Goal: Task Accomplishment & Management: Manage account settings

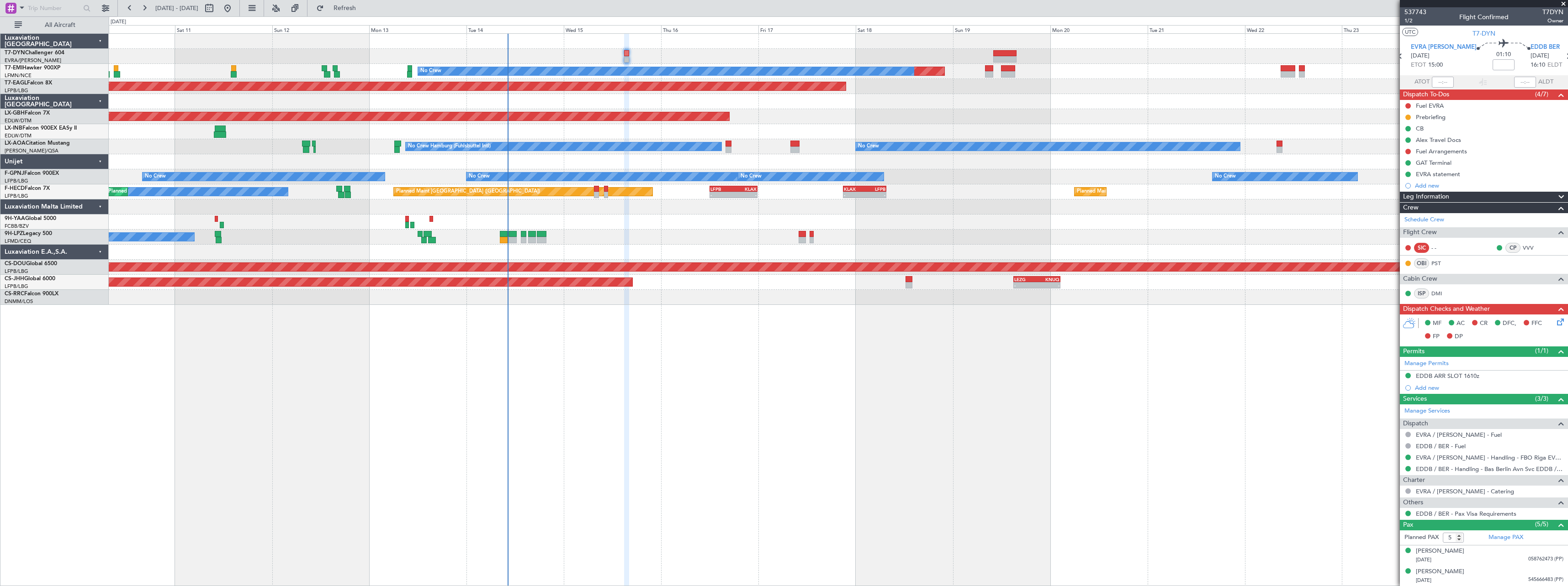
click at [731, 315] on div "Planned Maint No Crew Planned Maint [GEOGRAPHIC_DATA] (Al Maktoum Intl) Planned…" at bounding box center [838, 309] width 1459 height 553
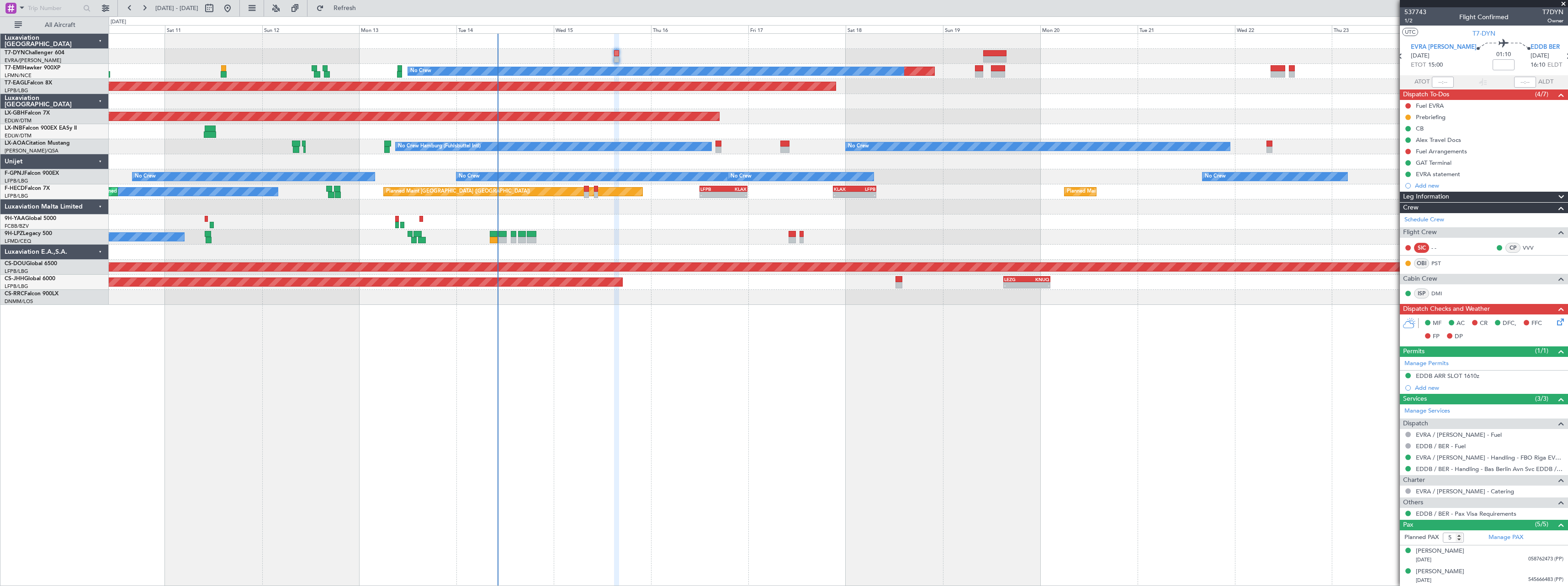
click at [694, 234] on div "No Crew [GEOGRAPHIC_DATA] ([GEOGRAPHIC_DATA])" at bounding box center [838, 237] width 1458 height 15
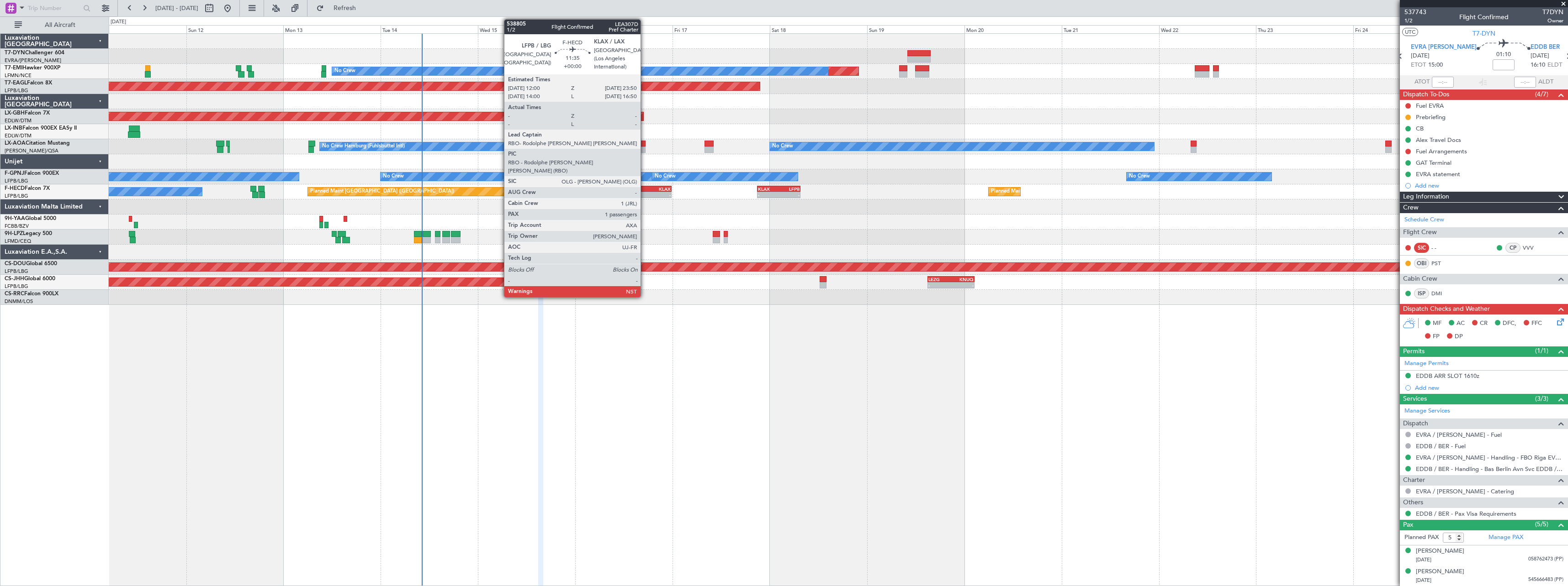
click at [644, 190] on div "LFPB" at bounding box center [636, 188] width 23 height 5
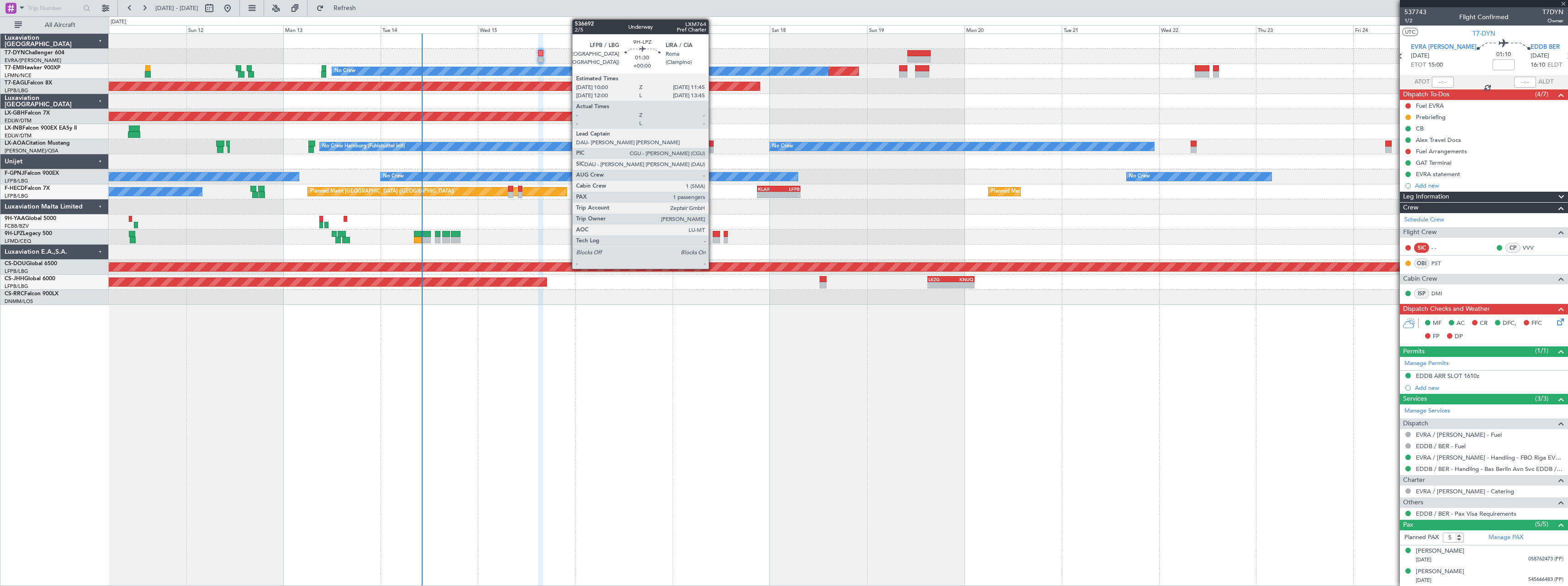
type input "1"
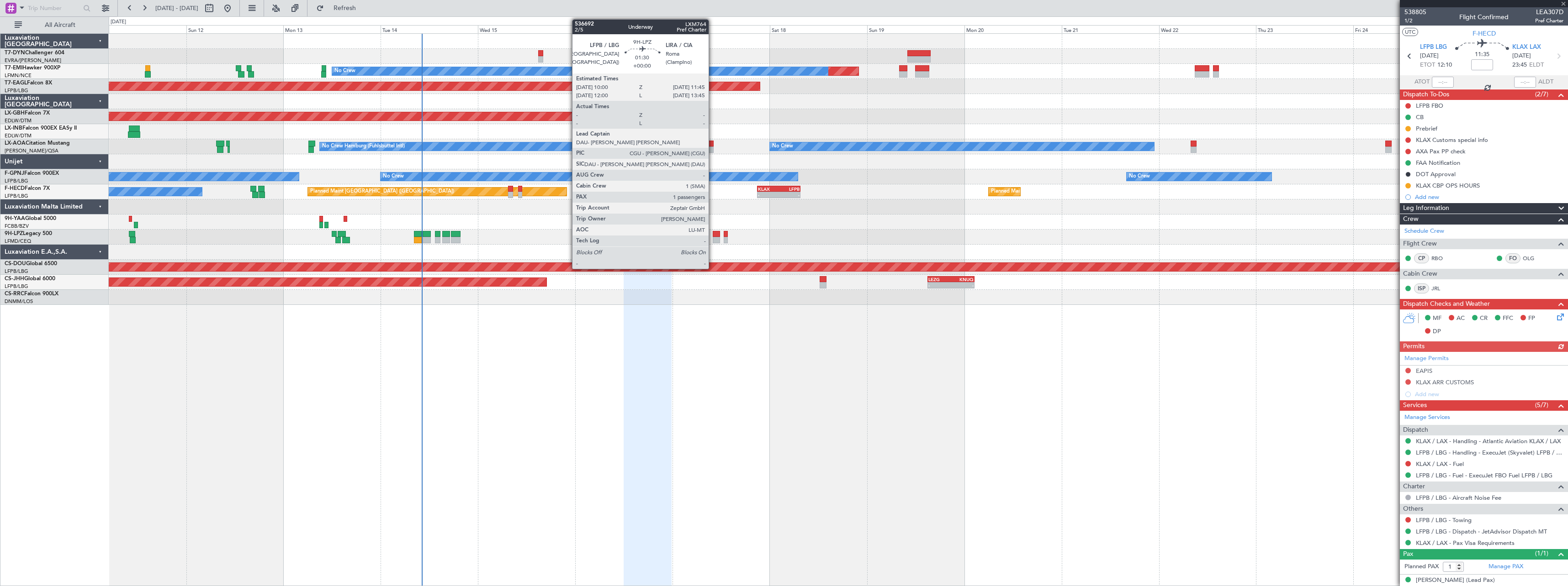
click at [713, 236] on div at bounding box center [716, 234] width 8 height 6
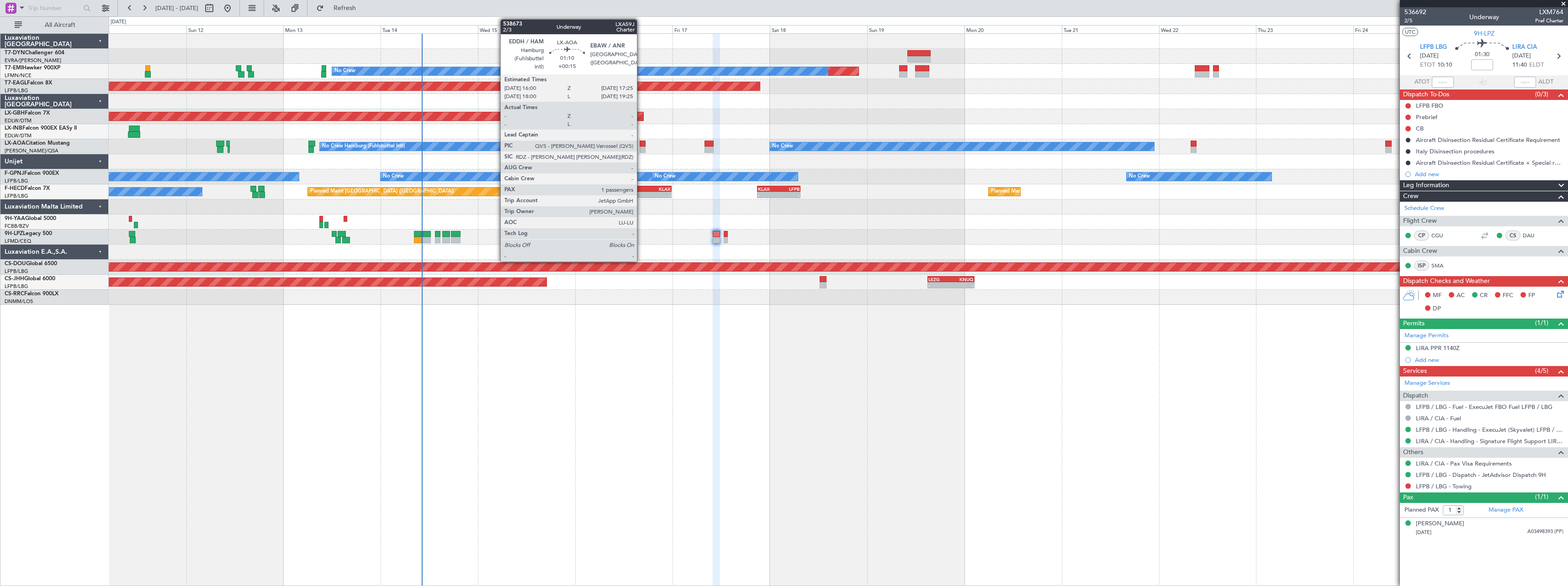
click at [641, 144] on div at bounding box center [642, 144] width 6 height 6
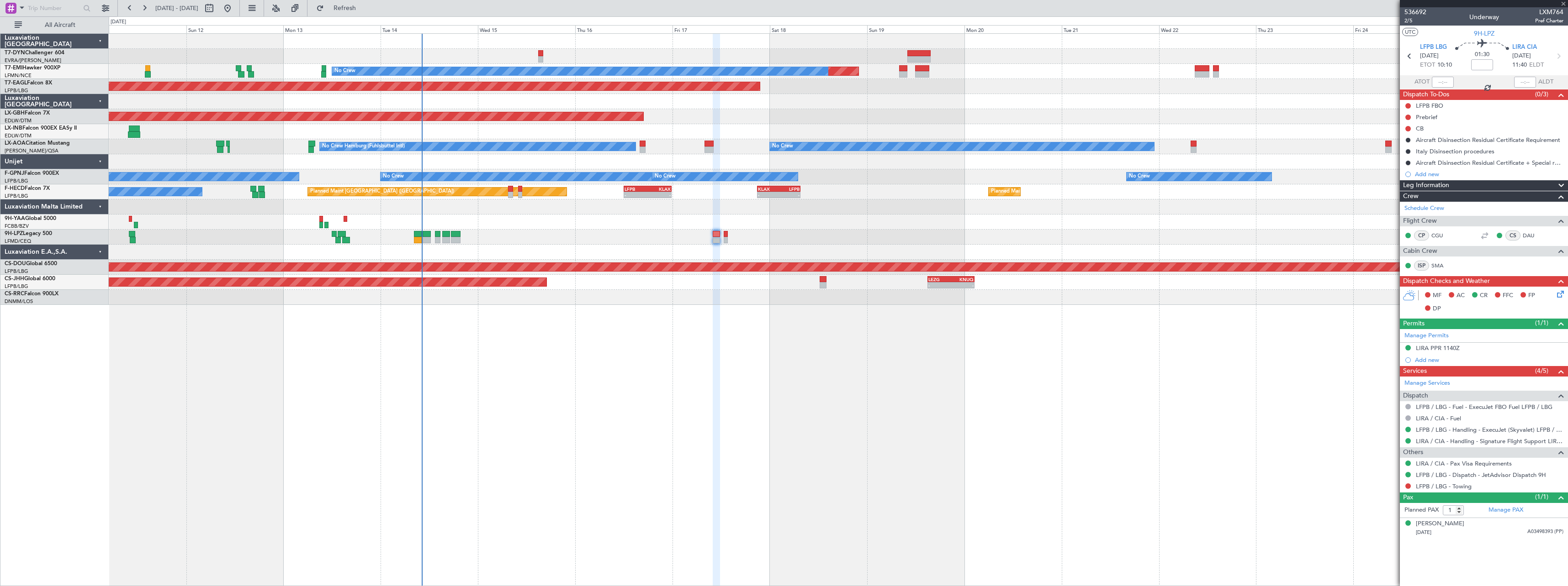
type input "+00:15"
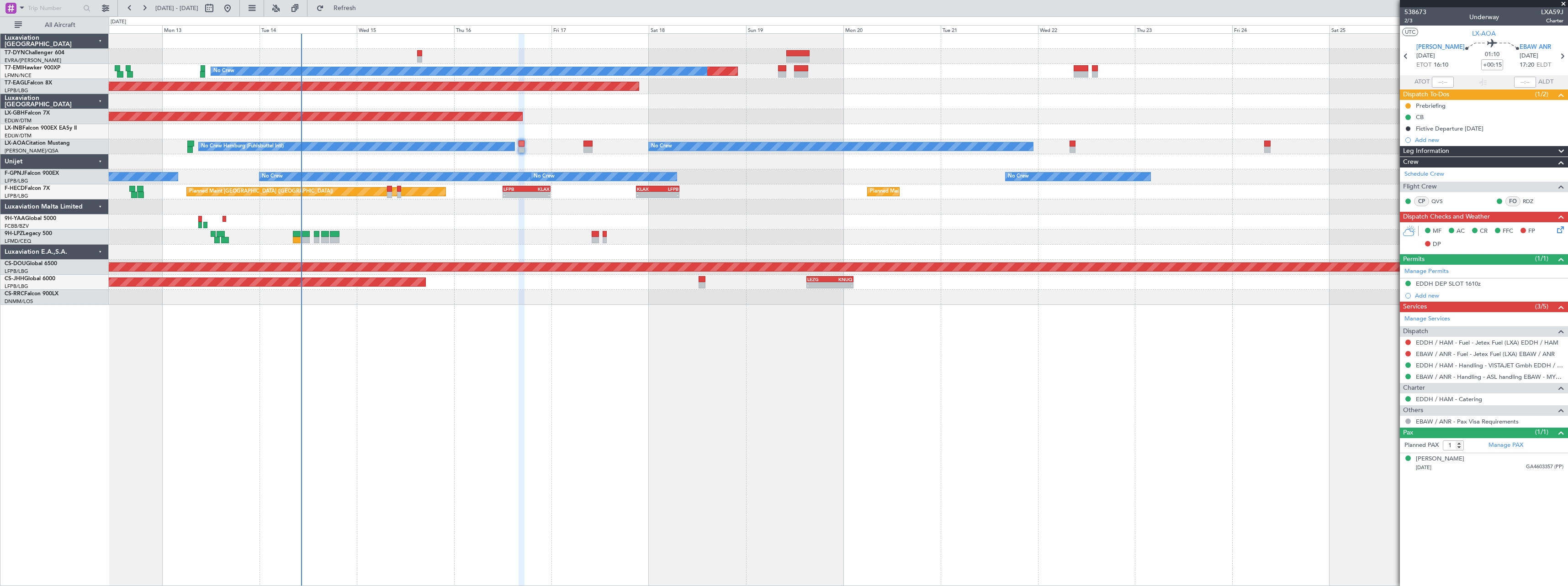
click at [728, 364] on div "Planned Maint No Crew Planned Maint [GEOGRAPHIC_DATA] (Al Maktoum Intl) Planned…" at bounding box center [838, 309] width 1459 height 553
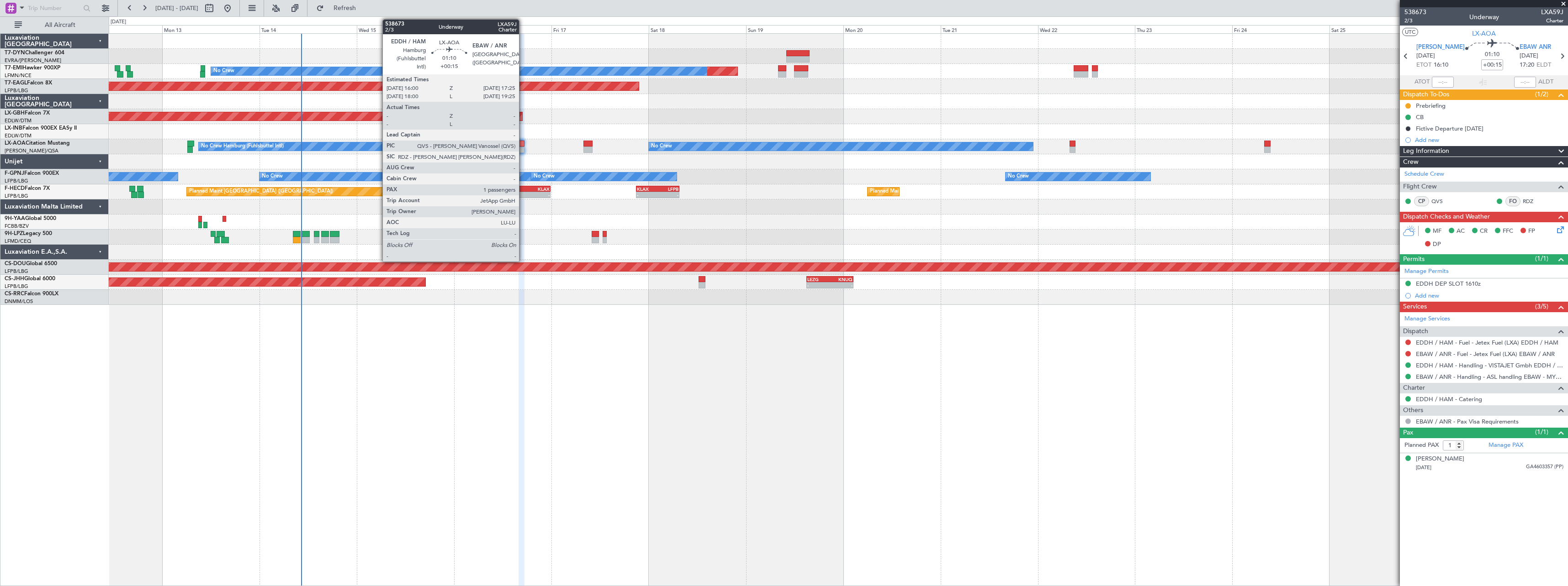
click at [523, 147] on div at bounding box center [521, 150] width 6 height 6
click at [523, 147] on div at bounding box center [521, 150] width 6 height 6
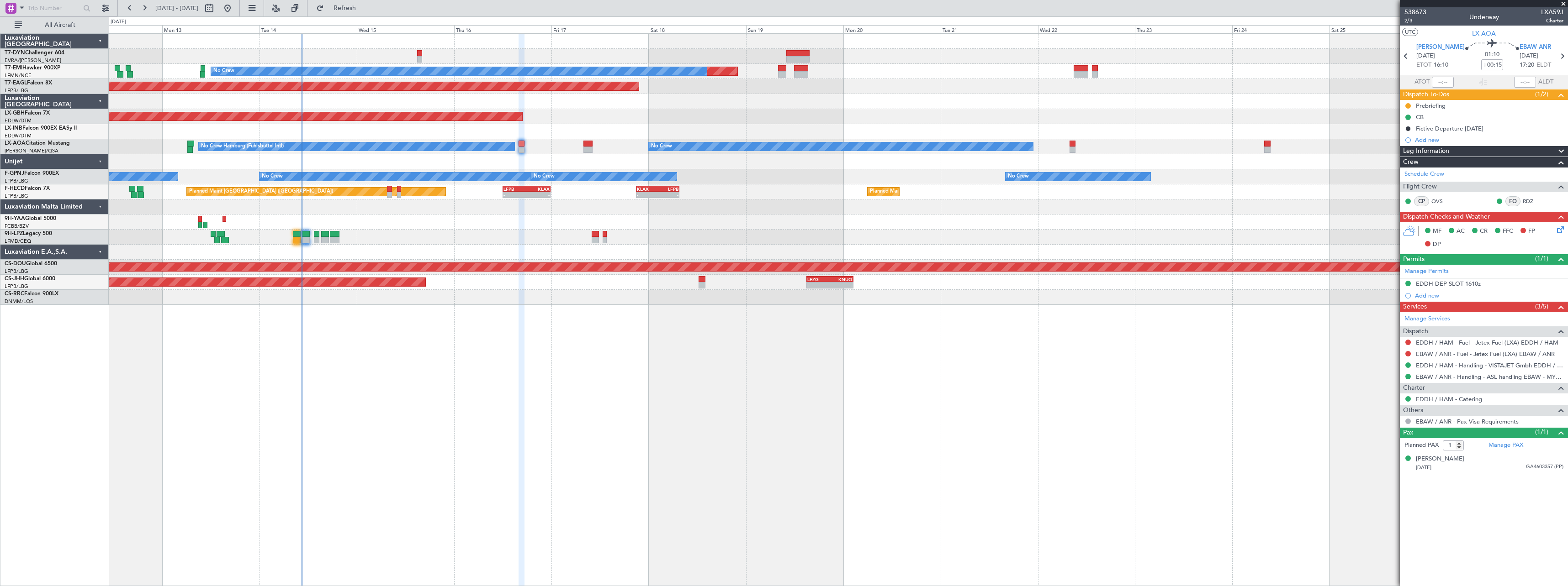
click at [1564, 3] on span at bounding box center [1563, 4] width 9 height 8
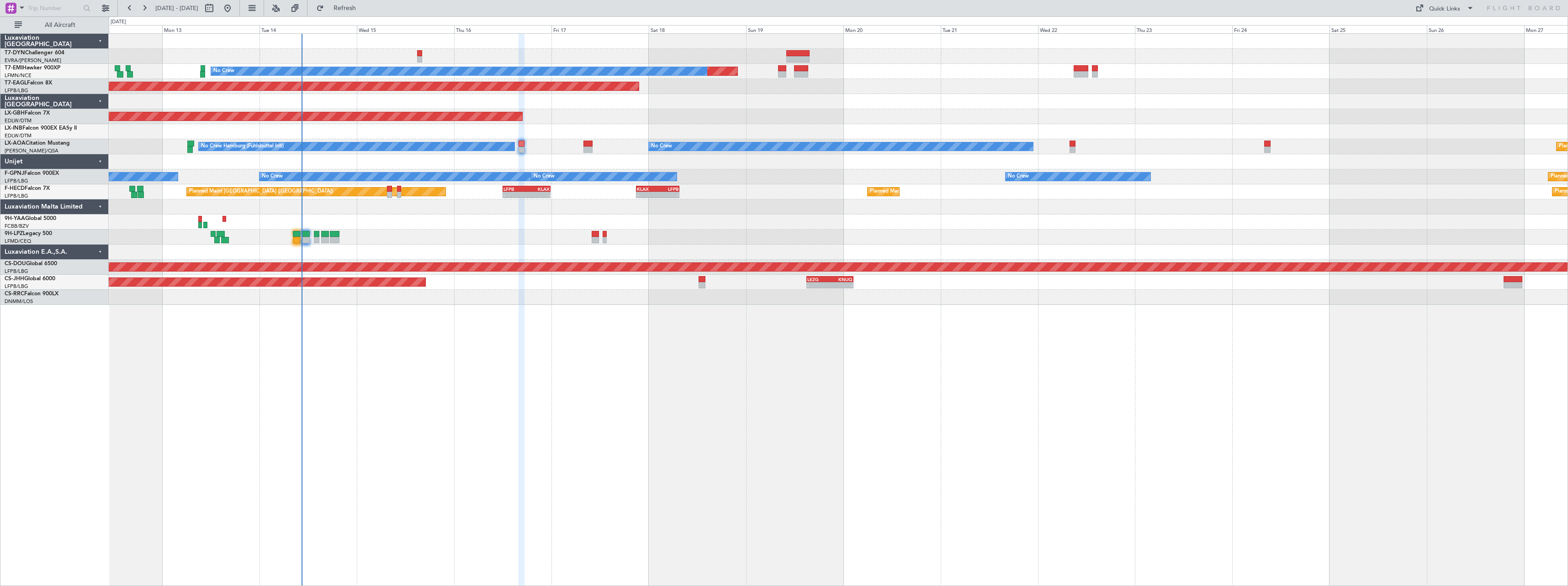
type input "0"
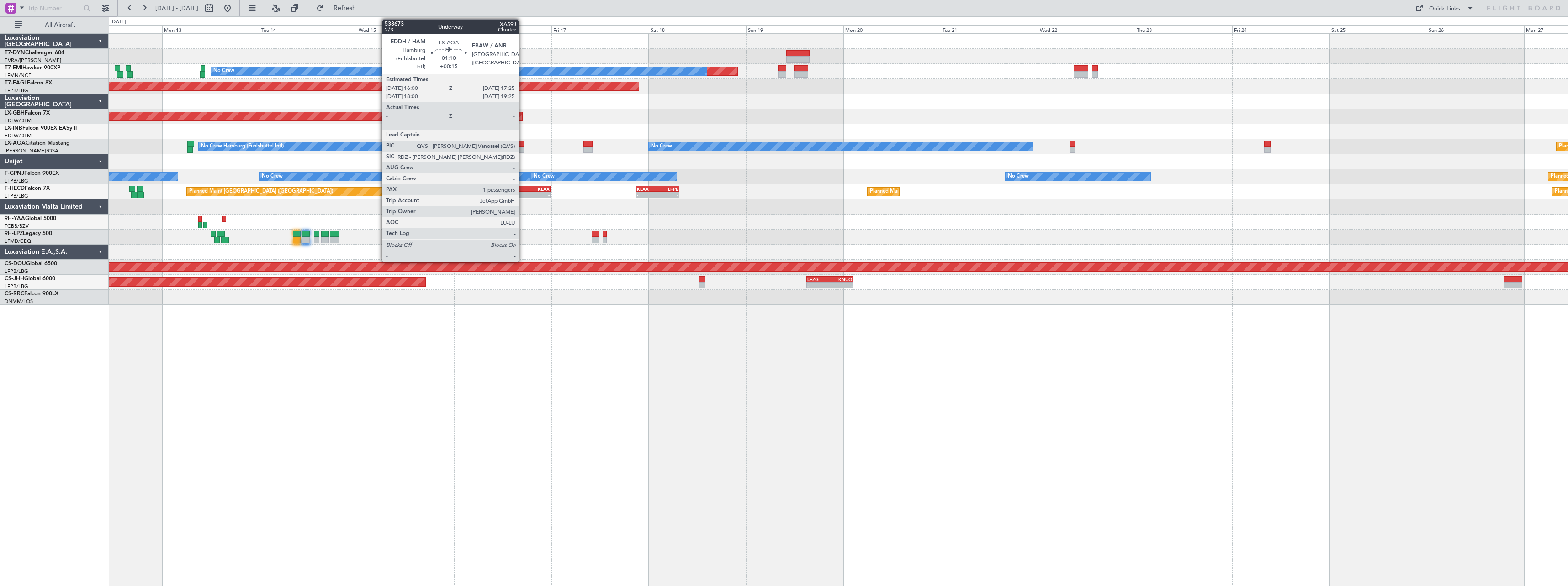
click at [523, 145] on div at bounding box center [521, 144] width 6 height 6
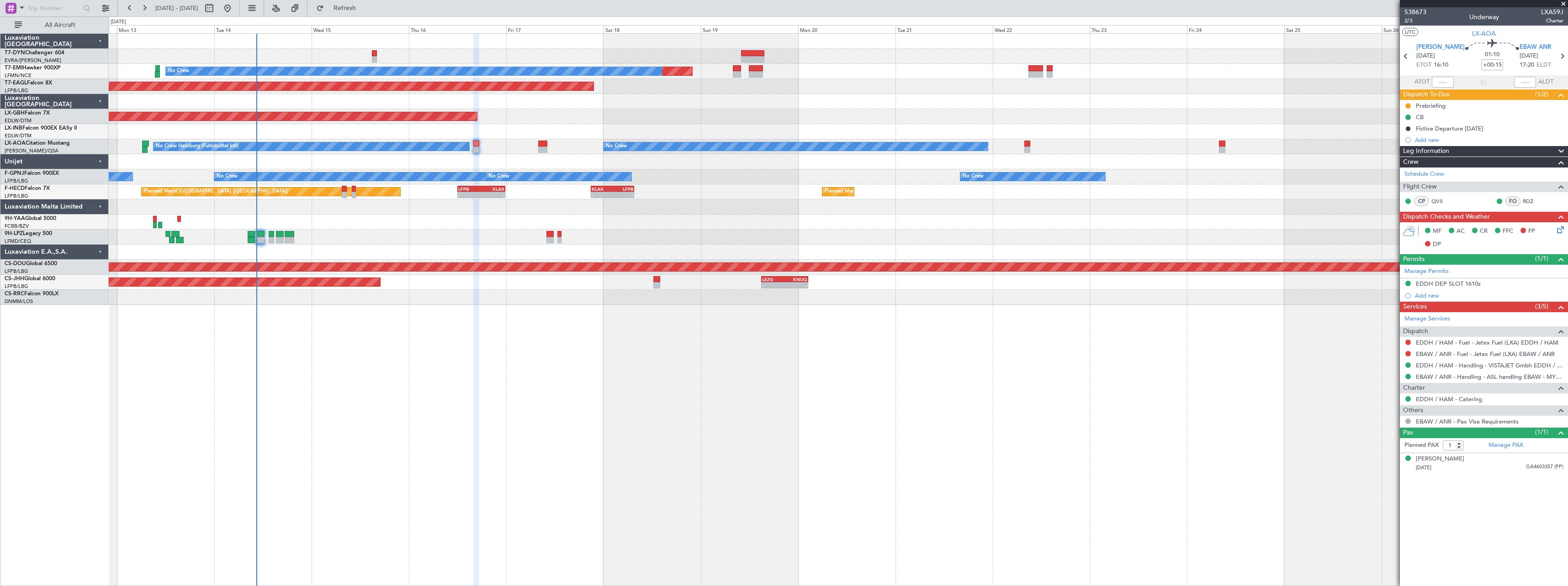
click at [1129, 352] on div "Planned Maint No Crew Planned Maint [GEOGRAPHIC_DATA] (Al Maktoum Intl) Planned…" at bounding box center [838, 309] width 1459 height 553
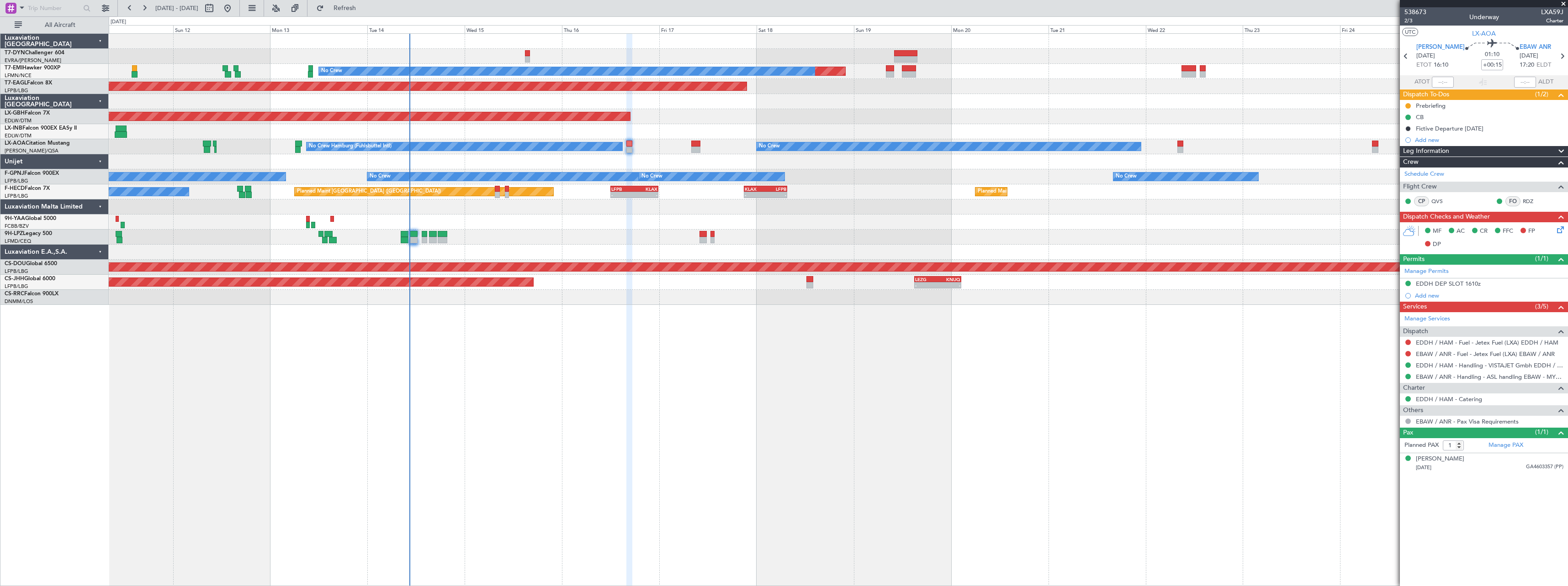
click at [740, 376] on div "Planned Maint No Crew Planned Maint [GEOGRAPHIC_DATA] (Al Maktoum Intl) Planned…" at bounding box center [838, 309] width 1459 height 553
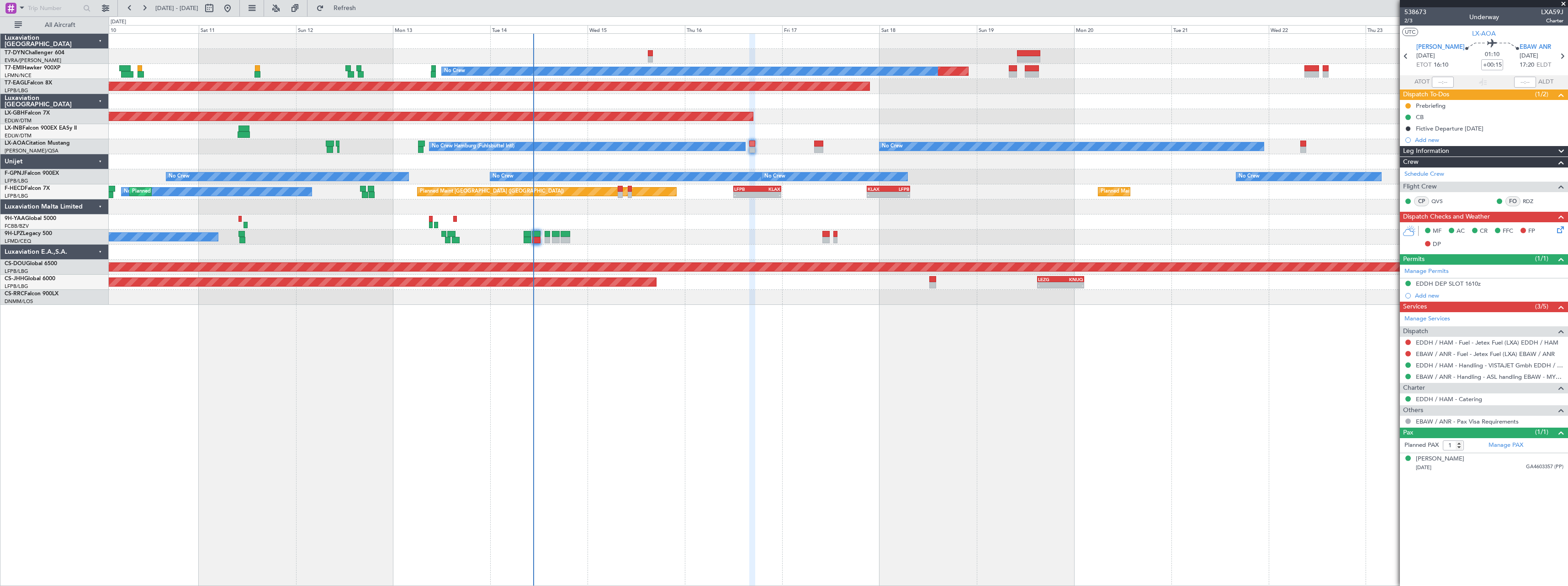
click at [762, 54] on div at bounding box center [838, 57] width 1458 height 15
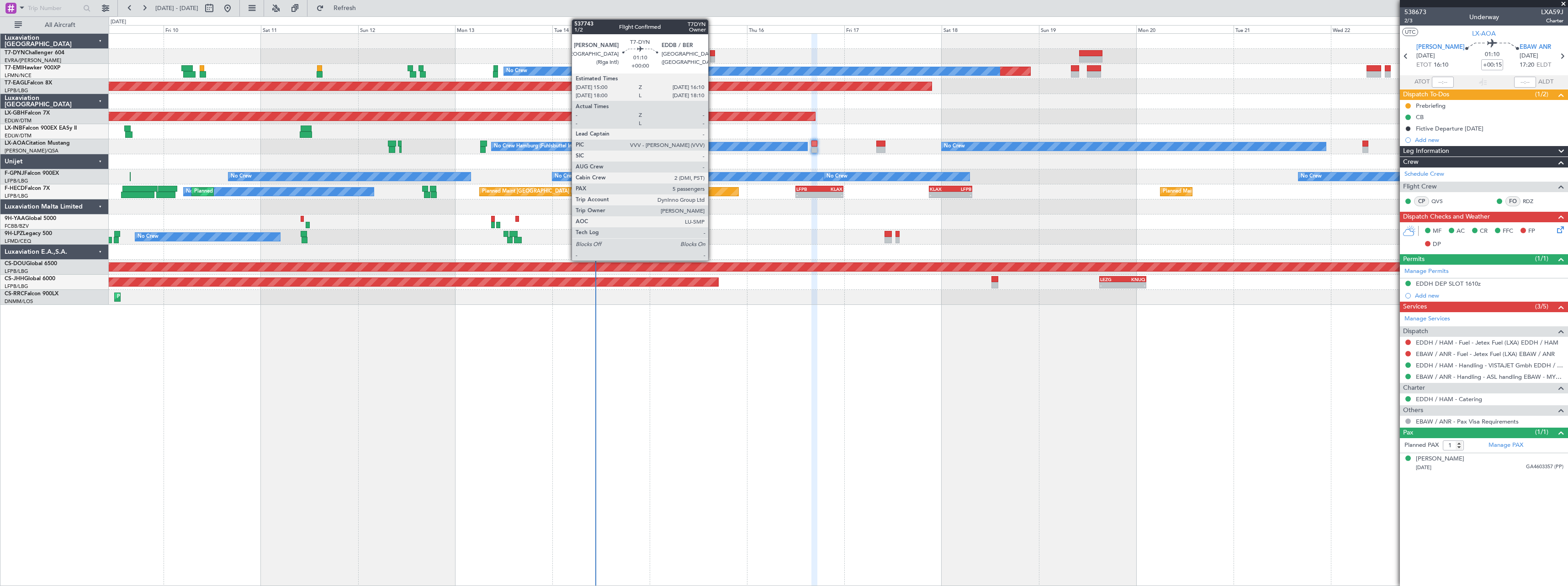
click at [712, 56] on div at bounding box center [712, 53] width 5 height 6
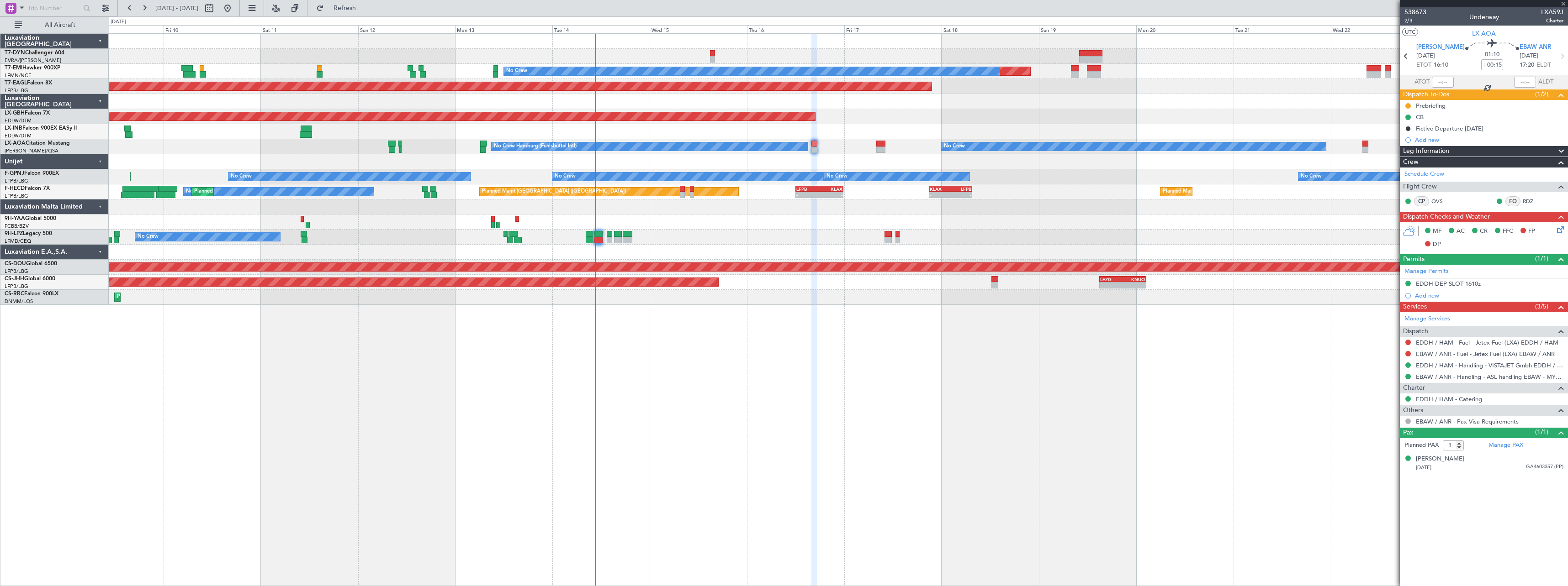
type input "5"
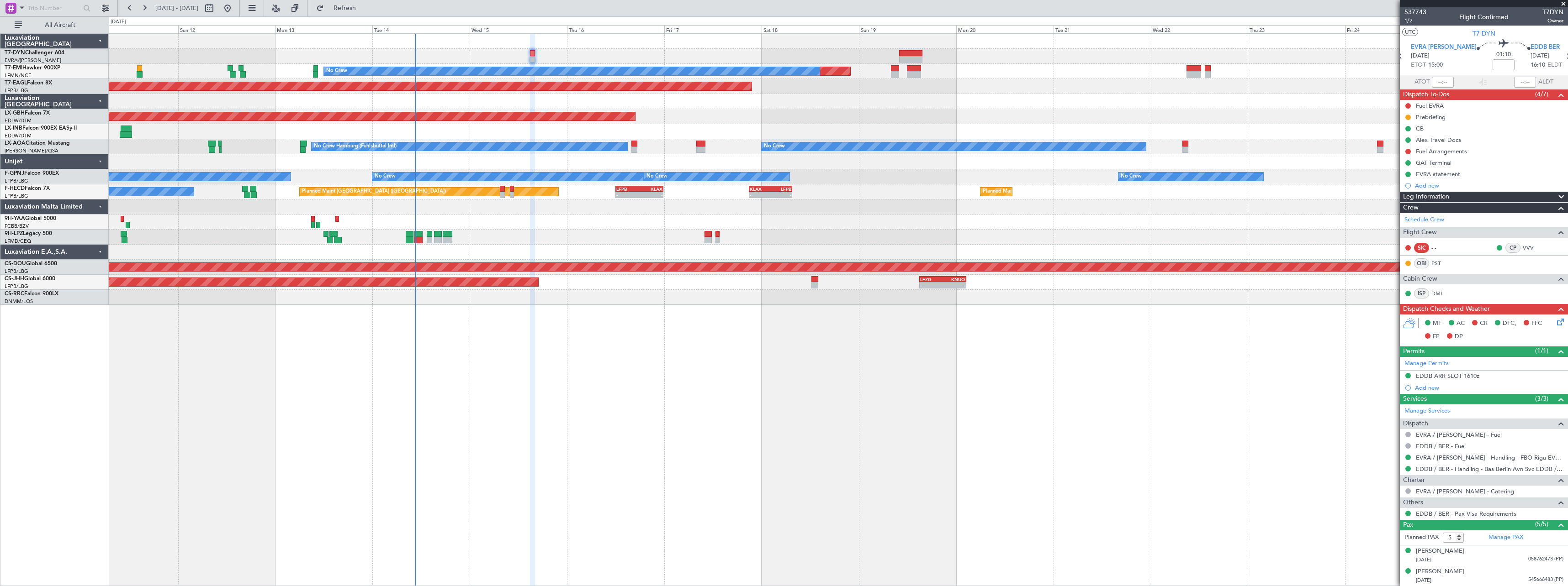
click at [749, 354] on div "Planned Maint No Crew Planned Maint [GEOGRAPHIC_DATA] (Al Maktoum Intl) Planned…" at bounding box center [838, 309] width 1459 height 553
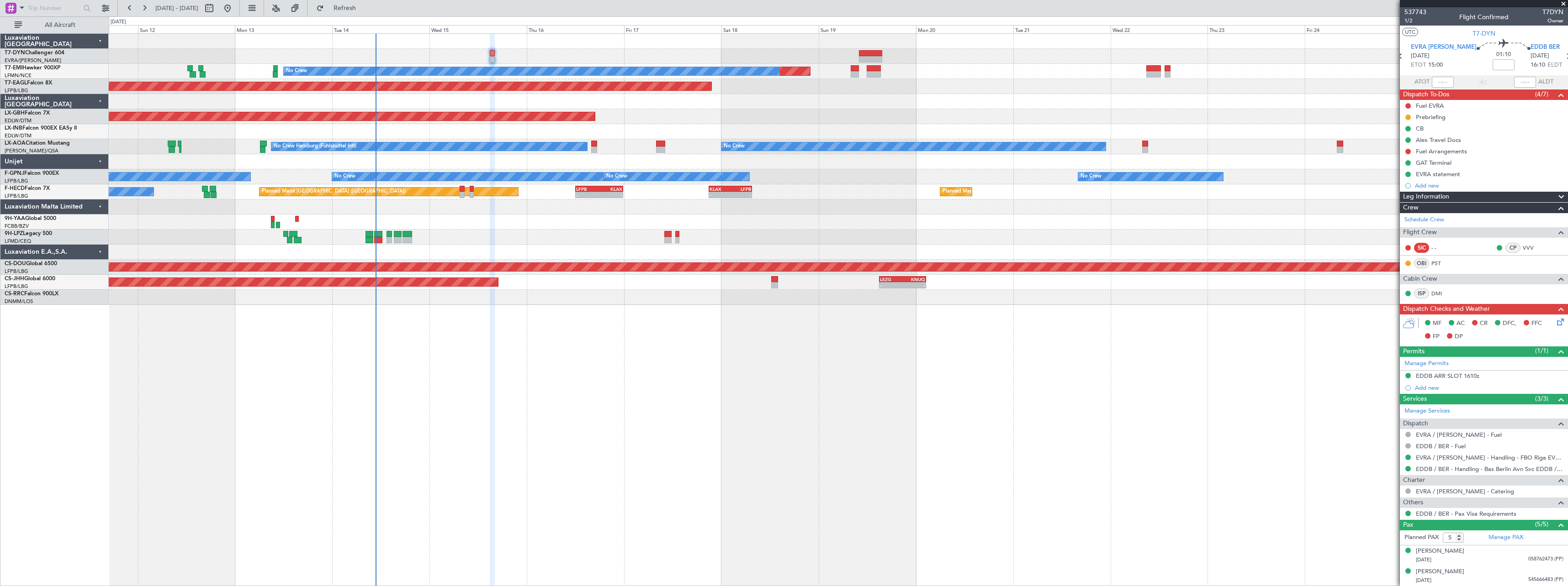
click at [870, 219] on div "Planned Maint No Crew Planned Maint [GEOGRAPHIC_DATA] (Al Maktoum Intl) Planned…" at bounding box center [838, 169] width 1458 height 271
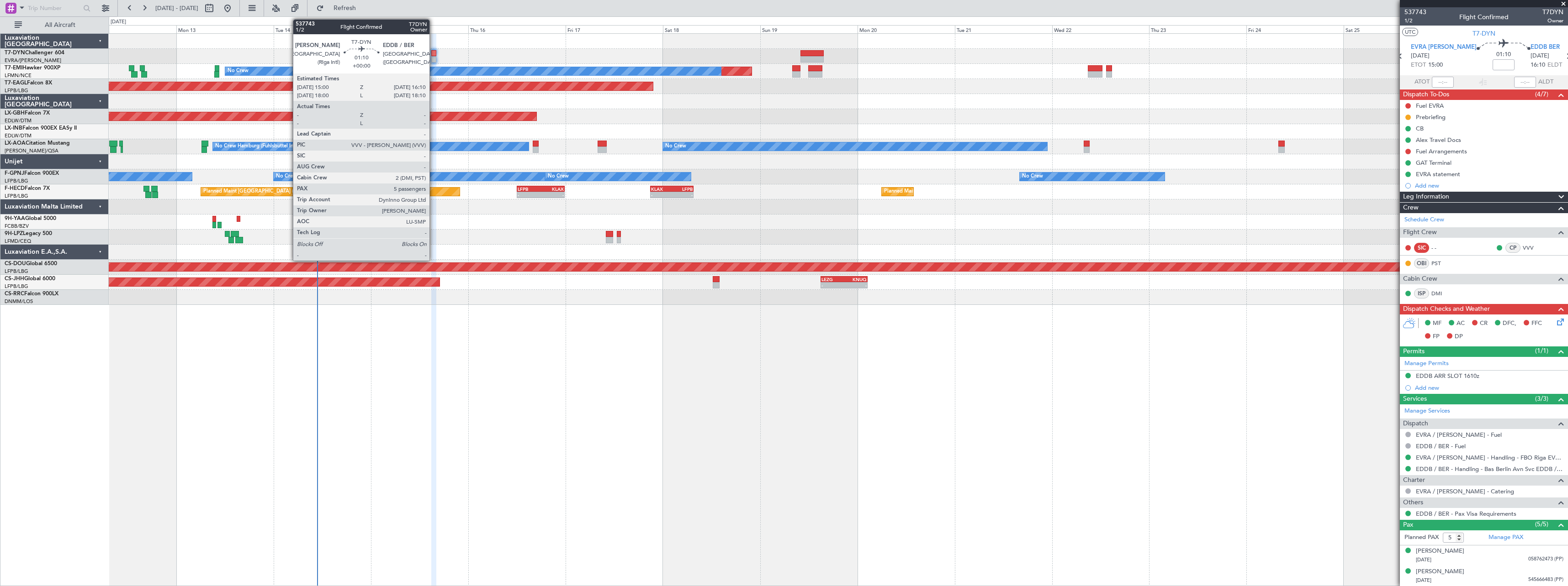
click at [433, 51] on div at bounding box center [433, 53] width 5 height 6
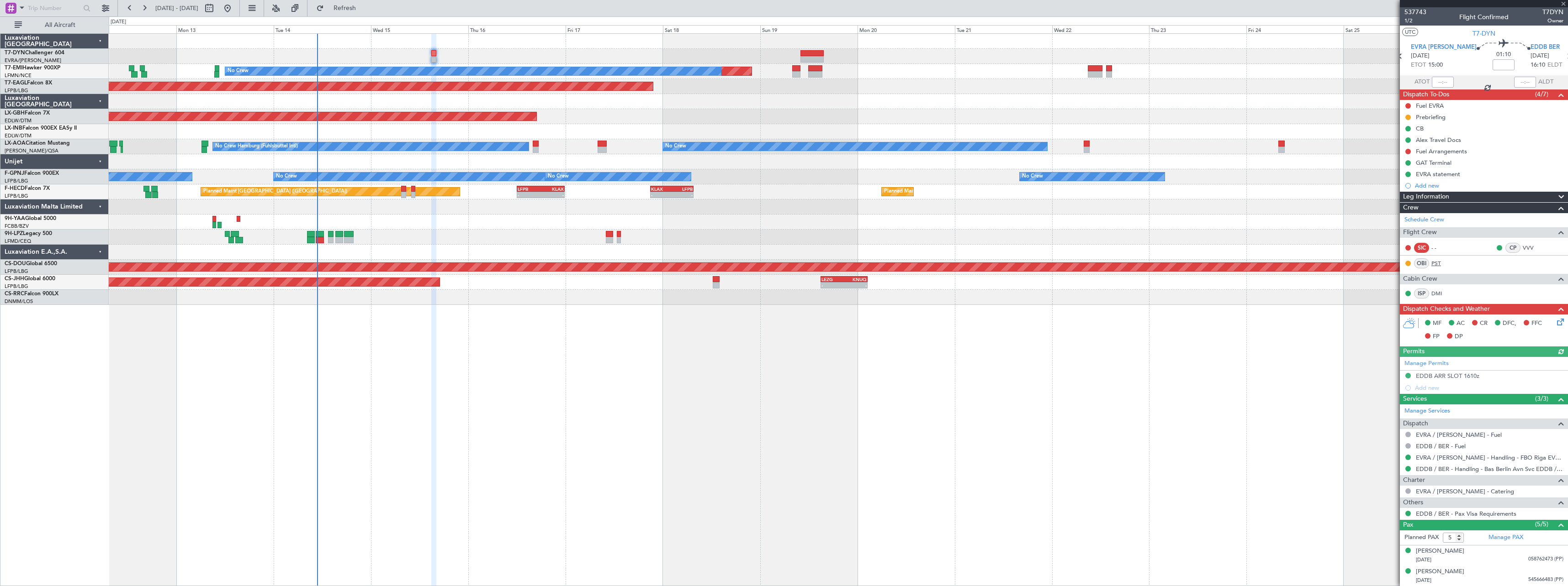
click at [1438, 262] on link "PST" at bounding box center [1441, 263] width 20 height 8
click at [1523, 249] on link "VVV" at bounding box center [1532, 247] width 20 height 8
click at [1438, 261] on link "PST" at bounding box center [1441, 263] width 20 height 8
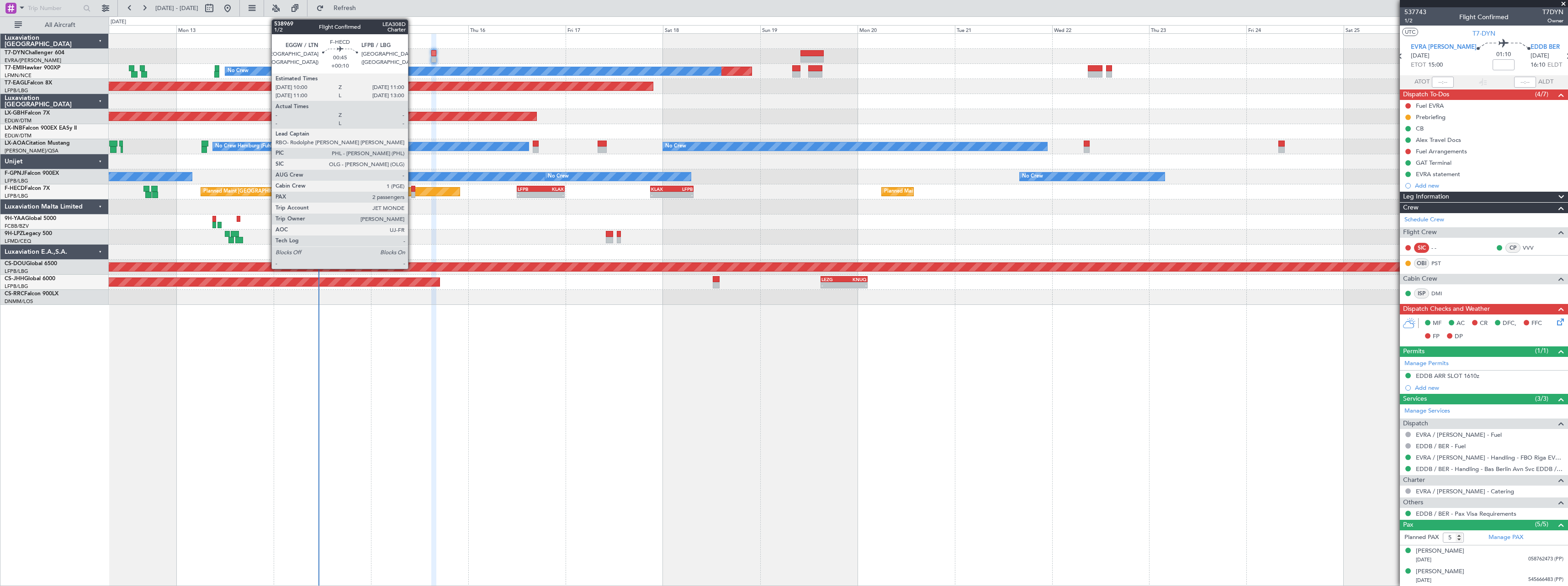
click at [412, 188] on div at bounding box center [413, 189] width 4 height 6
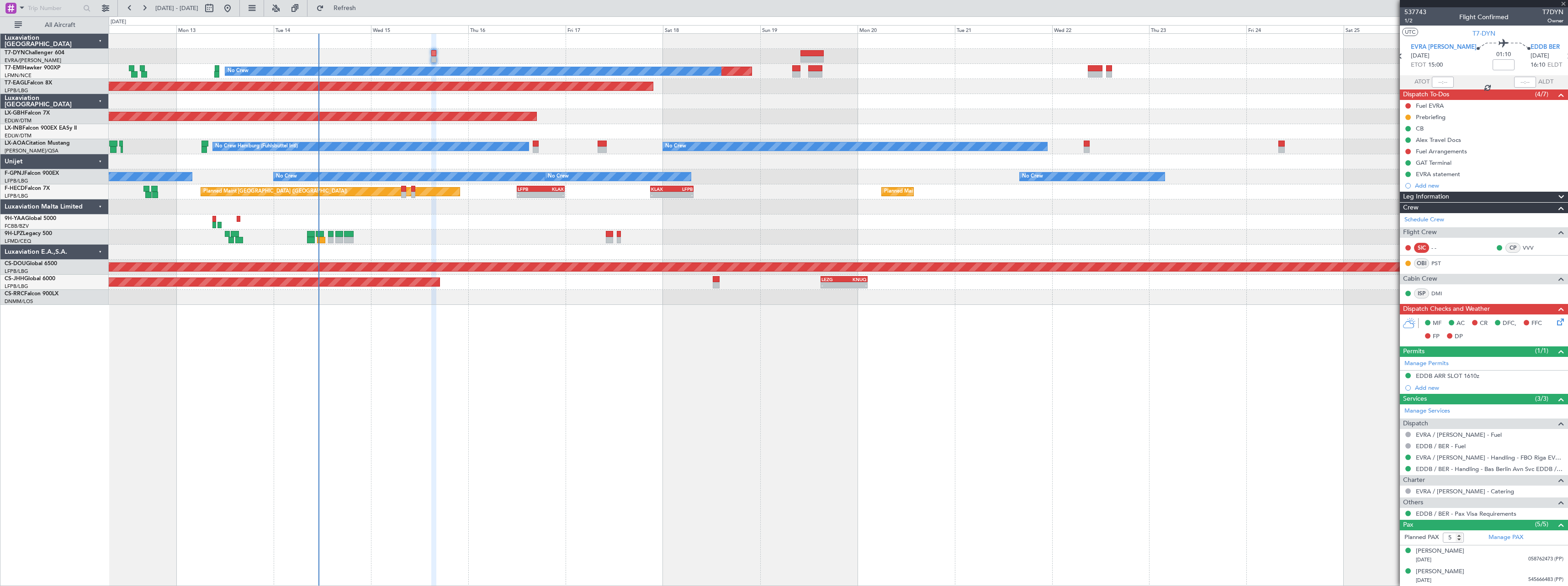
type input "+00:10"
type input "2"
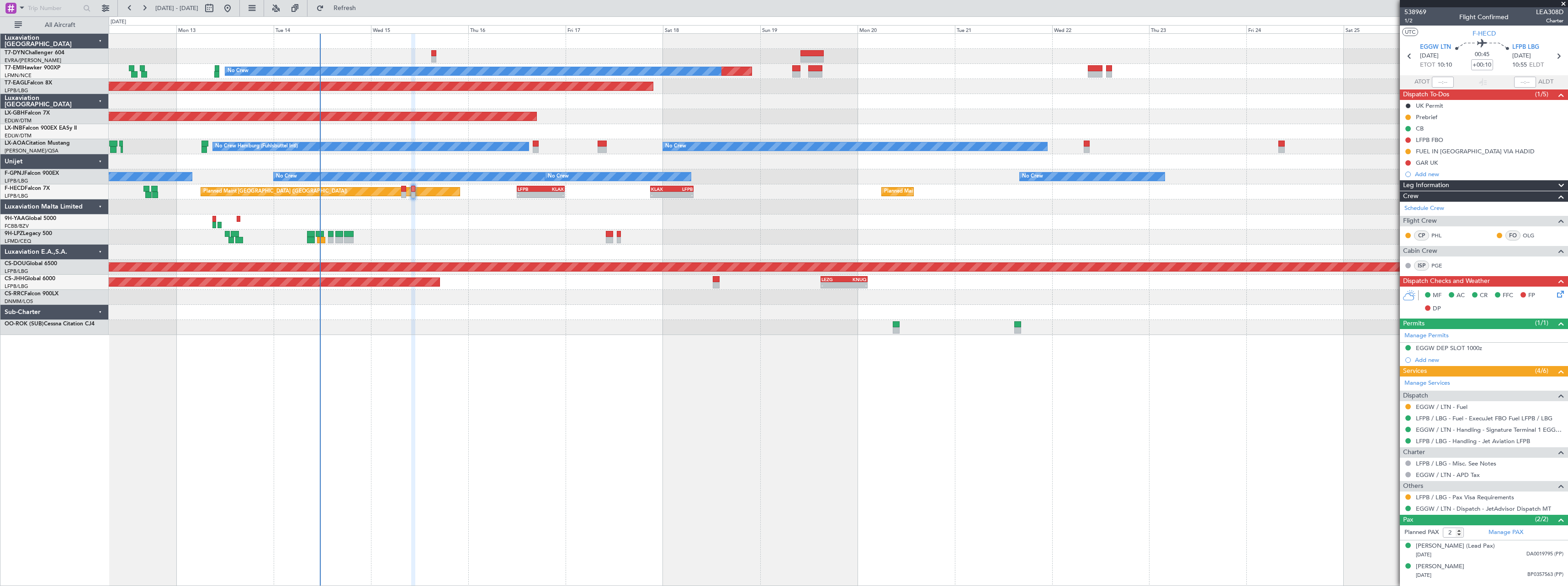
click at [898, 321] on div at bounding box center [838, 327] width 1458 height 15
click at [898, 325] on div at bounding box center [896, 324] width 7 height 6
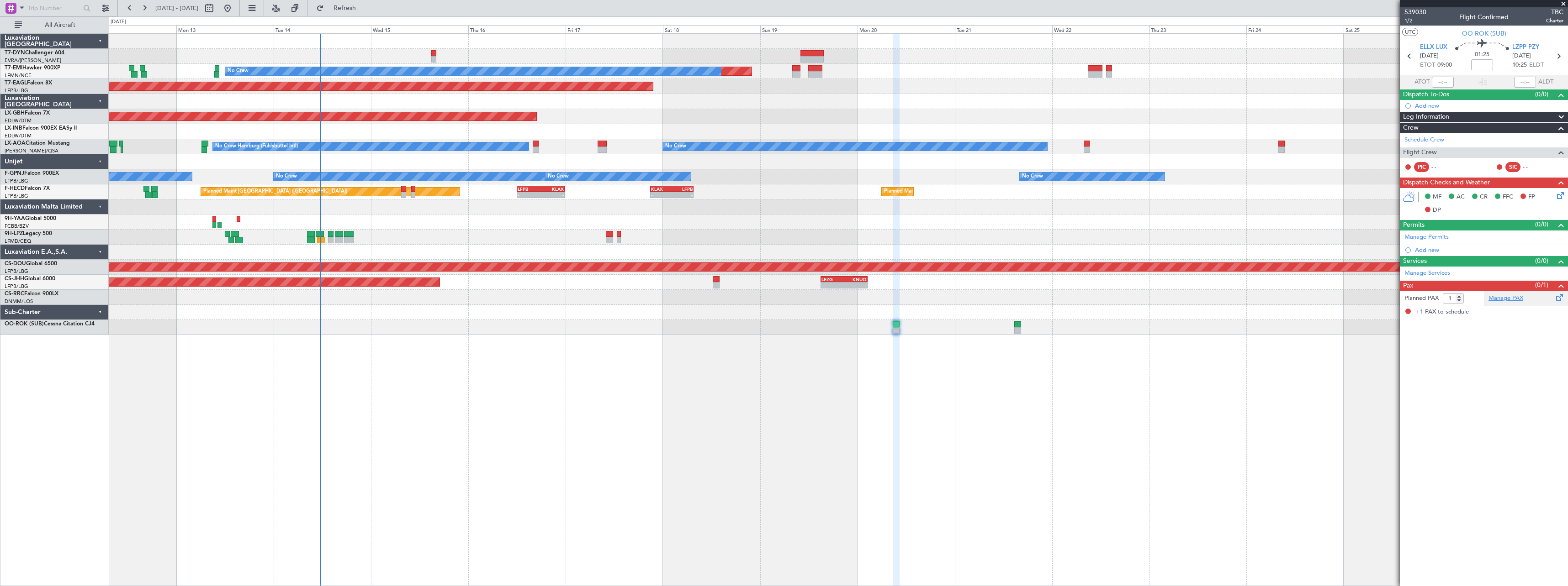
click at [1514, 296] on link "Manage PAX" at bounding box center [1506, 299] width 35 height 9
click at [362, 6] on span "Refresh" at bounding box center [345, 8] width 39 height 6
click at [1555, 271] on span at bounding box center [1559, 271] width 11 height 7
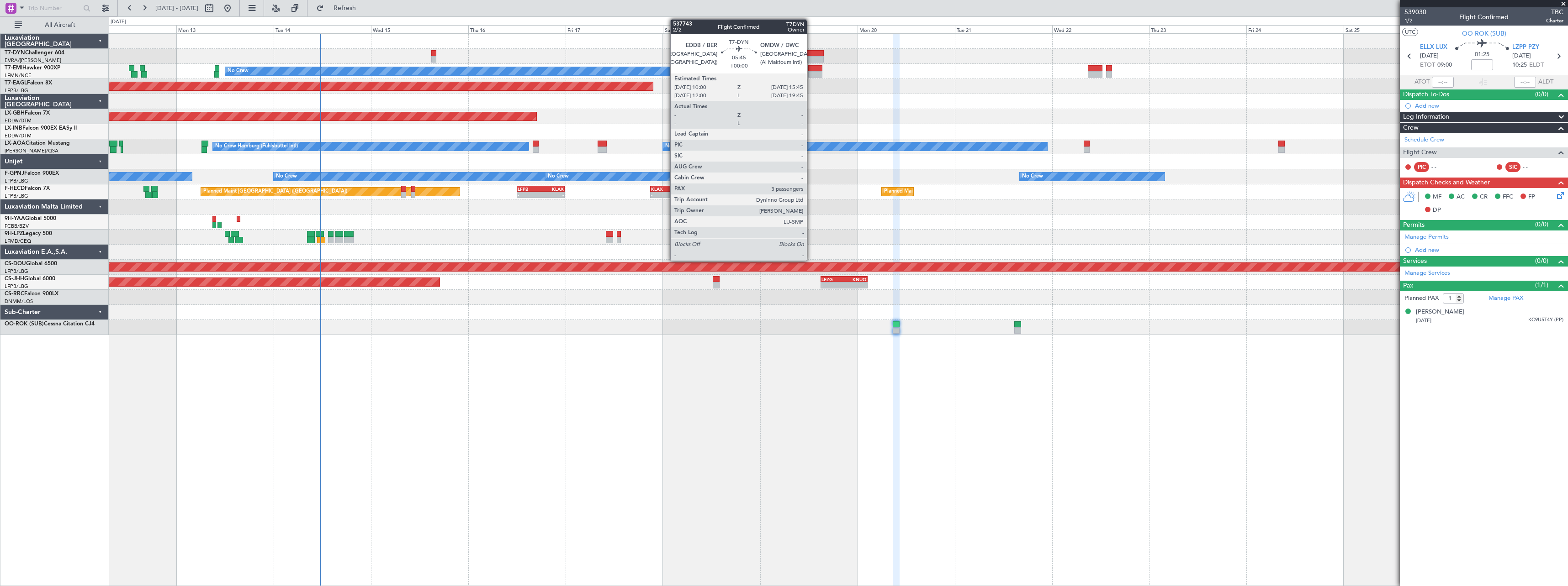
click at [811, 51] on div at bounding box center [812, 53] width 23 height 6
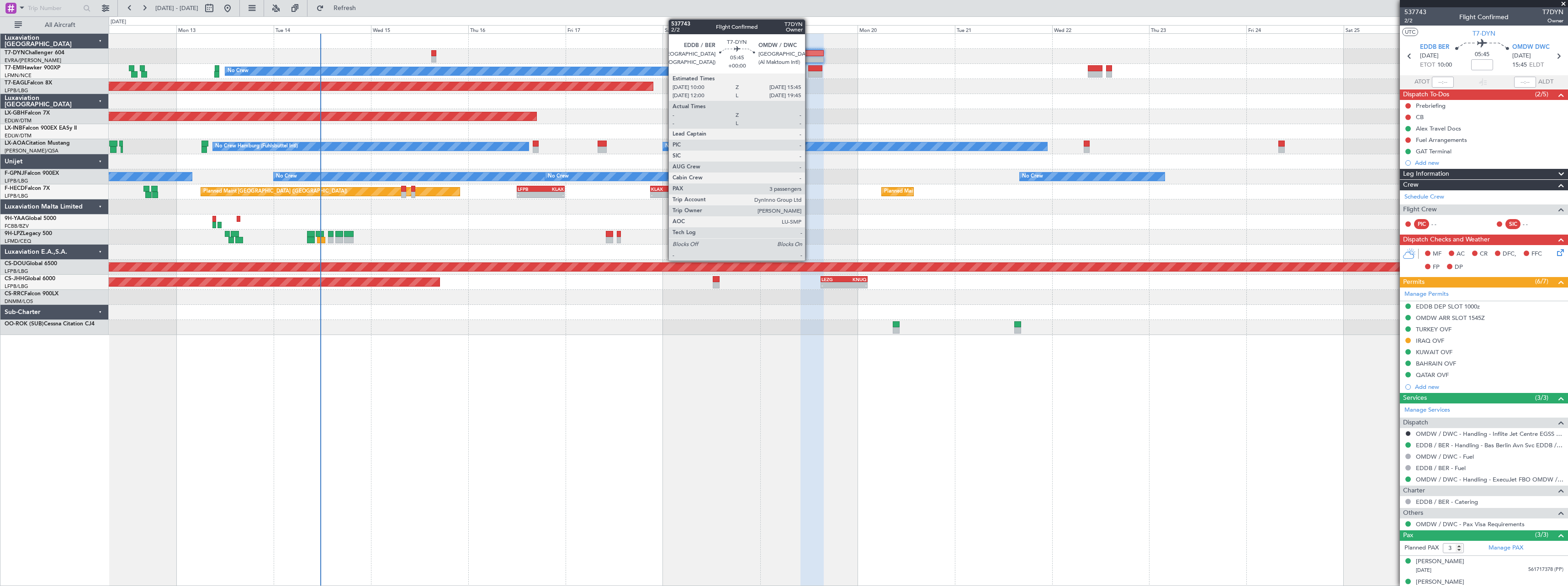
click at [809, 55] on div at bounding box center [812, 53] width 23 height 6
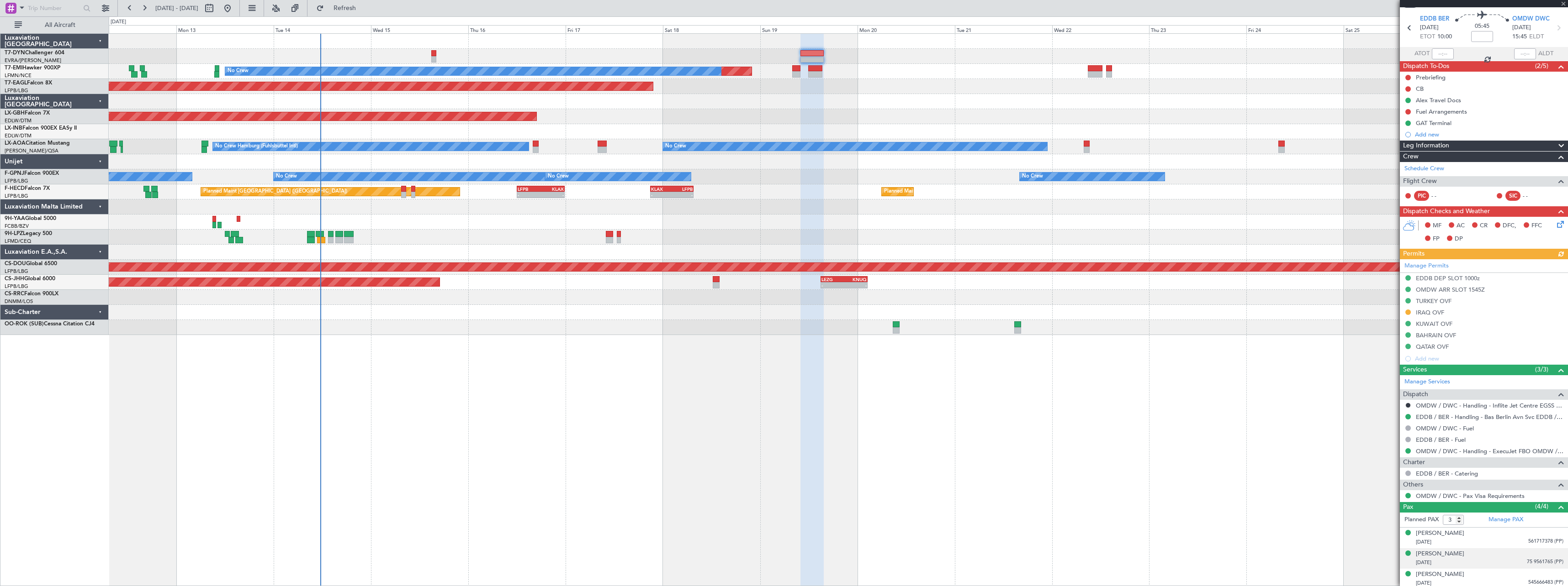
scroll to position [51, 0]
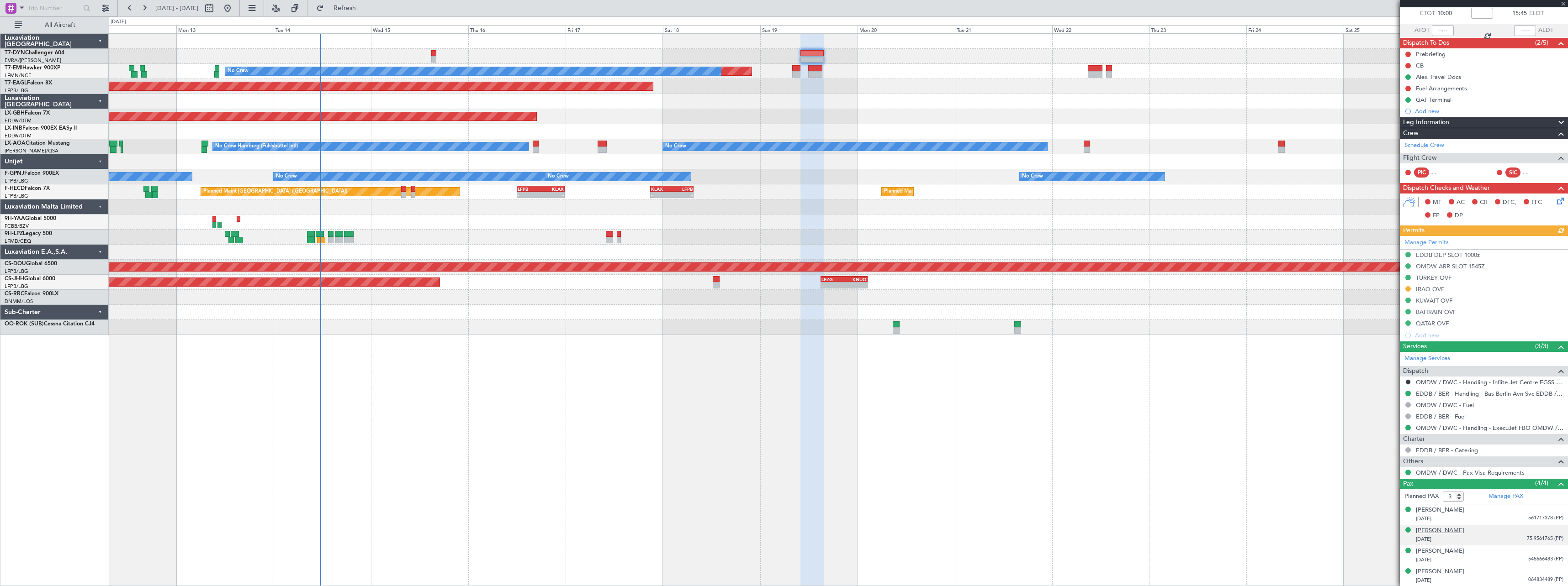
click at [1444, 530] on div "[PERSON_NAME]" at bounding box center [1440, 531] width 48 height 9
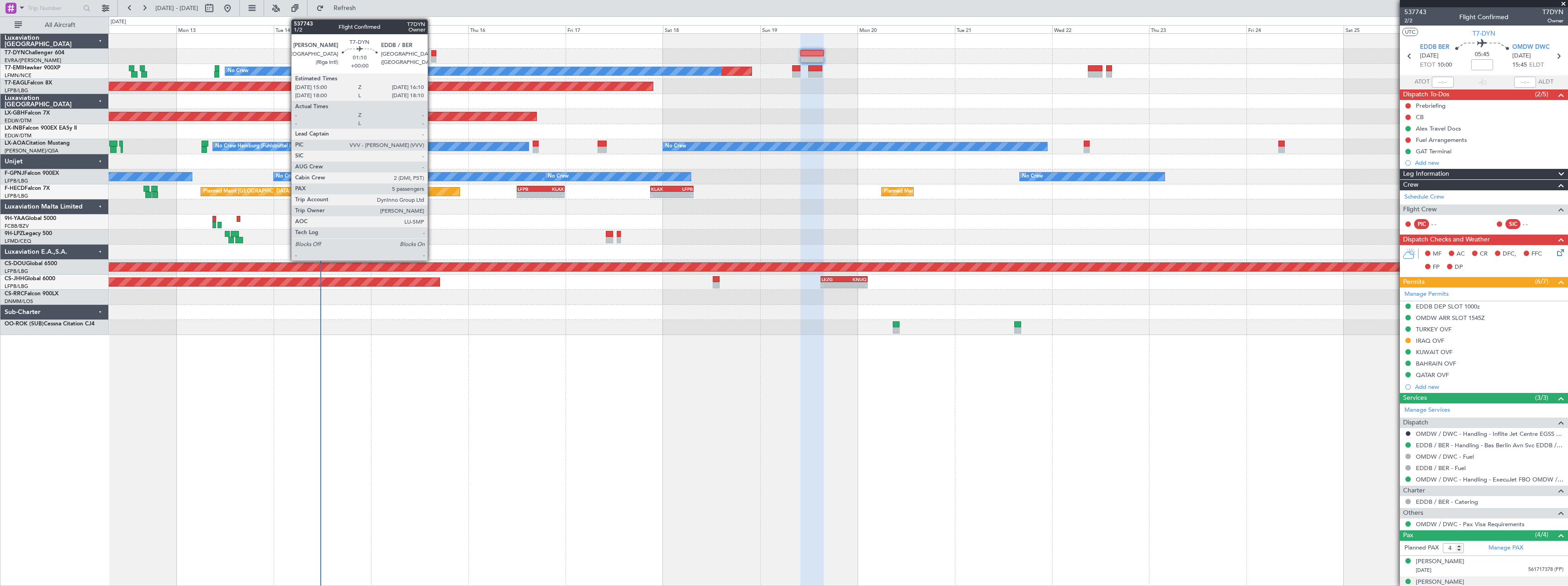
click at [432, 56] on div at bounding box center [433, 53] width 5 height 6
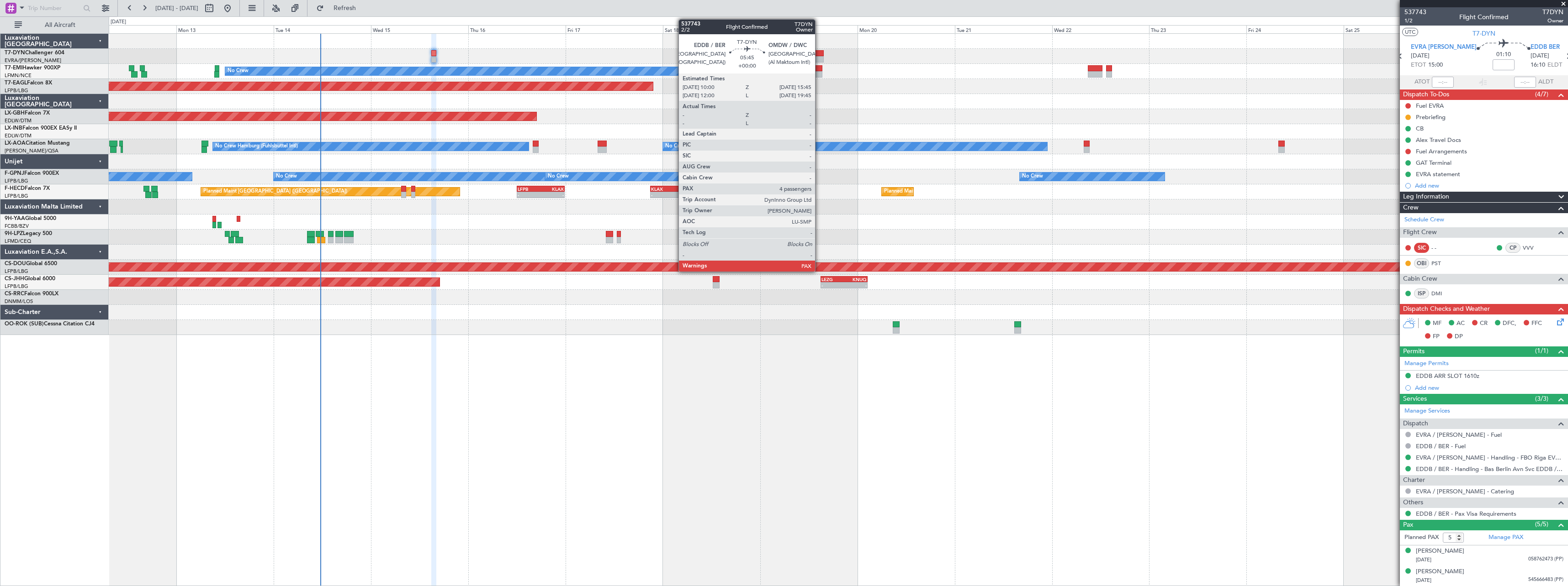
click at [819, 51] on div at bounding box center [812, 53] width 23 height 6
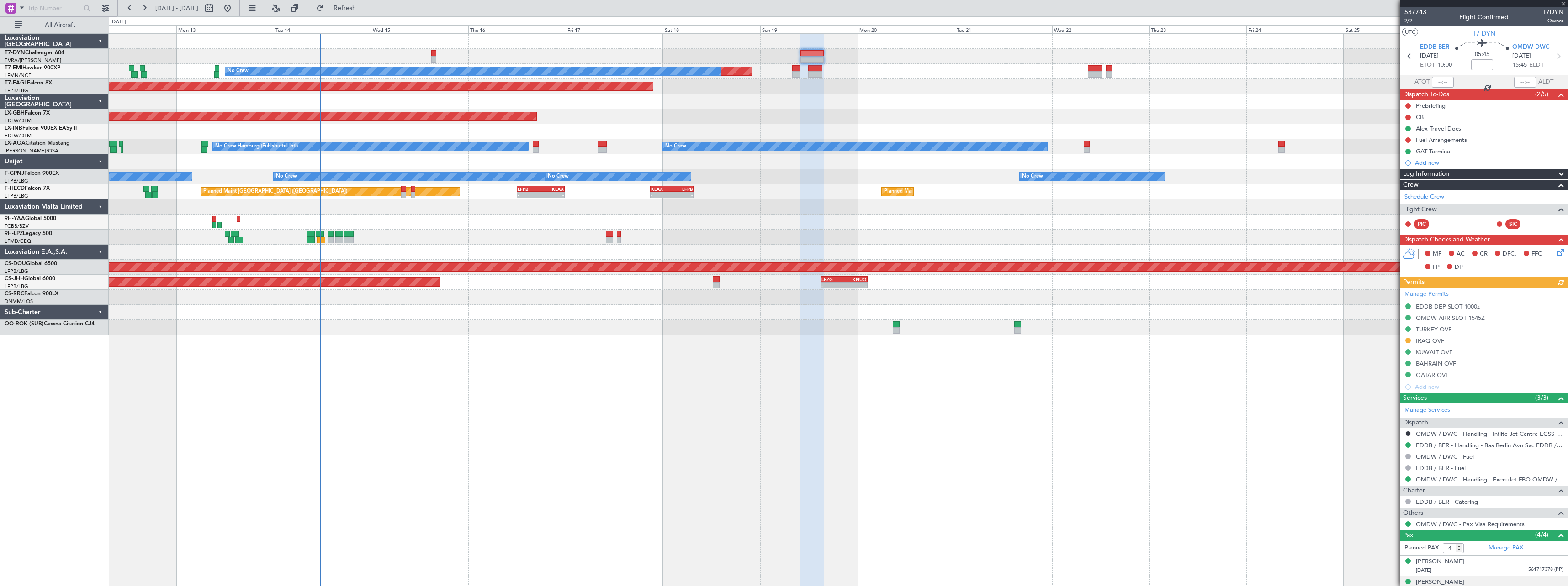
scroll to position [74, 0]
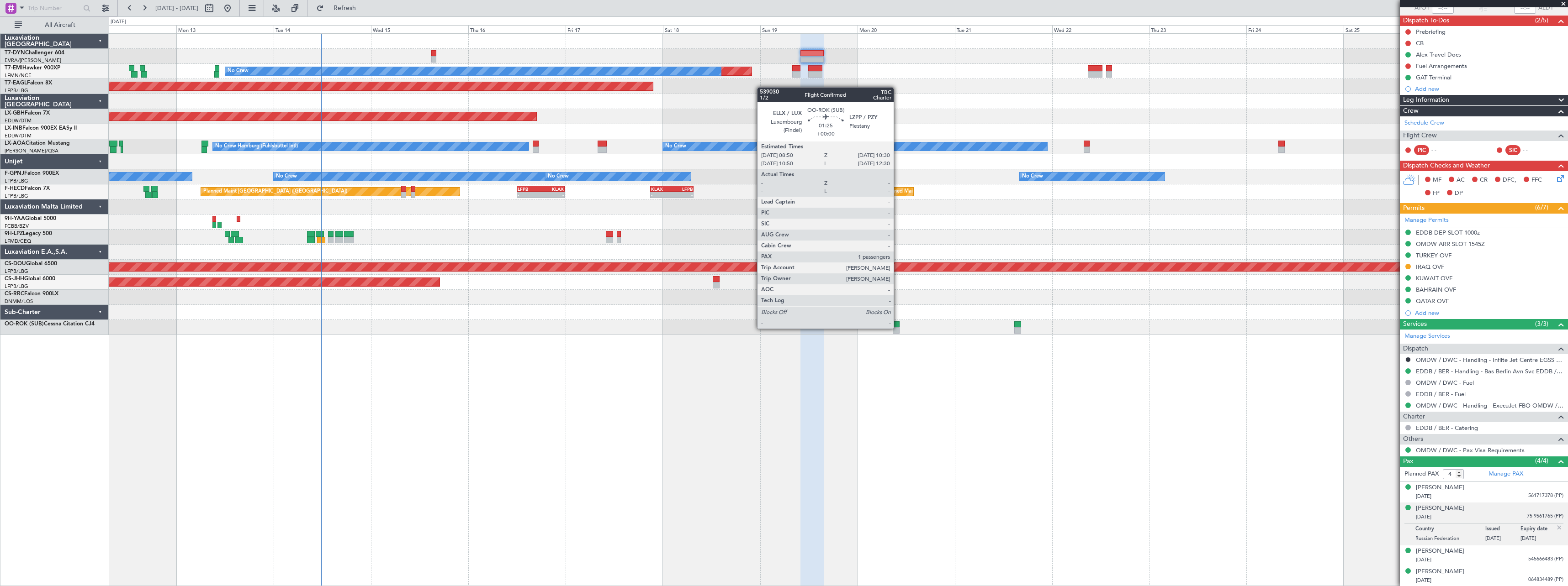
click at [898, 328] on div at bounding box center [896, 330] width 7 height 6
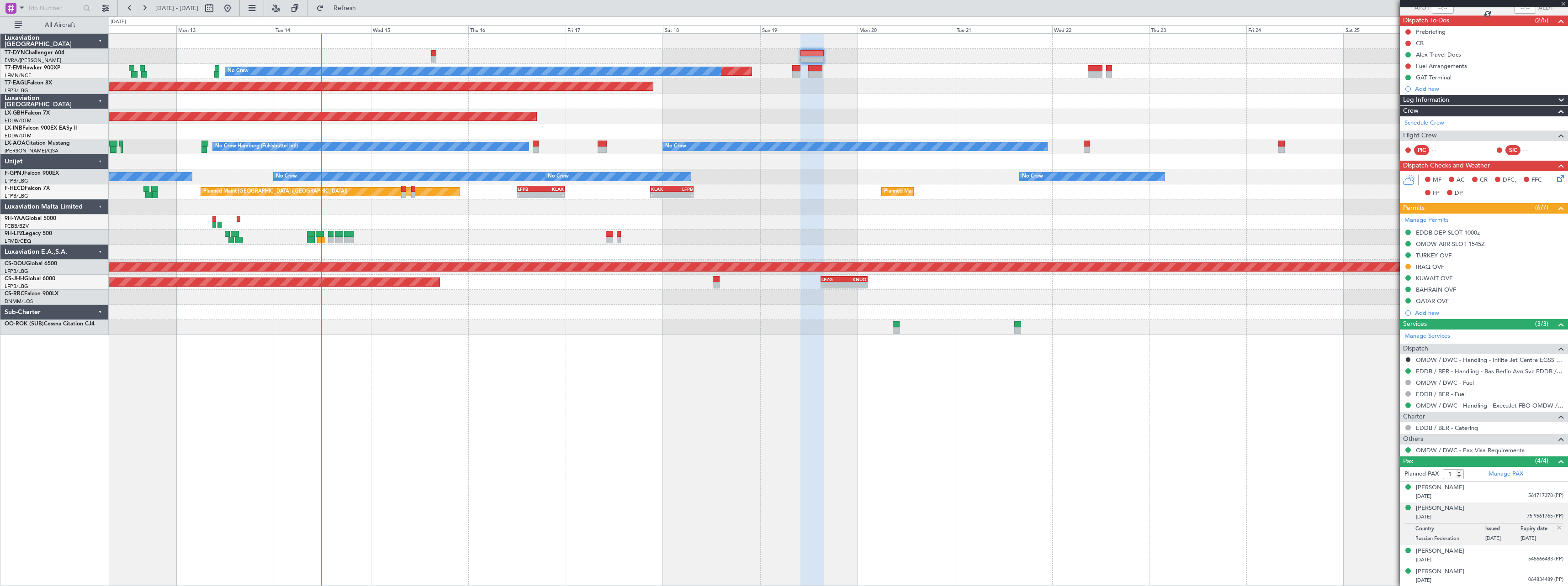
scroll to position [0, 0]
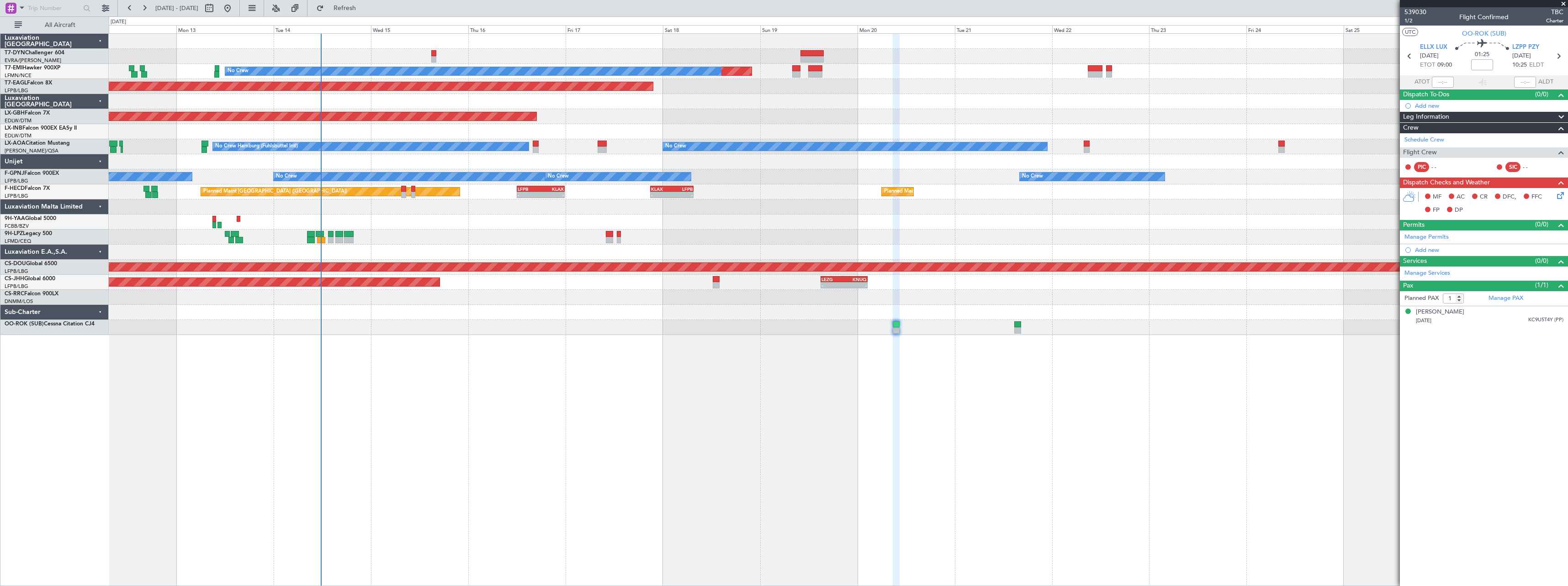
drag, startPoint x: 1457, startPoint y: 312, endPoint x: 1365, endPoint y: 318, distance: 92.2
click at [1457, 312] on div "[PERSON_NAME] [DATE] KC9U5T4Y (PP)" at bounding box center [1489, 317] width 147 height 18
click at [1433, 311] on div "[PERSON_NAME]" at bounding box center [1440, 312] width 48 height 9
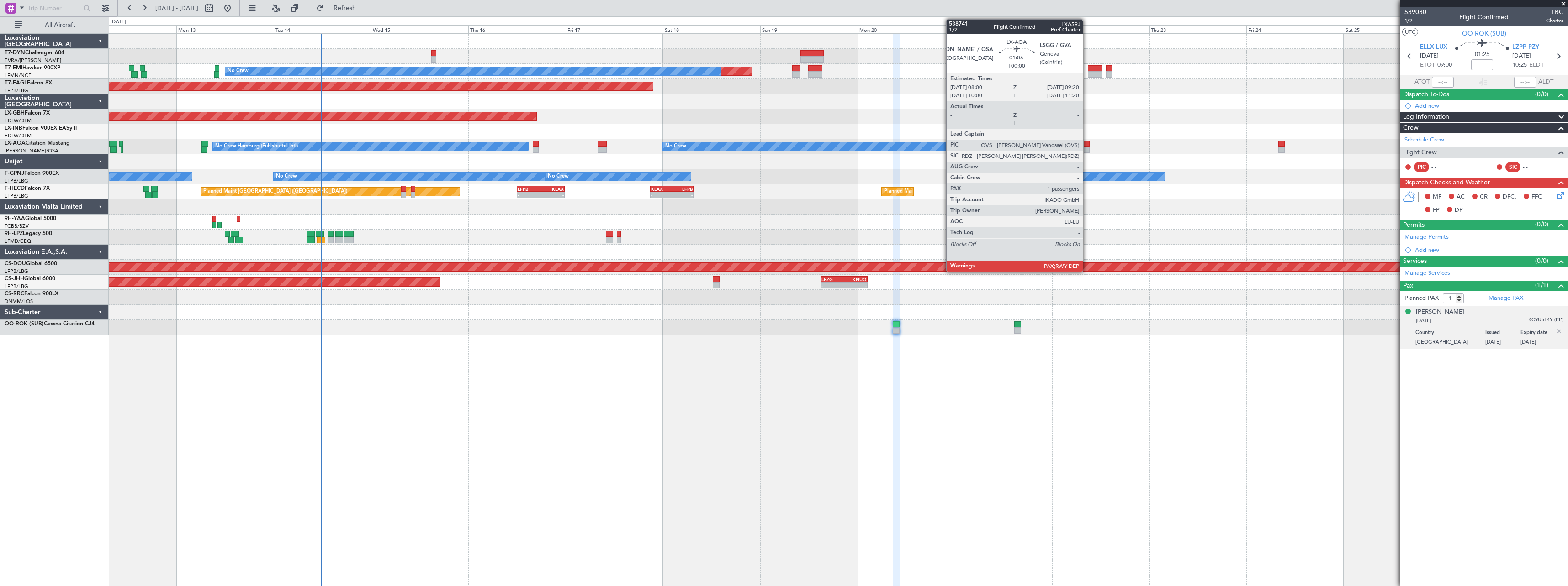
click at [1087, 146] on div at bounding box center [1085, 144] width 5 height 6
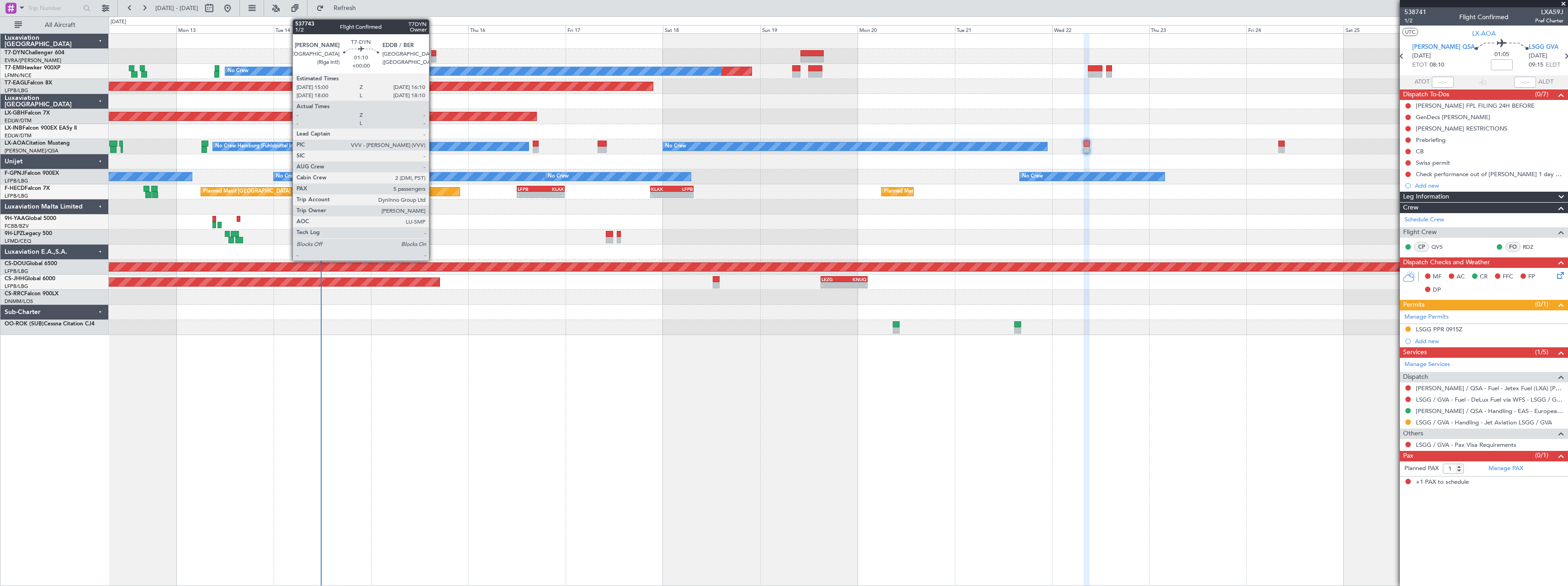
click at [433, 54] on div at bounding box center [433, 53] width 5 height 6
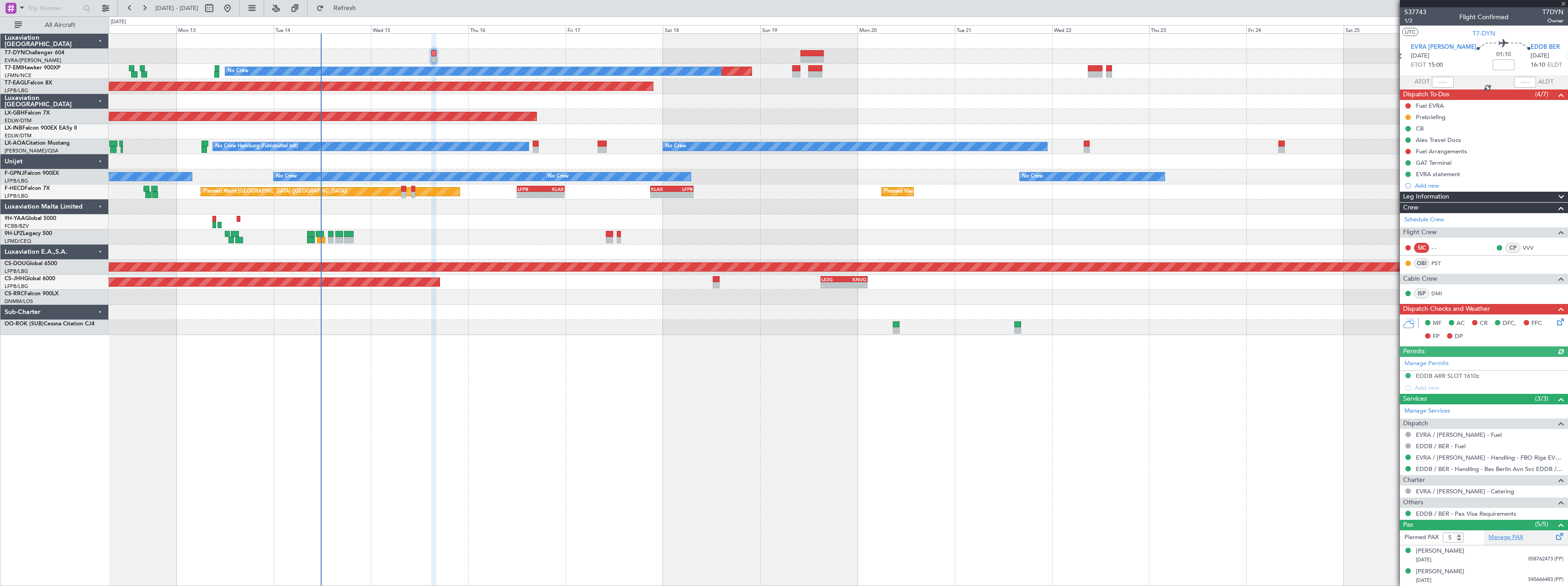
click at [1509, 537] on link "Manage PAX" at bounding box center [1506, 538] width 35 height 9
click at [1410, 14] on span "537743" at bounding box center [1414, 12] width 22 height 10
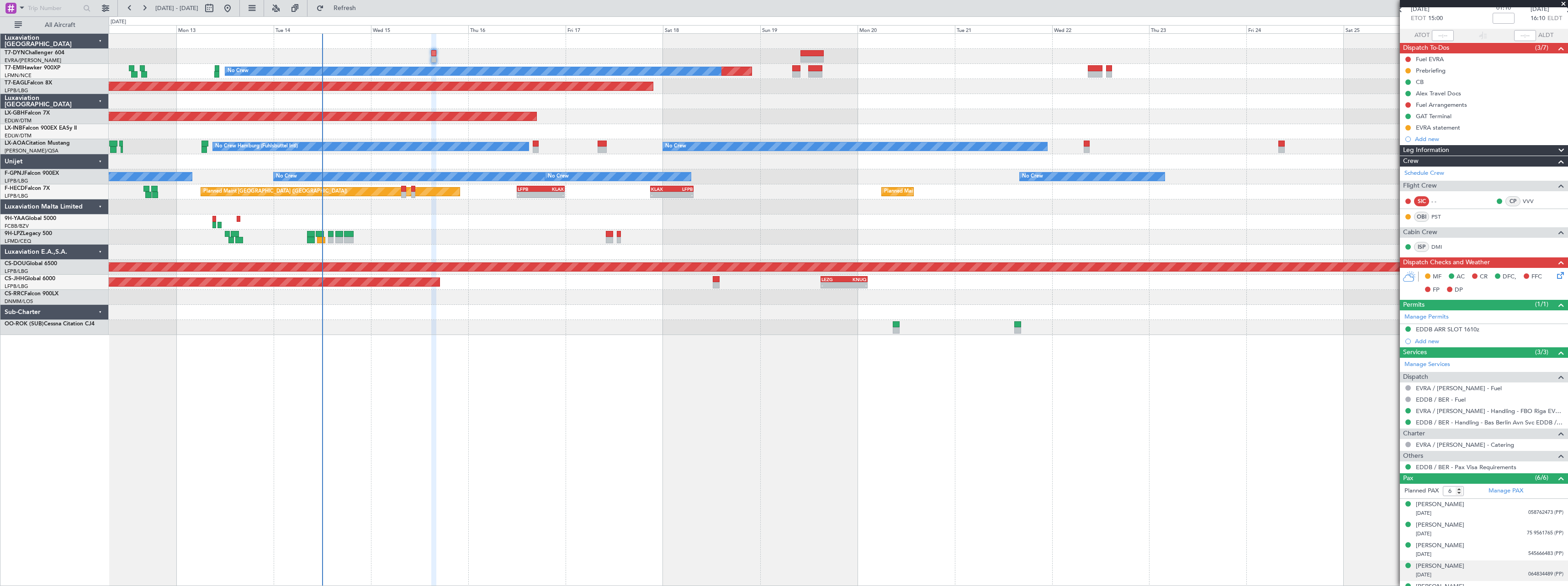
scroll to position [82, 0]
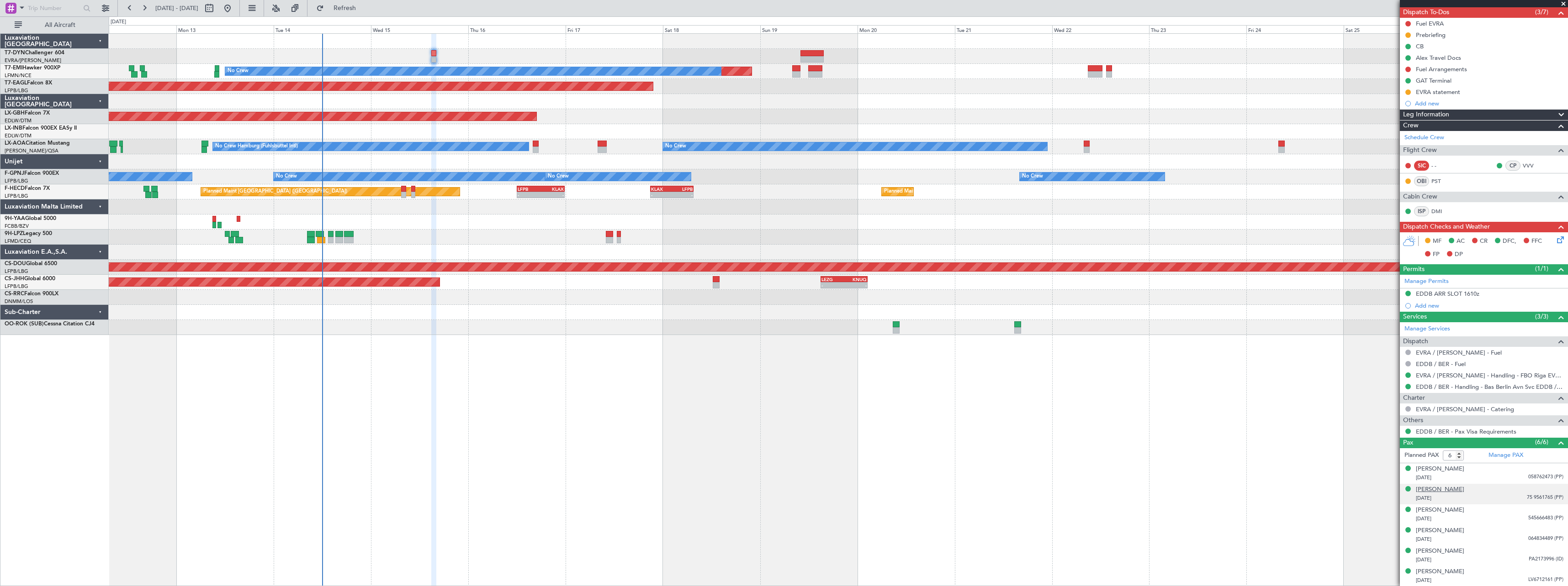
click at [1452, 489] on div "[PERSON_NAME]" at bounding box center [1440, 490] width 48 height 9
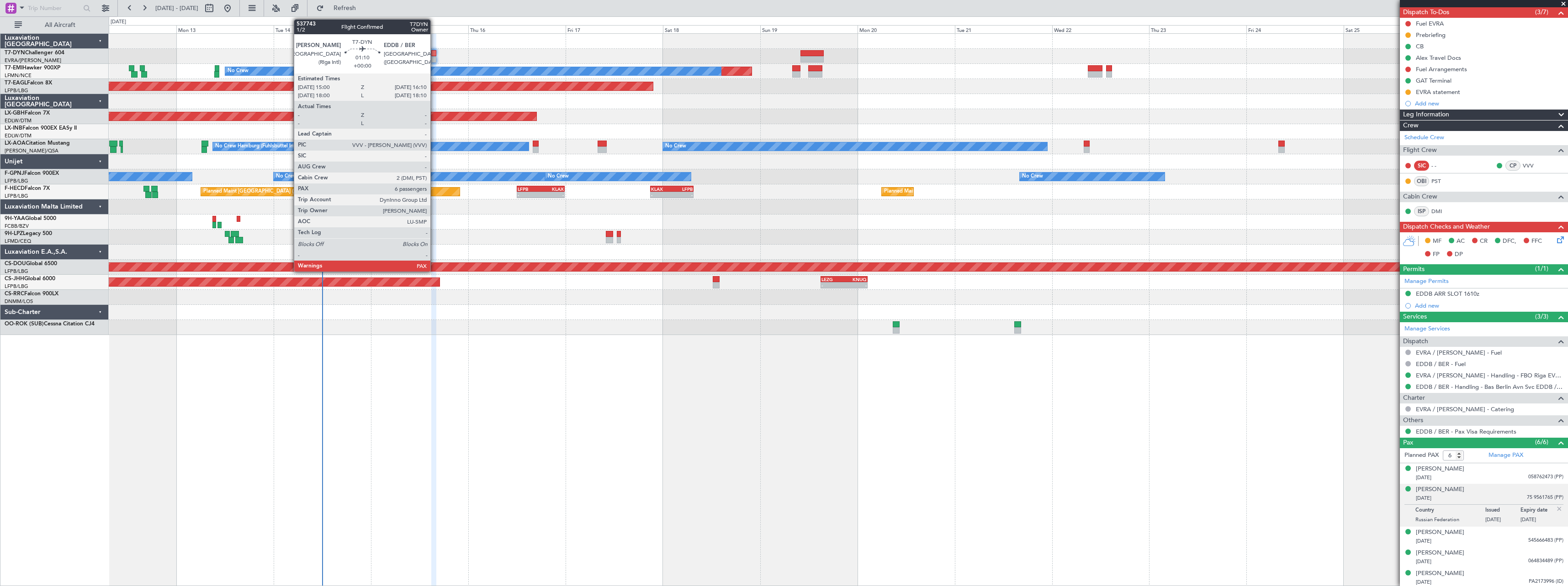
click at [434, 54] on div at bounding box center [433, 53] width 5 height 6
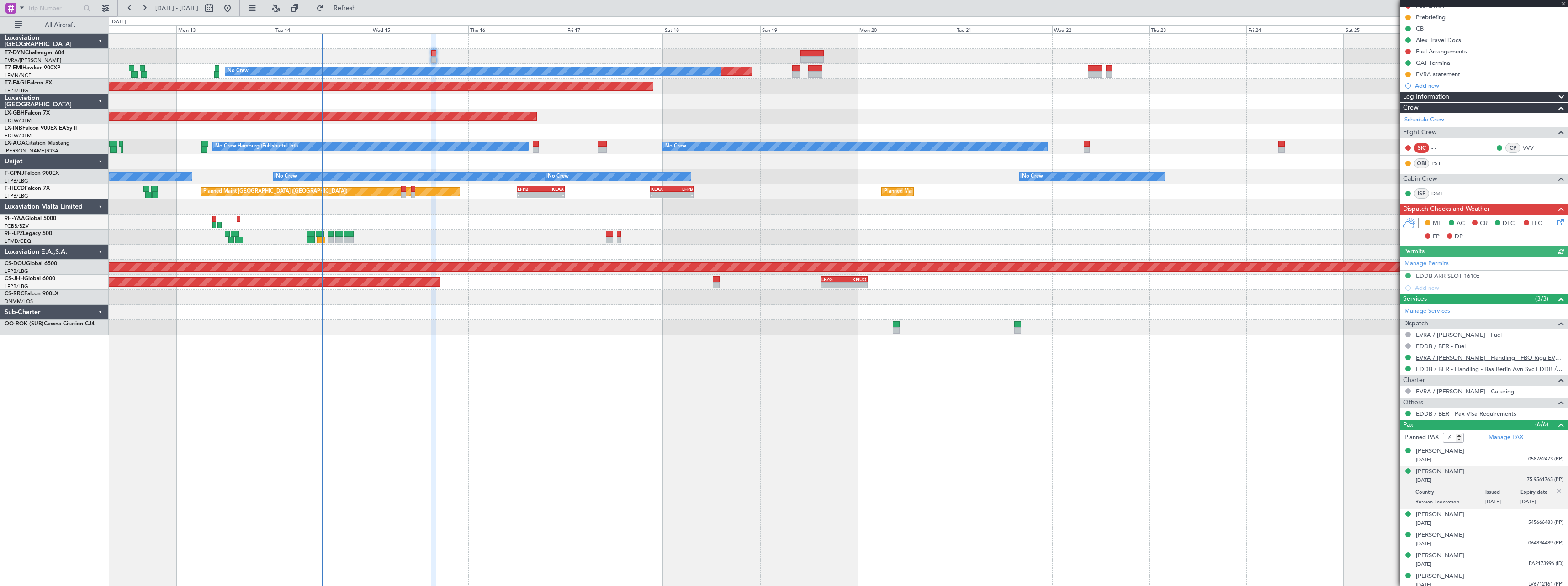
scroll to position [104, 0]
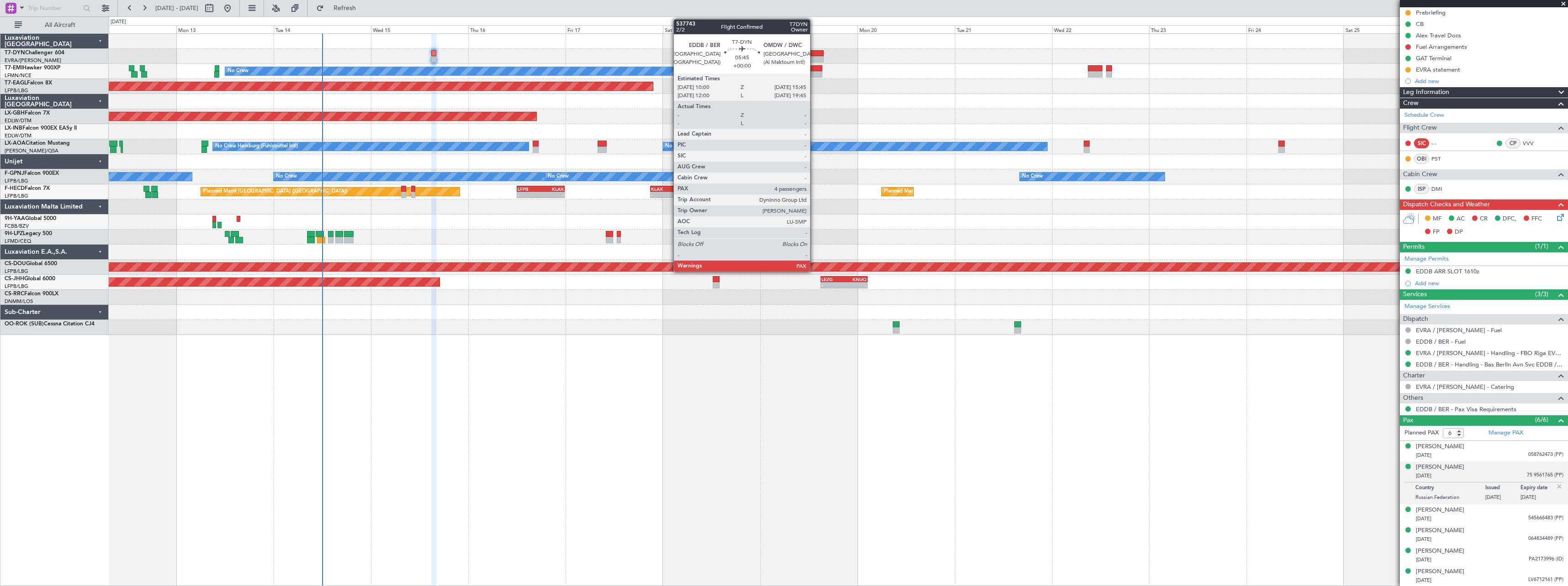
click at [814, 54] on div at bounding box center [812, 53] width 23 height 6
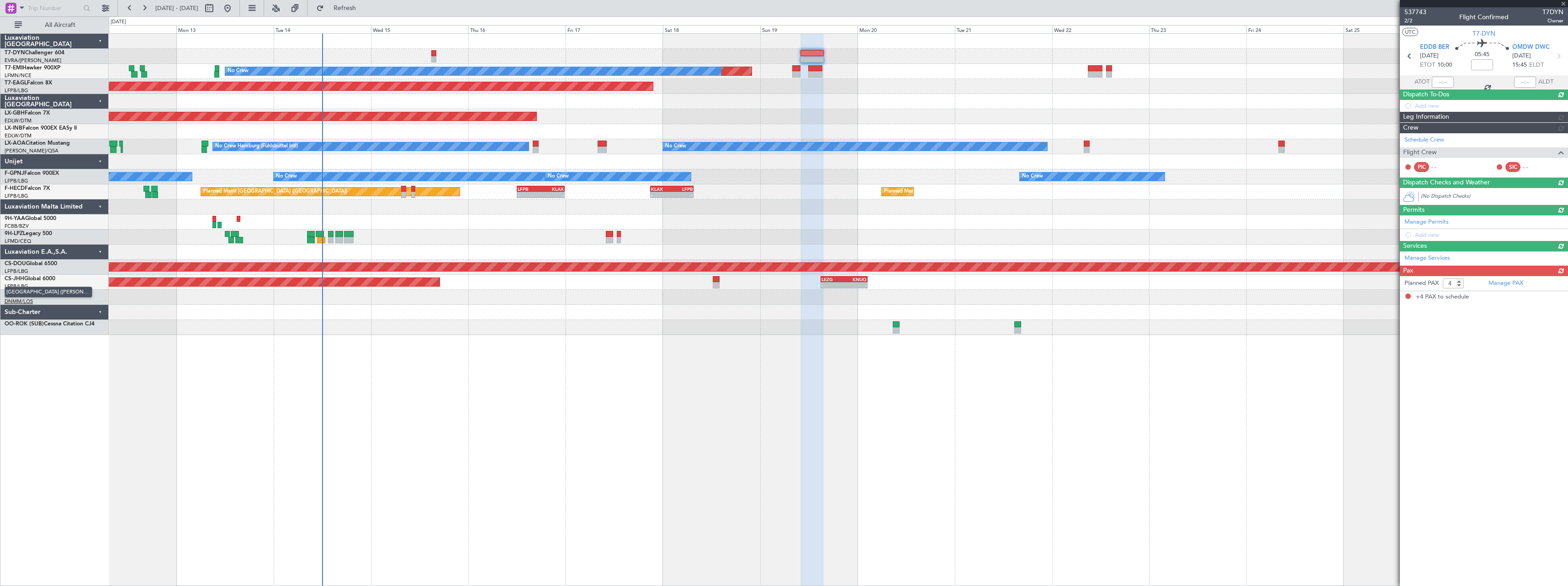
scroll to position [0, 0]
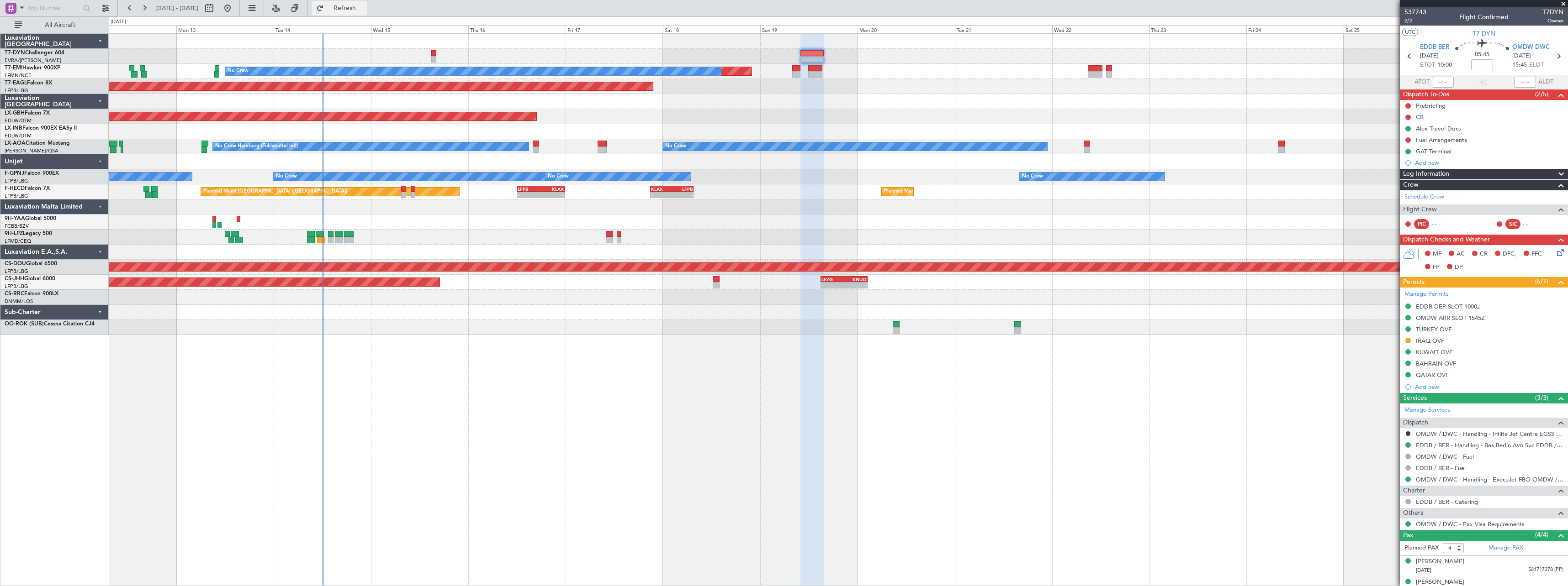
click at [352, 6] on button "Refresh" at bounding box center [339, 8] width 54 height 14
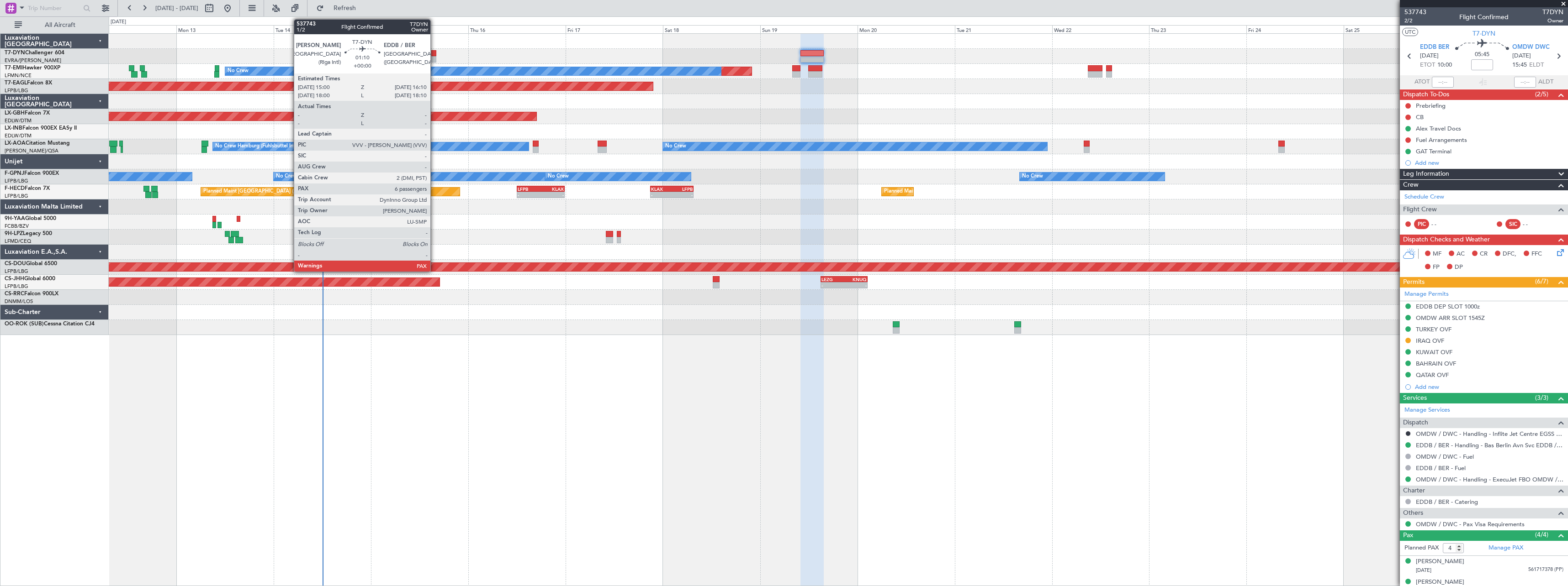
click at [434, 54] on div at bounding box center [433, 53] width 5 height 6
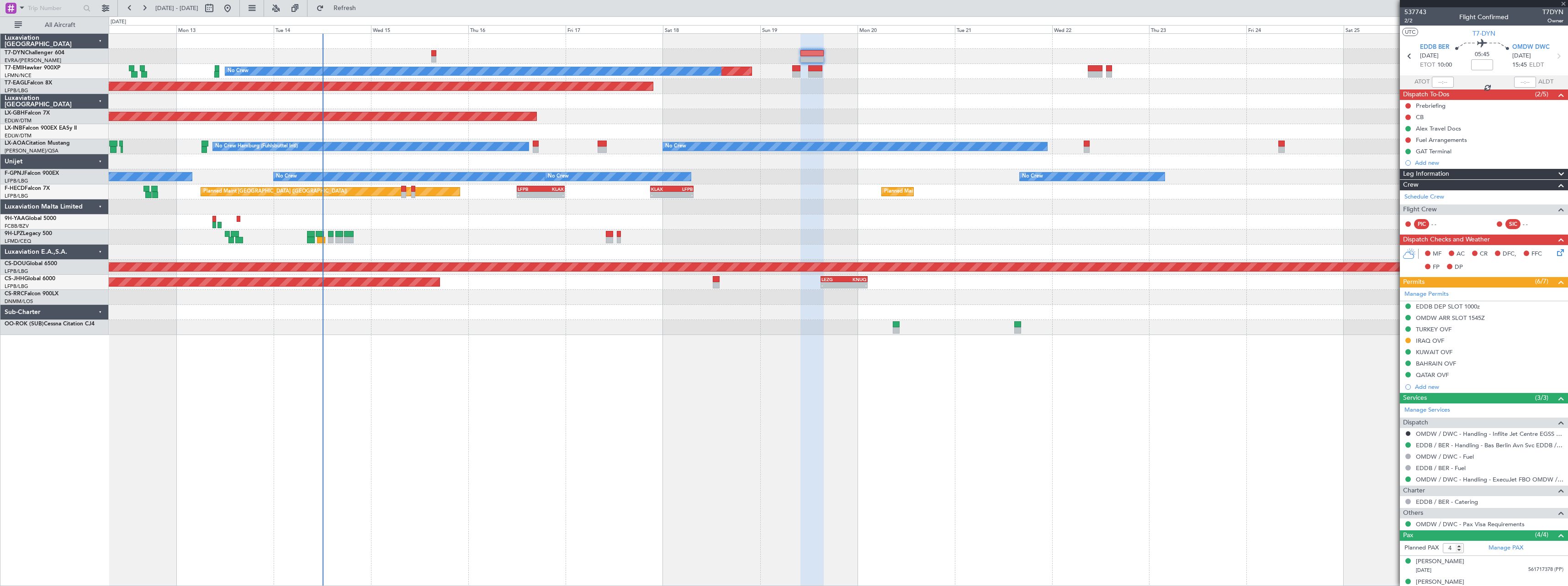
type input "6"
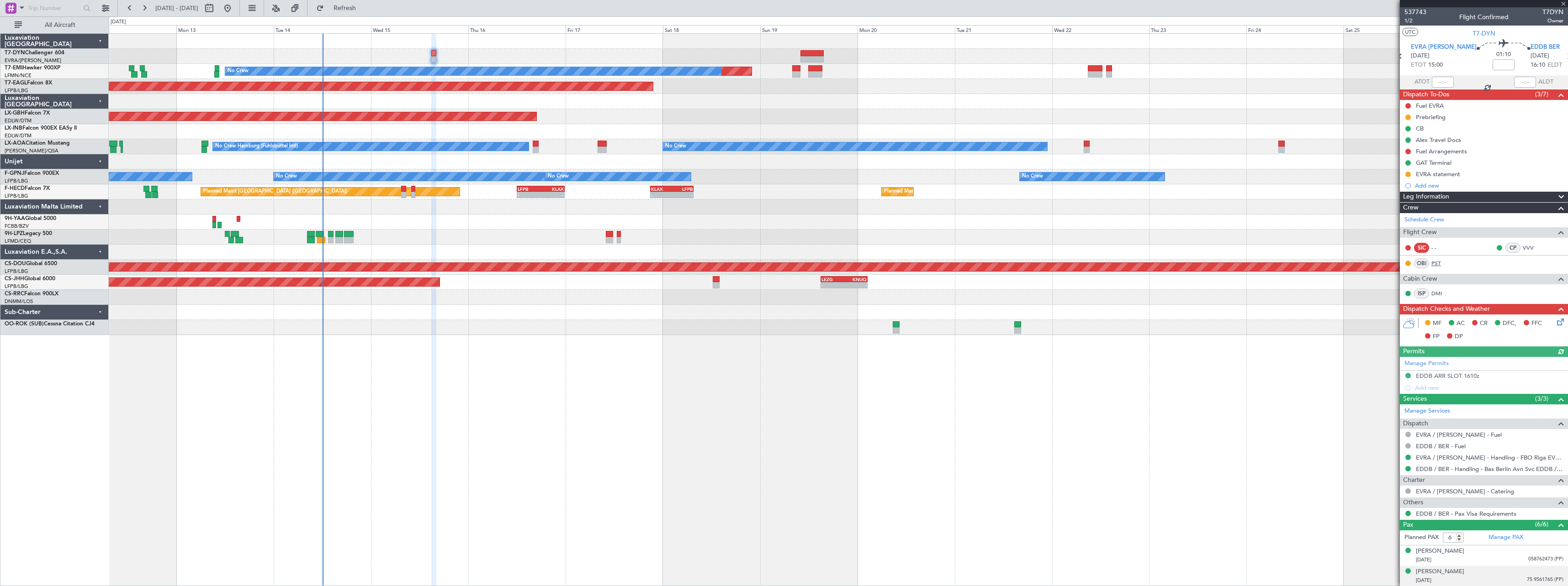
click at [1437, 262] on link "PST" at bounding box center [1441, 263] width 20 height 8
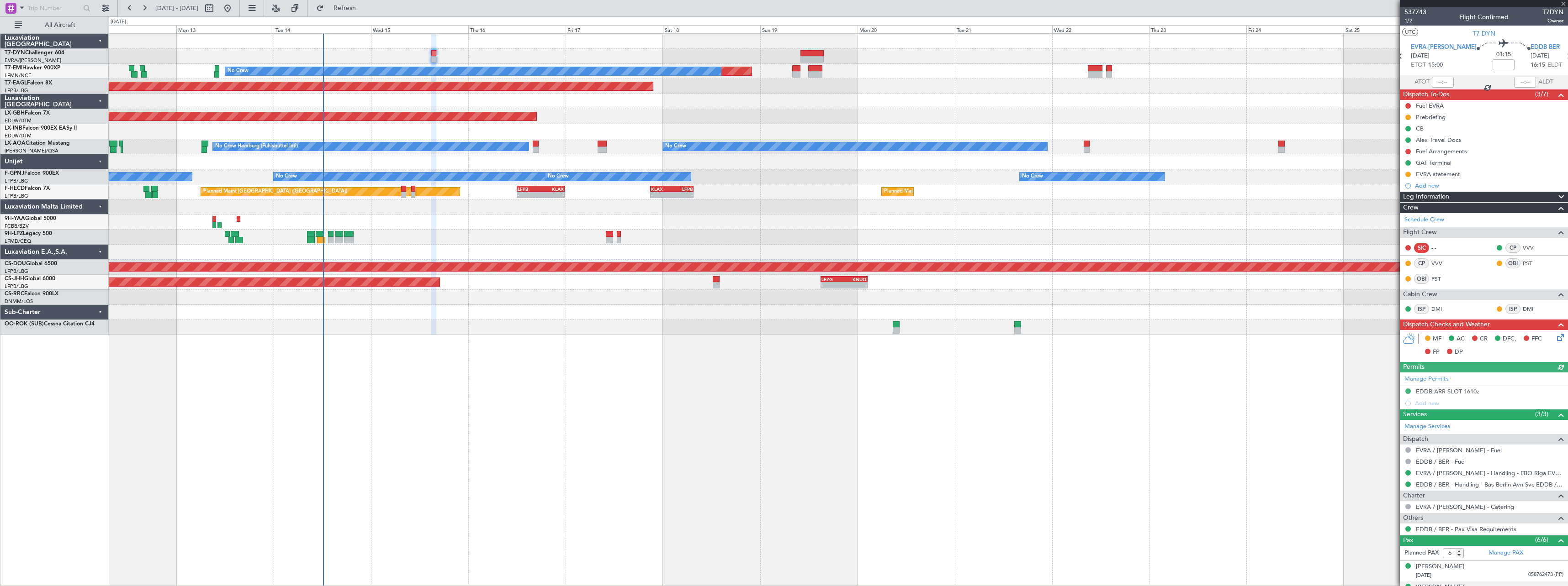
type input "+00:05"
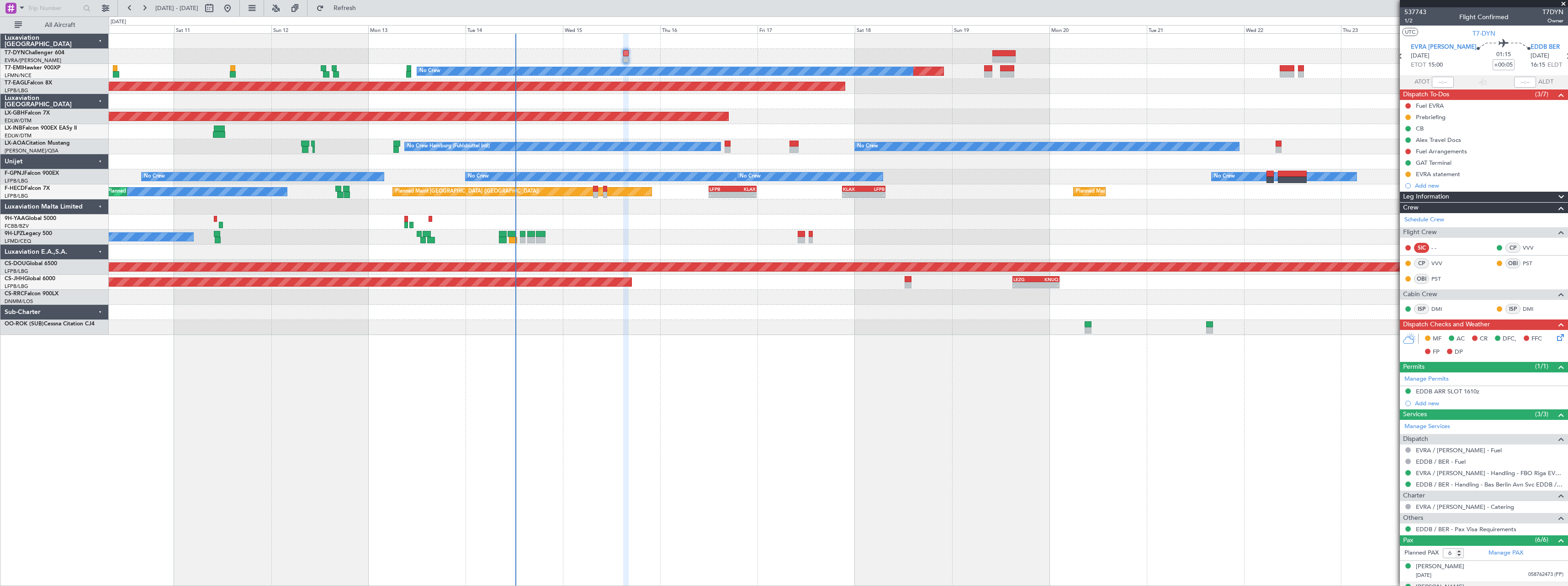
click at [944, 406] on div "Planned Maint No Crew Planned Maint Dubai (Al Maktoum Intl) Planned Maint Nurnb…" at bounding box center [838, 309] width 1459 height 553
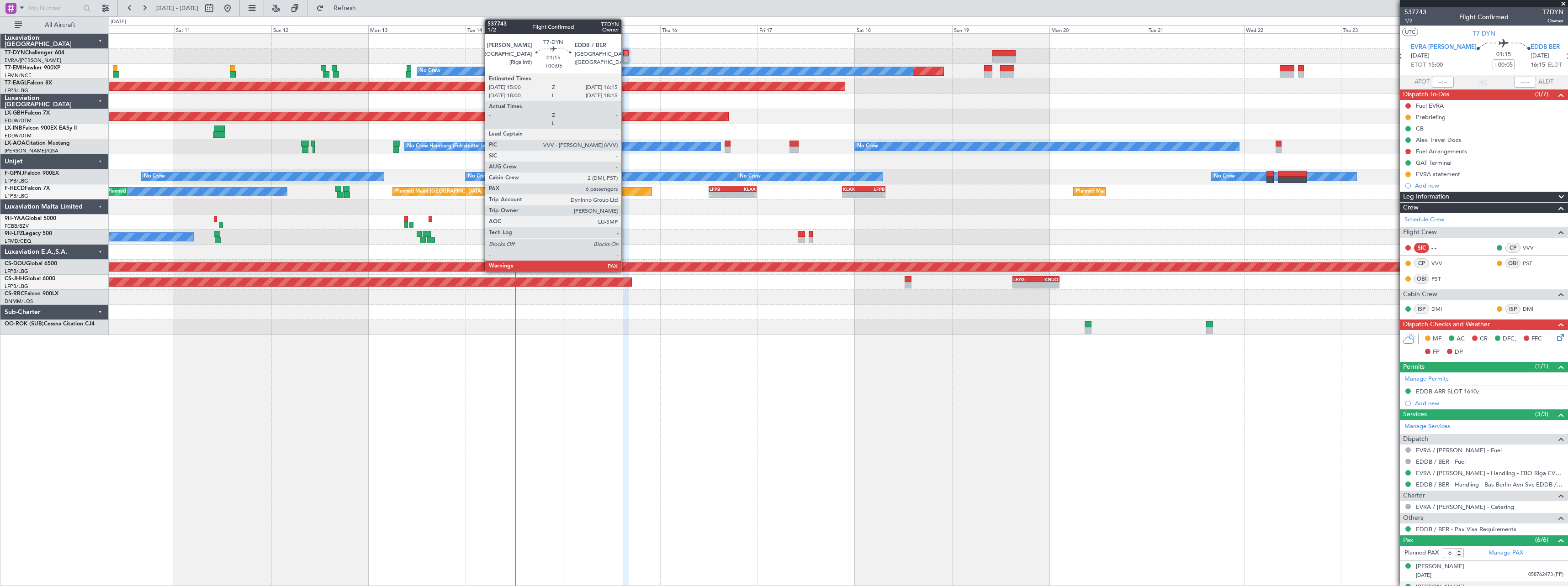
click at [626, 55] on div at bounding box center [626, 53] width 5 height 6
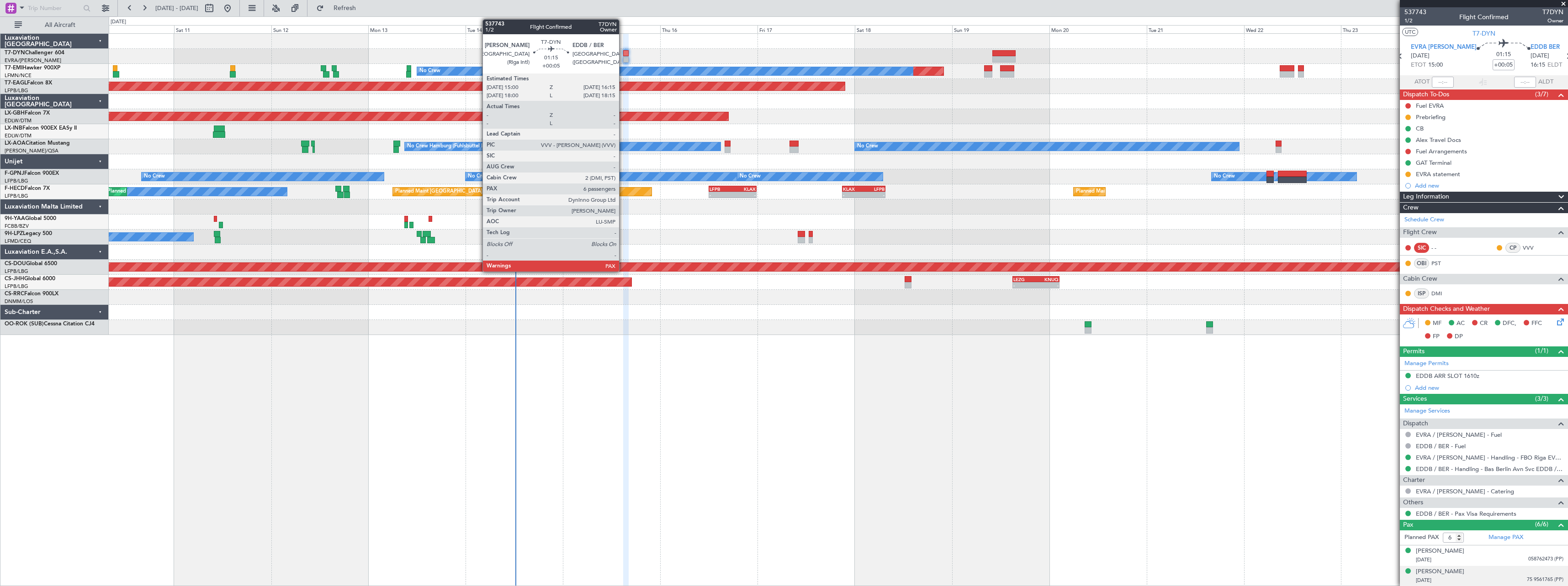
click at [623, 56] on div at bounding box center [626, 53] width 5 height 6
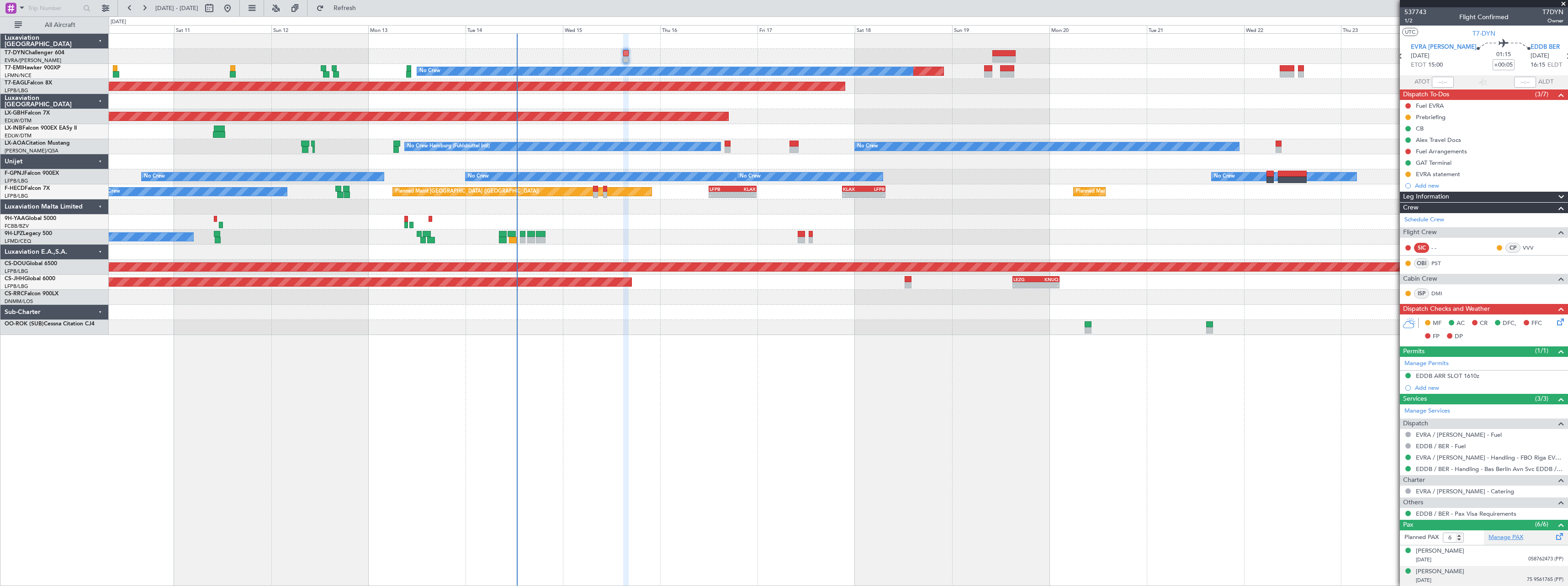
click at [1515, 537] on link "Manage PAX" at bounding box center [1506, 538] width 35 height 9
click at [1438, 260] on link "PST" at bounding box center [1441, 263] width 20 height 8
click at [1408, 19] on span "1/2" at bounding box center [1414, 20] width 22 height 8
click at [1447, 571] on div "[PERSON_NAME]" at bounding box center [1440, 572] width 48 height 9
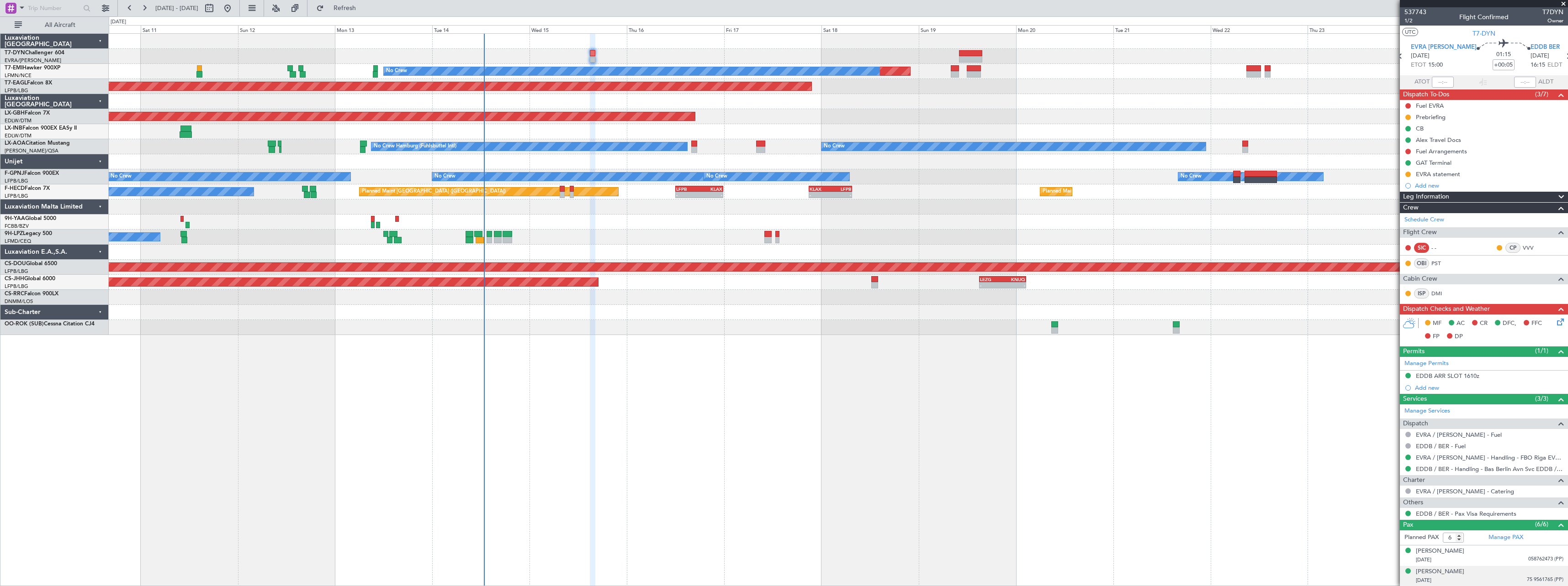
click at [672, 333] on div at bounding box center [838, 327] width 1458 height 15
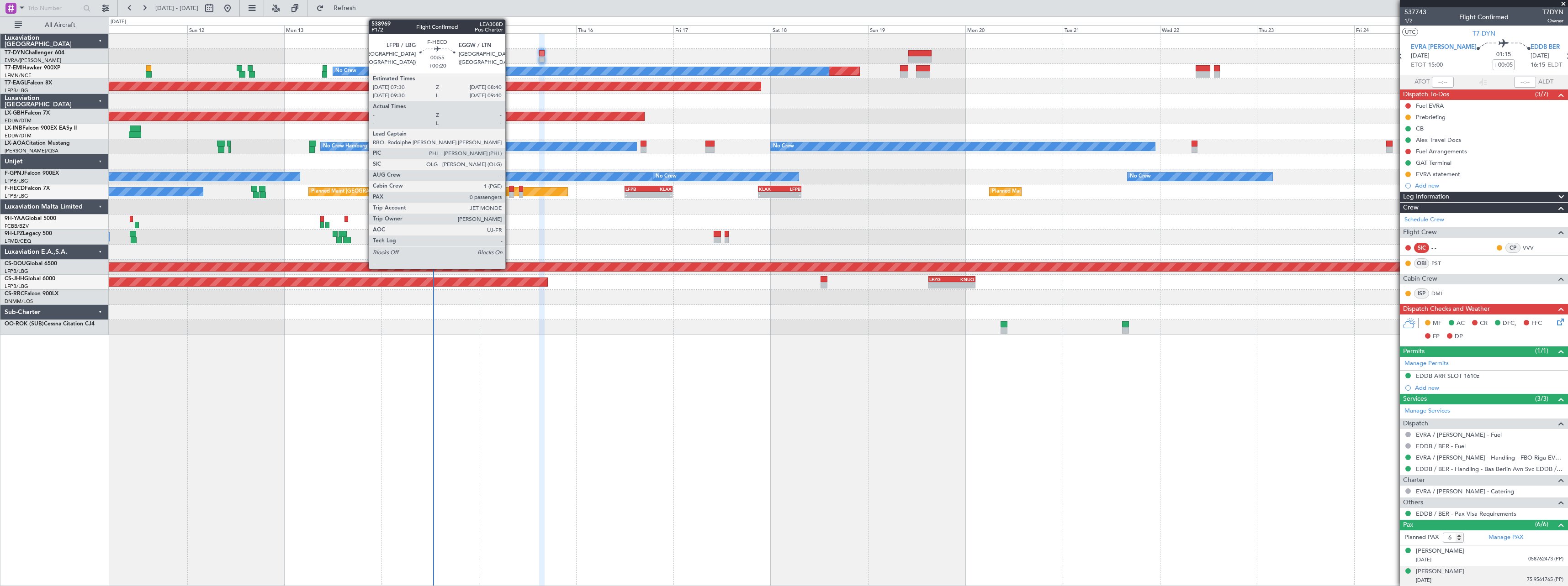
click at [509, 189] on div at bounding box center [511, 189] width 5 height 6
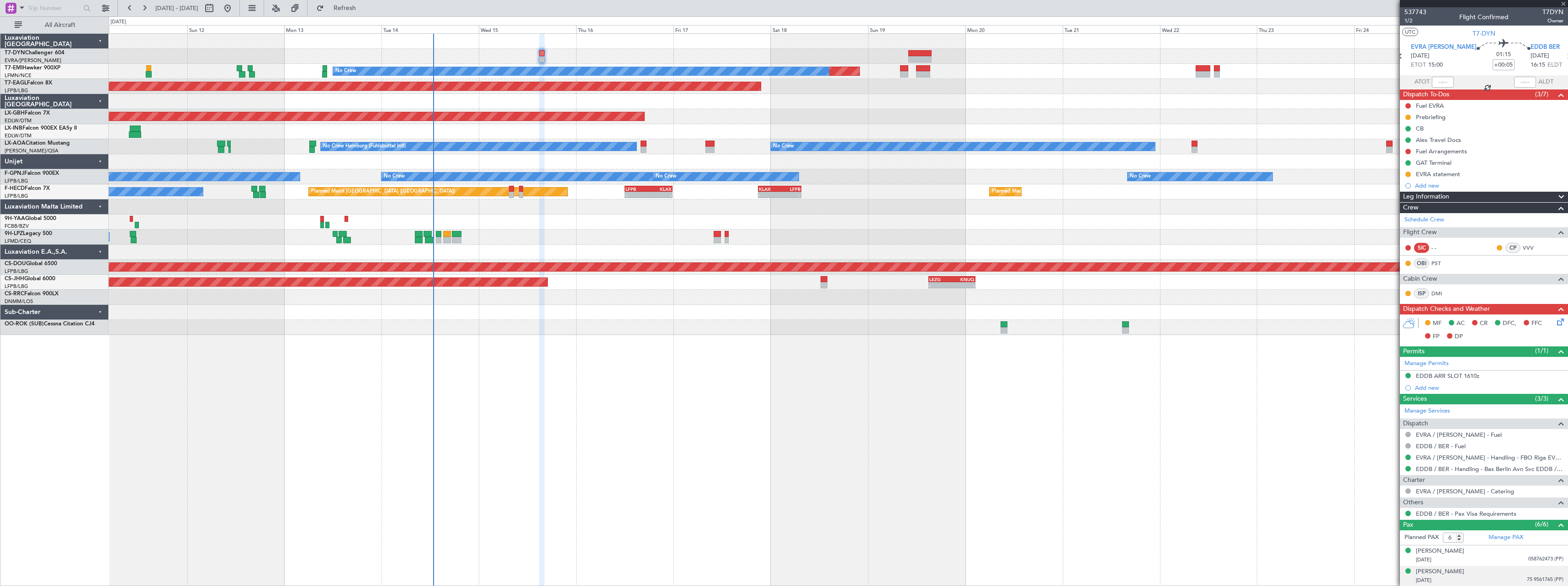
type input "+00:20"
type input "0"
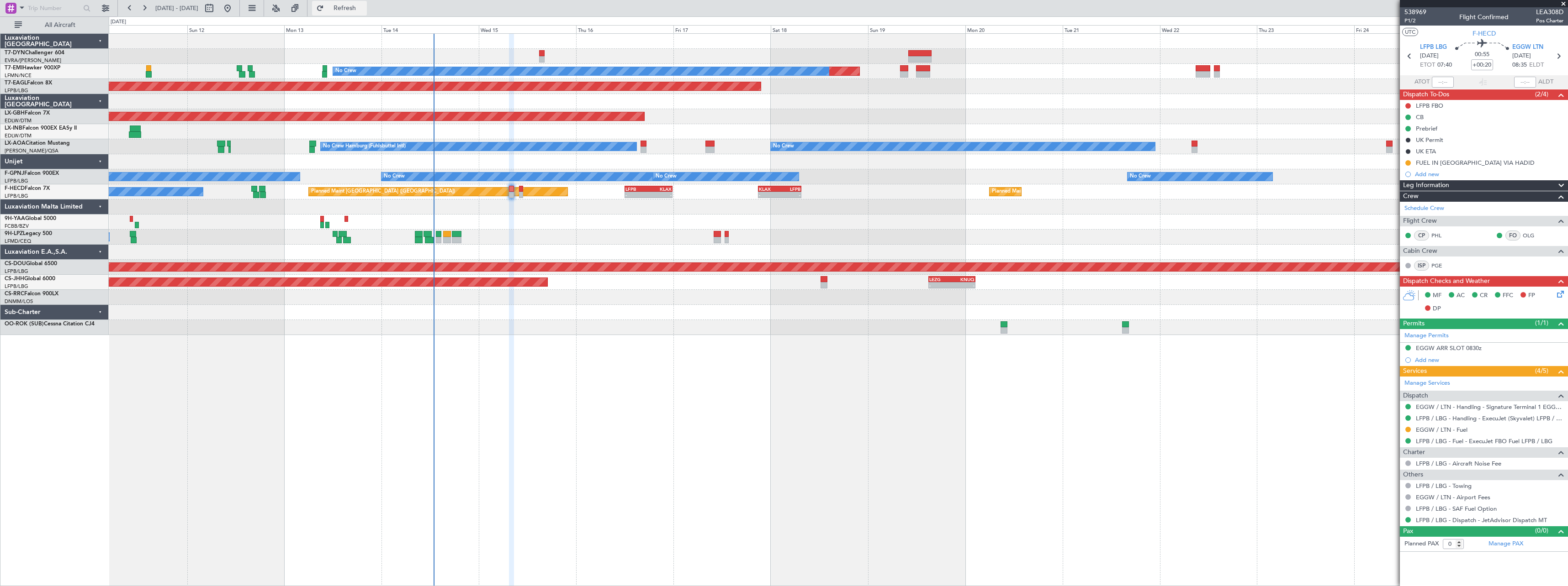
click at [367, 14] on button "Refresh" at bounding box center [339, 8] width 54 height 14
click at [1416, 18] on span "P1/2" at bounding box center [1414, 20] width 22 height 8
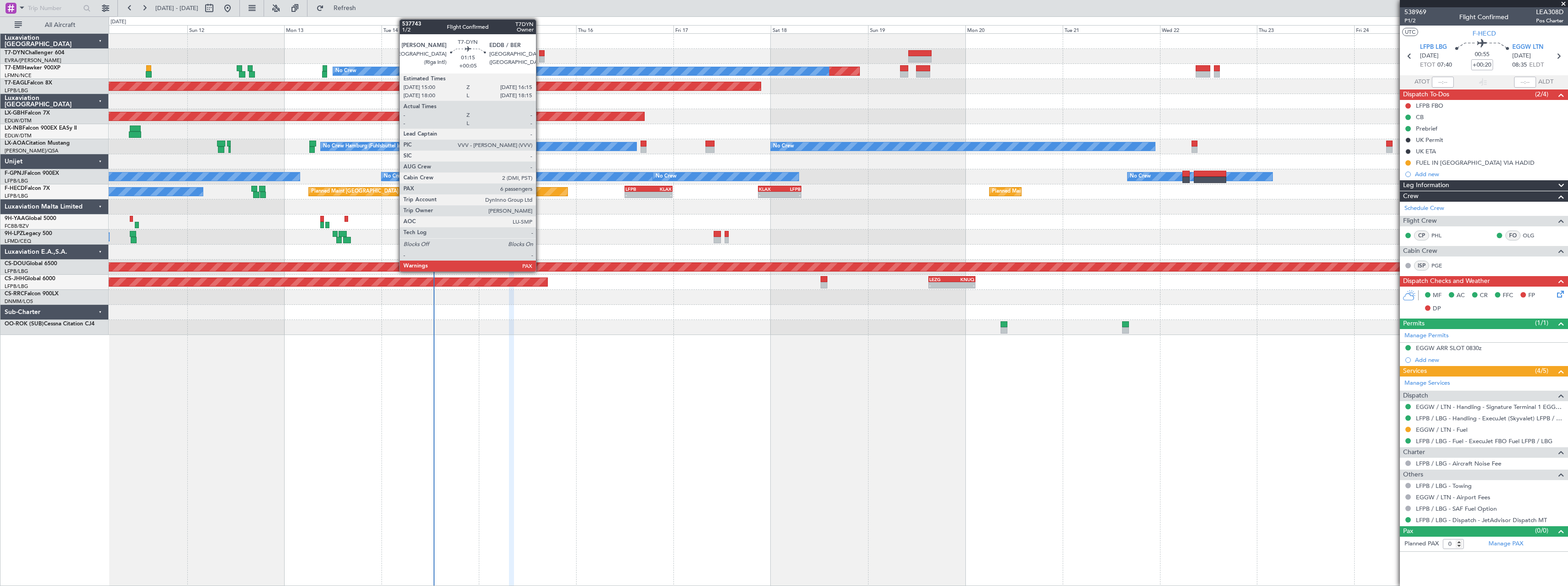
click at [540, 57] on div at bounding box center [542, 59] width 5 height 6
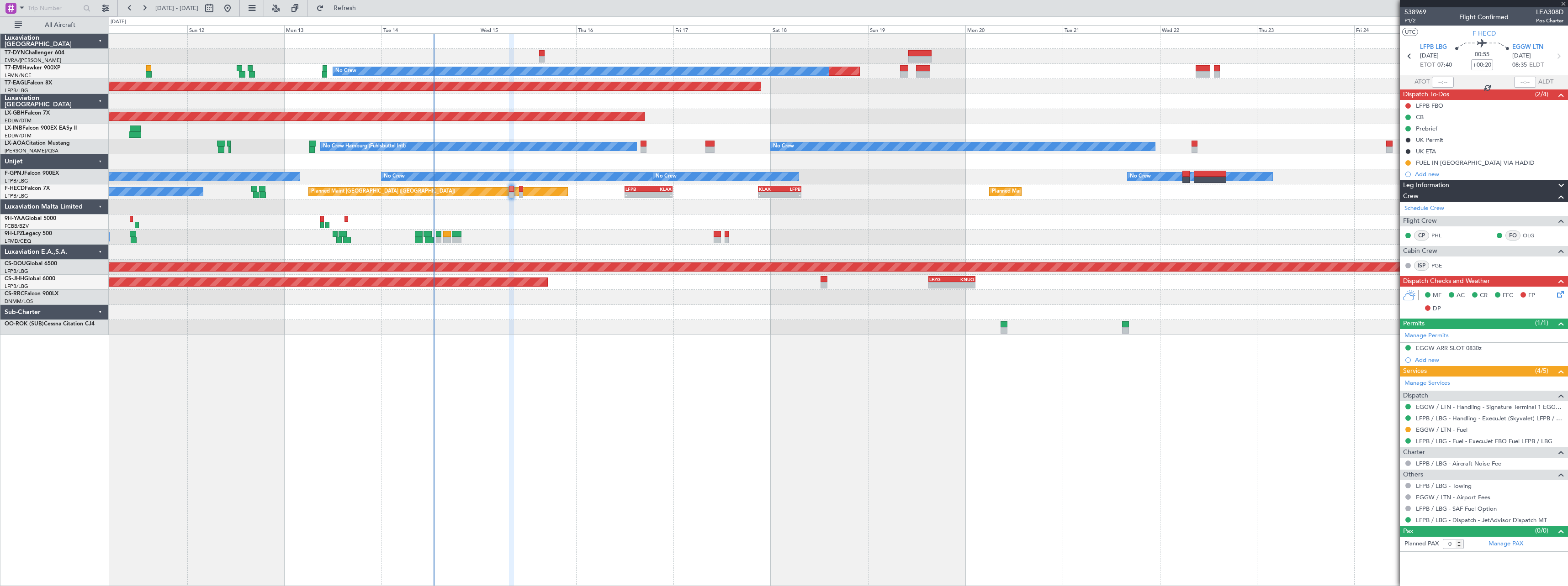
type input "+00:05"
type input "6"
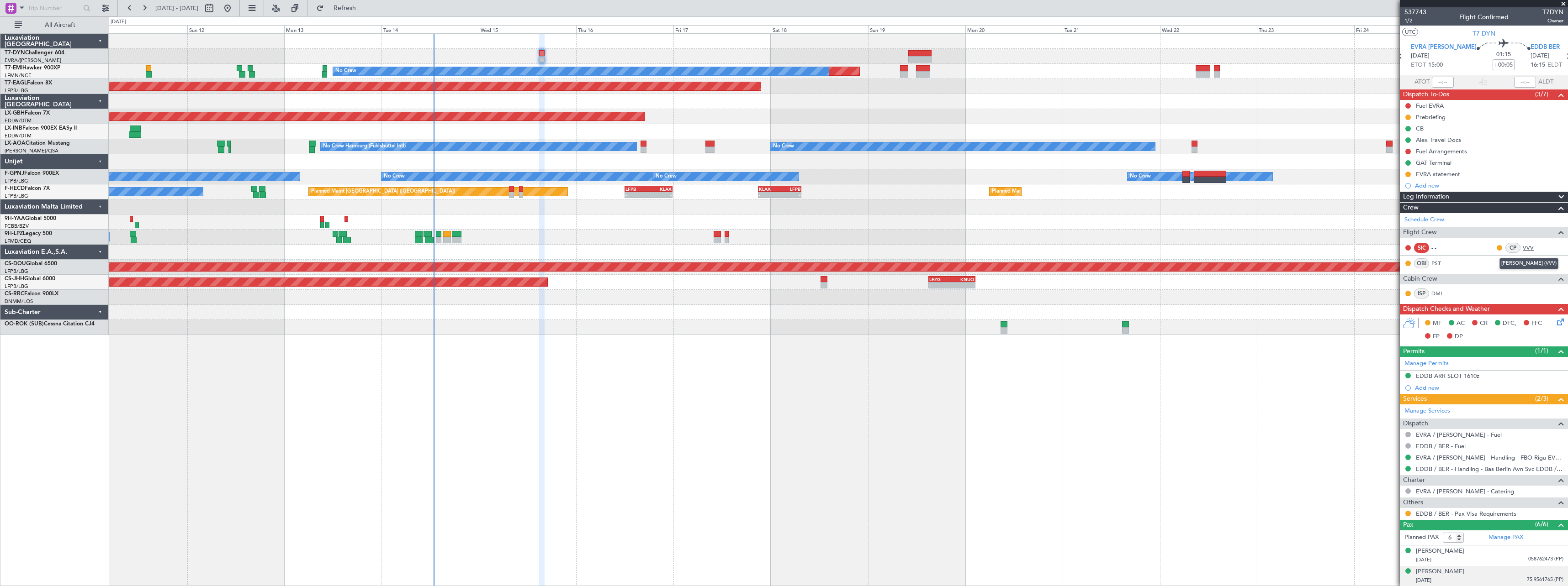
click at [1523, 248] on link "VVV" at bounding box center [1532, 247] width 20 height 8
click at [1438, 291] on link "DMI" at bounding box center [1441, 293] width 20 height 8
click at [367, 11] on button "Refresh" at bounding box center [339, 8] width 54 height 14
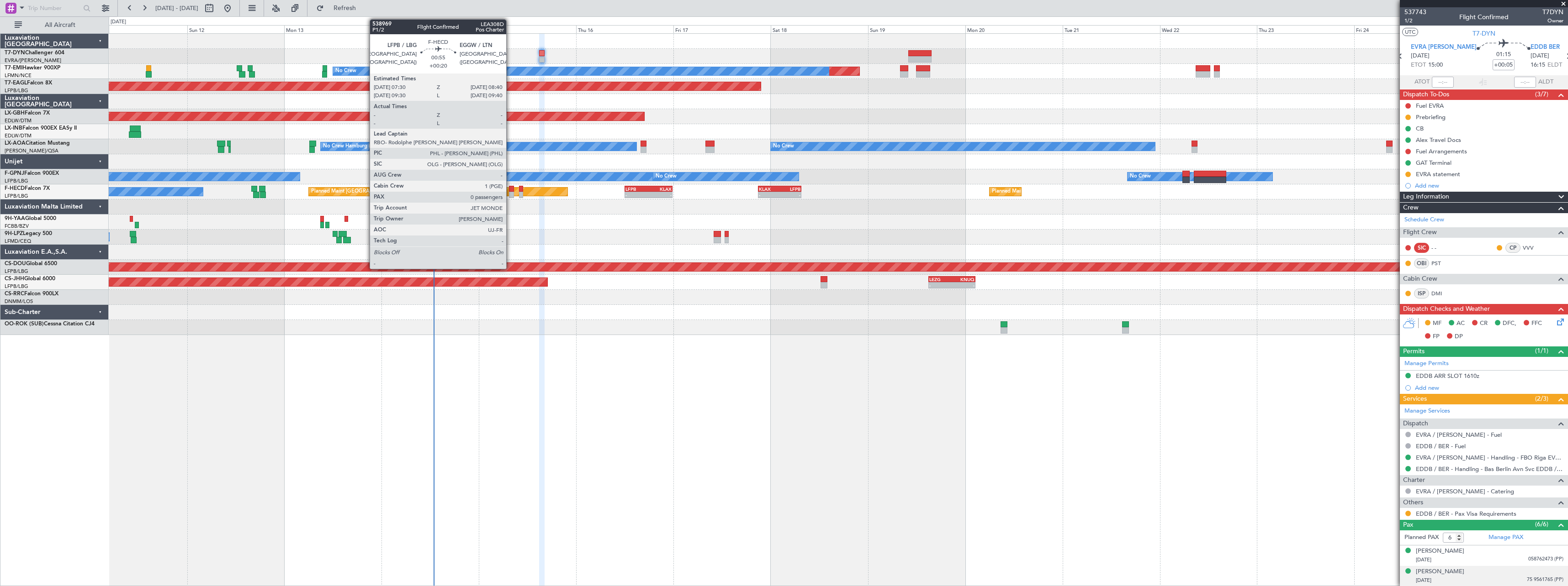
click at [511, 187] on div at bounding box center [511, 189] width 5 height 6
type input "+00:20"
type input "0"
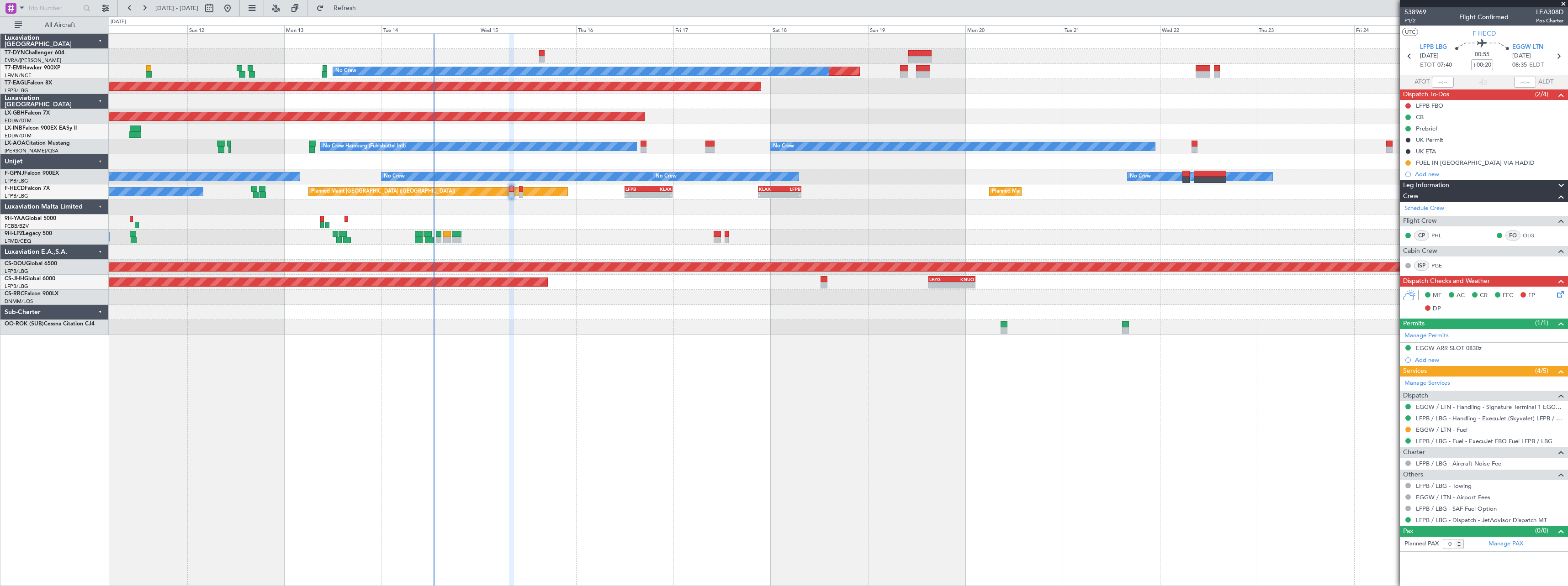
click at [1410, 22] on span "P1/2" at bounding box center [1414, 20] width 22 height 8
click at [364, 6] on span "Refresh" at bounding box center [345, 8] width 39 height 6
click at [364, 8] on span "Refresh" at bounding box center [345, 8] width 39 height 6
click at [364, 5] on span "Refresh" at bounding box center [345, 8] width 39 height 6
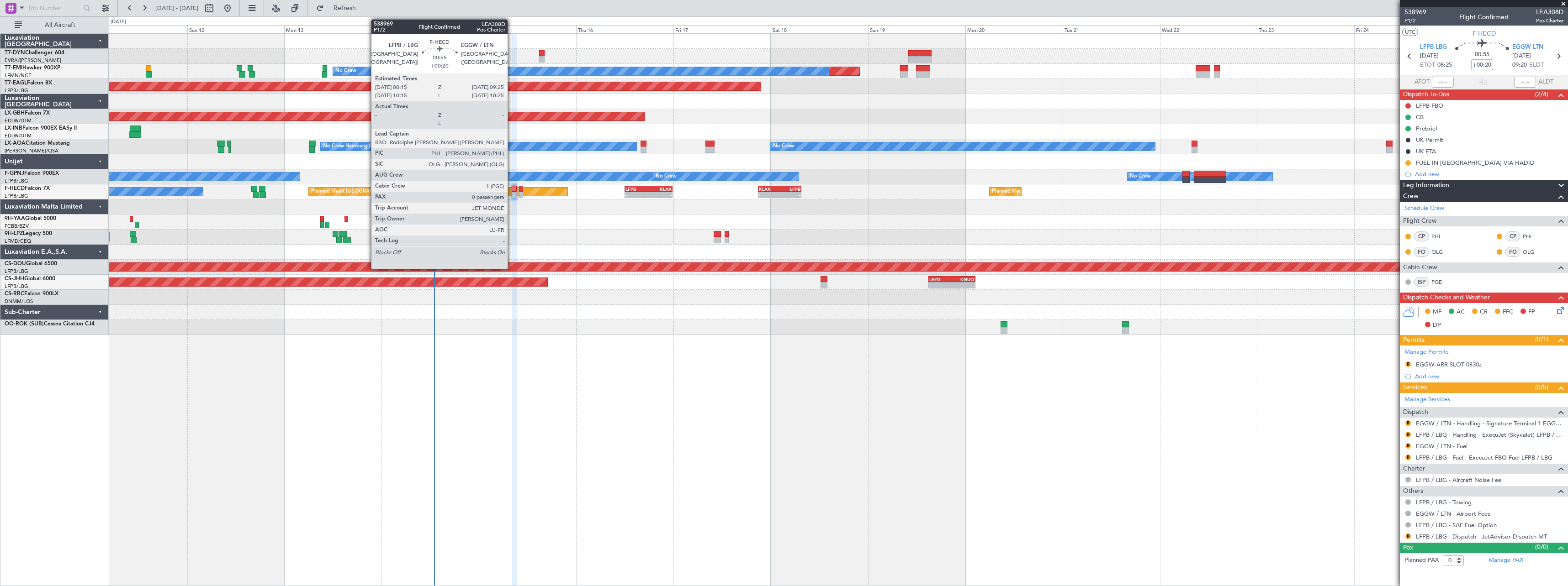
click at [511, 194] on div at bounding box center [514, 195] width 5 height 6
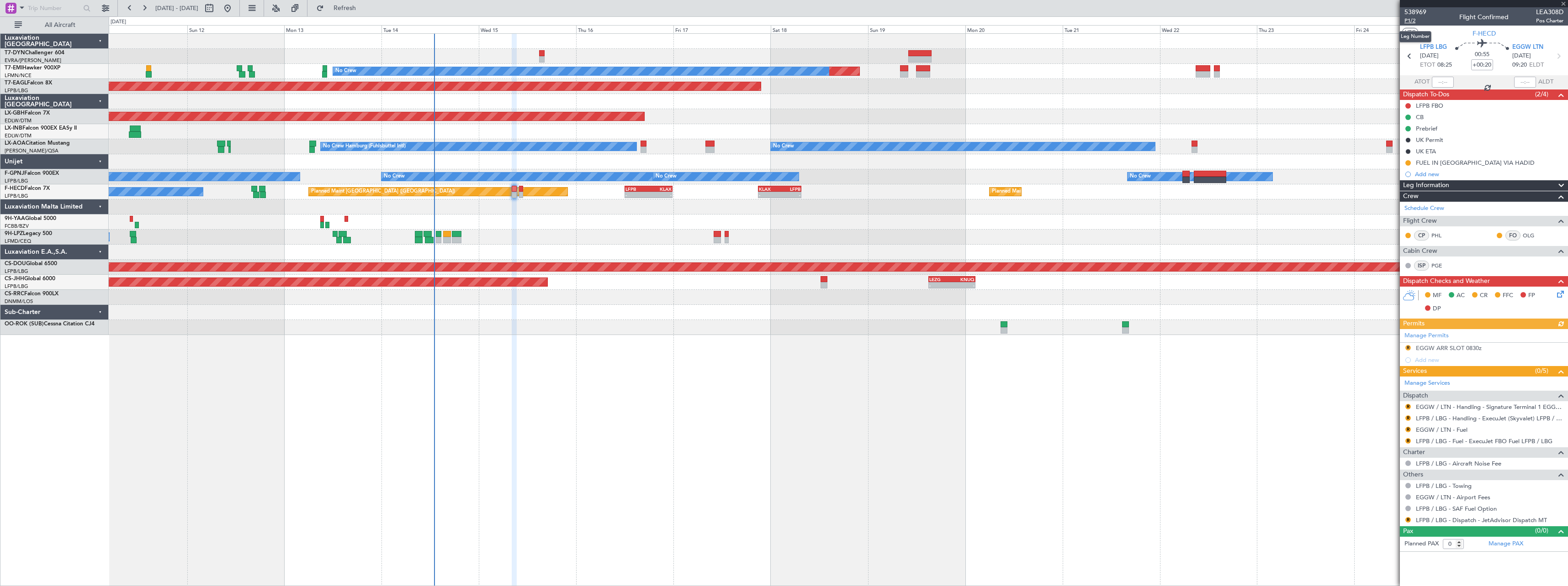
click at [1413, 20] on span "P1/2" at bounding box center [1414, 20] width 22 height 8
click at [364, 10] on span "Refresh" at bounding box center [345, 8] width 39 height 6
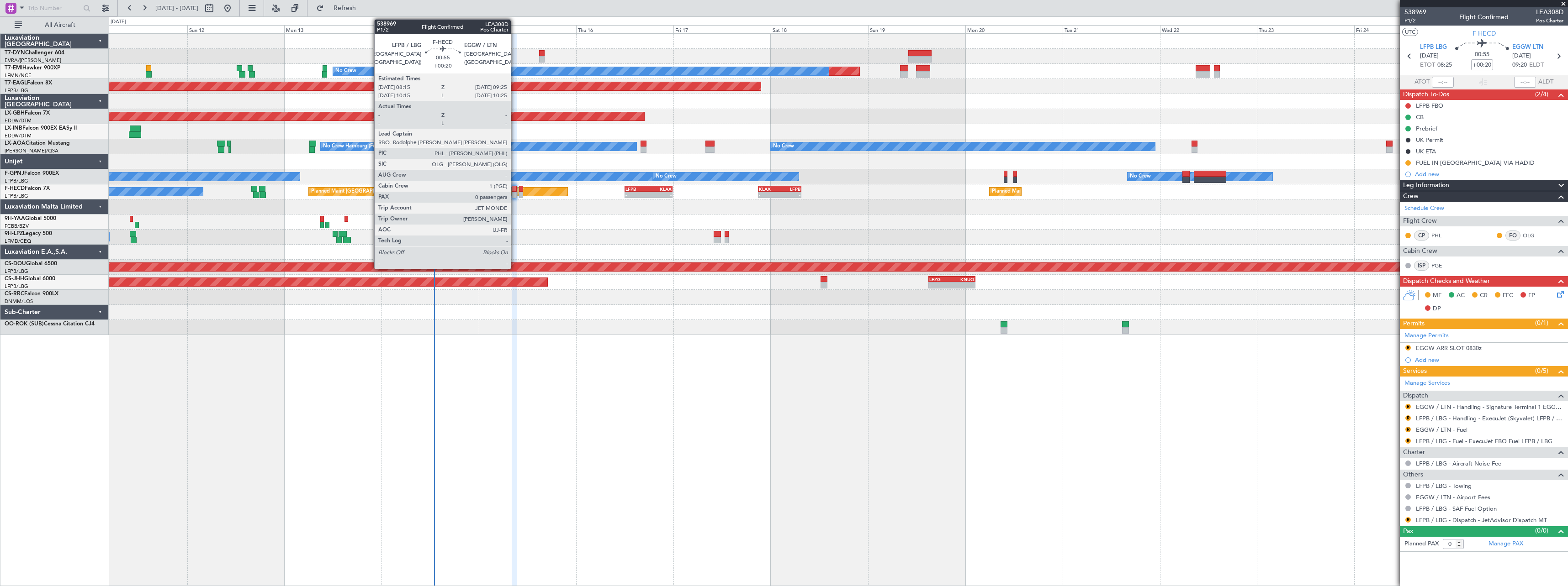
click at [515, 192] on div at bounding box center [514, 195] width 5 height 6
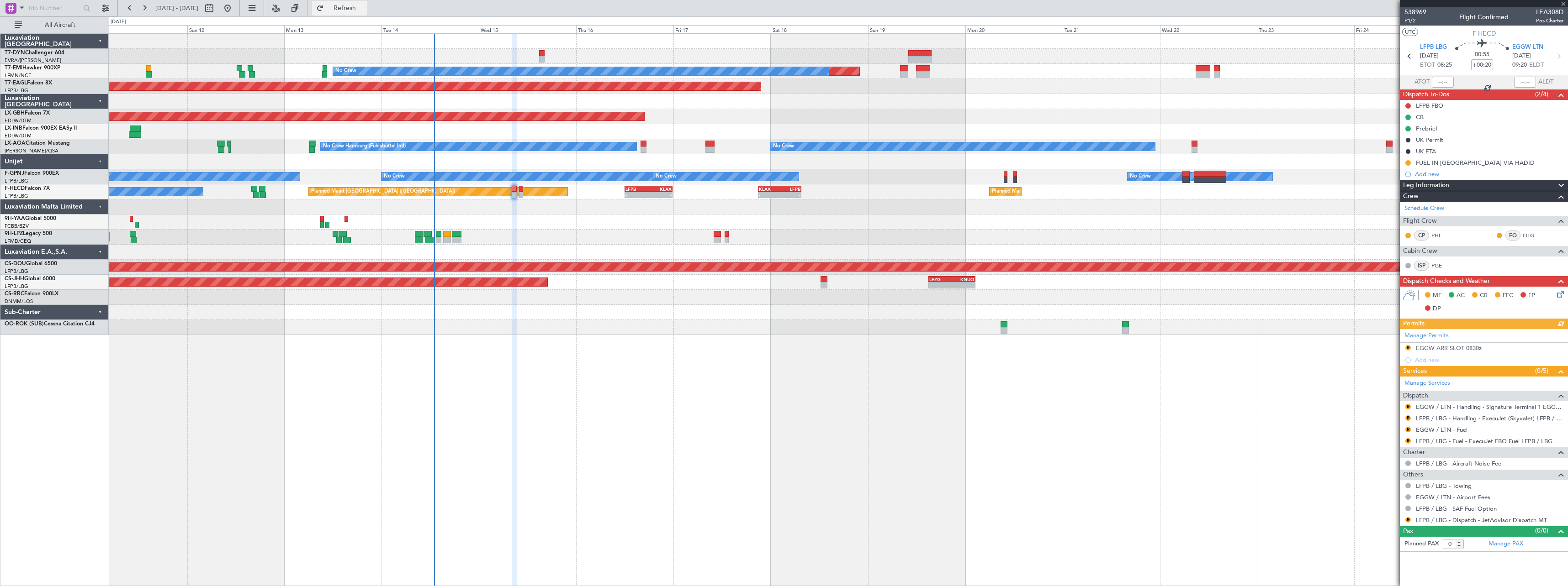
click at [367, 3] on button "Refresh" at bounding box center [339, 8] width 54 height 14
click at [364, 9] on span "Refresh" at bounding box center [345, 8] width 39 height 6
click at [364, 8] on span "Refresh" at bounding box center [345, 8] width 39 height 6
click at [364, 10] on span "Refresh" at bounding box center [345, 8] width 39 height 6
click at [367, 11] on button "Refresh" at bounding box center [339, 8] width 54 height 14
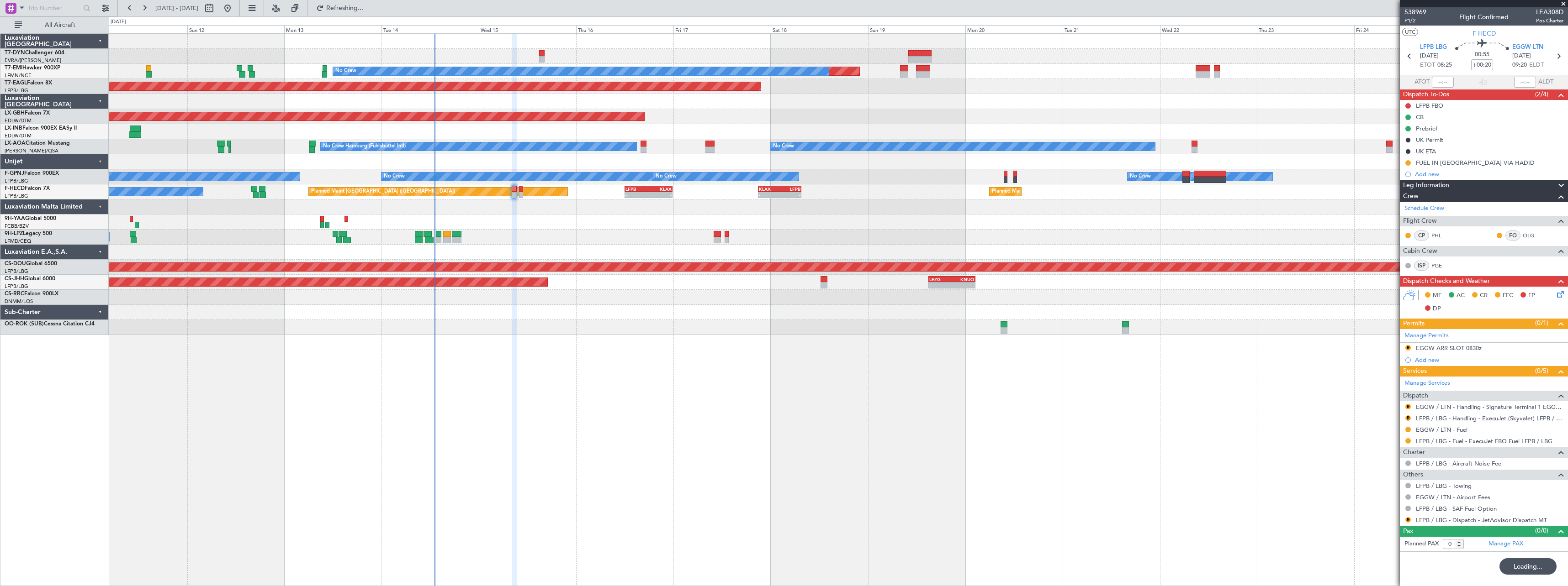
type input "+00:25"
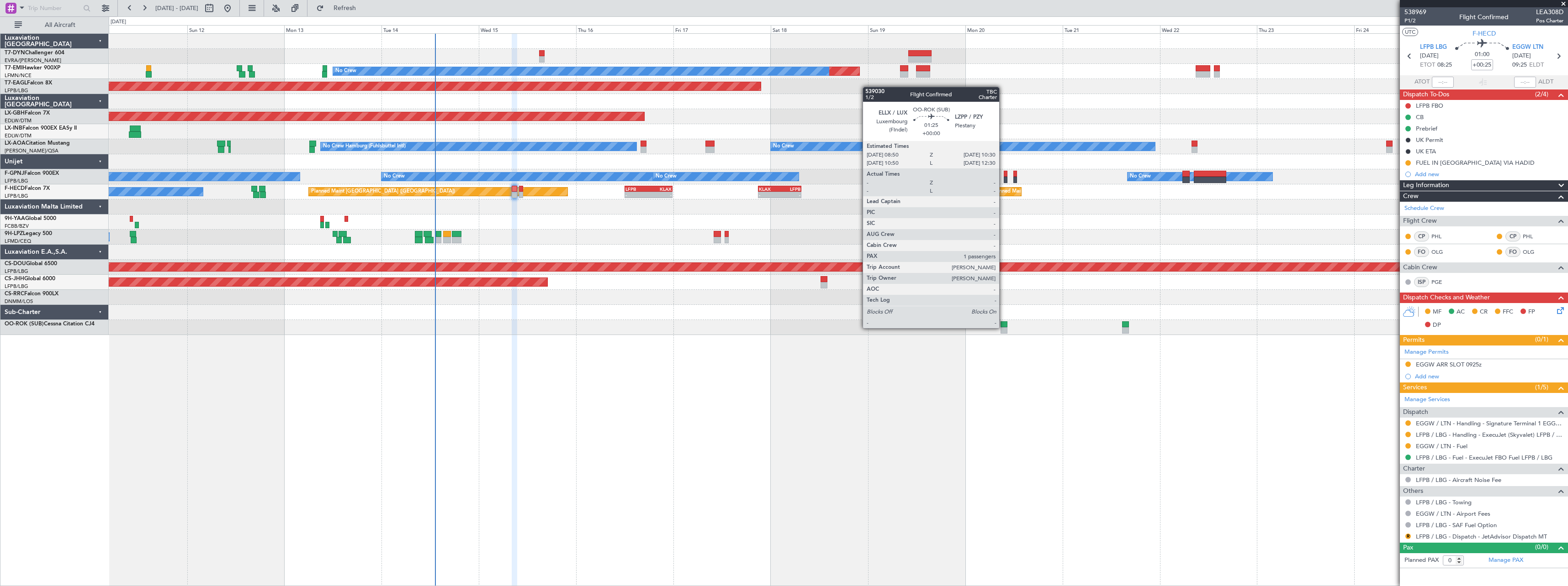
click at [1003, 327] on div at bounding box center [1004, 330] width 7 height 6
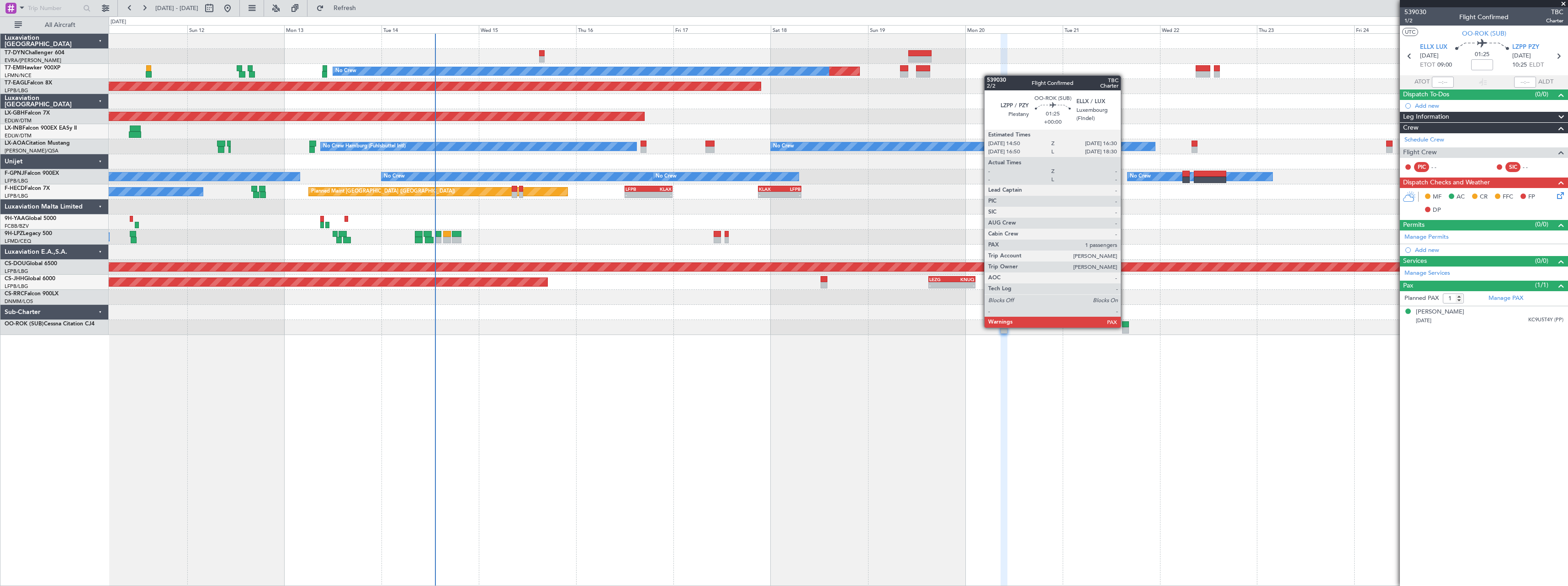
click at [1125, 327] on div at bounding box center [1125, 324] width 7 height 6
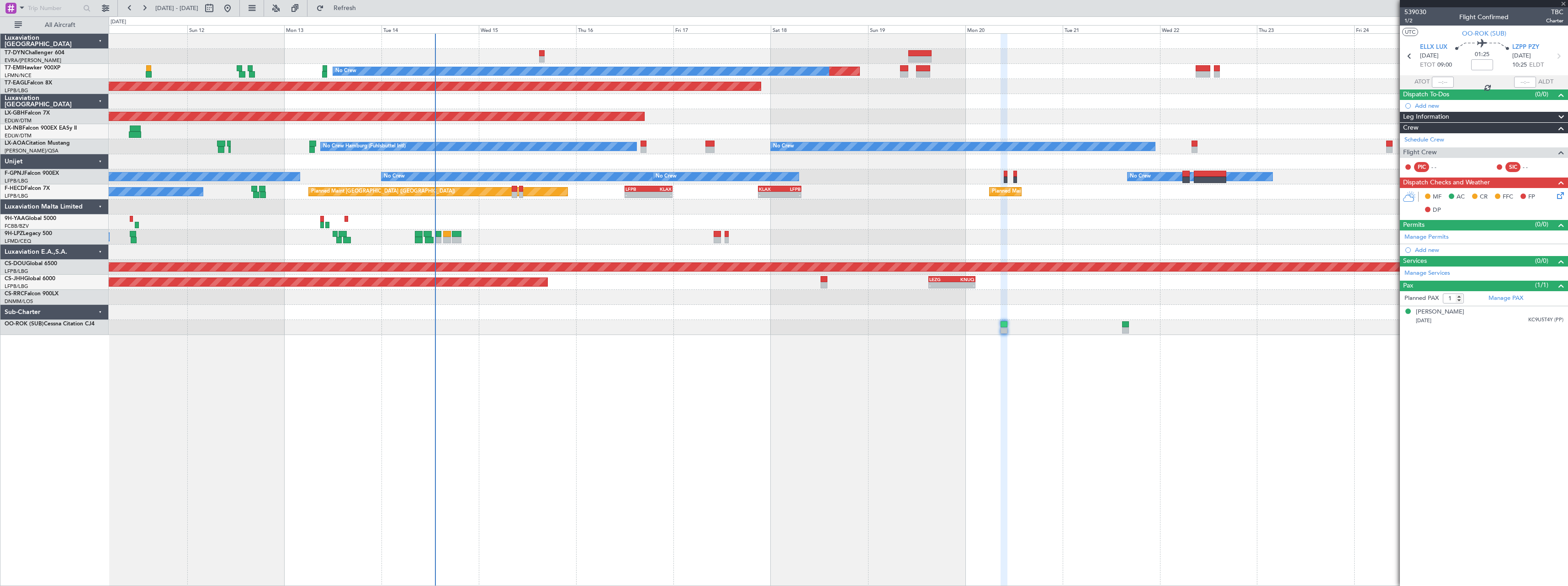
type input "2"
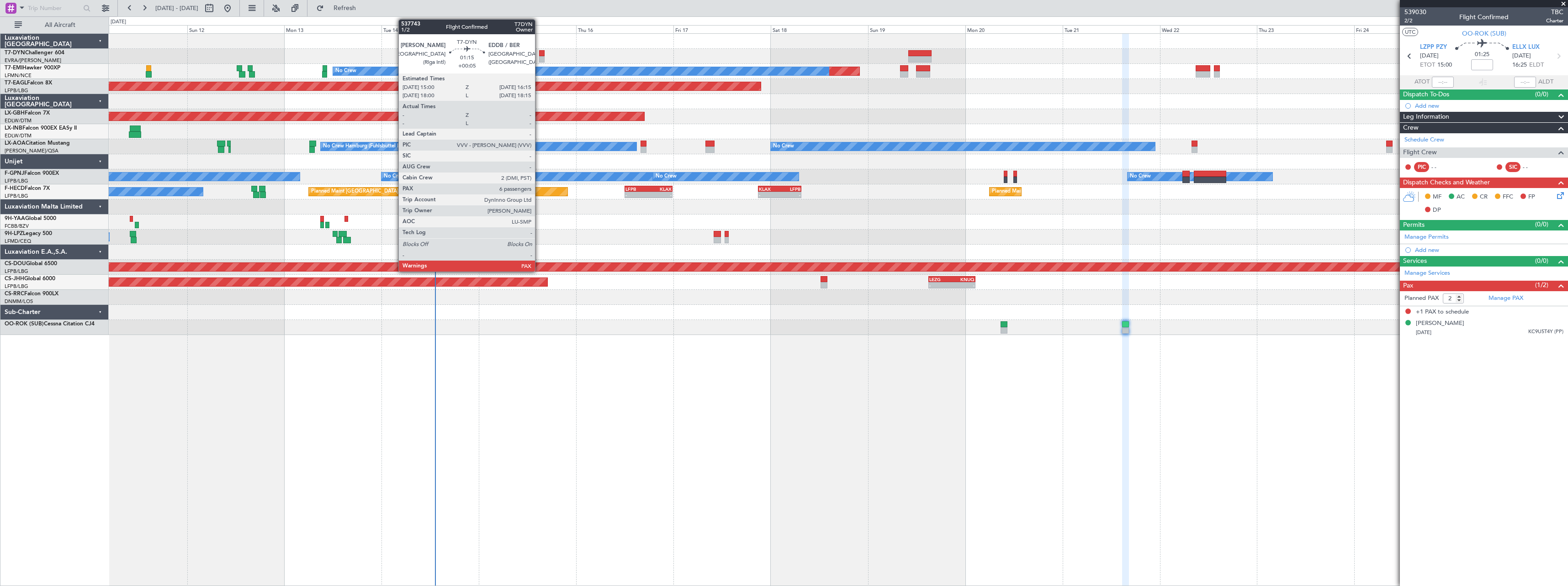
click at [541, 57] on div at bounding box center [542, 59] width 5 height 6
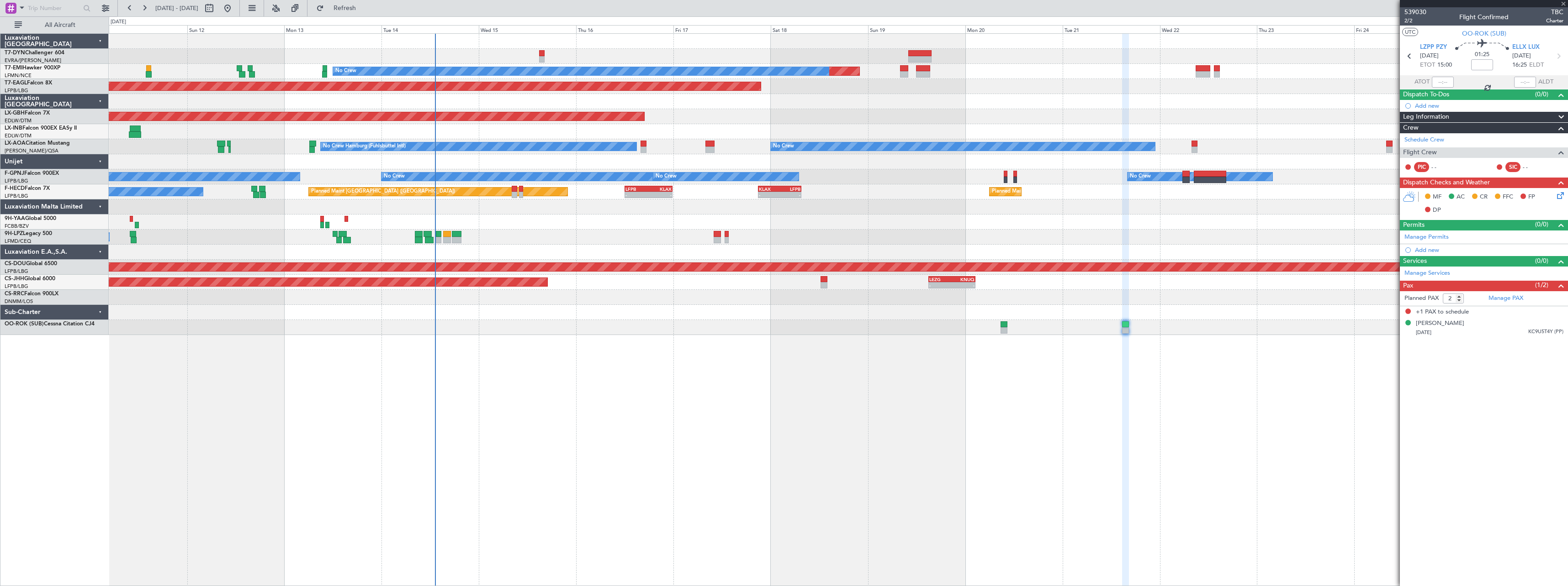
type input "+00:05"
type input "6"
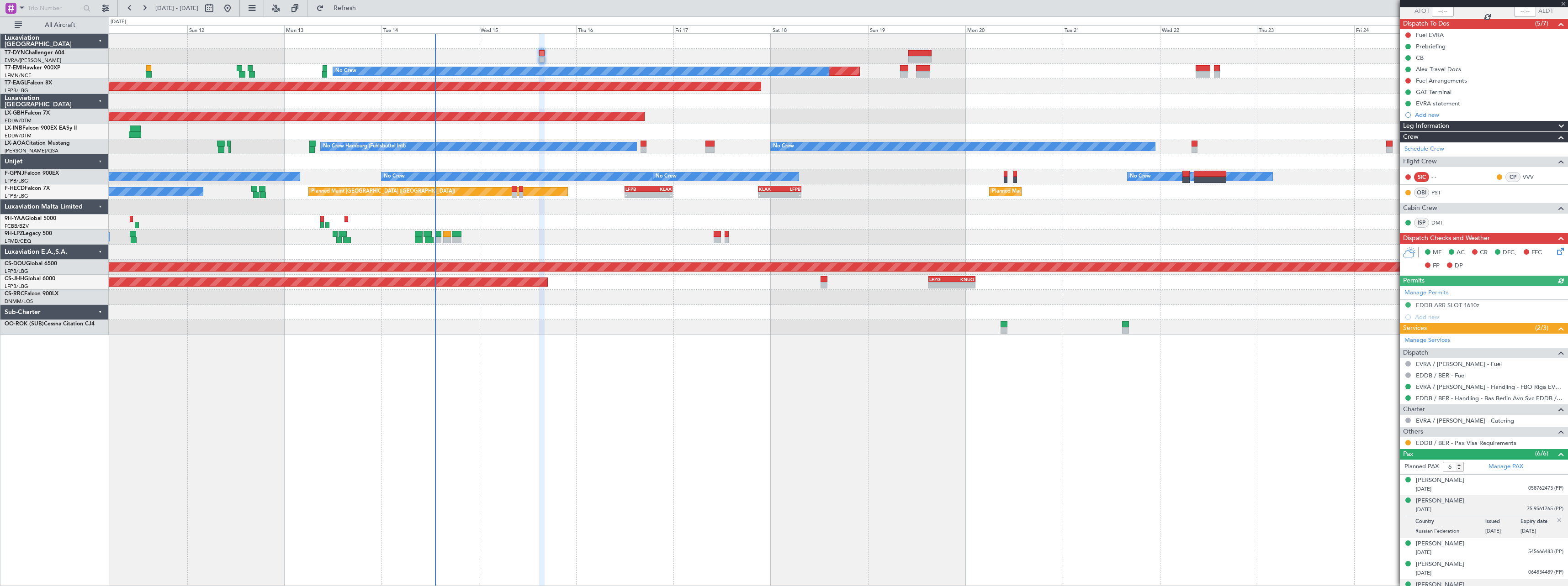
scroll to position [104, 0]
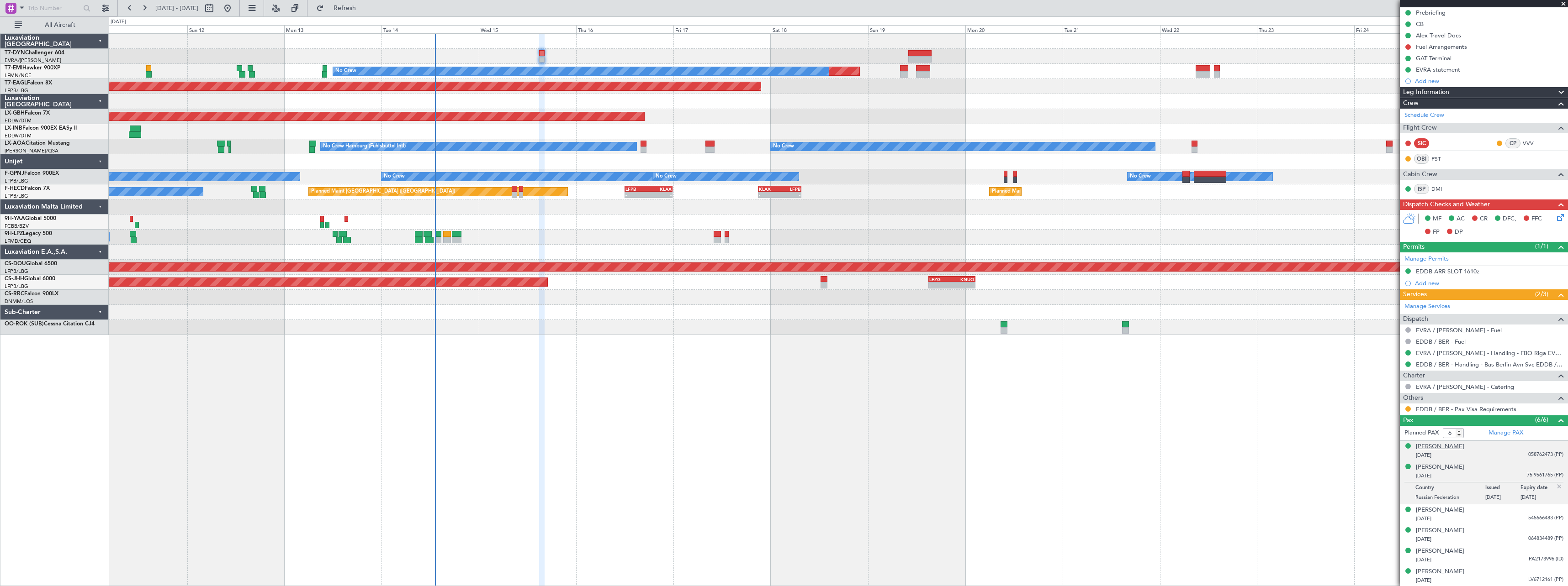
click at [1464, 447] on div "[PERSON_NAME]" at bounding box center [1440, 447] width 48 height 9
click at [1443, 490] on div "[PERSON_NAME]" at bounding box center [1440, 490] width 48 height 9
click at [1450, 529] on div "[PERSON_NAME]" at bounding box center [1440, 531] width 48 height 9
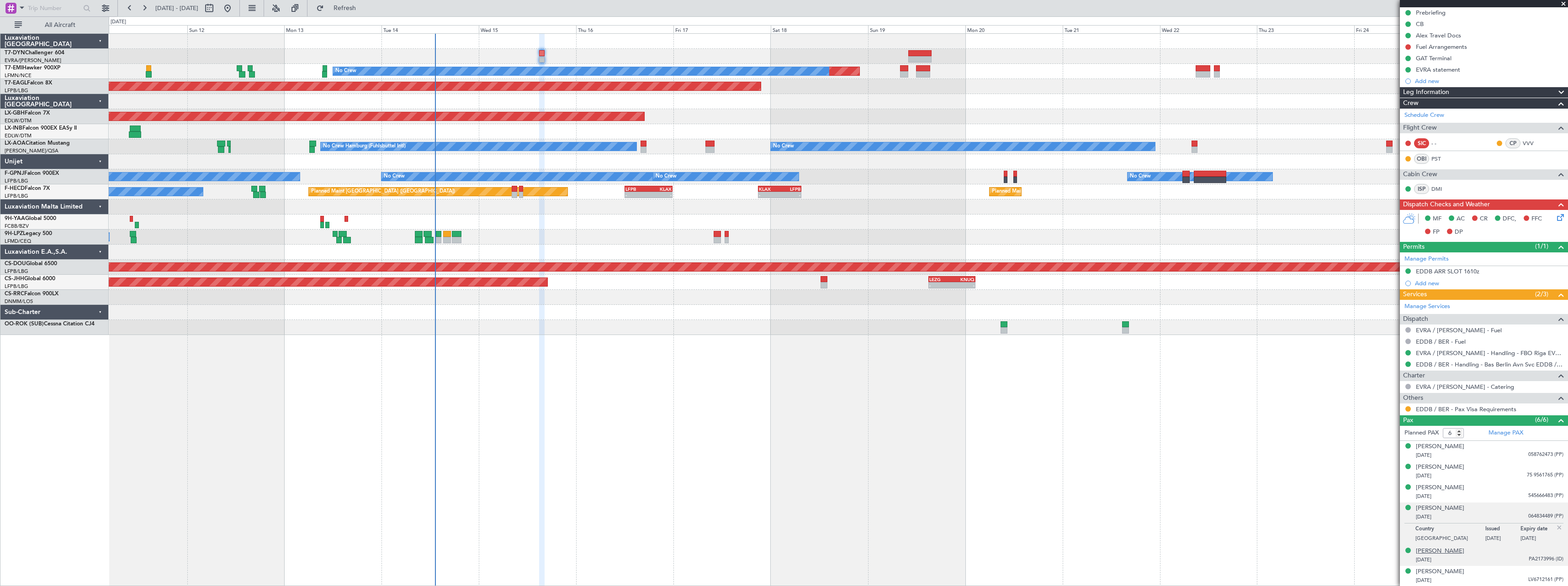
click at [1452, 553] on div "[PERSON_NAME]" at bounding box center [1440, 551] width 48 height 9
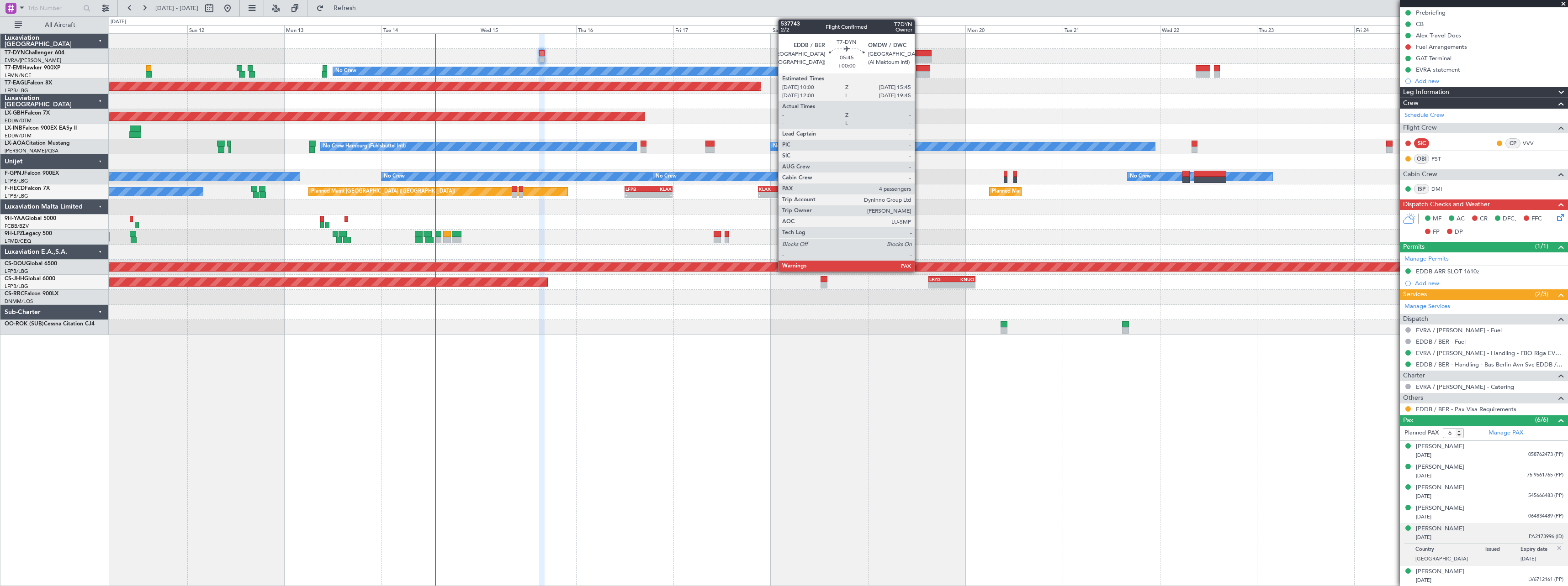
click at [918, 58] on div at bounding box center [920, 59] width 23 height 6
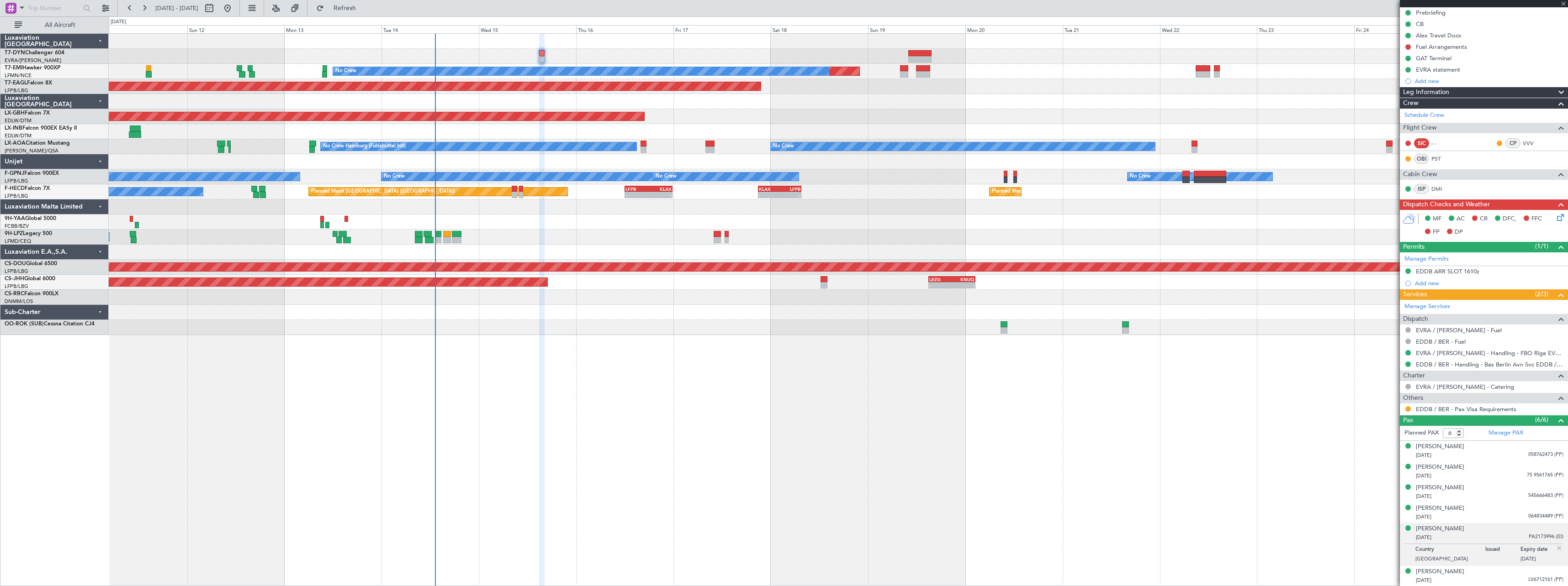
type input "4"
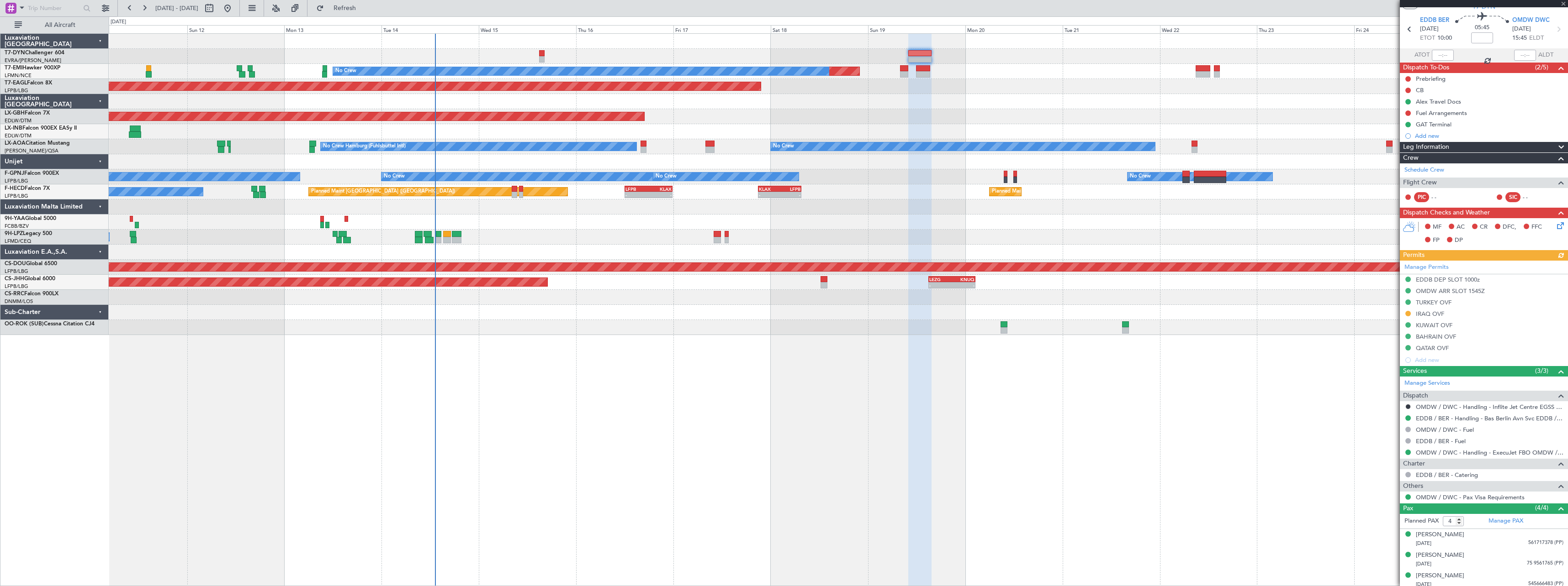
scroll to position [51, 0]
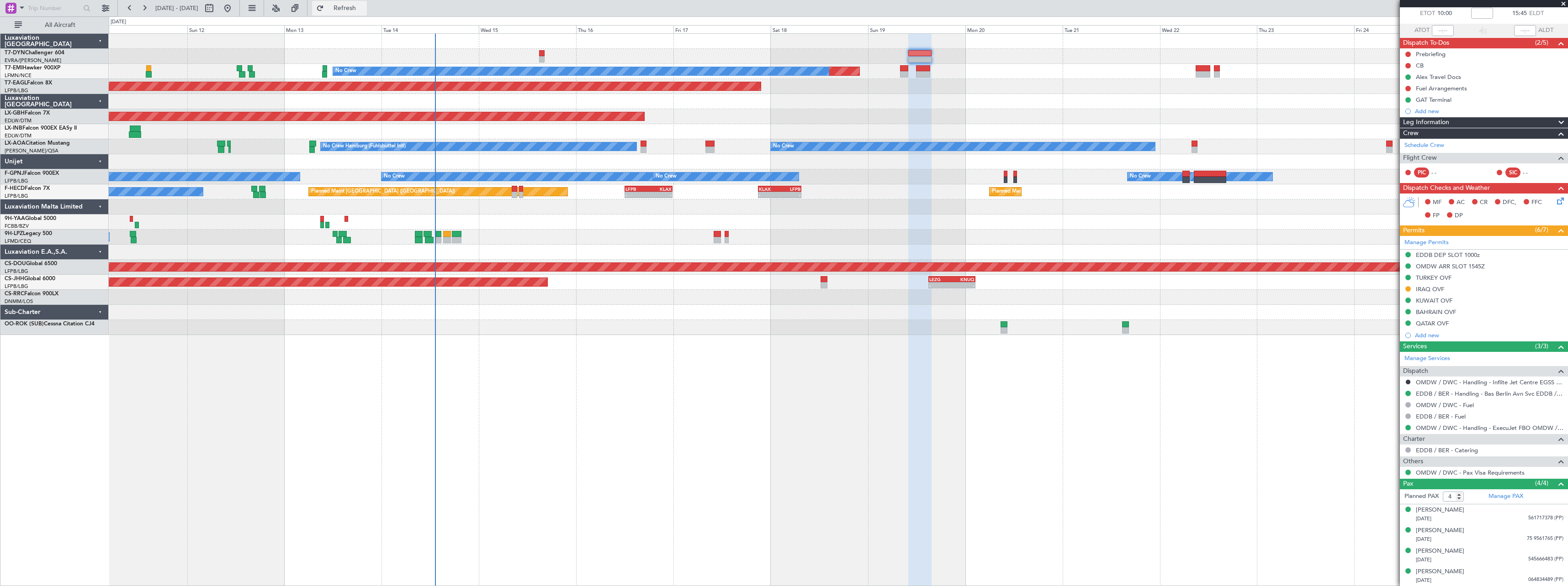
click at [367, 14] on button "Refresh" at bounding box center [339, 8] width 54 height 14
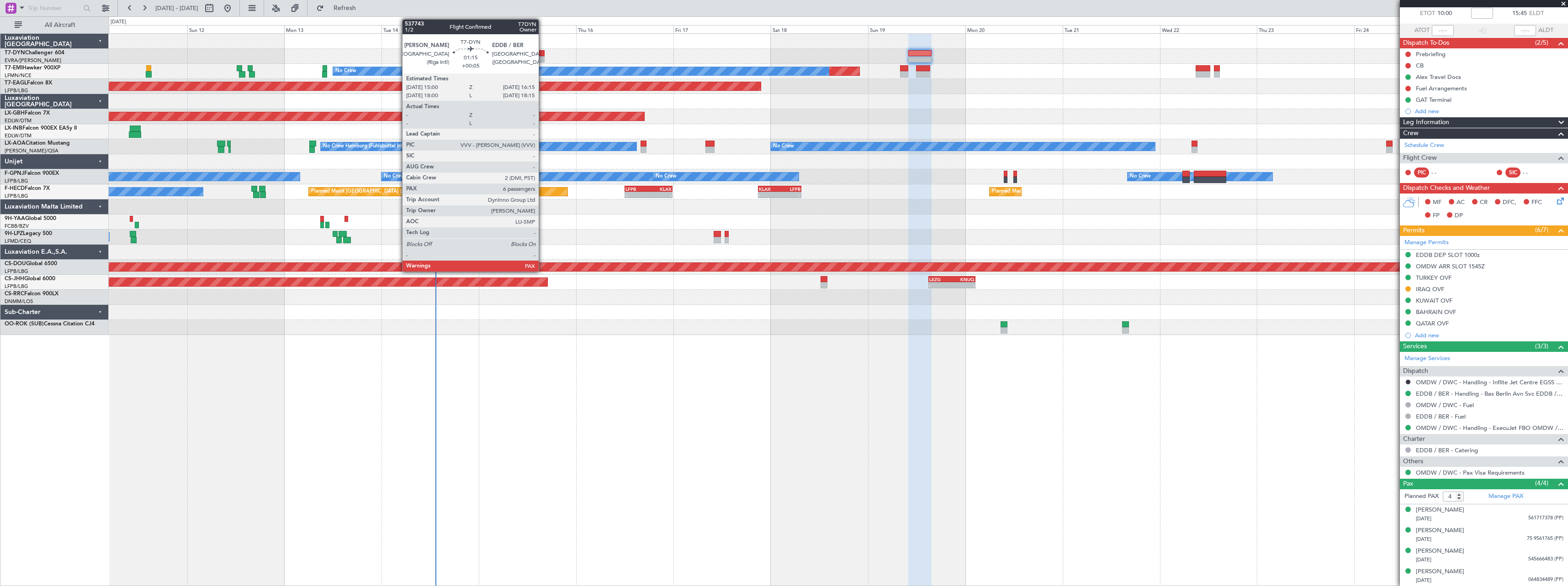
click at [542, 56] on div at bounding box center [542, 53] width 5 height 6
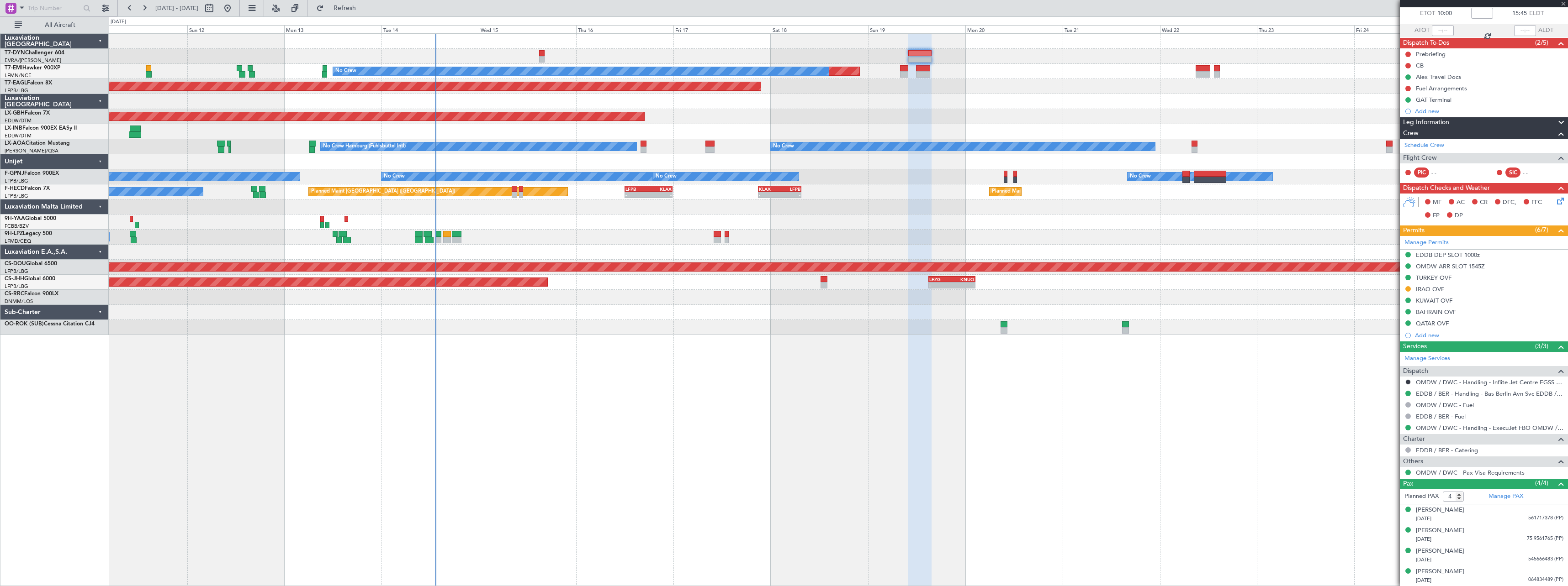
type input "+00:05"
type input "6"
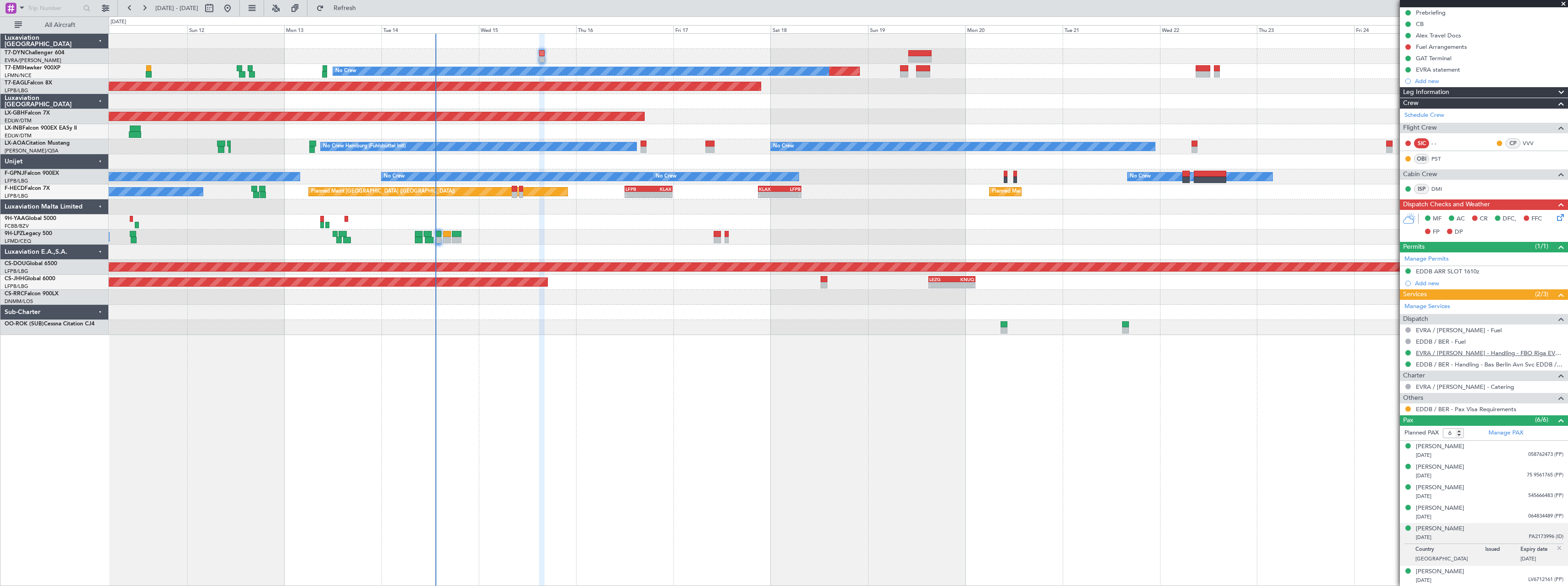
scroll to position [0, 0]
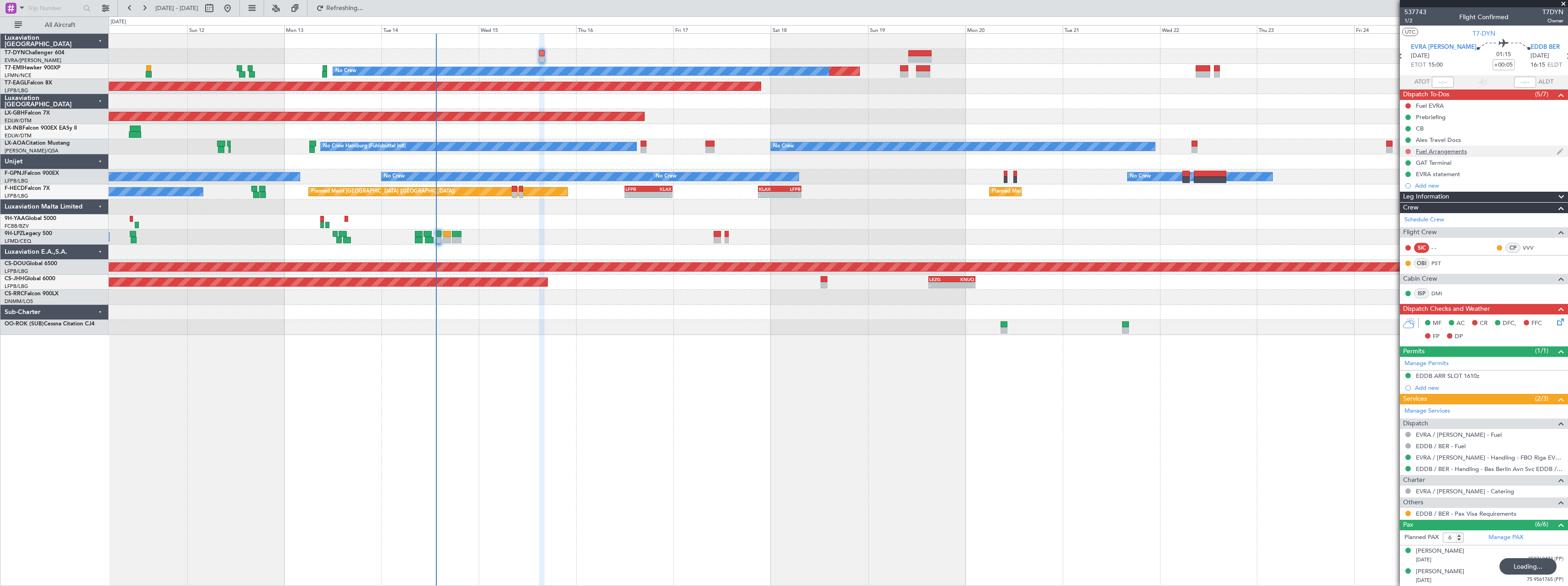
click at [1405, 152] on button at bounding box center [1408, 151] width 5 height 5
click at [1405, 178] on div "EVRA statement" at bounding box center [1483, 174] width 168 height 11
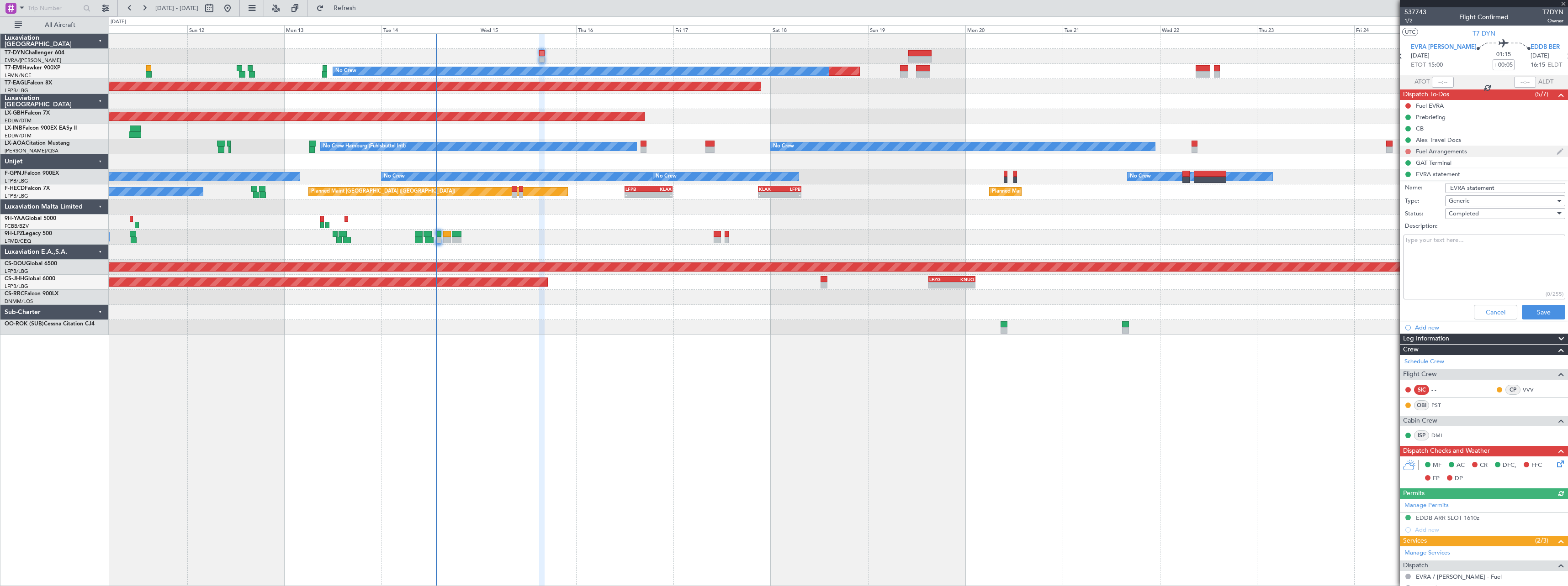
click at [1408, 149] on button at bounding box center [1408, 151] width 5 height 5
click at [1399, 179] on span "In Progress" at bounding box center [1412, 178] width 31 height 9
click at [1408, 105] on button at bounding box center [1408, 105] width 5 height 5
click at [1408, 107] on button at bounding box center [1408, 105] width 5 height 5
click at [1461, 110] on div "Fuel EVRA" at bounding box center [1483, 105] width 168 height 11
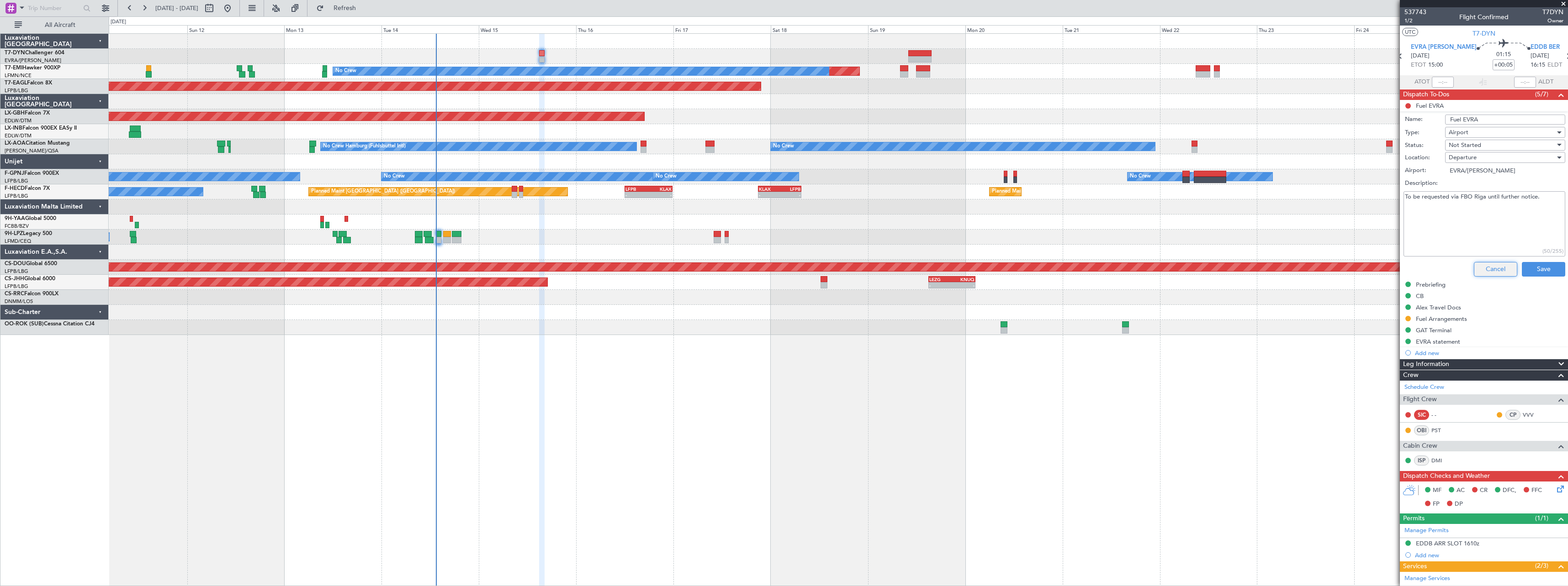
click at [1485, 265] on button "Cancel" at bounding box center [1495, 269] width 43 height 14
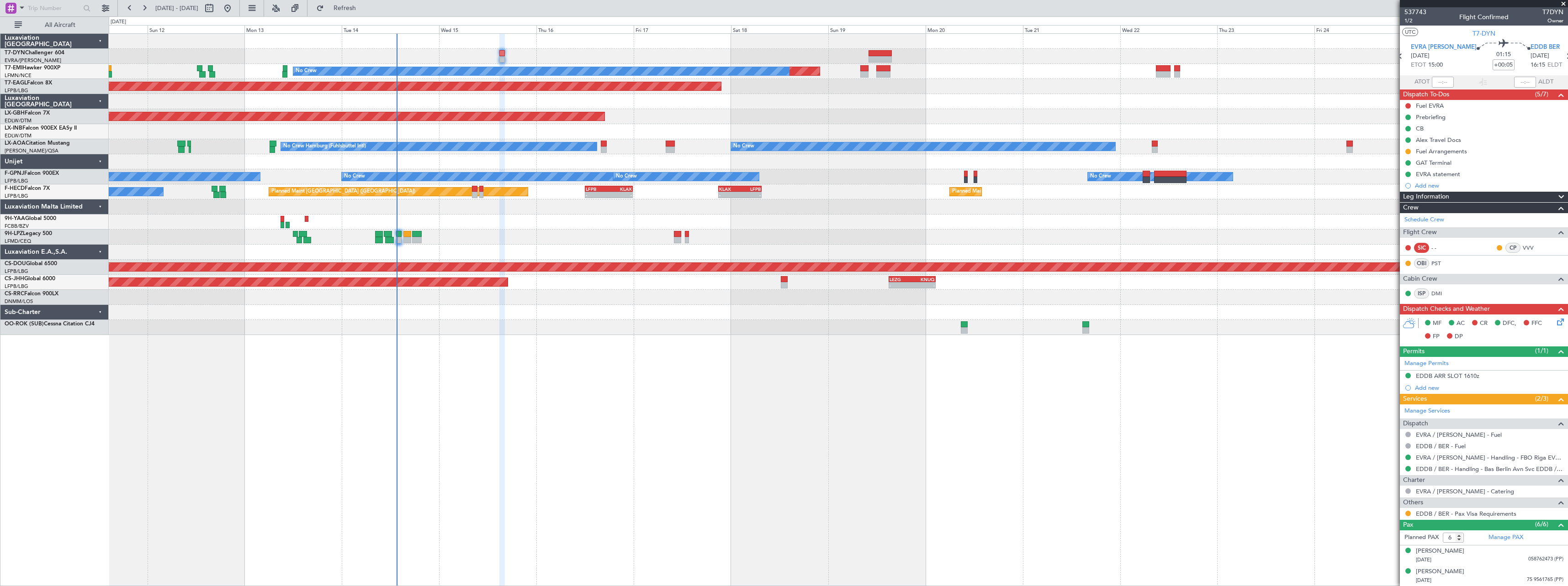
click at [805, 229] on div "Planned Maint No Crew Planned Maint Dubai (Al Maktoum Intl) Planned Maint Nurnb…" at bounding box center [838, 184] width 1458 height 302
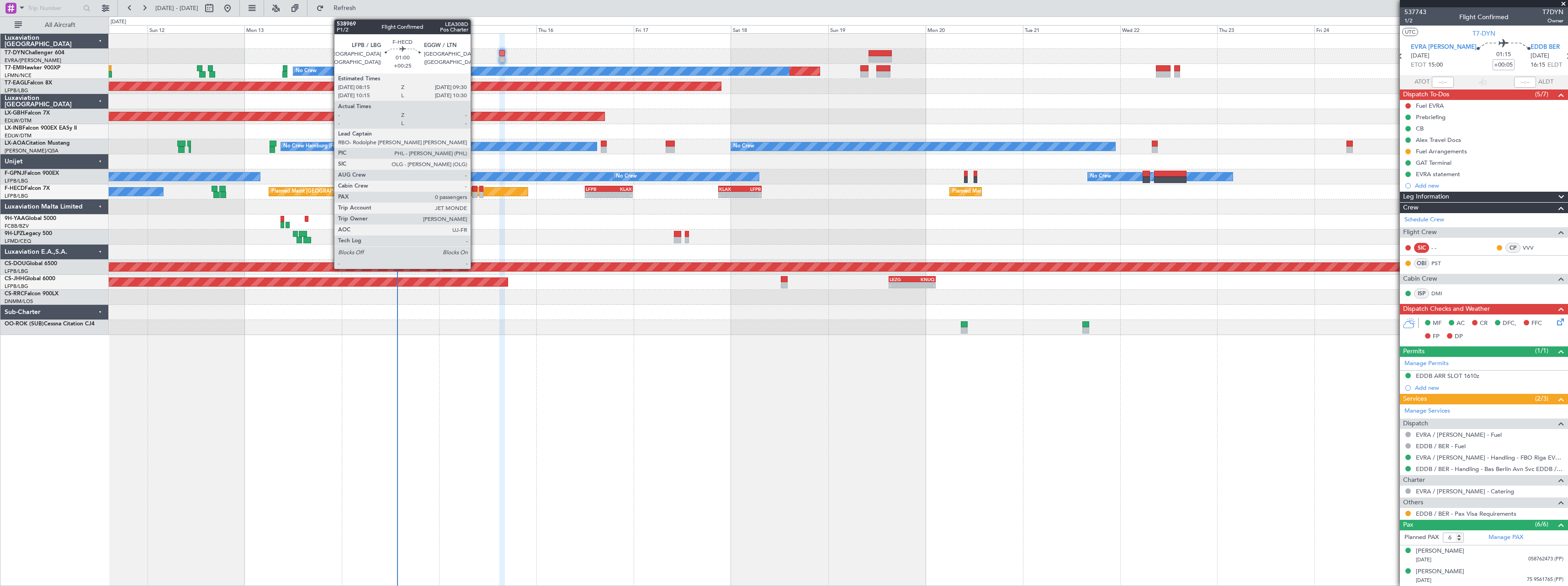
click at [474, 191] on div at bounding box center [474, 189] width 5 height 6
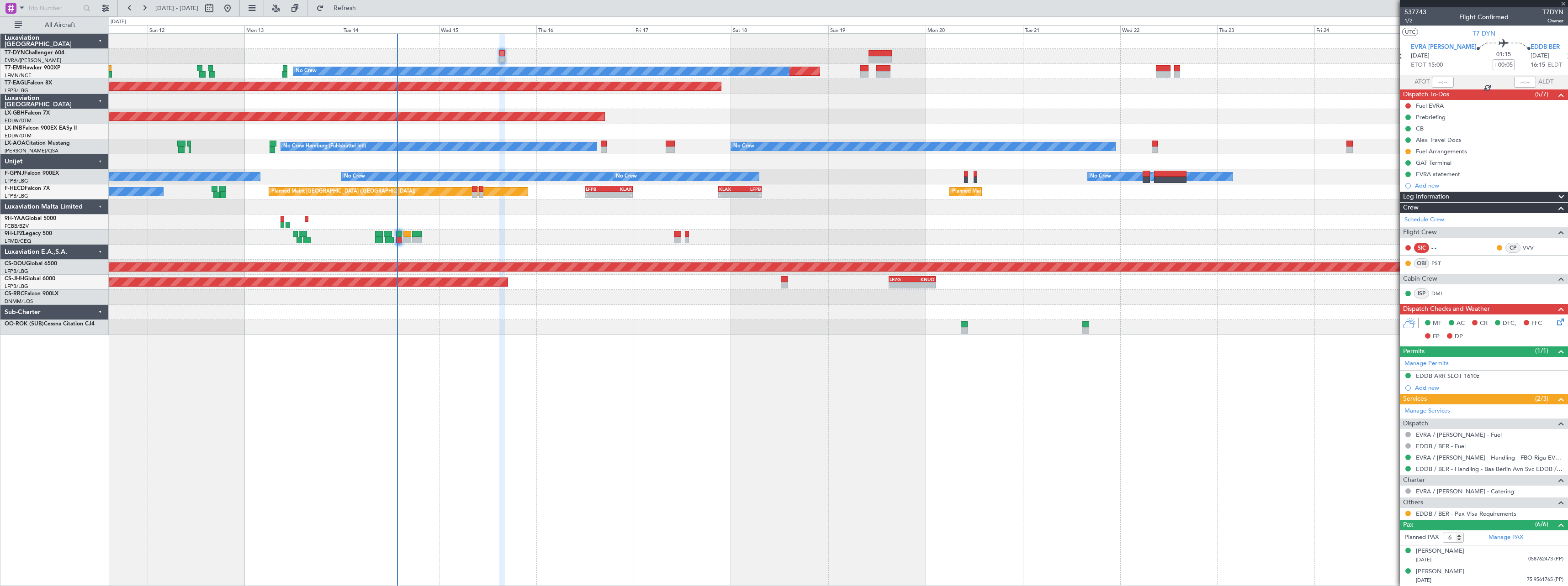
type input "+00:25"
type input "0"
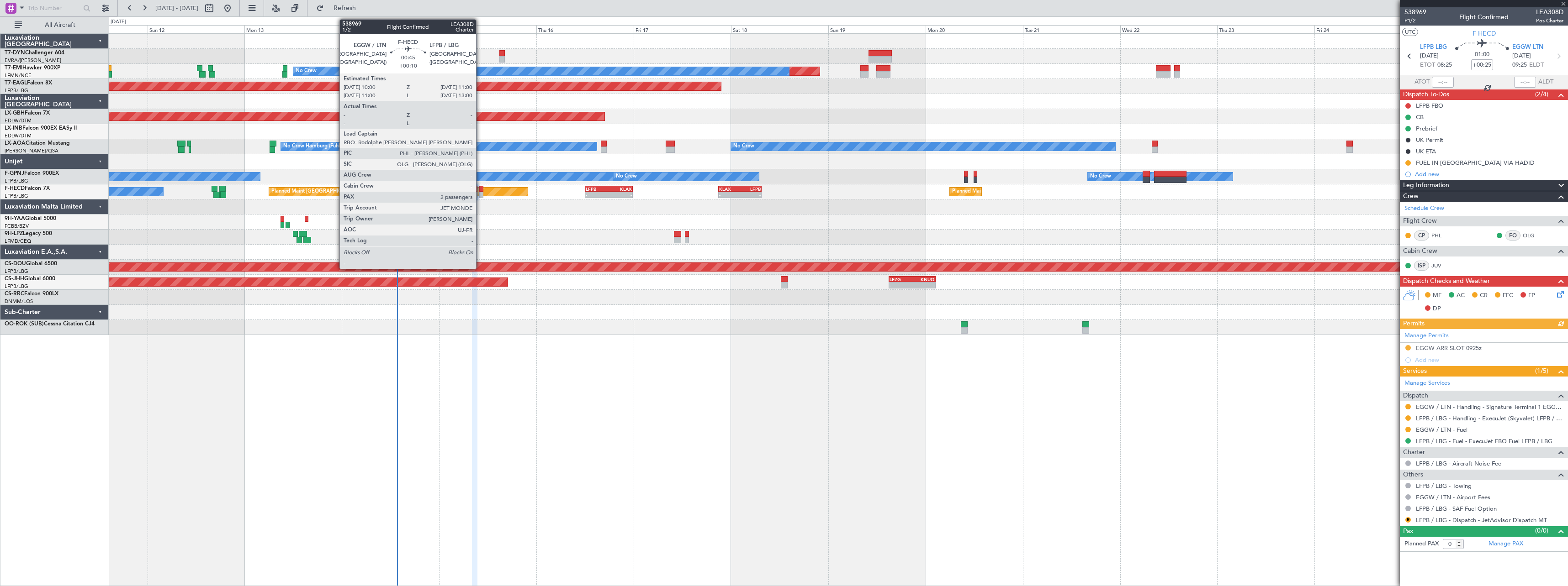
click at [480, 189] on div at bounding box center [480, 189] width 4 height 6
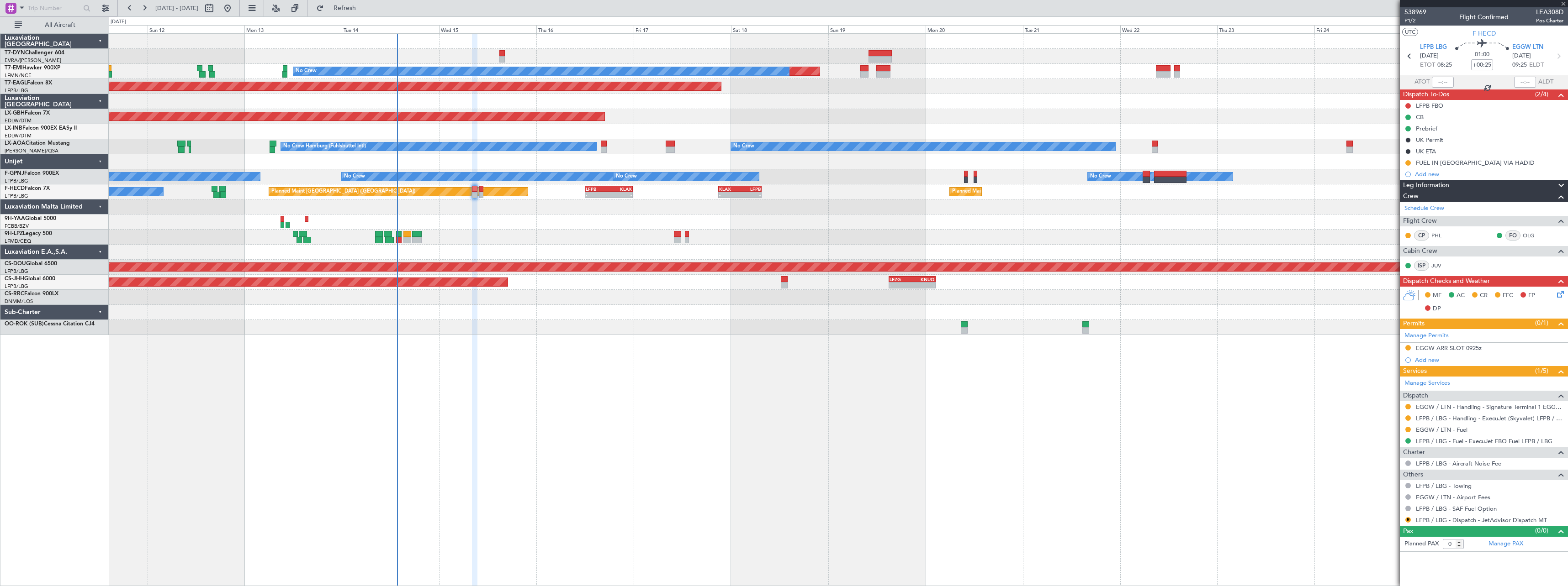
type input "+00:10"
type input "2"
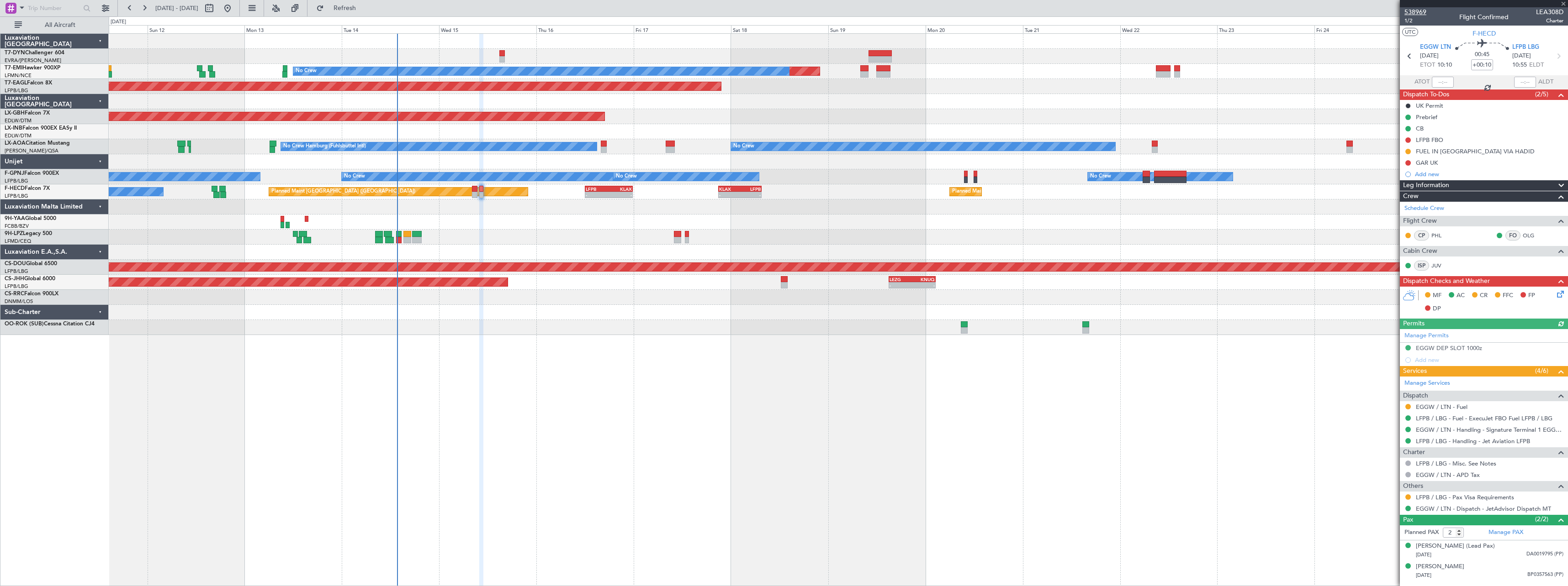
click at [1423, 12] on span "538969" at bounding box center [1414, 12] width 22 height 10
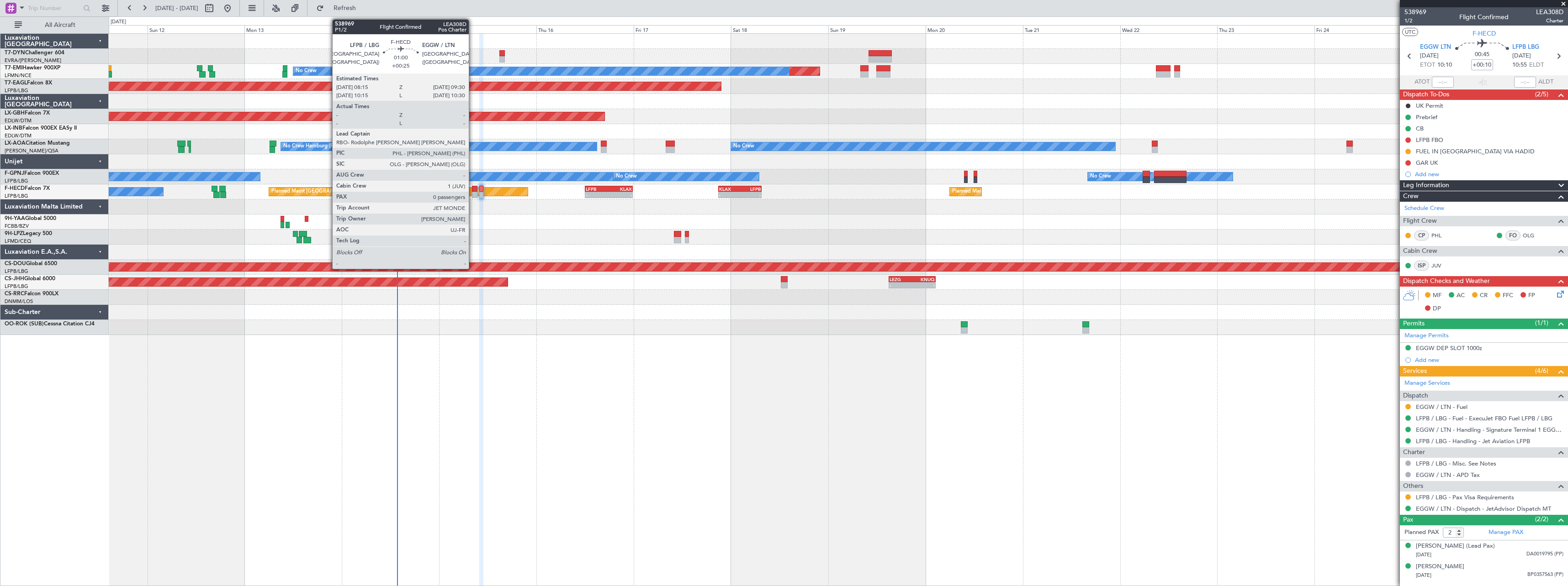
click at [473, 191] on div at bounding box center [474, 189] width 5 height 6
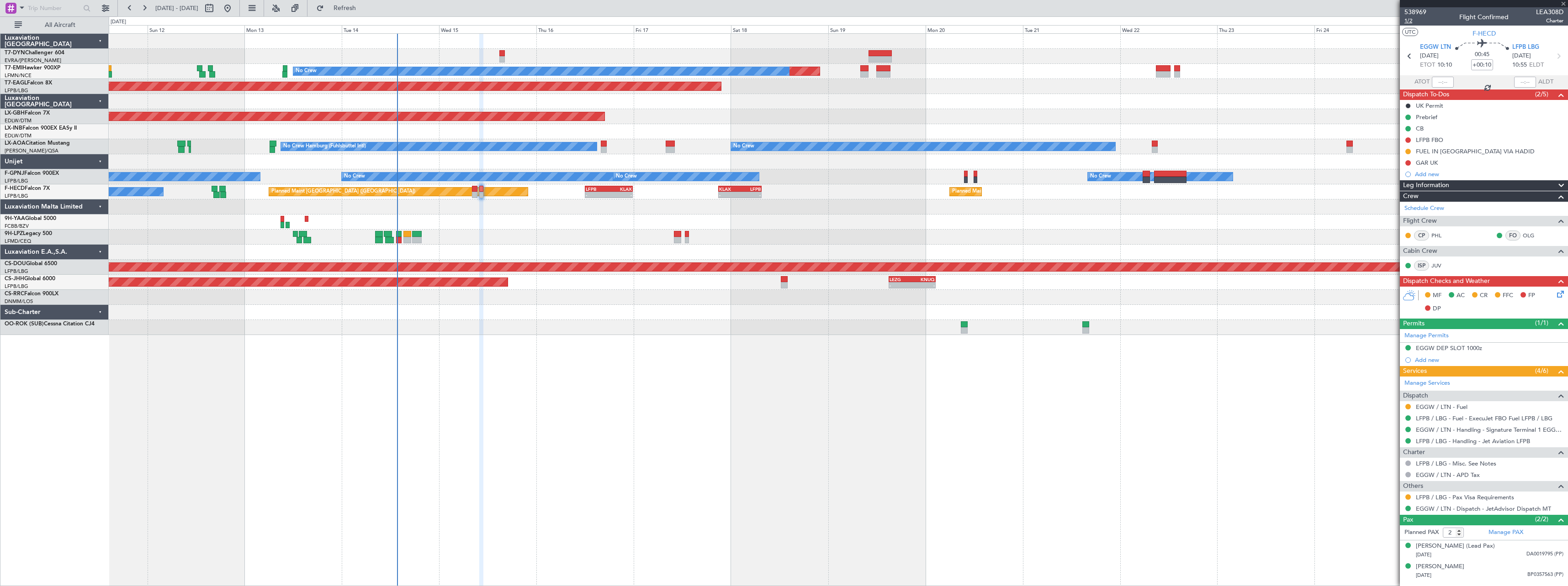
type input "+00:25"
type input "0"
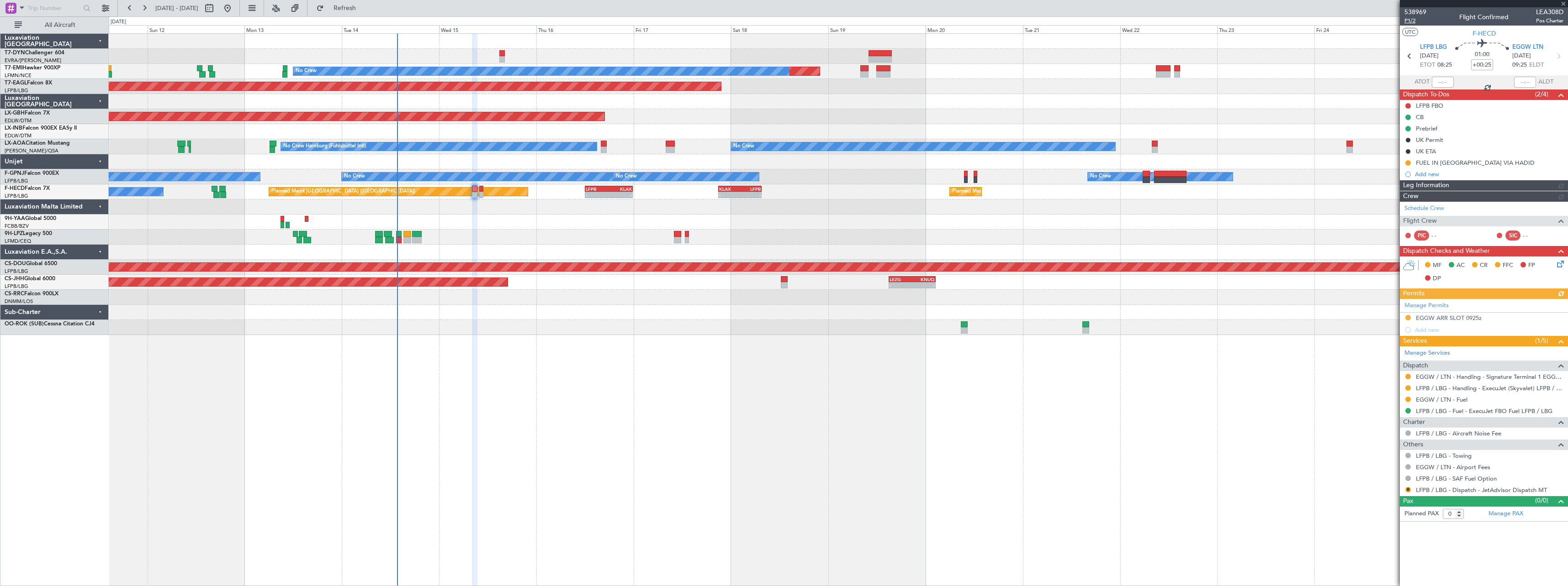
click at [1413, 20] on span "P1/2" at bounding box center [1414, 20] width 22 height 8
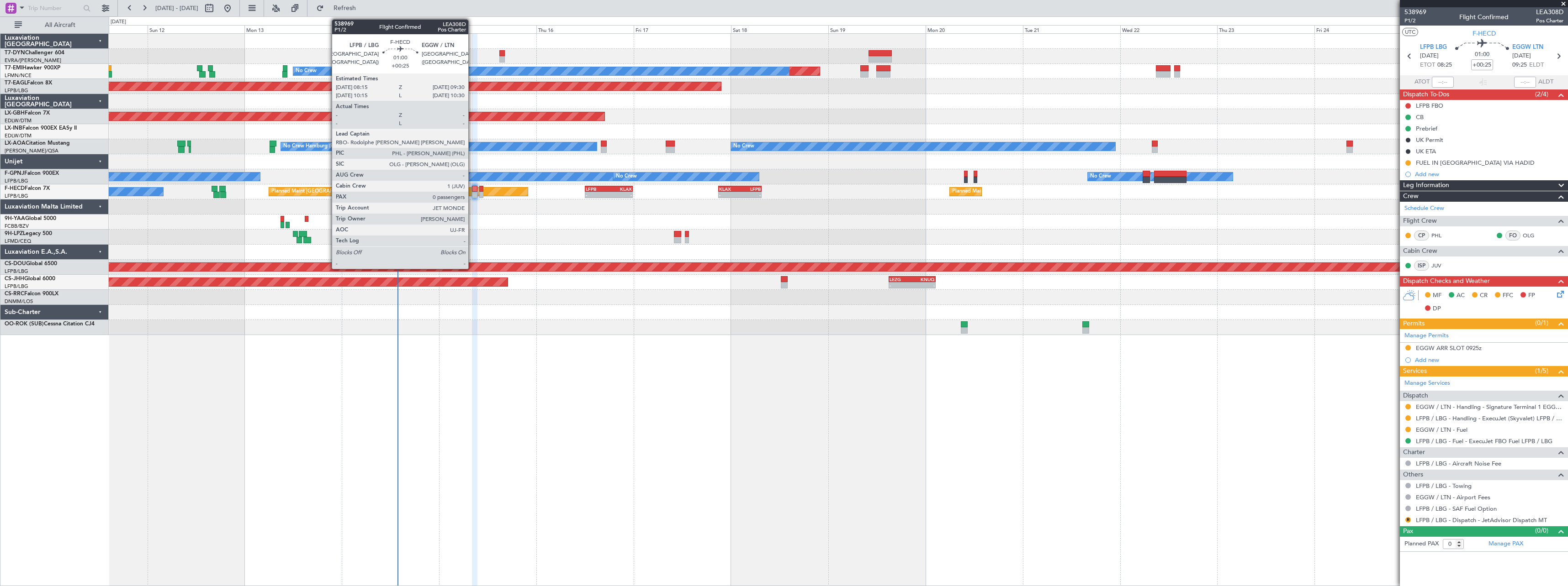
click at [472, 190] on div at bounding box center [474, 189] width 5 height 6
click at [479, 193] on div at bounding box center [480, 195] width 4 height 6
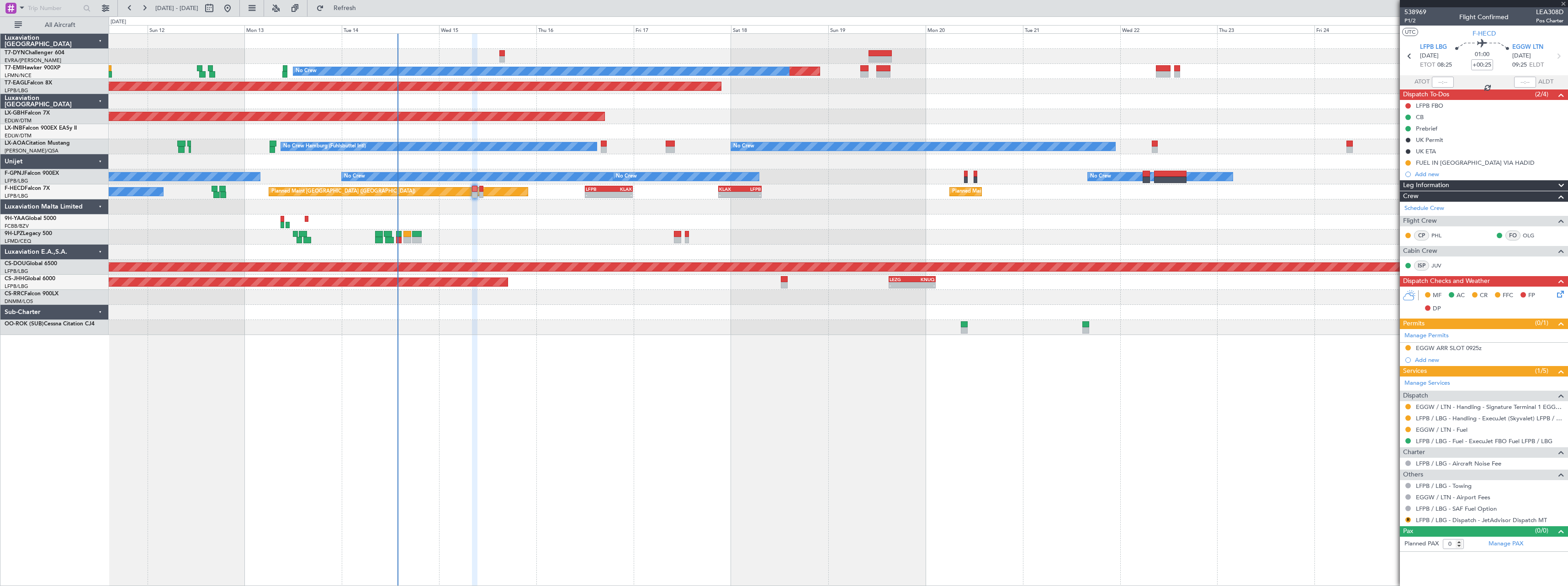
type input "+00:10"
type input "2"
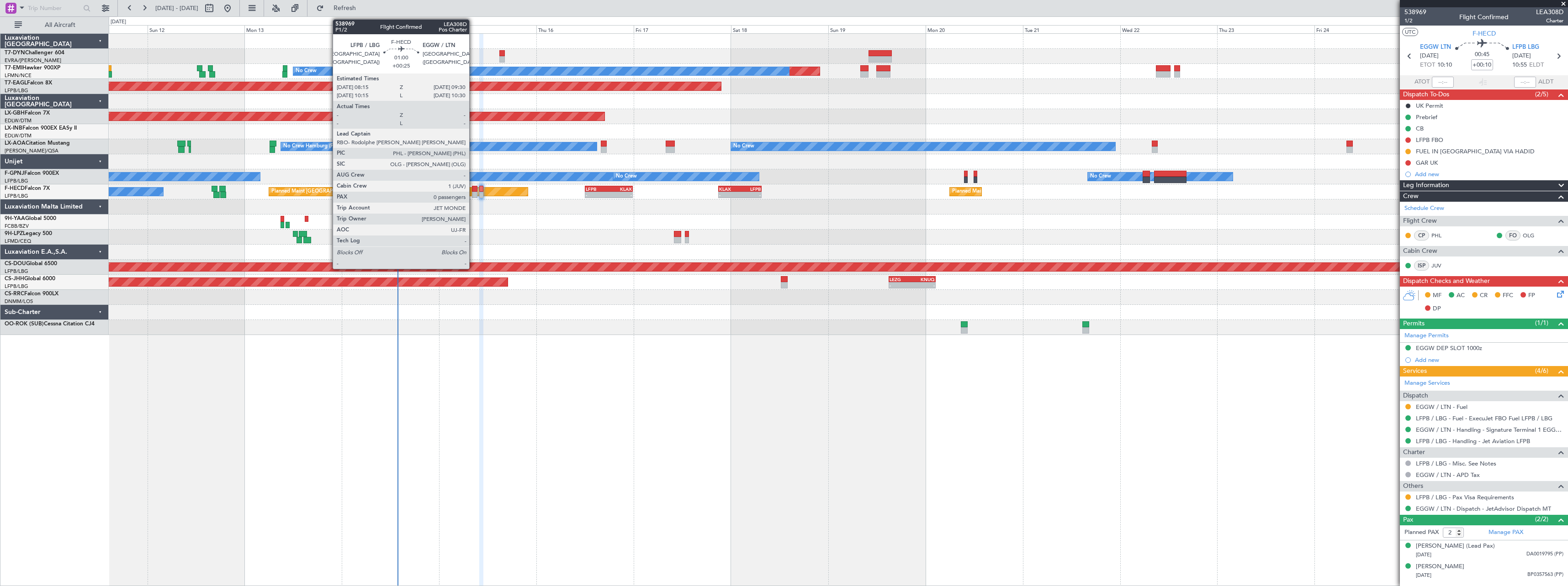
click at [474, 186] on div at bounding box center [474, 189] width 5 height 6
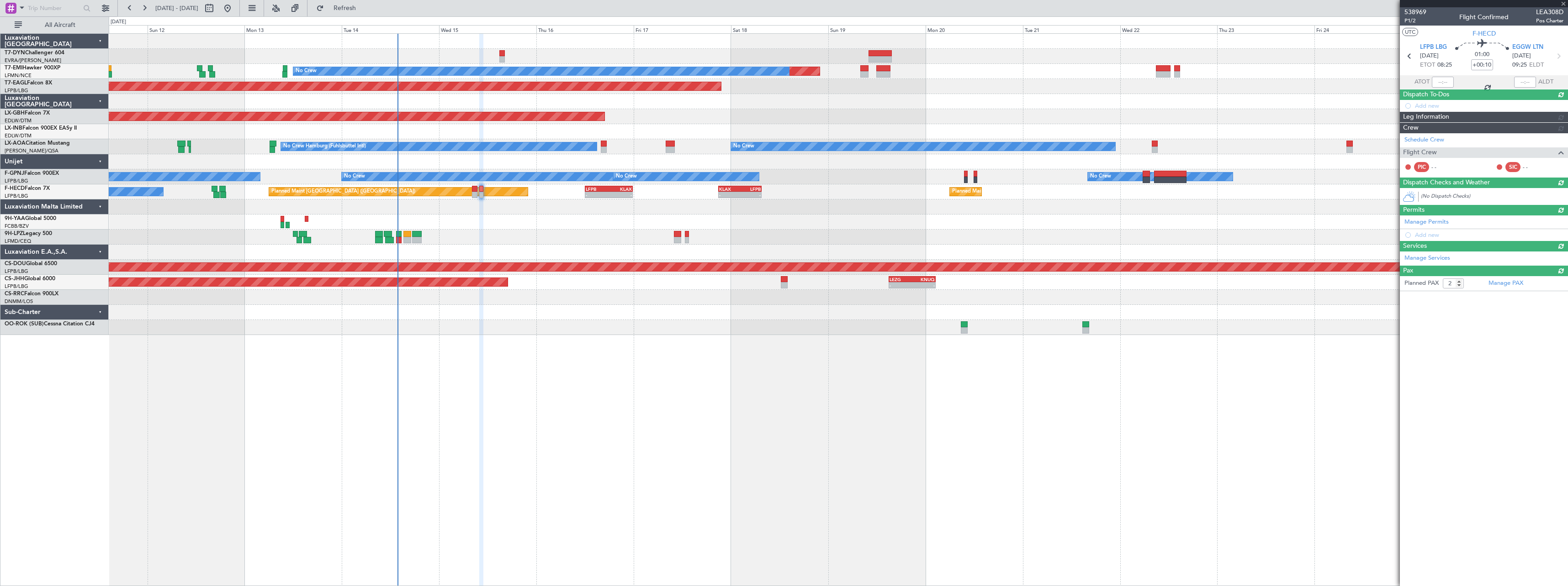
type input "+00:25"
type input "0"
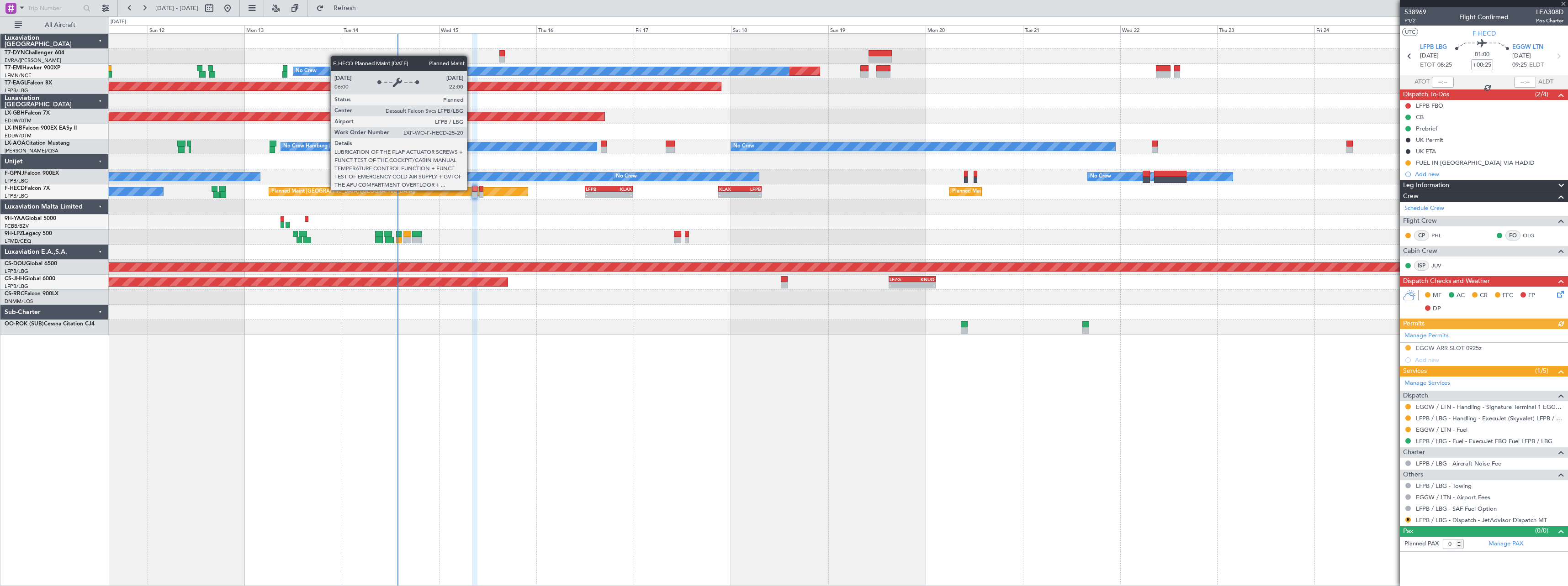
click at [471, 190] on div "Planned Maint [GEOGRAPHIC_DATA] ([GEOGRAPHIC_DATA])" at bounding box center [399, 191] width 259 height 8
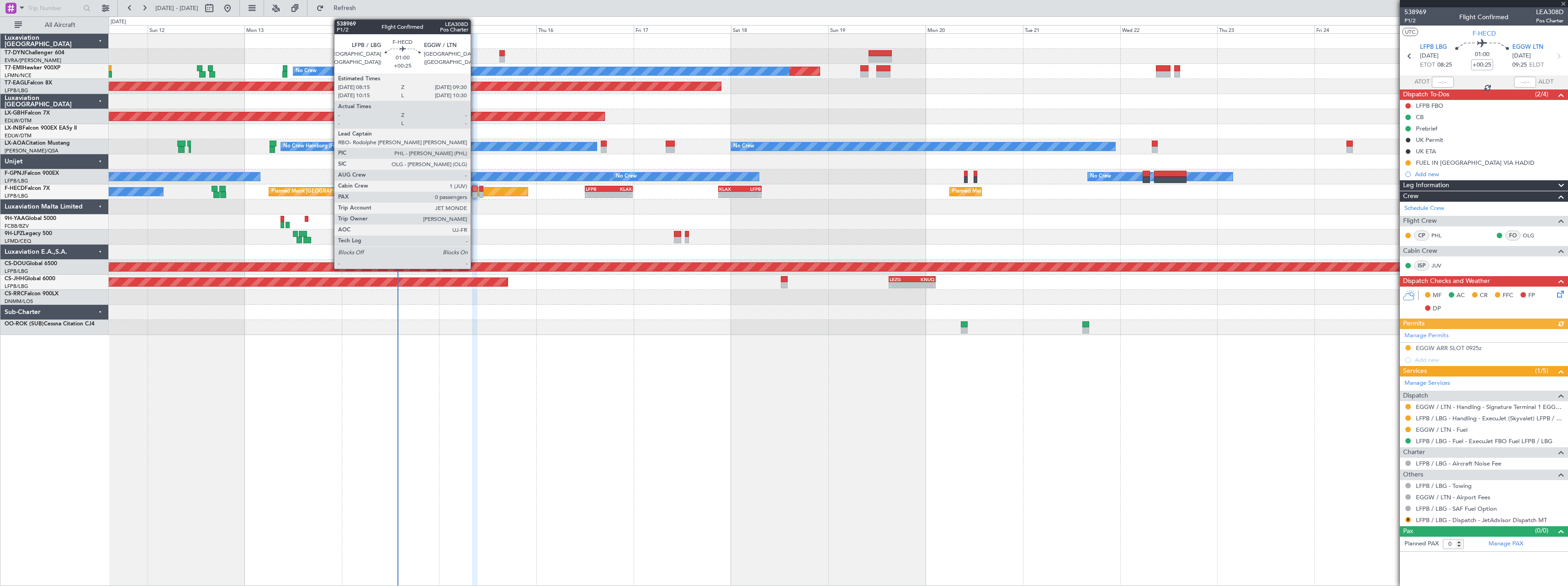
click at [476, 188] on div at bounding box center [474, 189] width 5 height 6
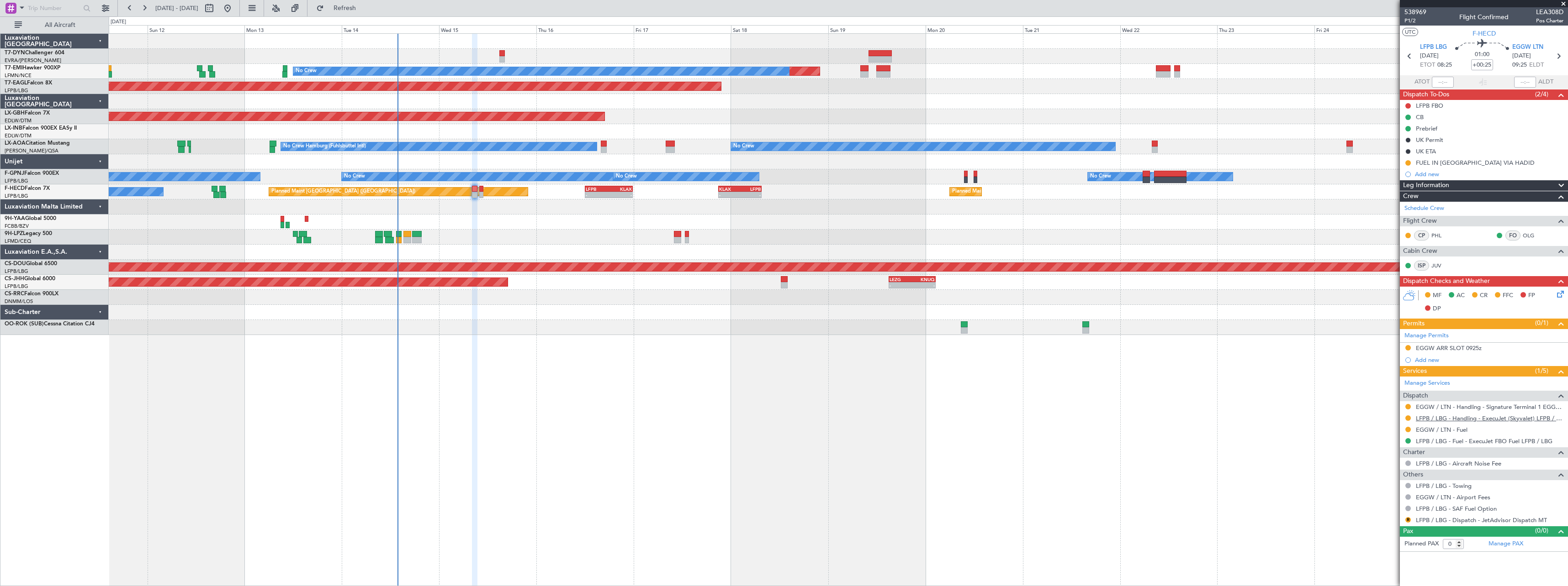
click at [1501, 417] on link "LFPB / LBG - Handling - ExecuJet (Skyvalet) LFPB / LBG" at bounding box center [1489, 418] width 147 height 8
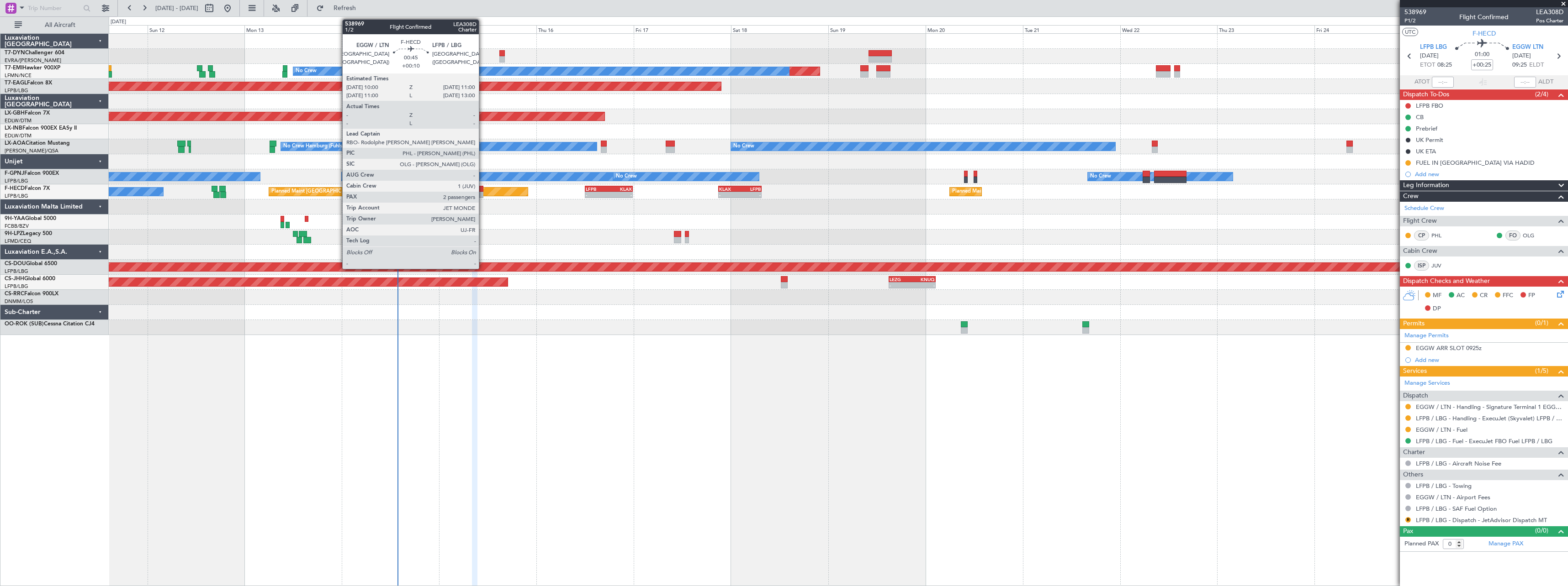
click at [483, 188] on div at bounding box center [480, 189] width 4 height 6
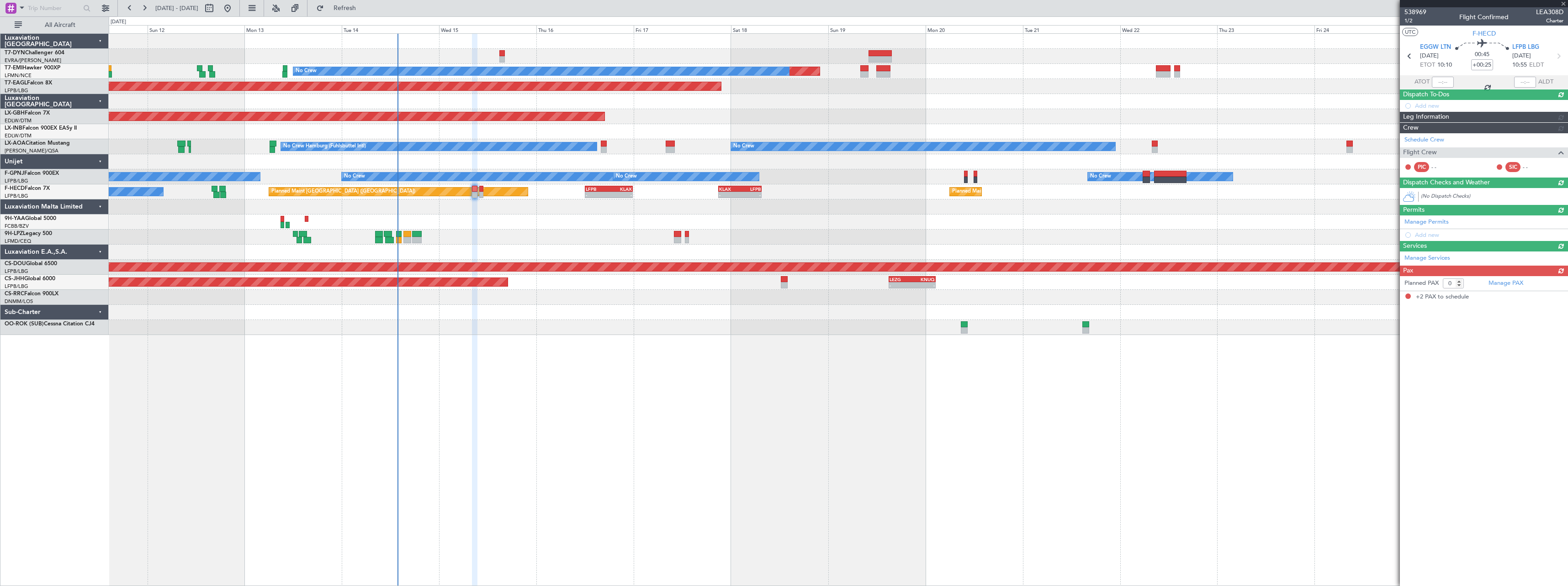
type input "+00:10"
type input "2"
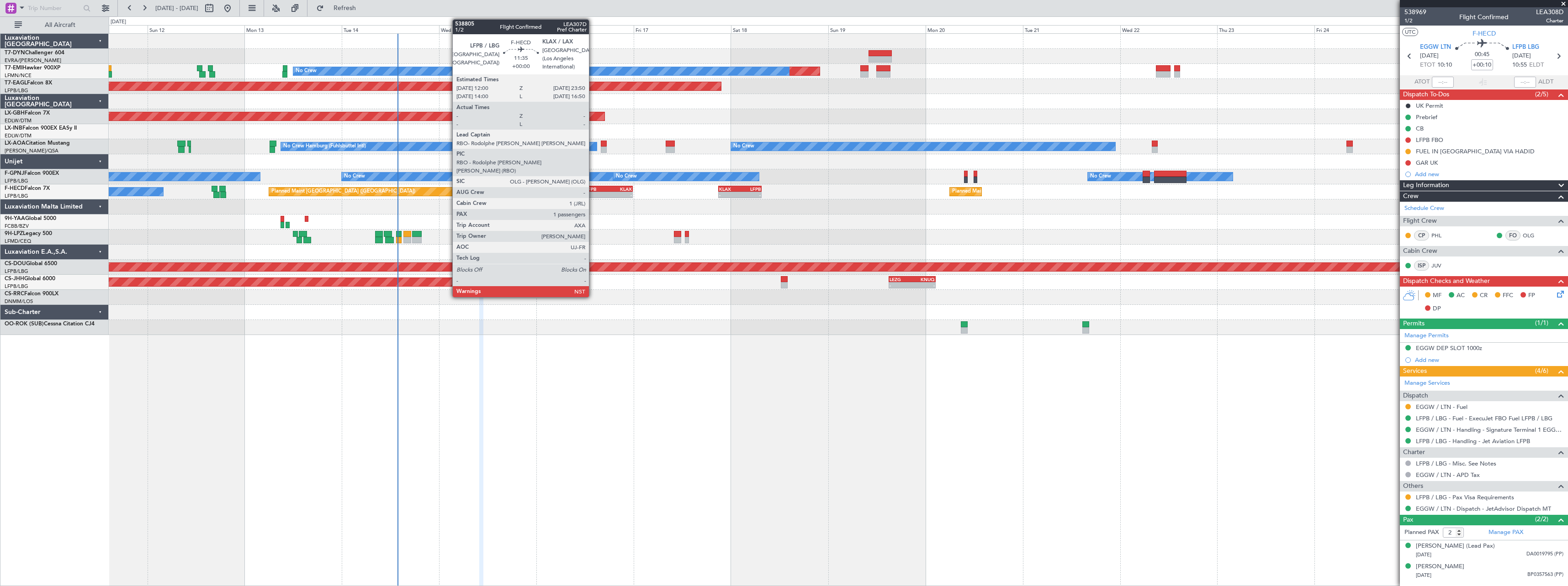
click at [593, 189] on div "LFPB" at bounding box center [597, 188] width 23 height 5
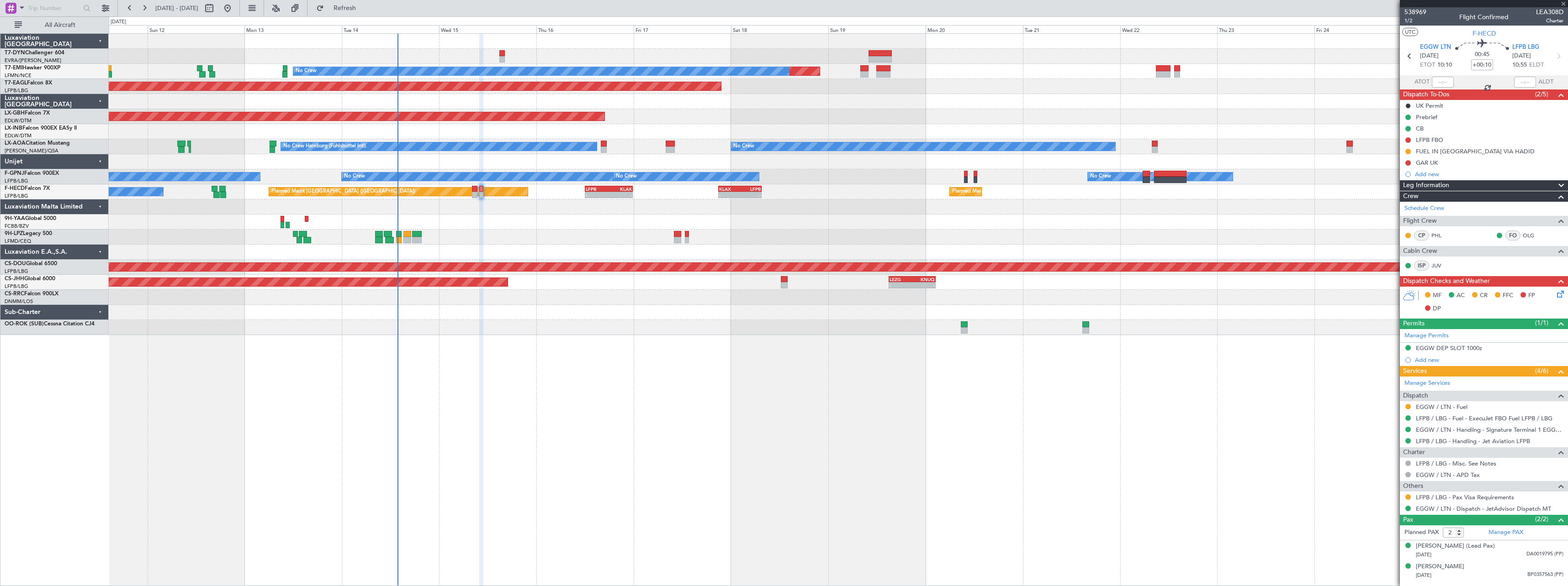
type input "1"
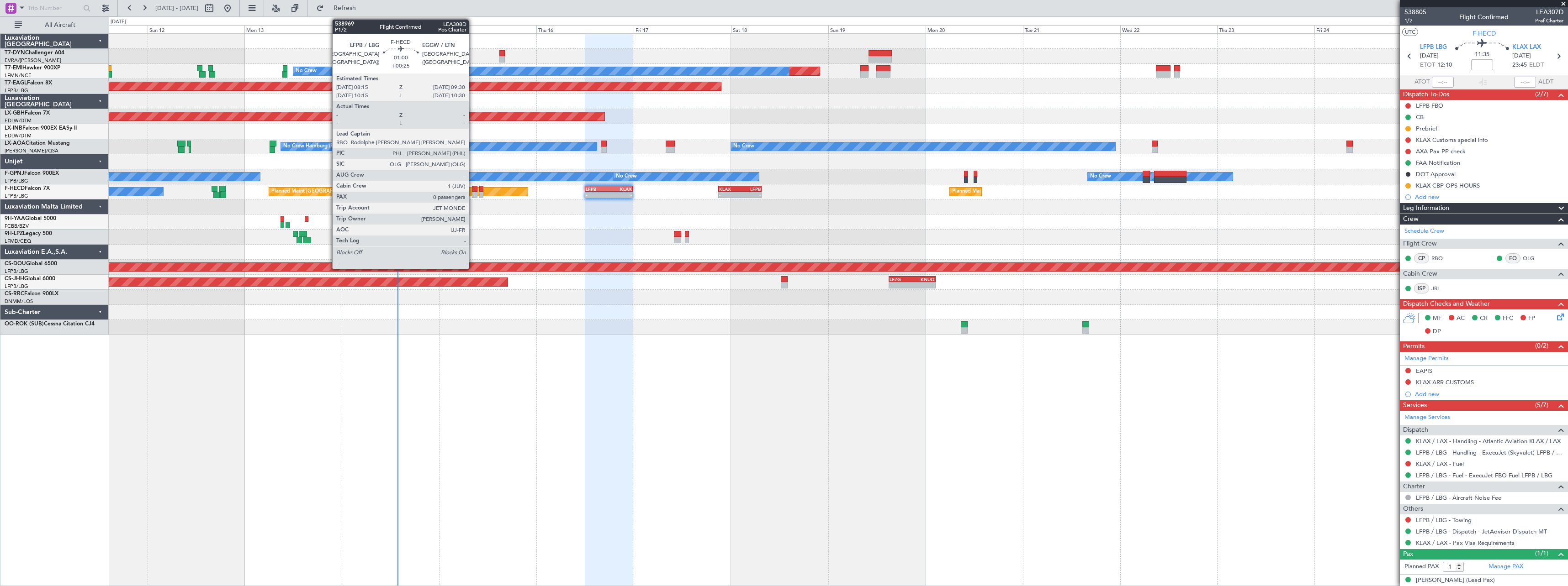
click at [473, 192] on div at bounding box center [474, 195] width 5 height 6
type input "+00:25"
type input "0"
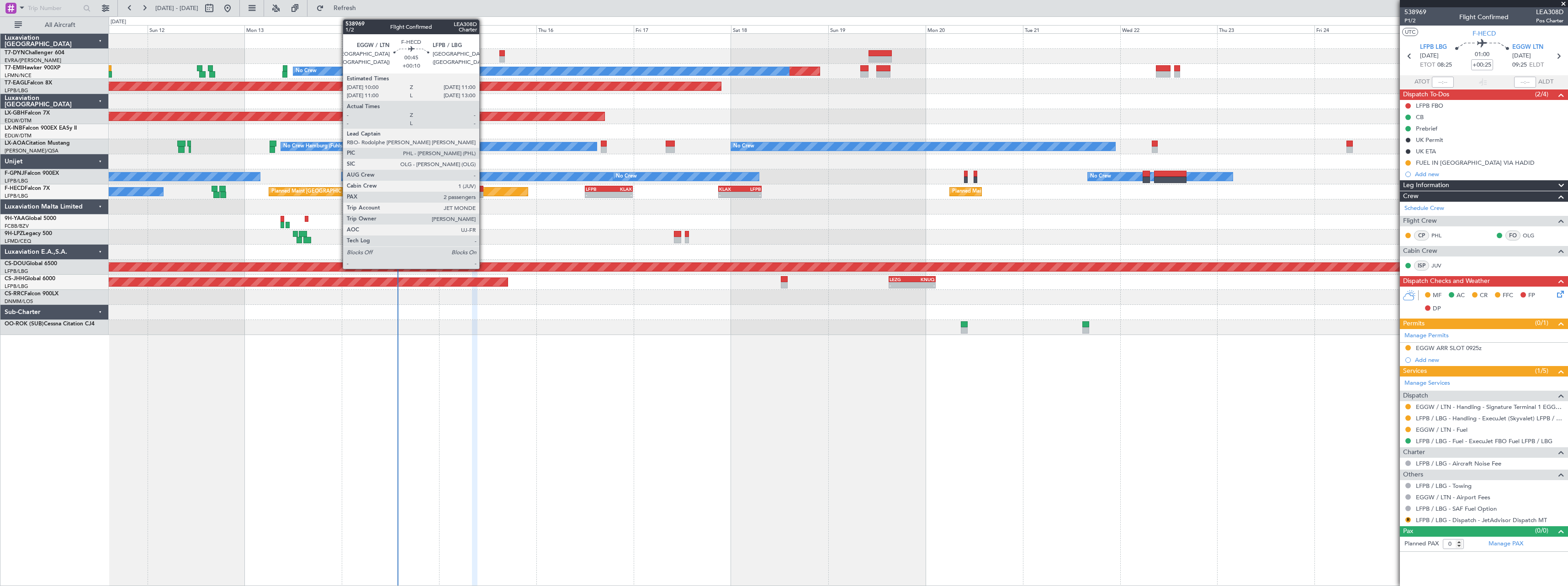
click at [483, 197] on div at bounding box center [480, 195] width 4 height 6
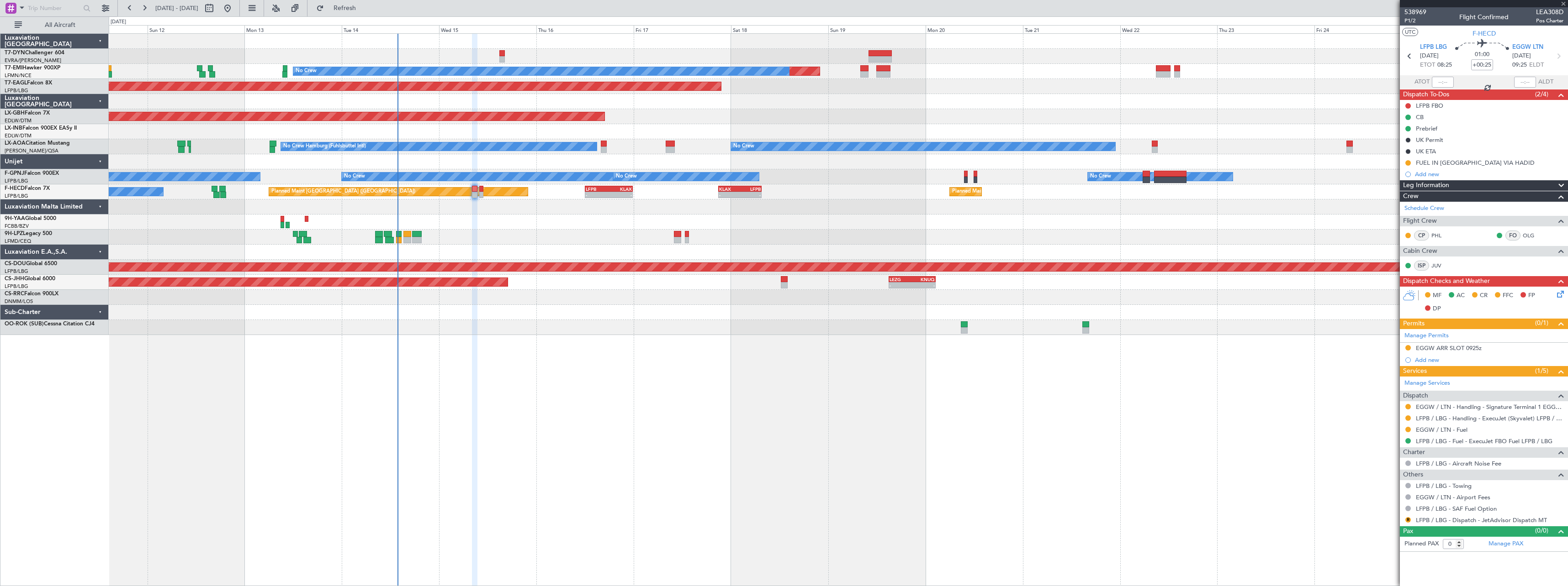
type input "+00:10"
type input "2"
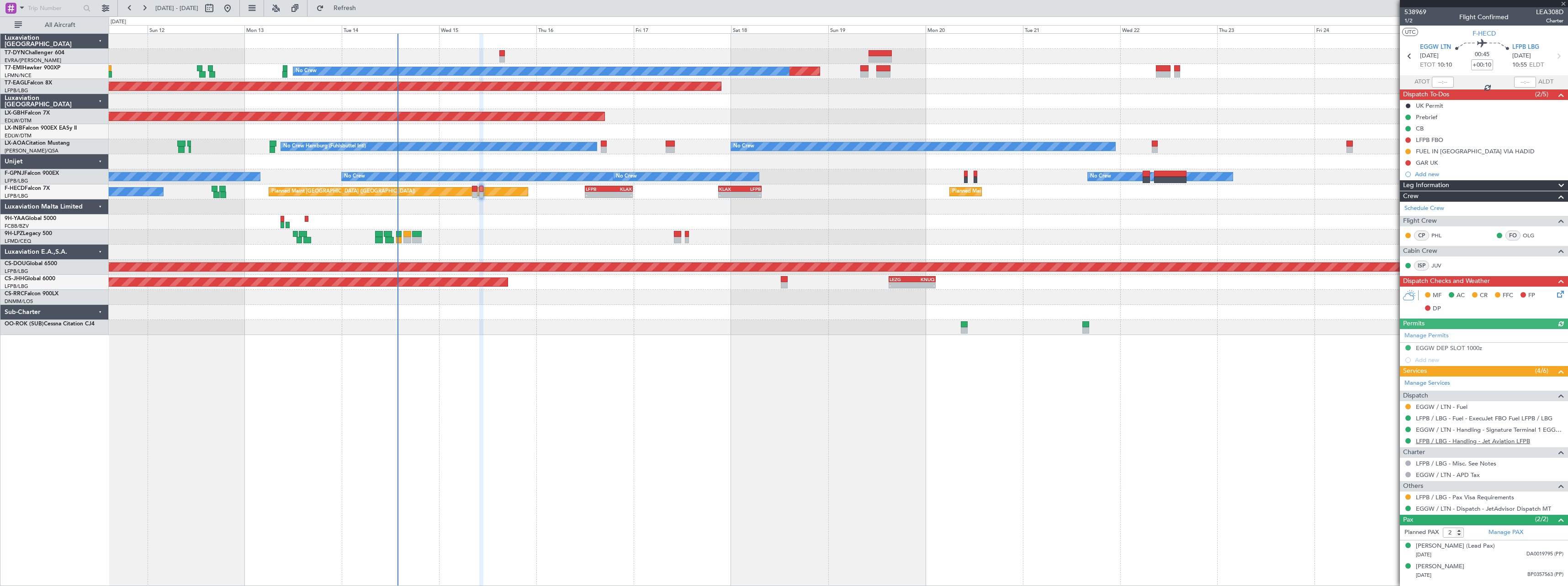
click at [1495, 442] on link "LFPB / LBG - Handling - Jet Aviation LFPB" at bounding box center [1473, 442] width 114 height 8
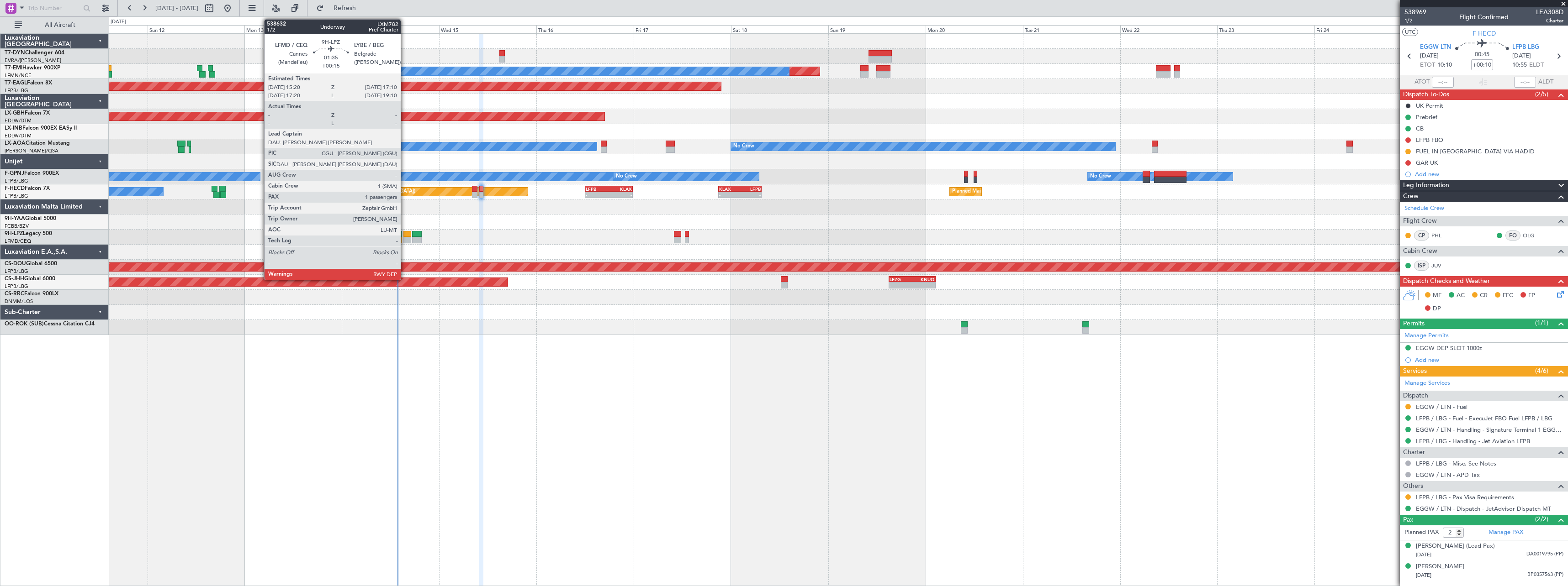
click at [405, 238] on div at bounding box center [407, 240] width 8 height 6
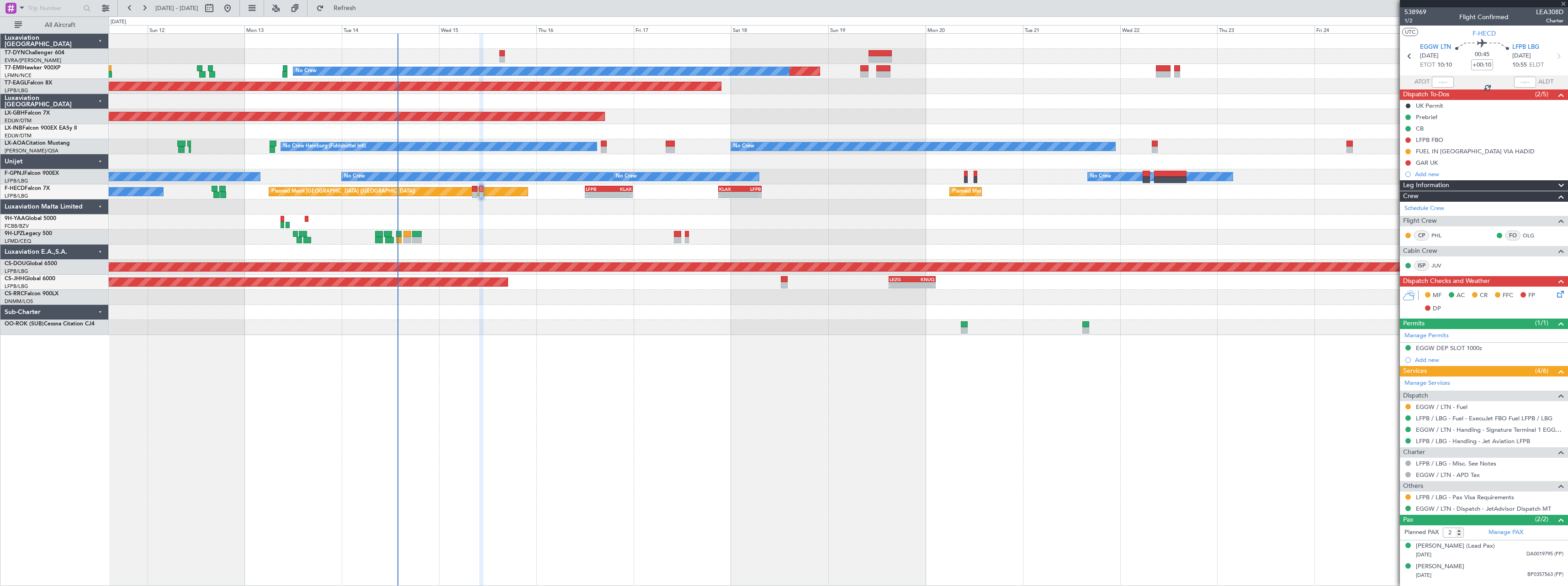
type input "+00:15"
type input "1"
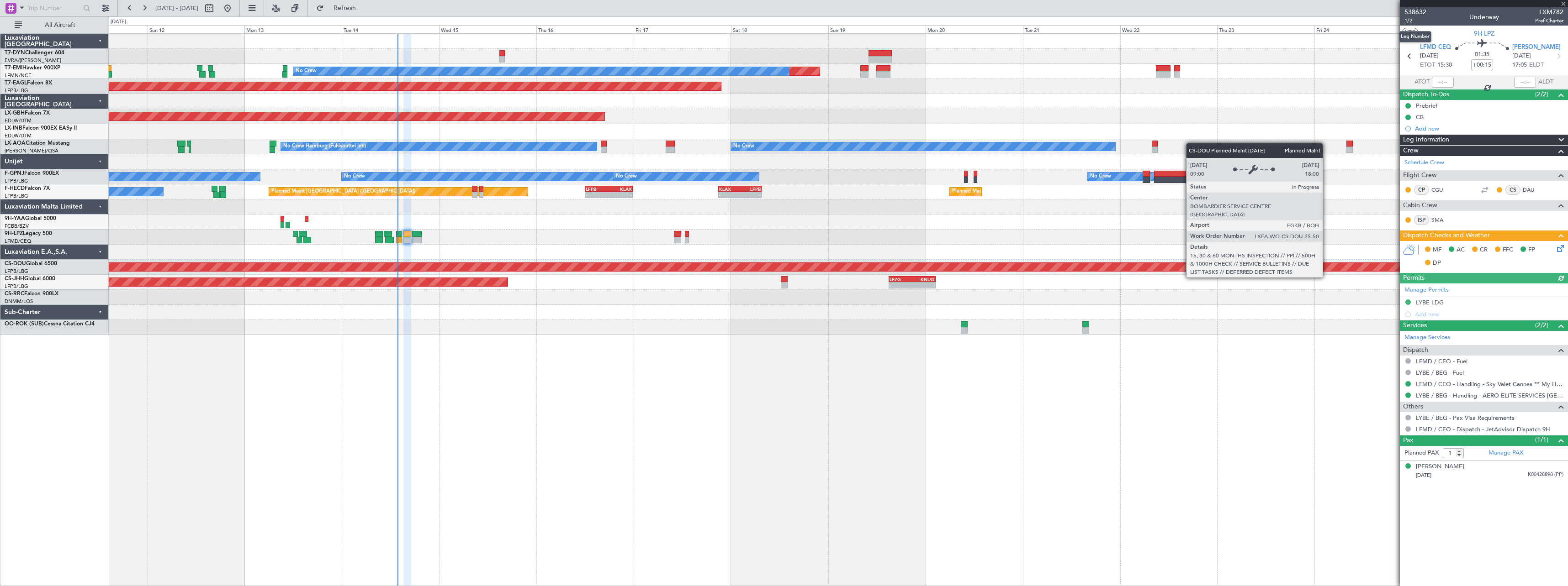
click at [1416, 23] on span "1/2" at bounding box center [1414, 20] width 22 height 8
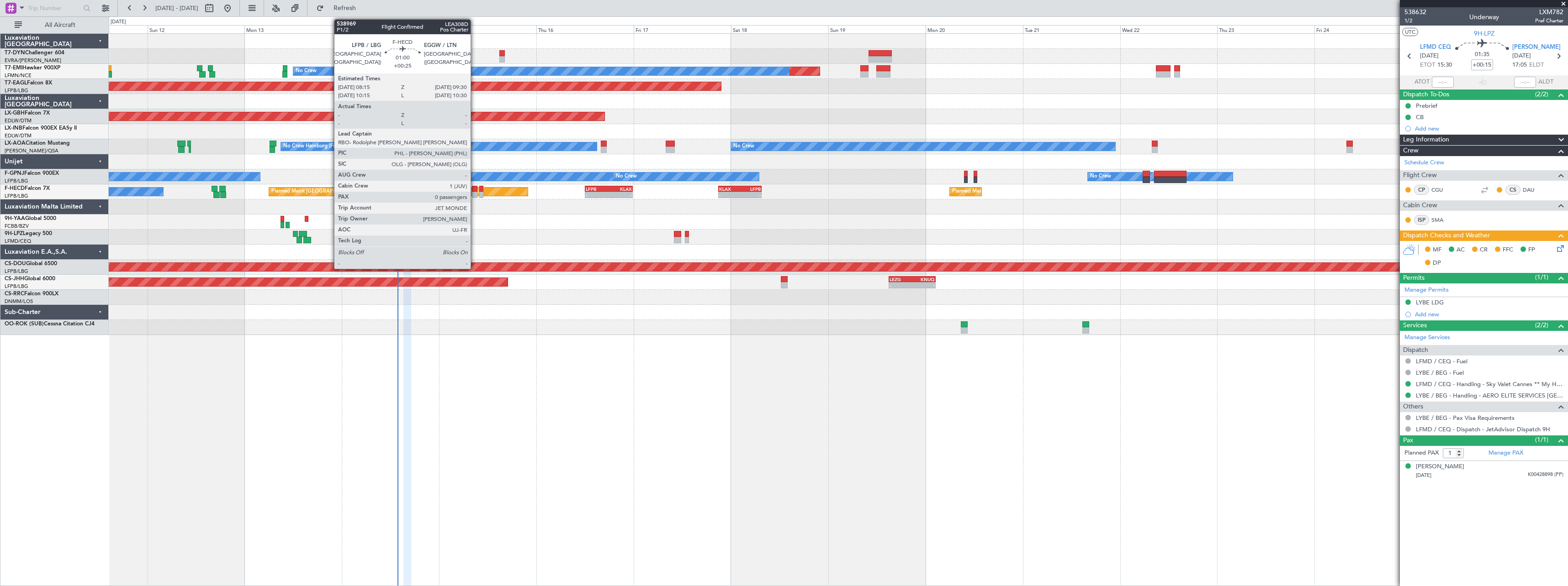
click at [474, 189] on div at bounding box center [474, 189] width 5 height 6
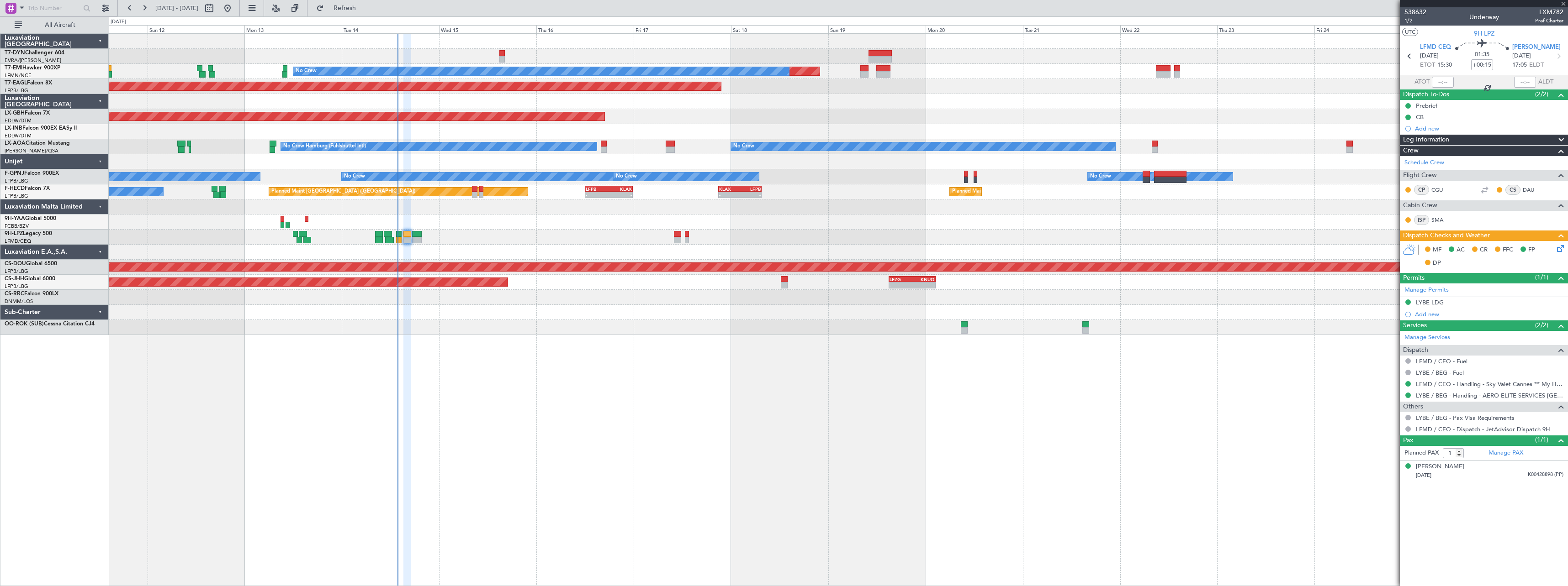
type input "+00:25"
type input "0"
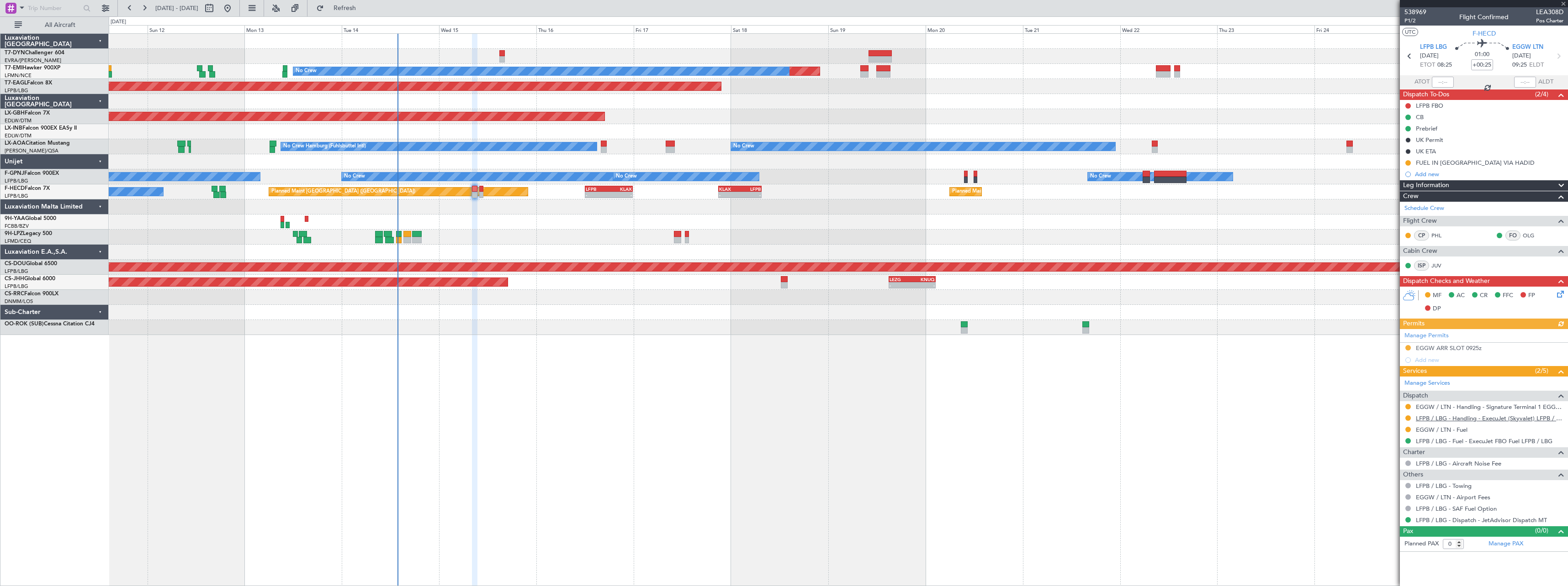
click at [1475, 417] on link "LFPB / LBG - Handling - ExecuJet (Skyvalet) LFPB / LBG" at bounding box center [1489, 418] width 147 height 8
click at [1561, 293] on icon at bounding box center [1559, 293] width 8 height 8
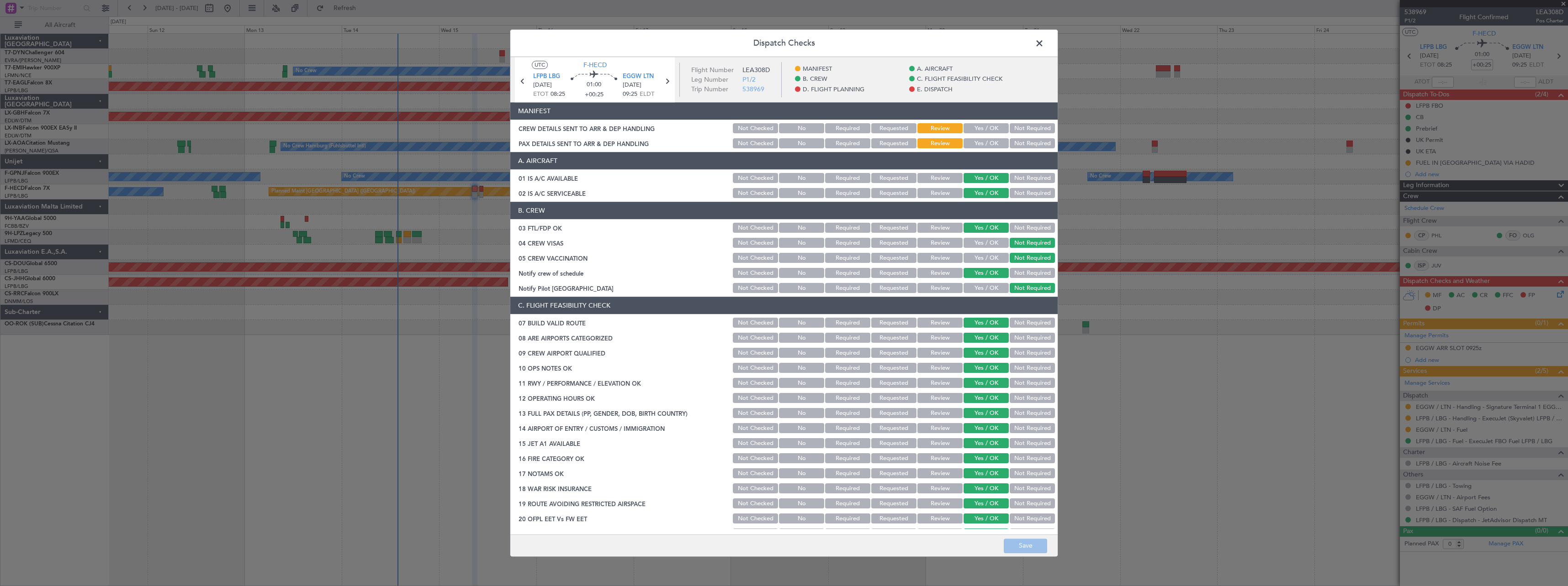
click at [975, 127] on button "Yes / OK" at bounding box center [986, 129] width 45 height 10
click at [977, 144] on button "Yes / OK" at bounding box center [986, 144] width 45 height 10
click at [1031, 132] on button "Not Required" at bounding box center [1032, 129] width 45 height 10
click at [1028, 141] on button "Not Required" at bounding box center [1032, 144] width 45 height 10
click at [999, 132] on button "Yes / OK" at bounding box center [986, 129] width 45 height 10
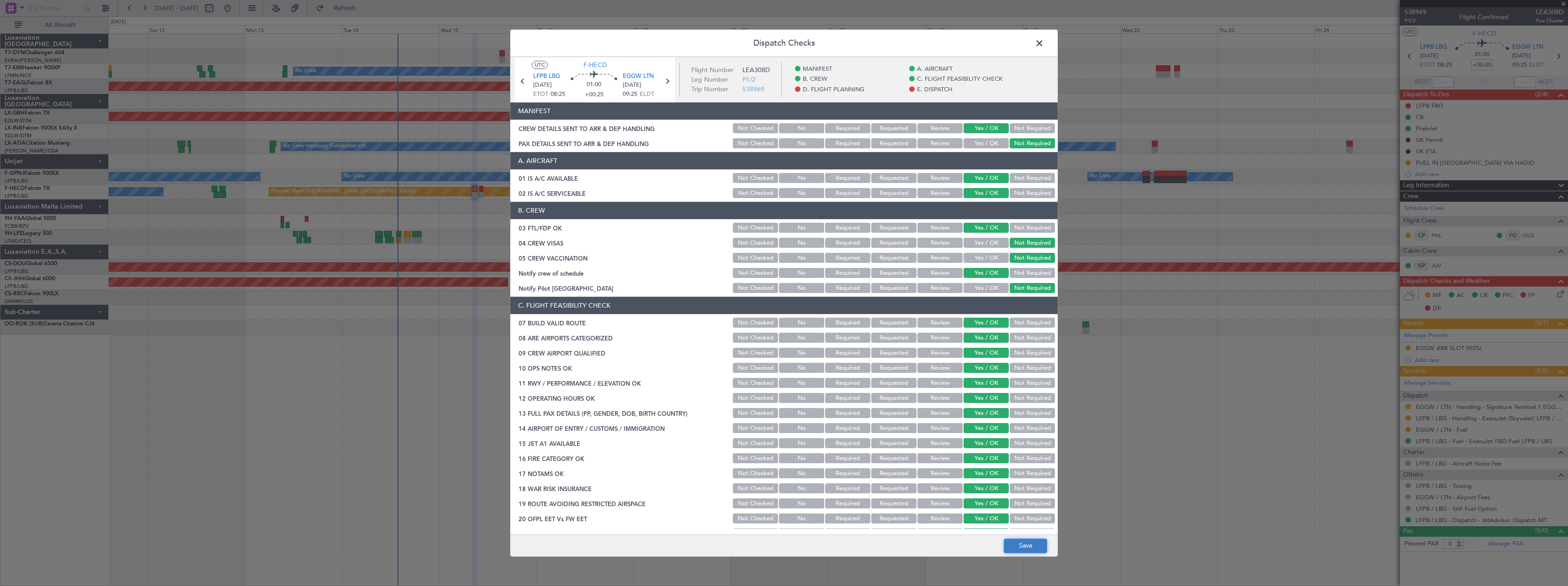
click at [1032, 540] on button "Save" at bounding box center [1025, 546] width 43 height 14
click at [1044, 43] on span at bounding box center [1044, 45] width 0 height 18
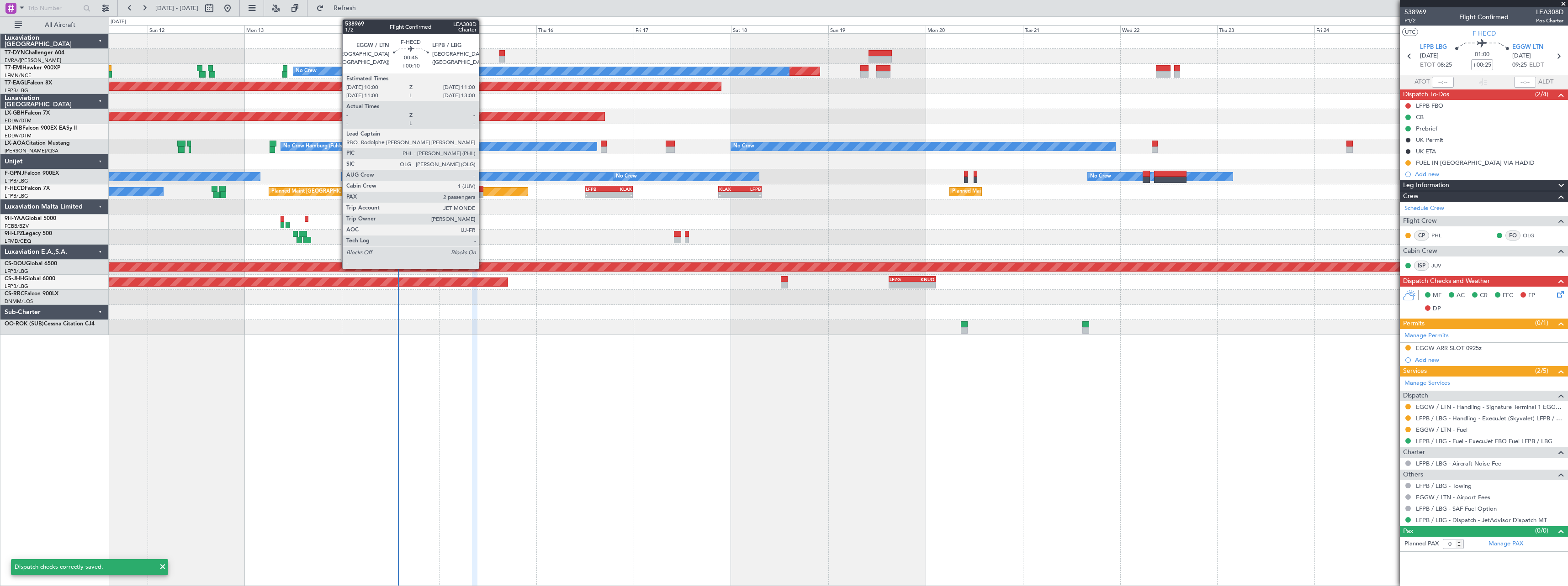
click at [483, 190] on div at bounding box center [480, 189] width 4 height 6
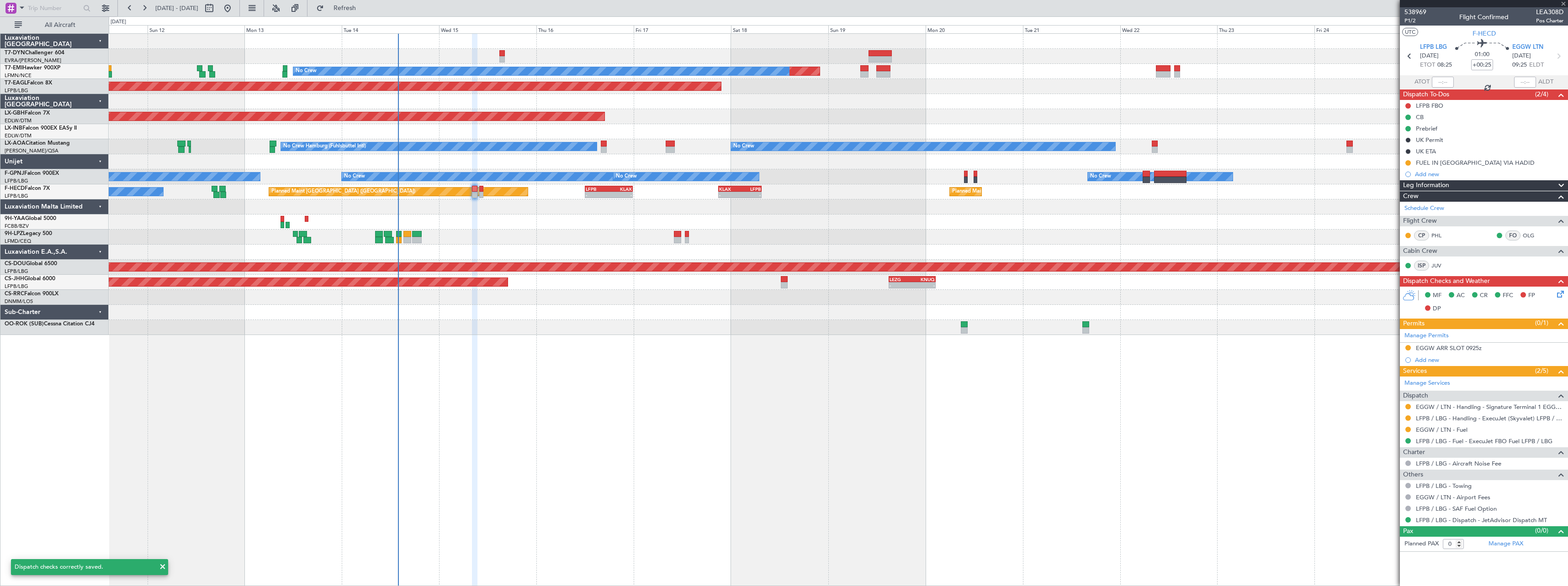
type input "+00:10"
type input "2"
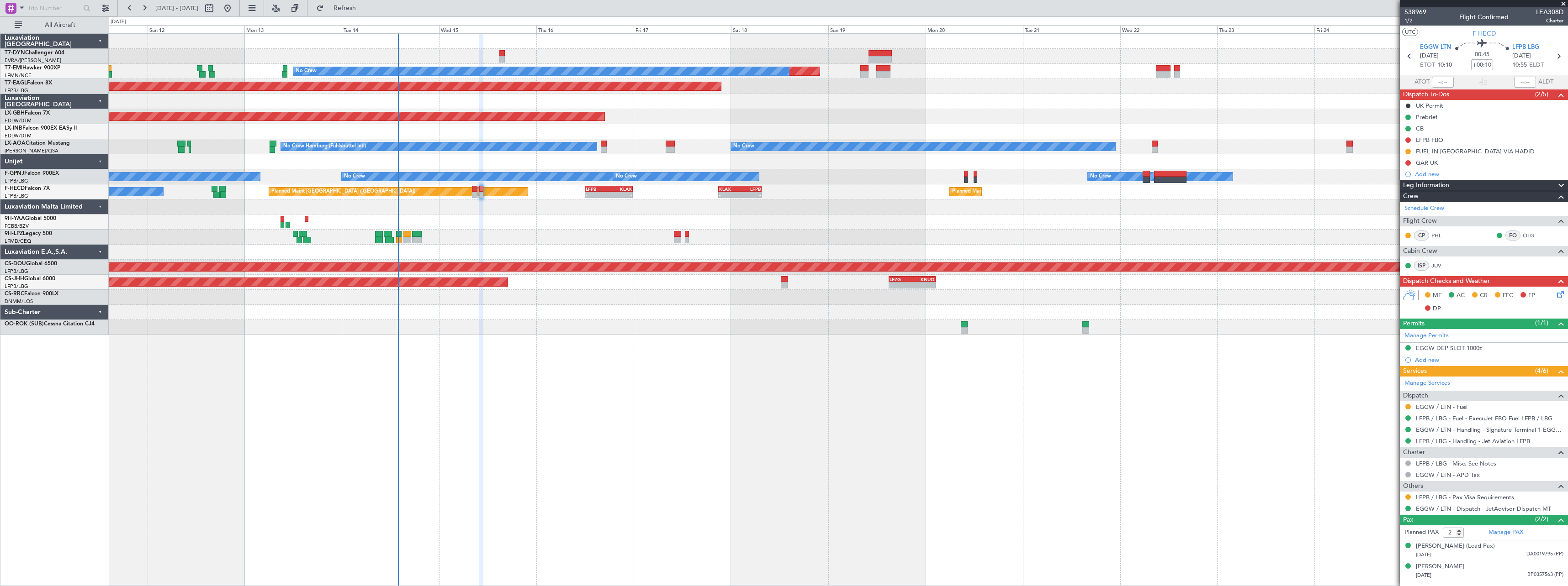
click at [1561, 295] on icon at bounding box center [1559, 293] width 8 height 8
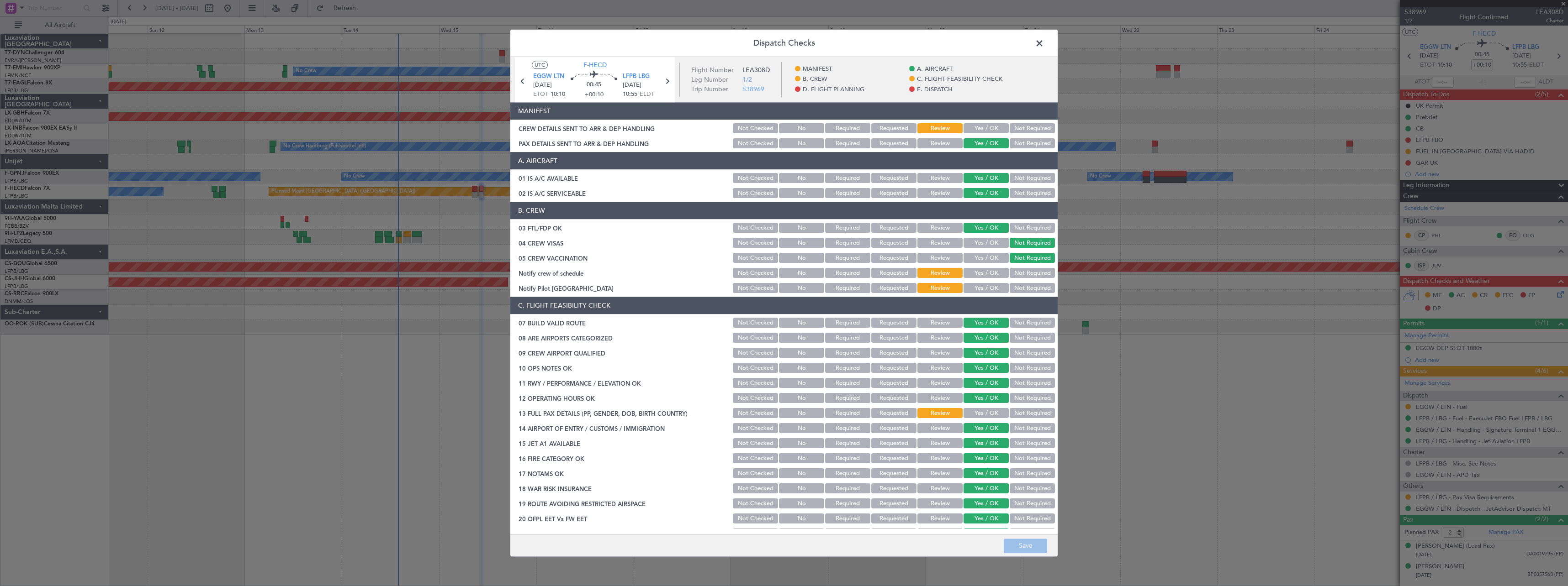
click at [972, 126] on button "Yes / OK" at bounding box center [986, 129] width 45 height 10
click at [1021, 549] on button "Save" at bounding box center [1025, 546] width 43 height 14
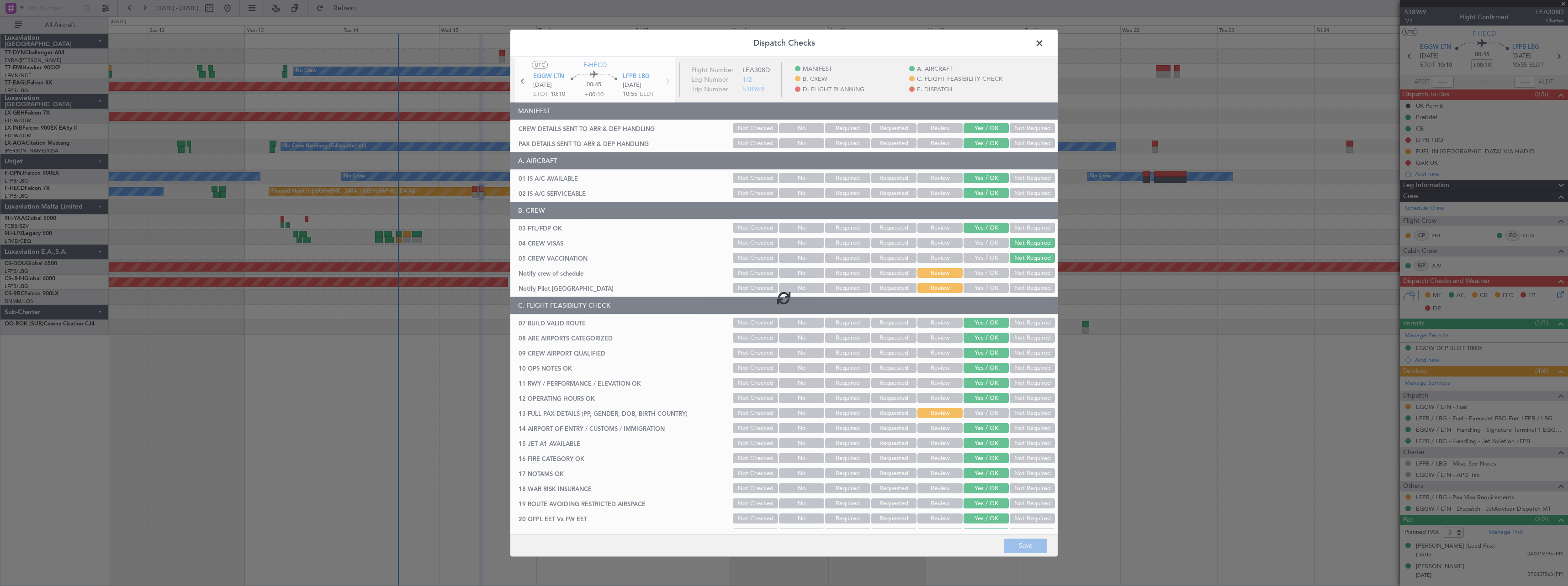
click at [1044, 42] on span at bounding box center [1044, 45] width 0 height 18
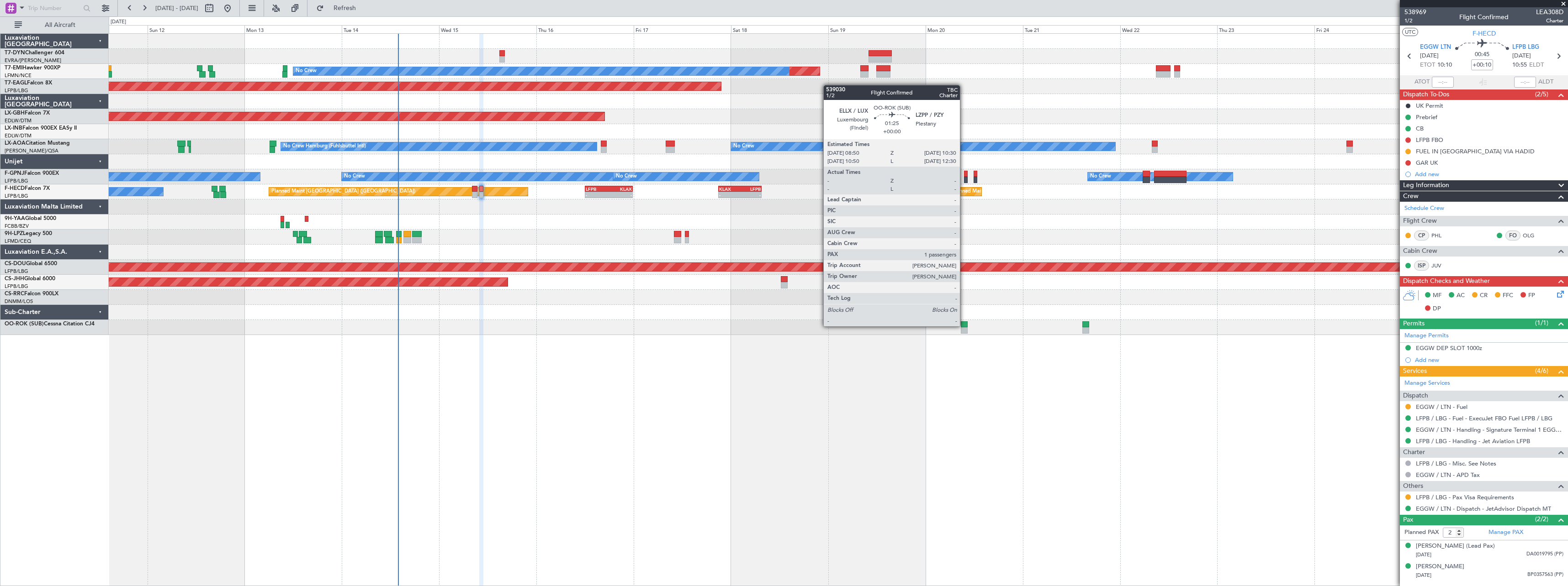
click at [964, 326] on div at bounding box center [964, 324] width 7 height 6
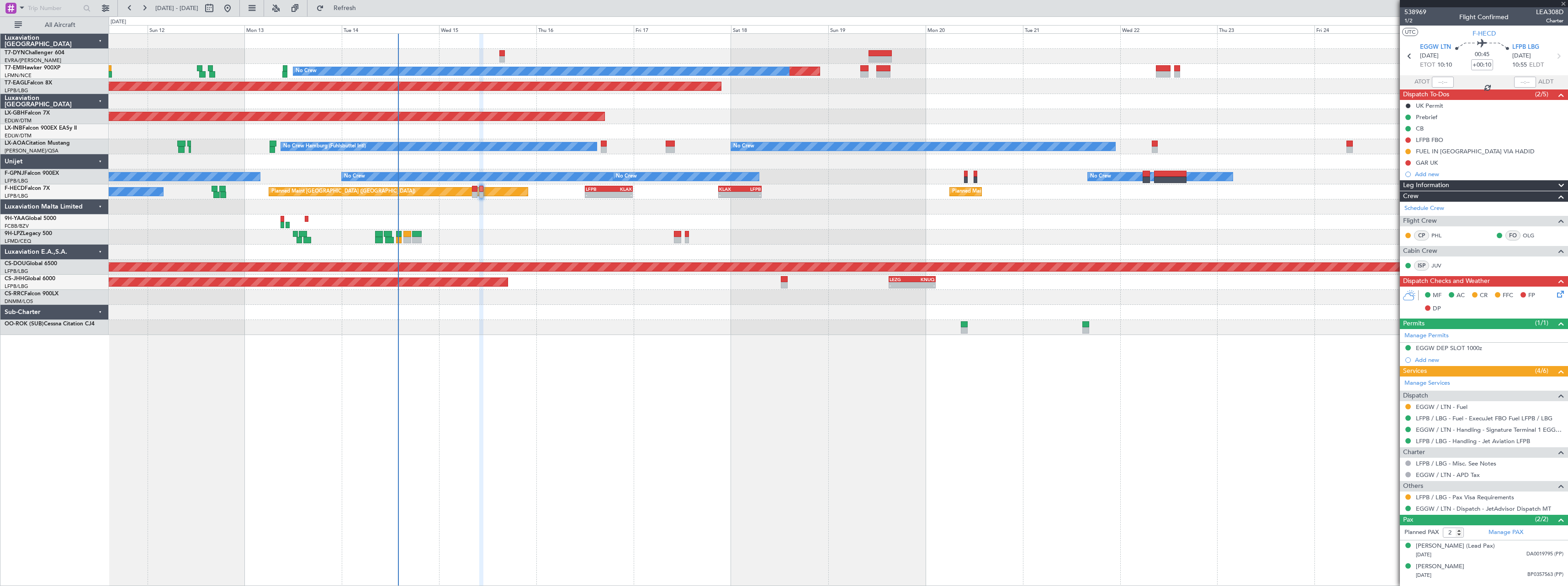
type input "1"
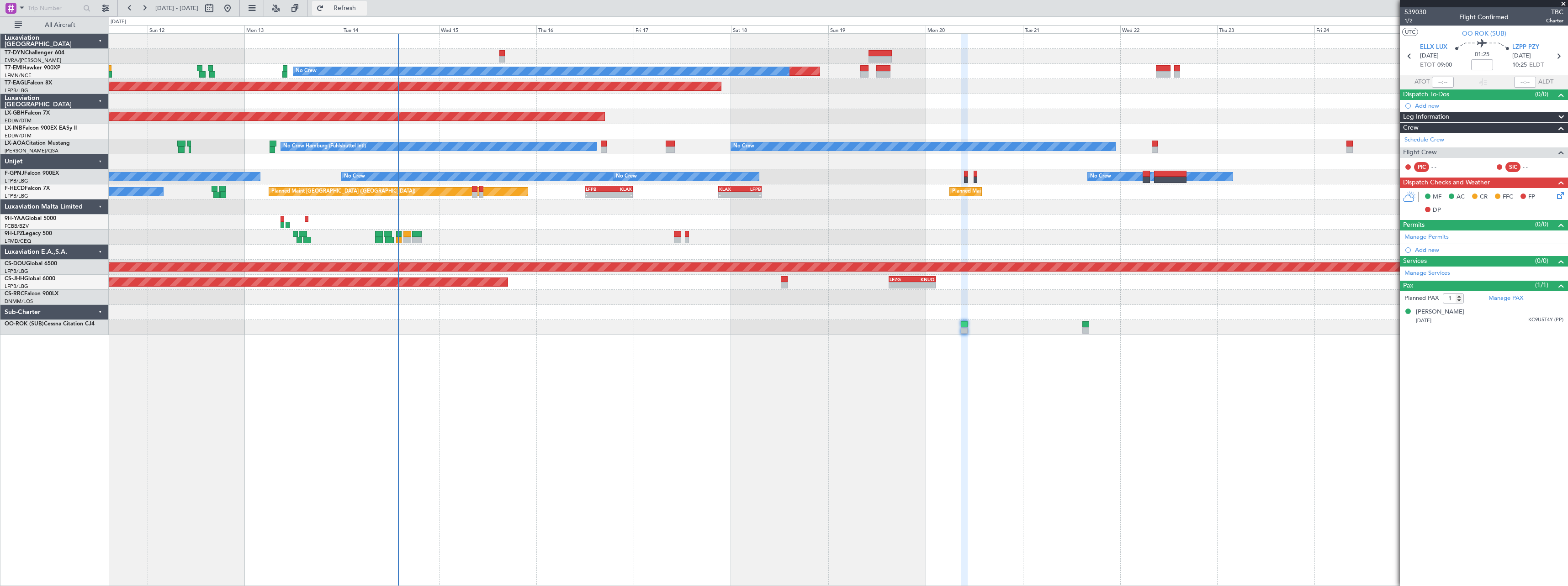
click at [364, 11] on span "Refresh" at bounding box center [345, 8] width 39 height 6
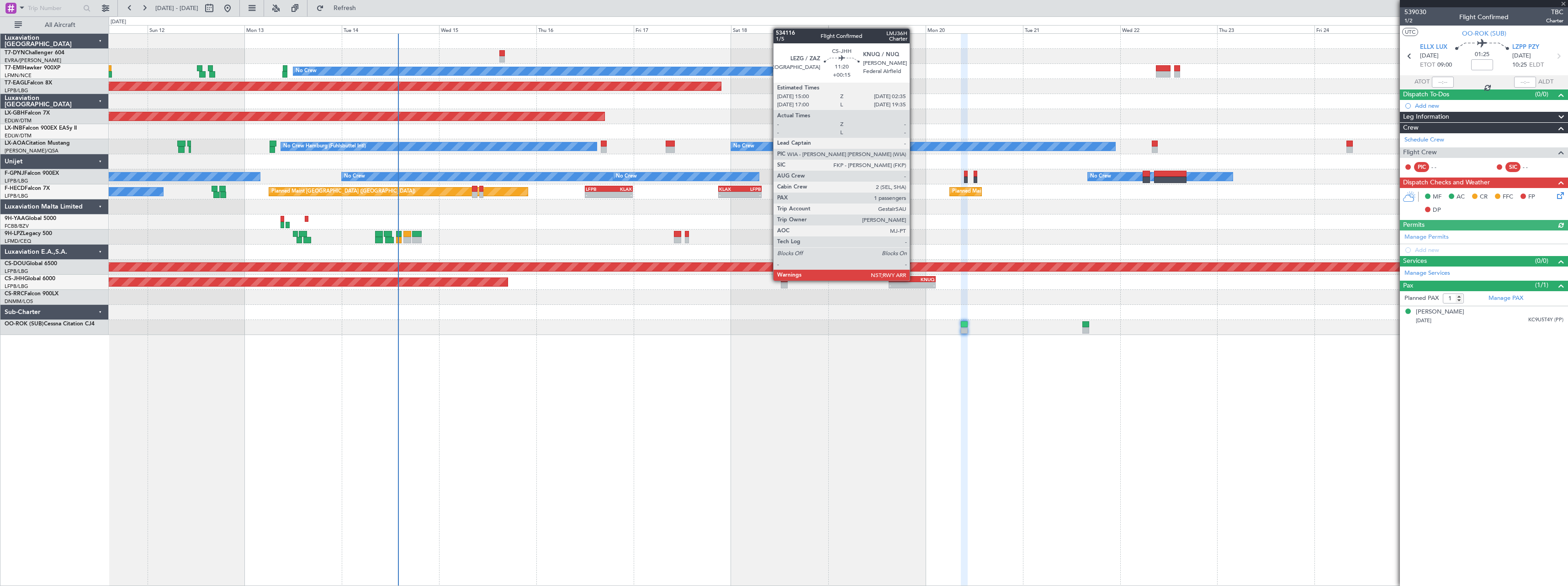
click at [914, 280] on div "KNUQ" at bounding box center [924, 279] width 23 height 5
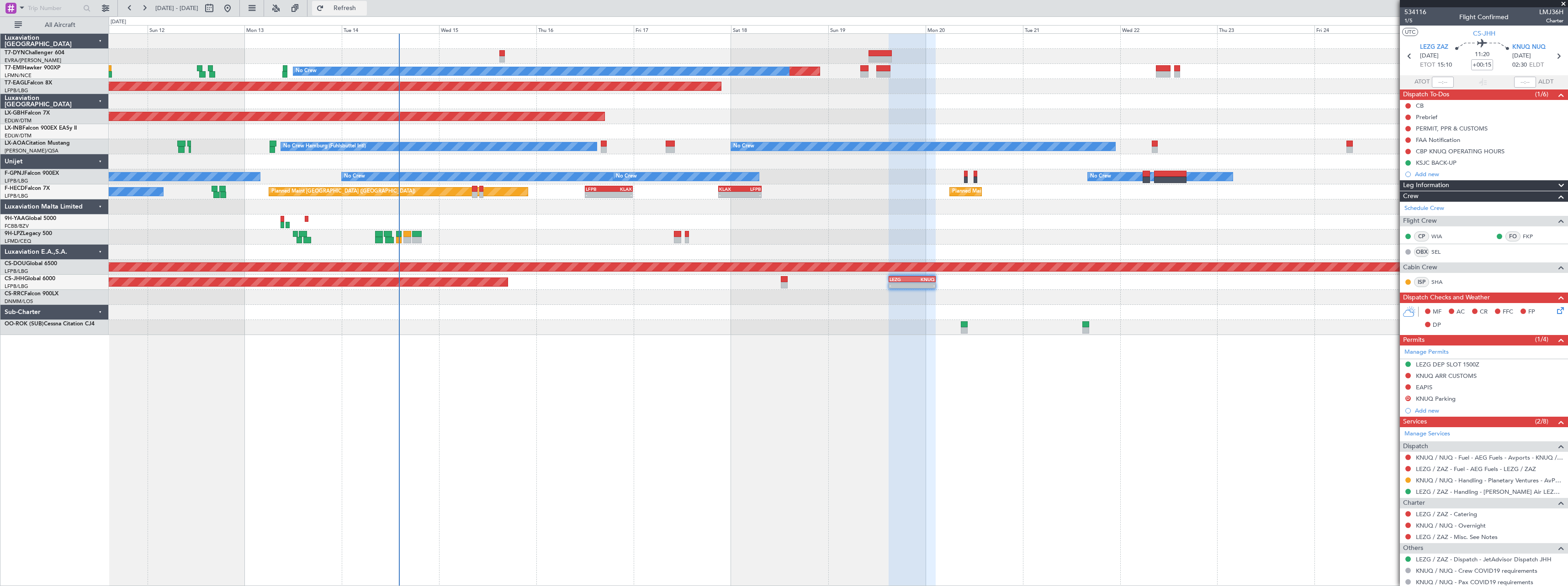
click at [367, 12] on button "Refresh" at bounding box center [339, 8] width 54 height 14
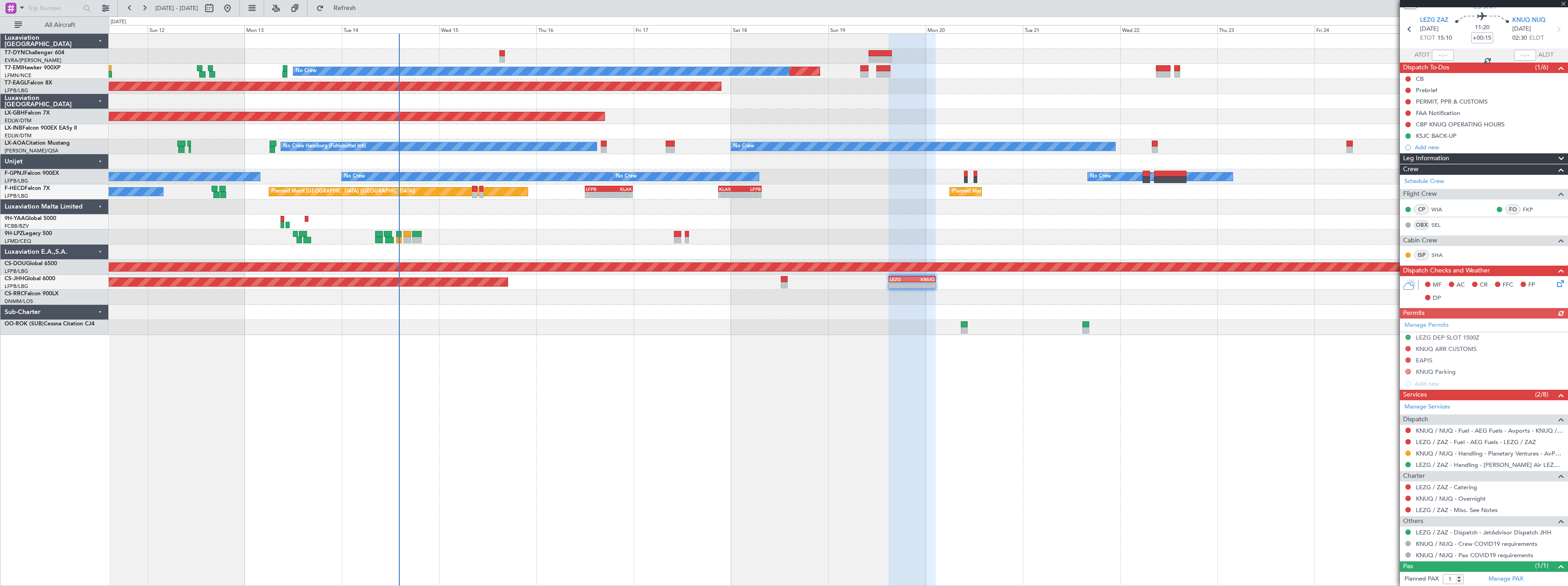
scroll to position [48, 0]
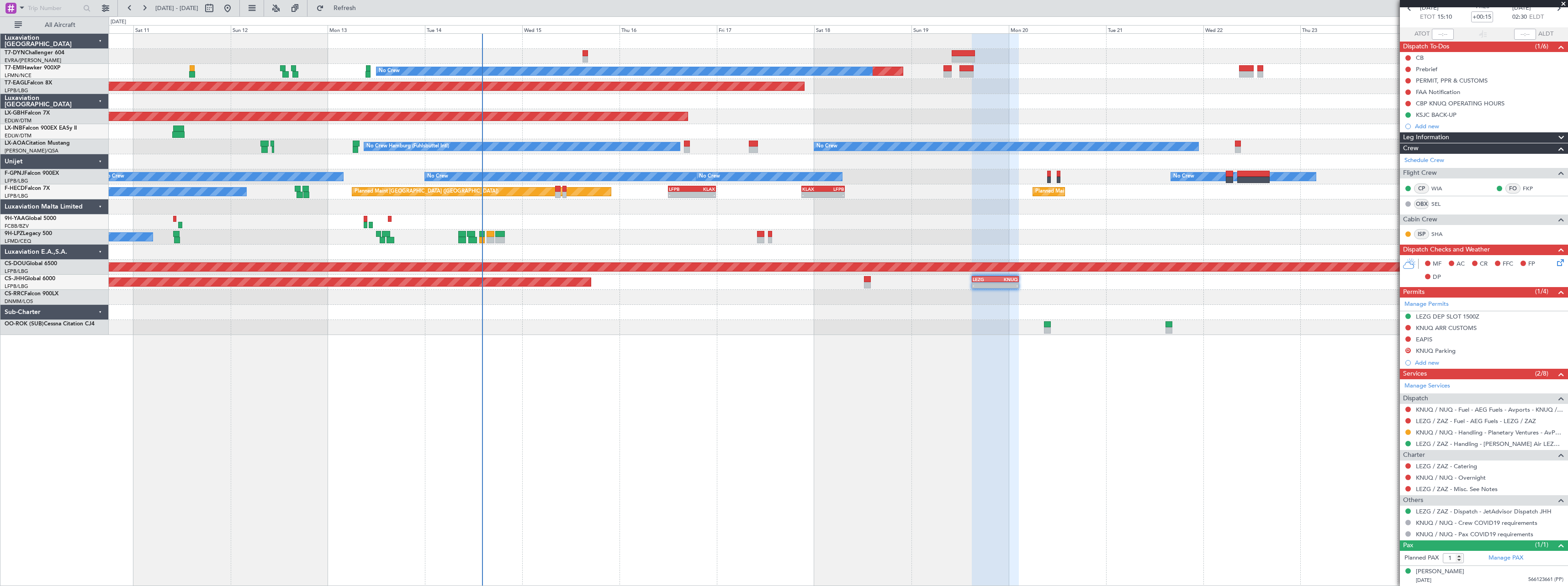
click at [575, 360] on div "Planned Maint No Crew Planned Maint Dubai (Al Maktoum Intl) Planned Maint Nurnb…" at bounding box center [838, 309] width 1459 height 553
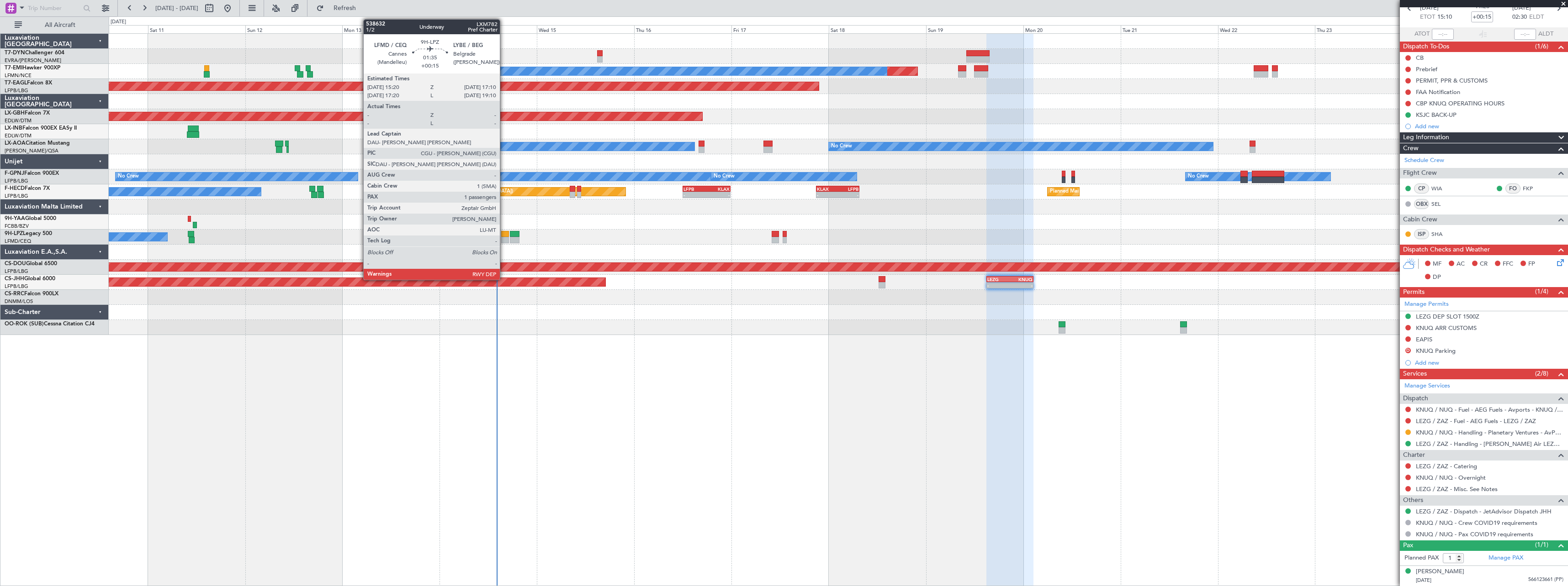
click at [504, 235] on div at bounding box center [505, 234] width 8 height 6
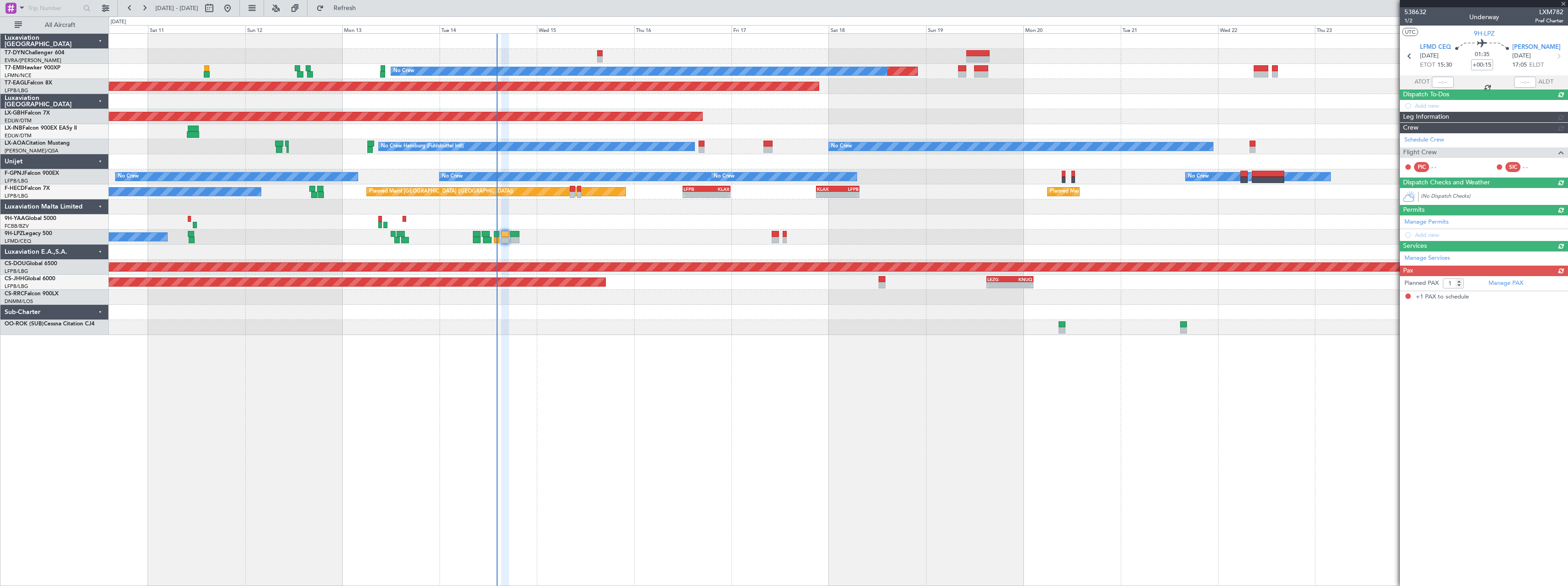
scroll to position [0, 0]
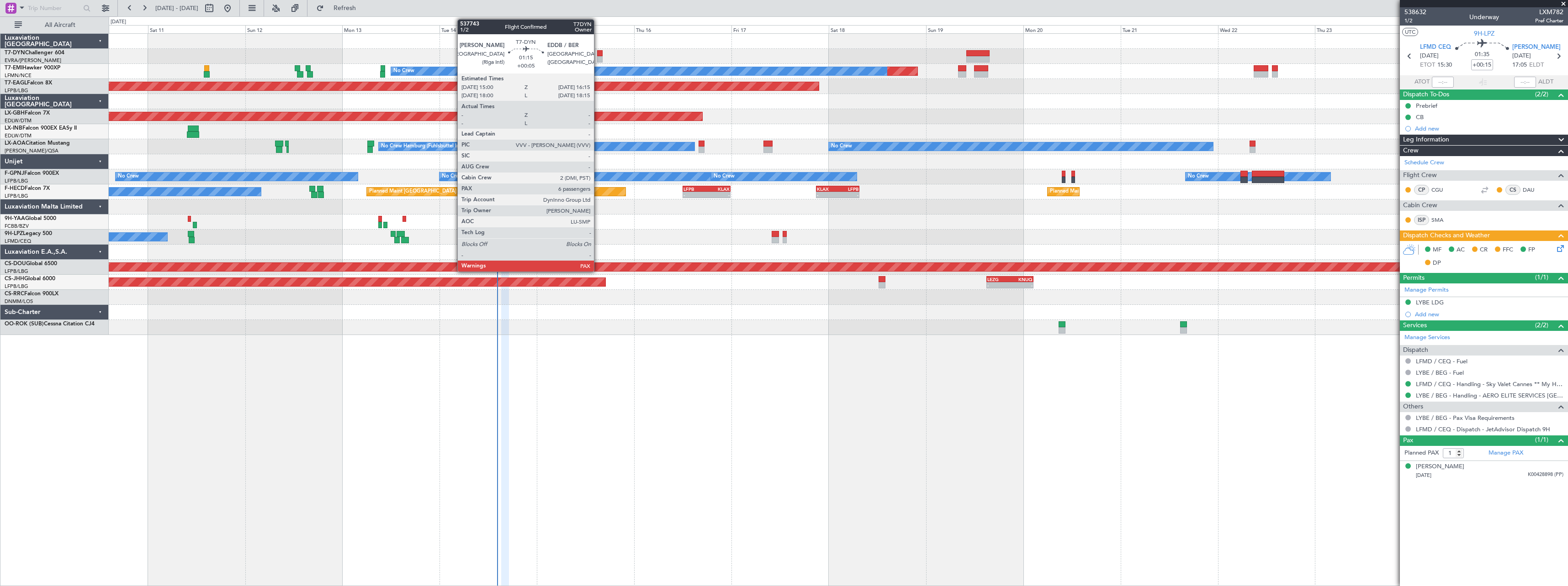
click at [598, 55] on div at bounding box center [599, 53] width 5 height 6
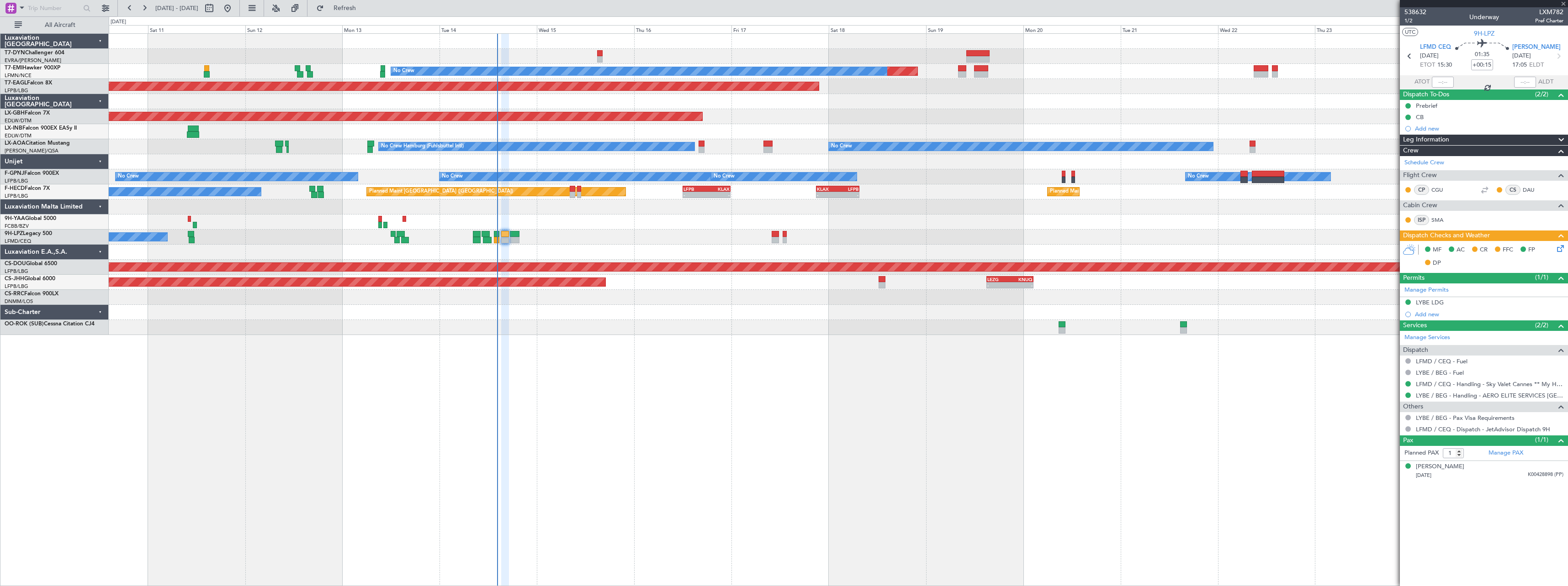
type input "+00:05"
type input "6"
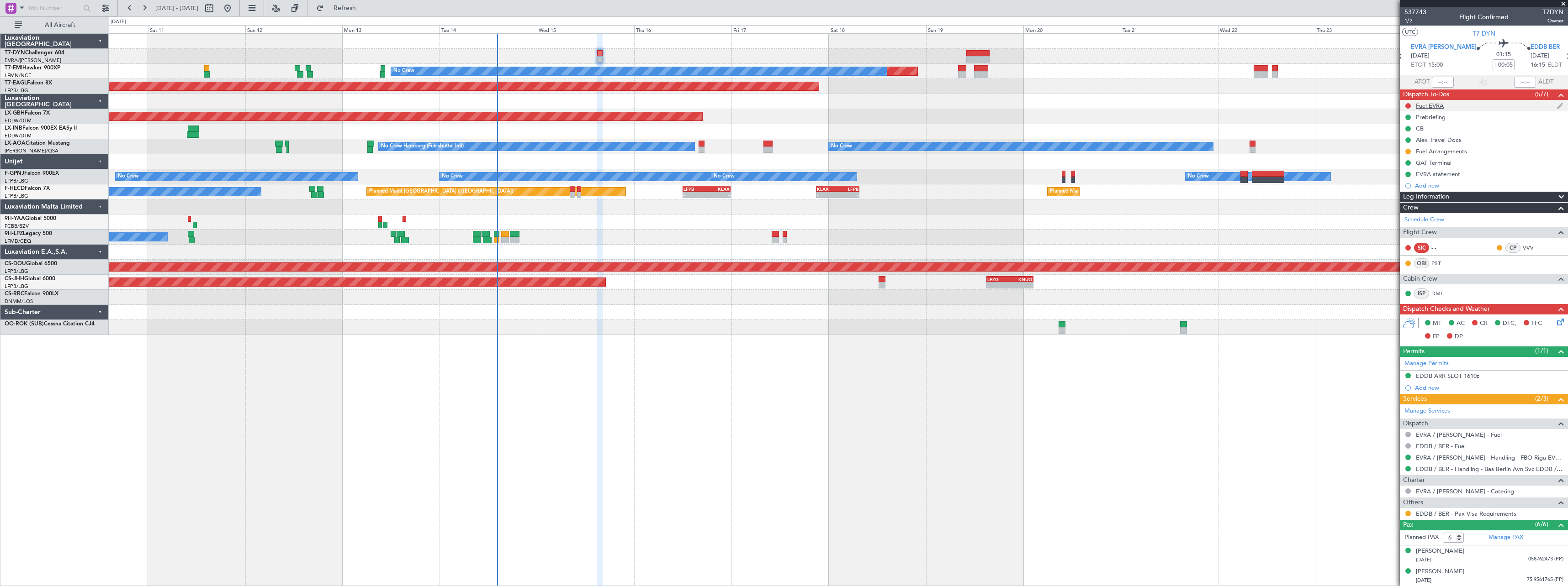
click at [1407, 102] on div at bounding box center [1408, 106] width 8 height 8
click at [1409, 107] on button at bounding box center [1408, 105] width 5 height 5
click at [1403, 131] on span "In Progress" at bounding box center [1412, 132] width 31 height 9
click at [1408, 106] on button at bounding box center [1408, 105] width 5 height 5
click at [1396, 159] on li "Cancelled" at bounding box center [1408, 160] width 49 height 14
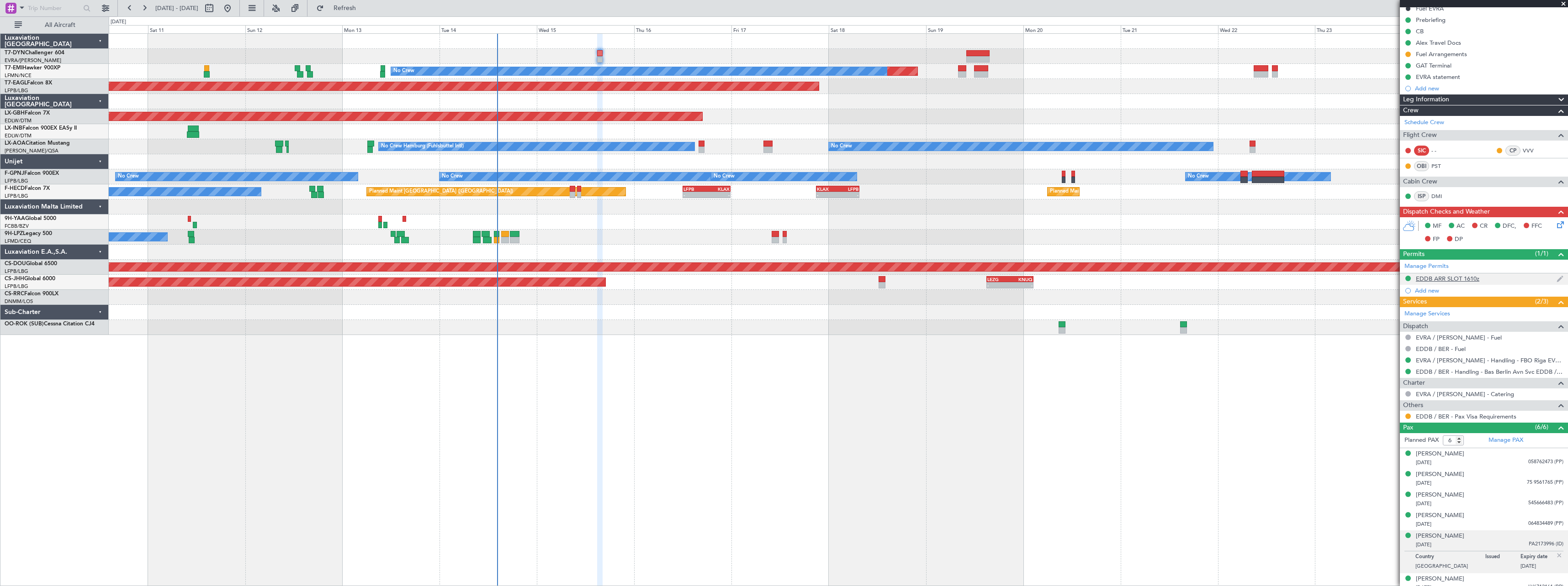
scroll to position [104, 0]
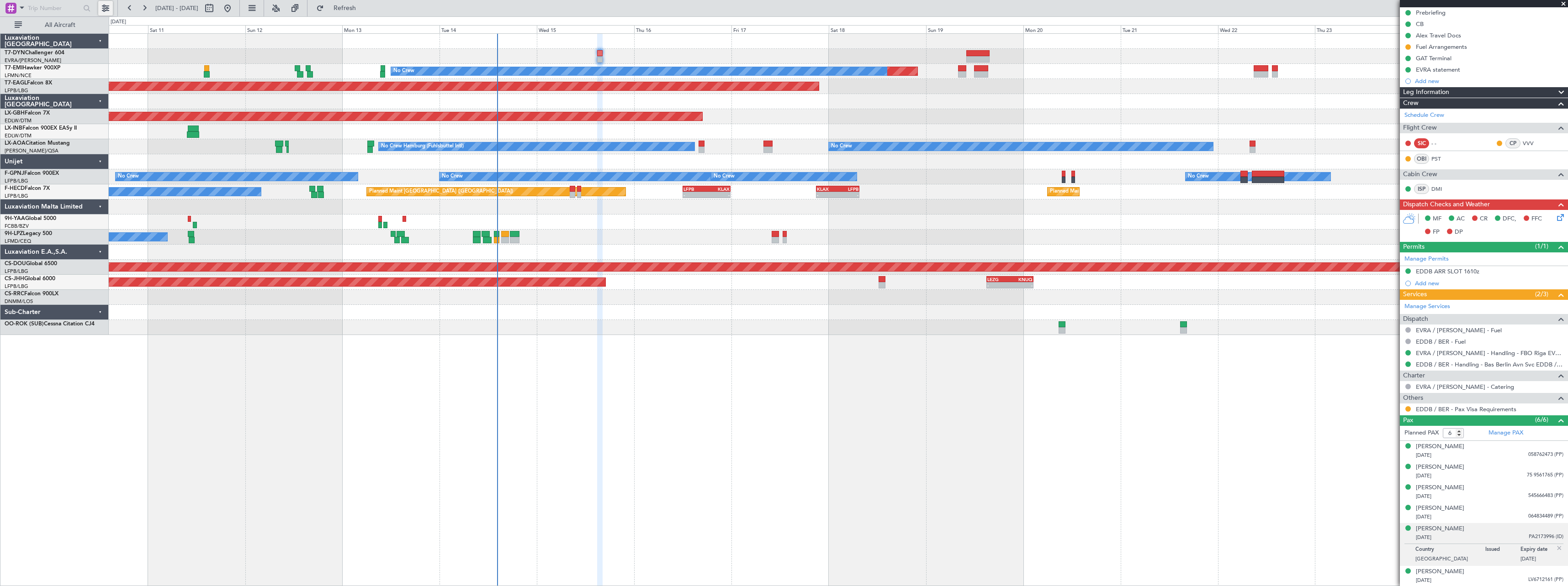
click at [107, 12] on button at bounding box center [105, 8] width 14 height 14
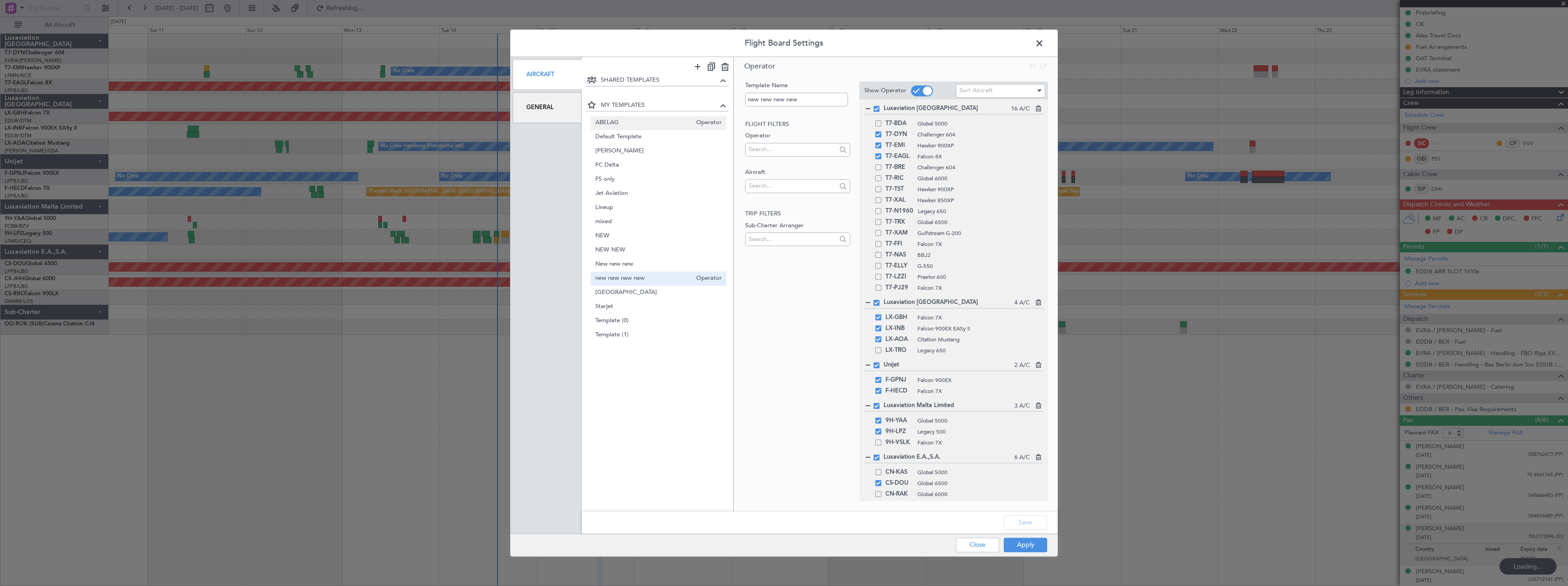
click at [632, 127] on span "ABELAG" at bounding box center [644, 122] width 97 height 10
type input "ABELAG"
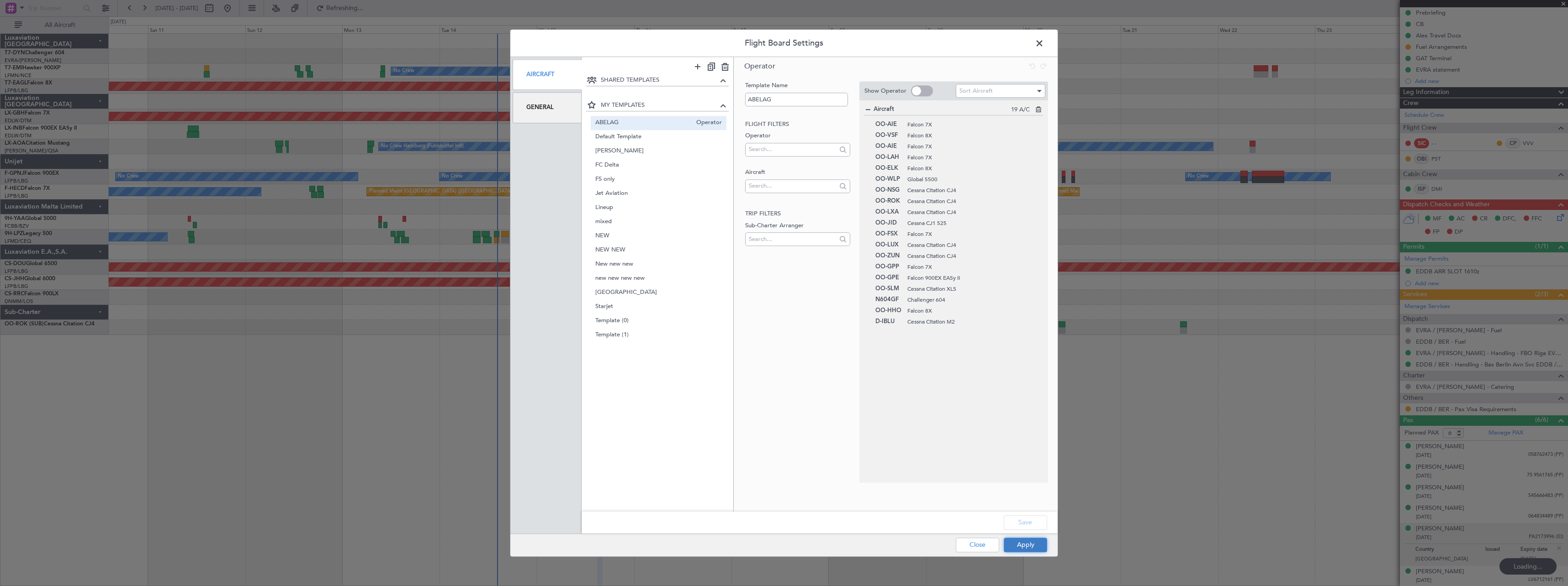
click at [1011, 550] on button "Apply" at bounding box center [1025, 544] width 43 height 14
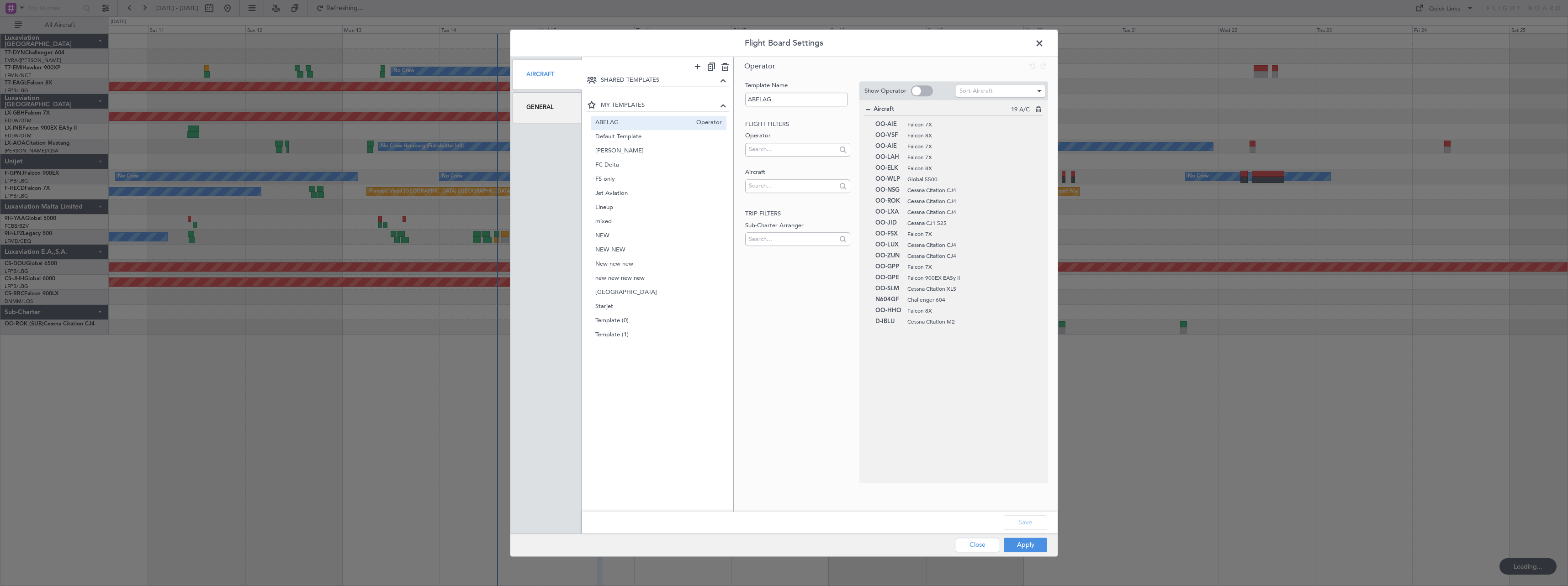
type input "0"
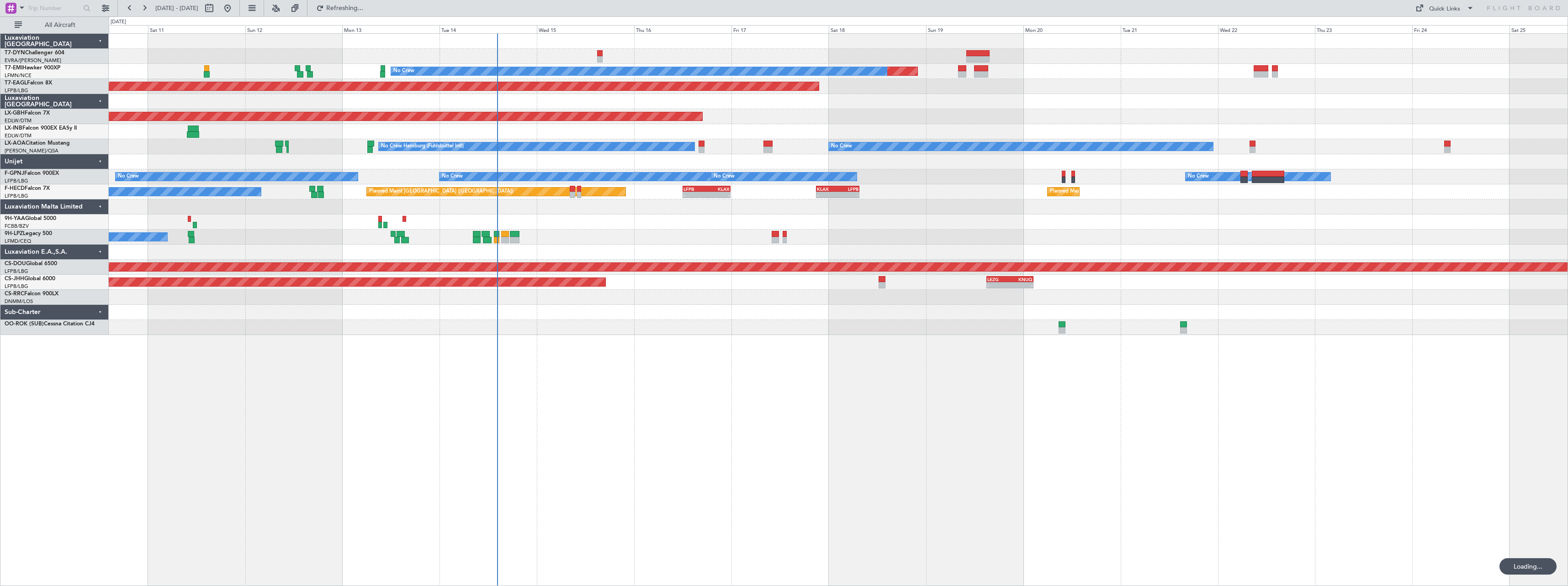
scroll to position [0, 0]
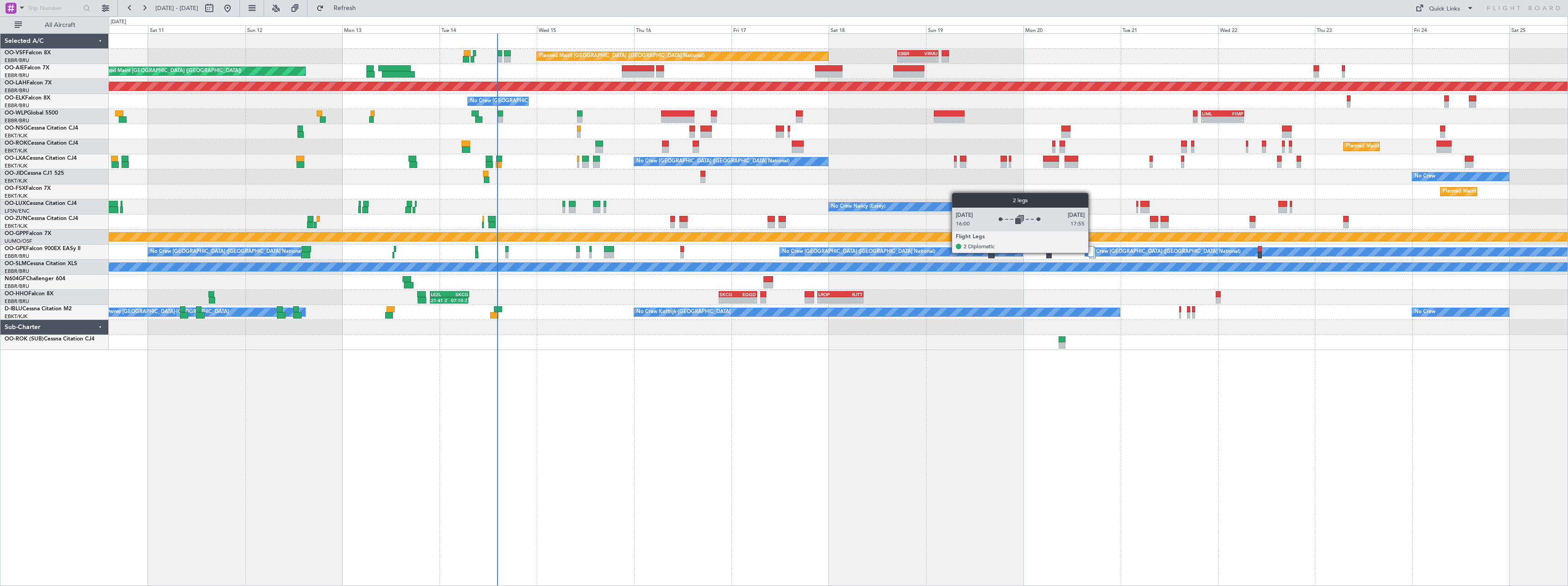
click at [1092, 253] on div at bounding box center [1091, 252] width 7 height 11
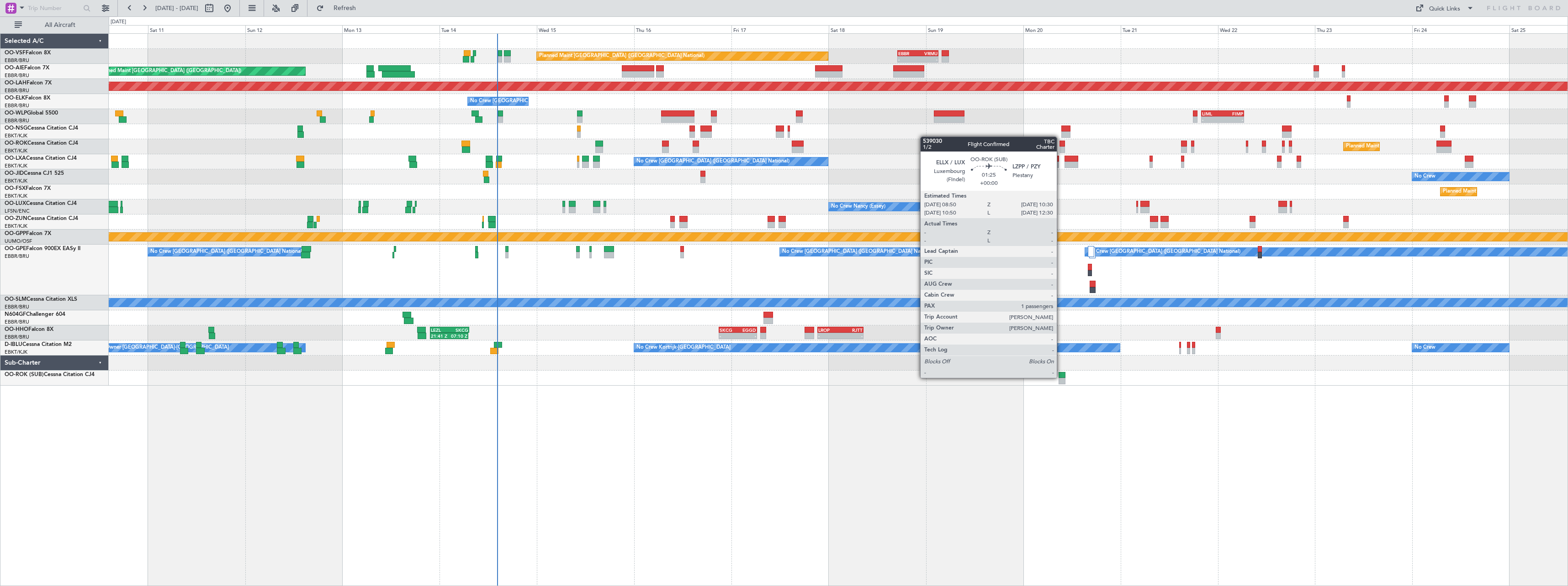
click at [1060, 377] on div at bounding box center [1061, 375] width 7 height 6
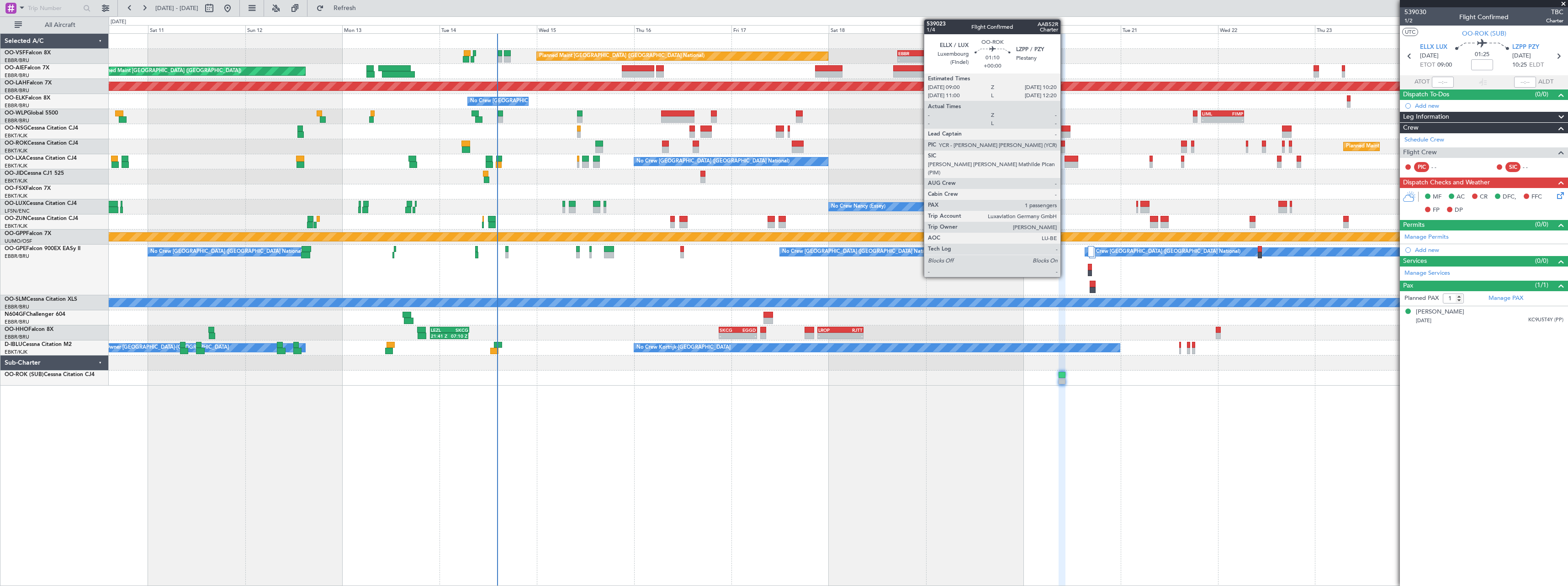
click at [1064, 148] on div at bounding box center [1061, 150] width 5 height 6
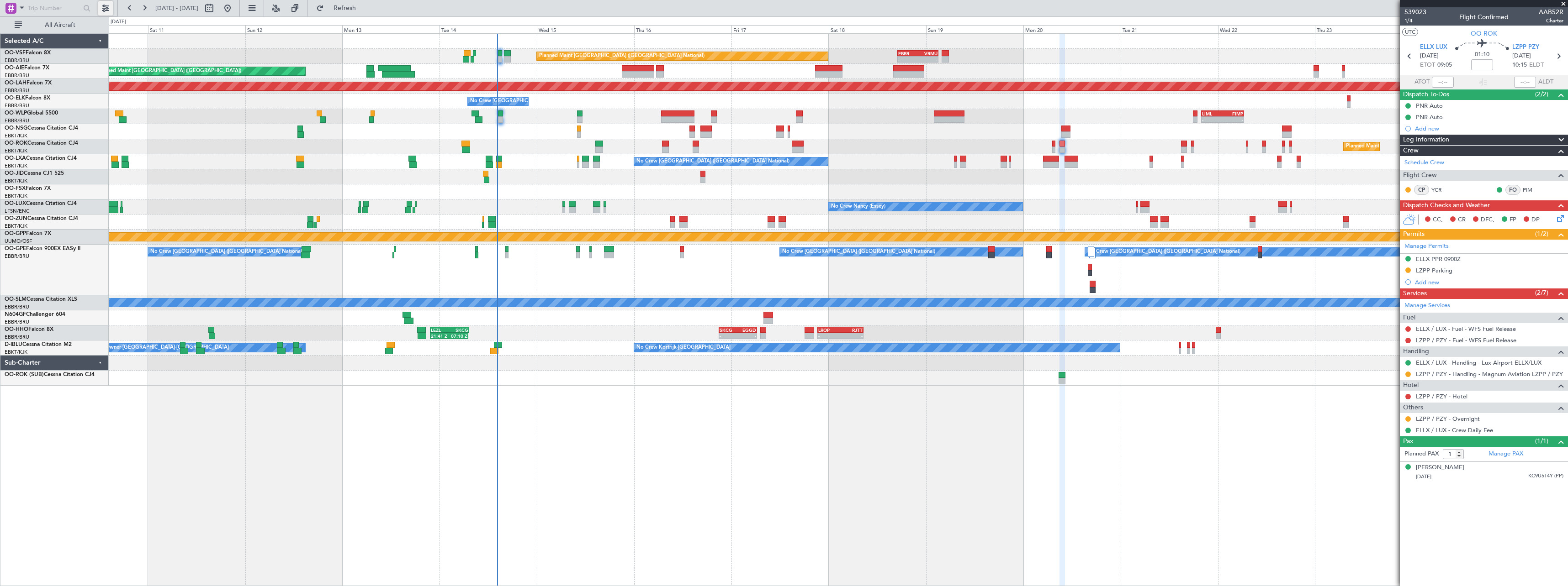
click at [103, 11] on button at bounding box center [105, 8] width 14 height 14
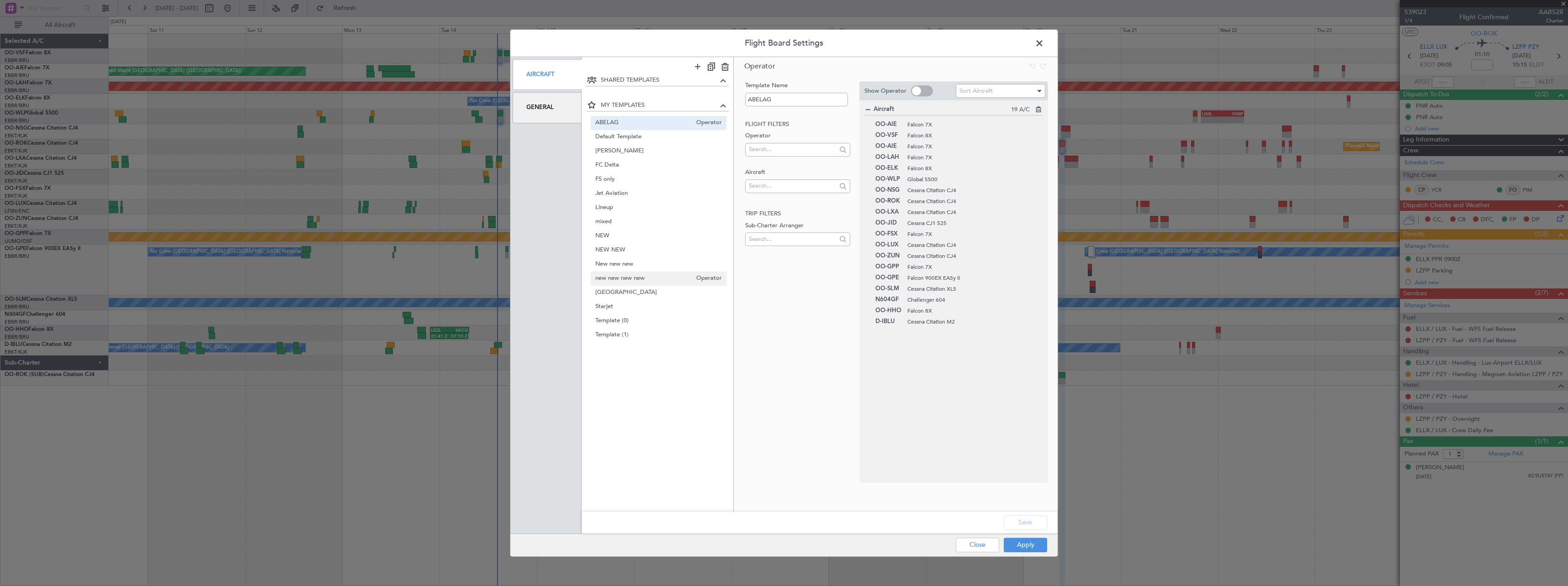
click at [647, 278] on span "new new new new" at bounding box center [644, 278] width 97 height 10
type input "new new new new"
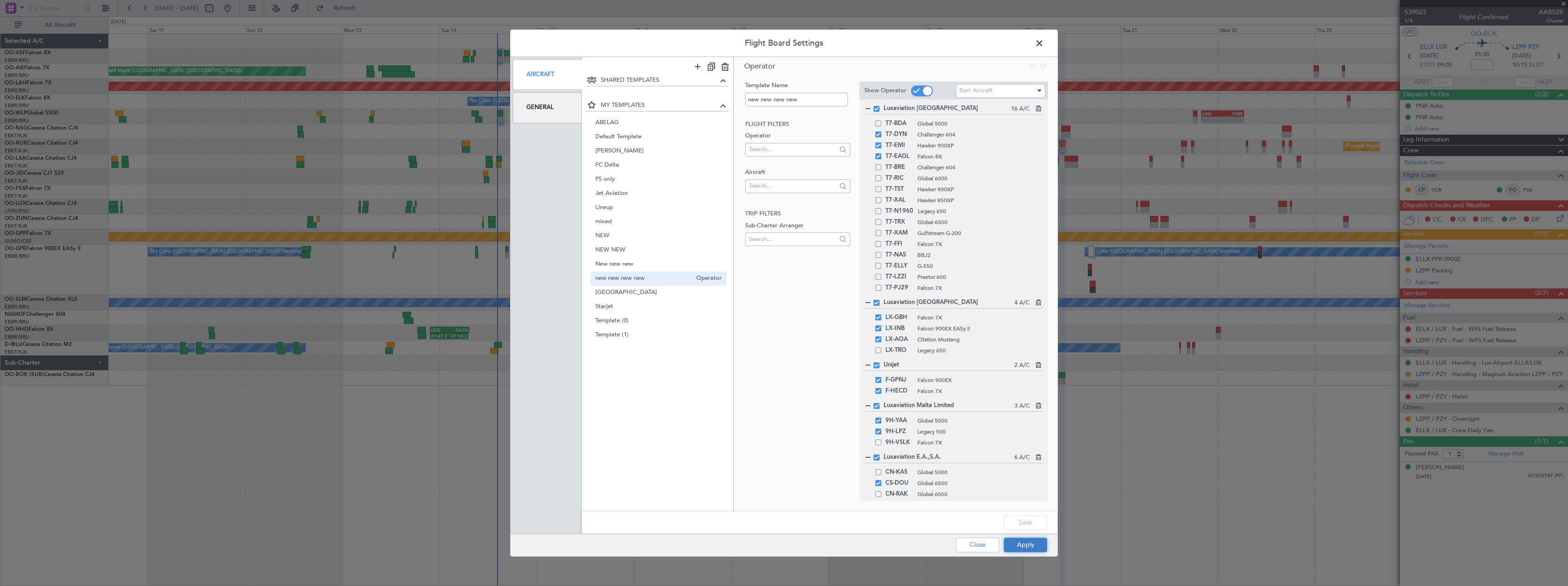
click at [1034, 547] on button "Apply" at bounding box center [1025, 544] width 43 height 14
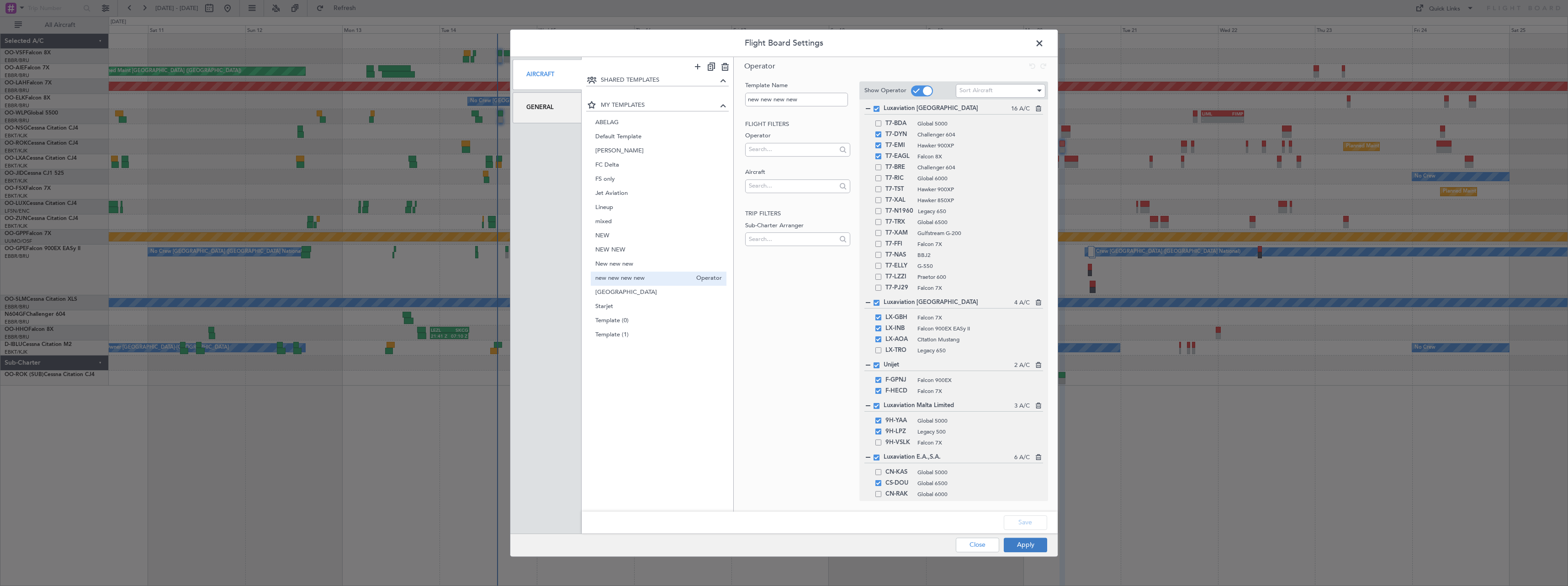
type input "0"
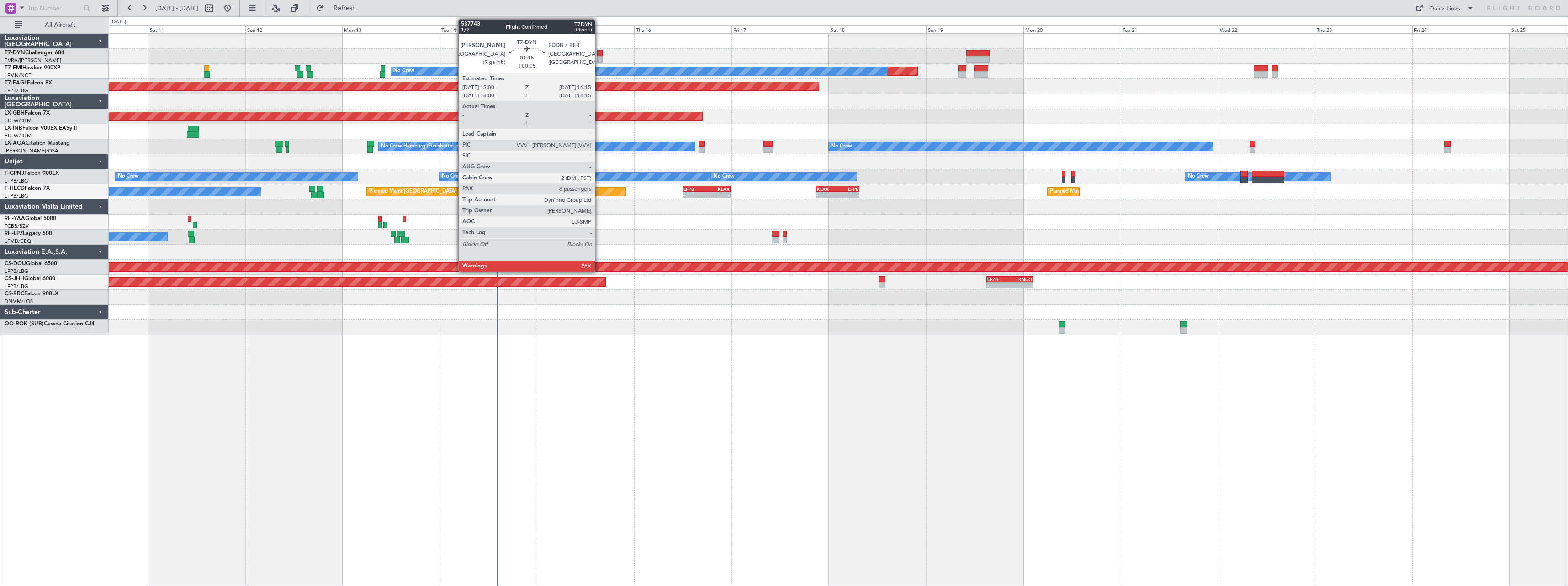
click at [599, 57] on div at bounding box center [599, 59] width 5 height 6
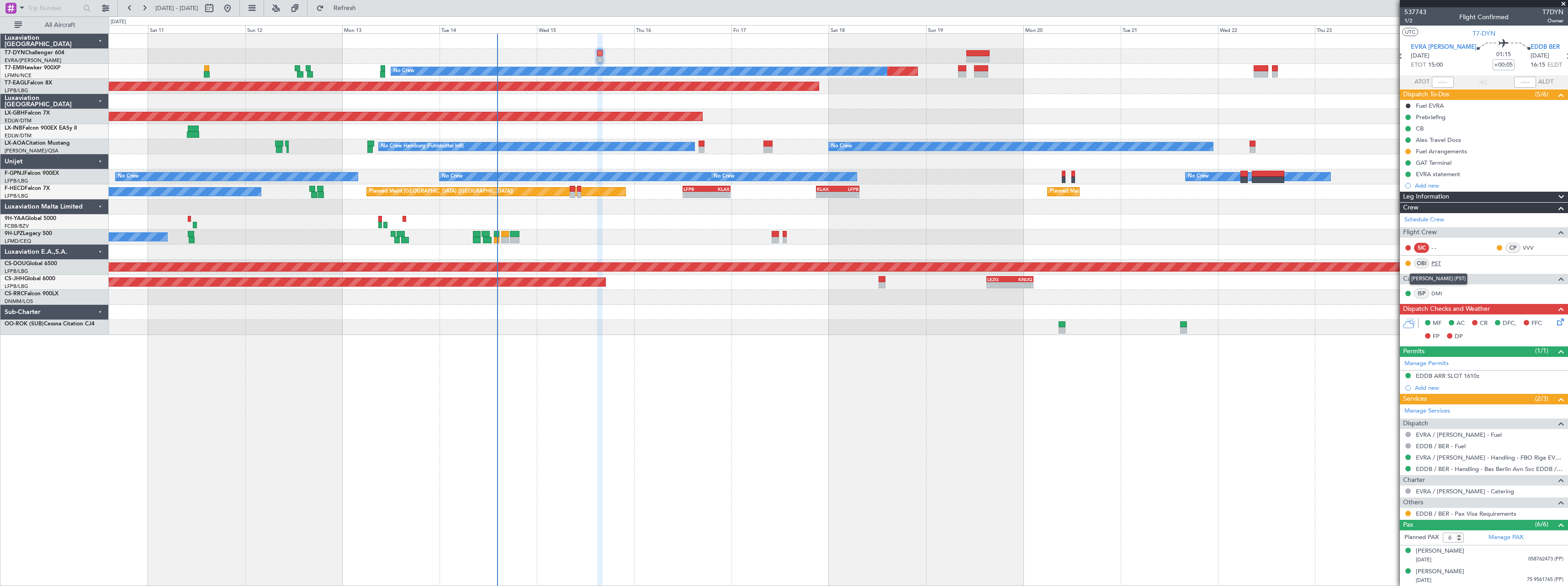
click at [1432, 265] on link "PST" at bounding box center [1441, 263] width 20 height 8
click at [54, 144] on link "LX-AOA Citation Mustang" at bounding box center [37, 143] width 65 height 5
click at [101, 5] on button at bounding box center [105, 8] width 14 height 14
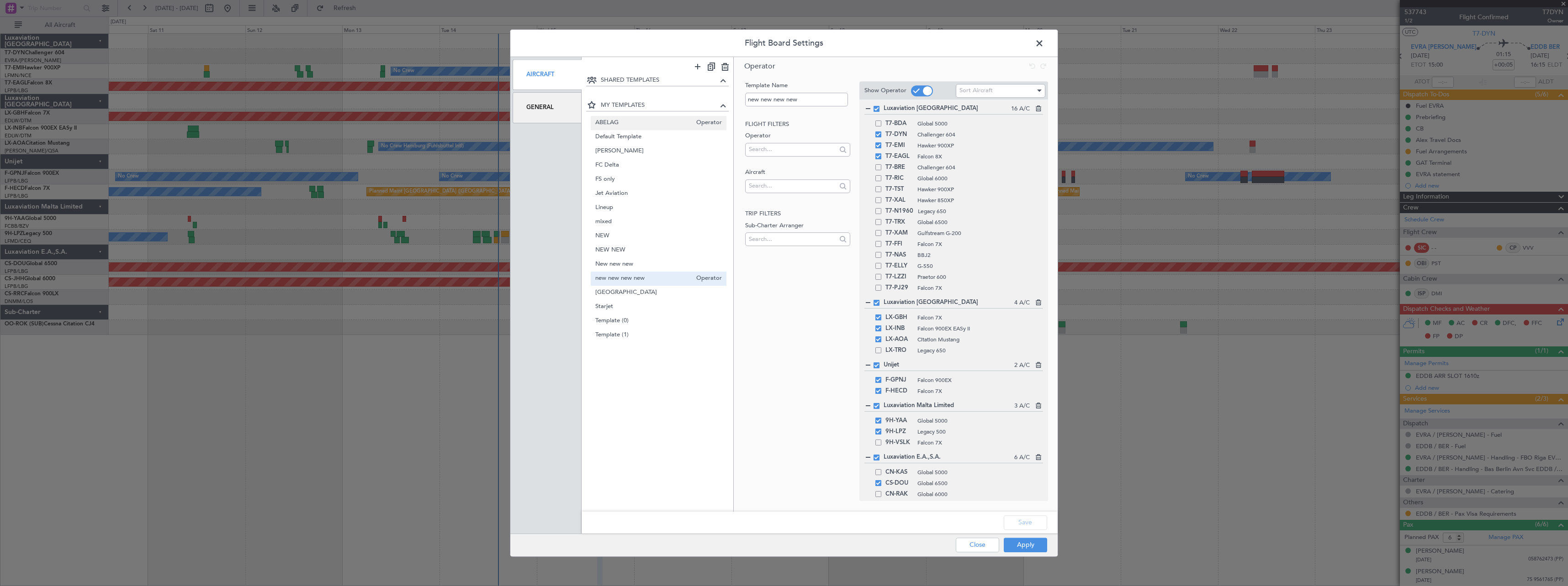
click at [638, 125] on span "ABELAG" at bounding box center [644, 122] width 97 height 10
type input "ABELAG"
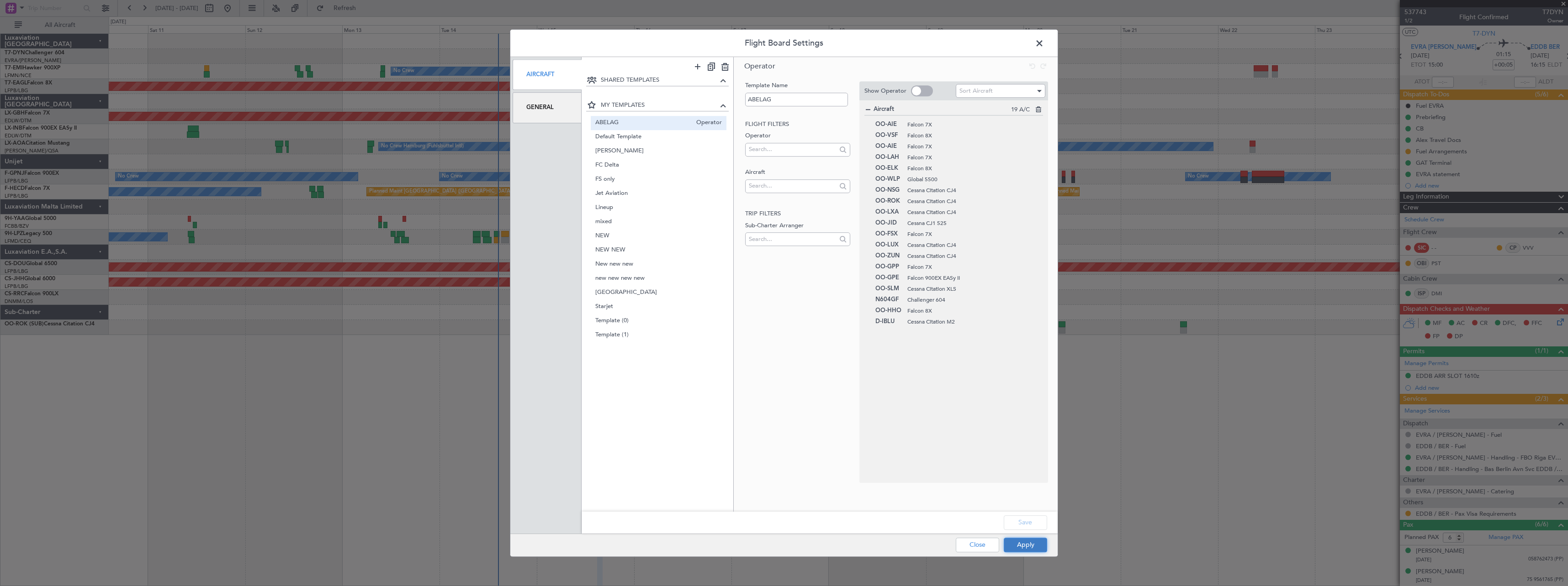
click at [1026, 547] on button "Apply" at bounding box center [1025, 544] width 43 height 14
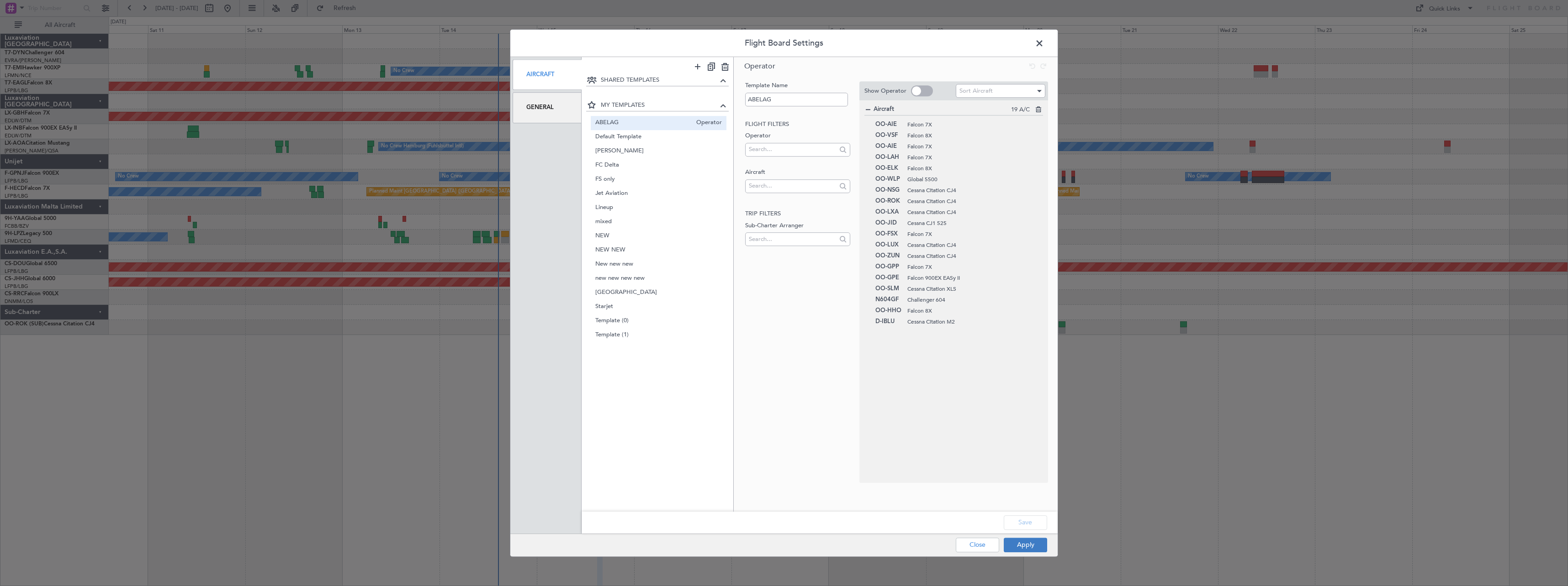
type input "0"
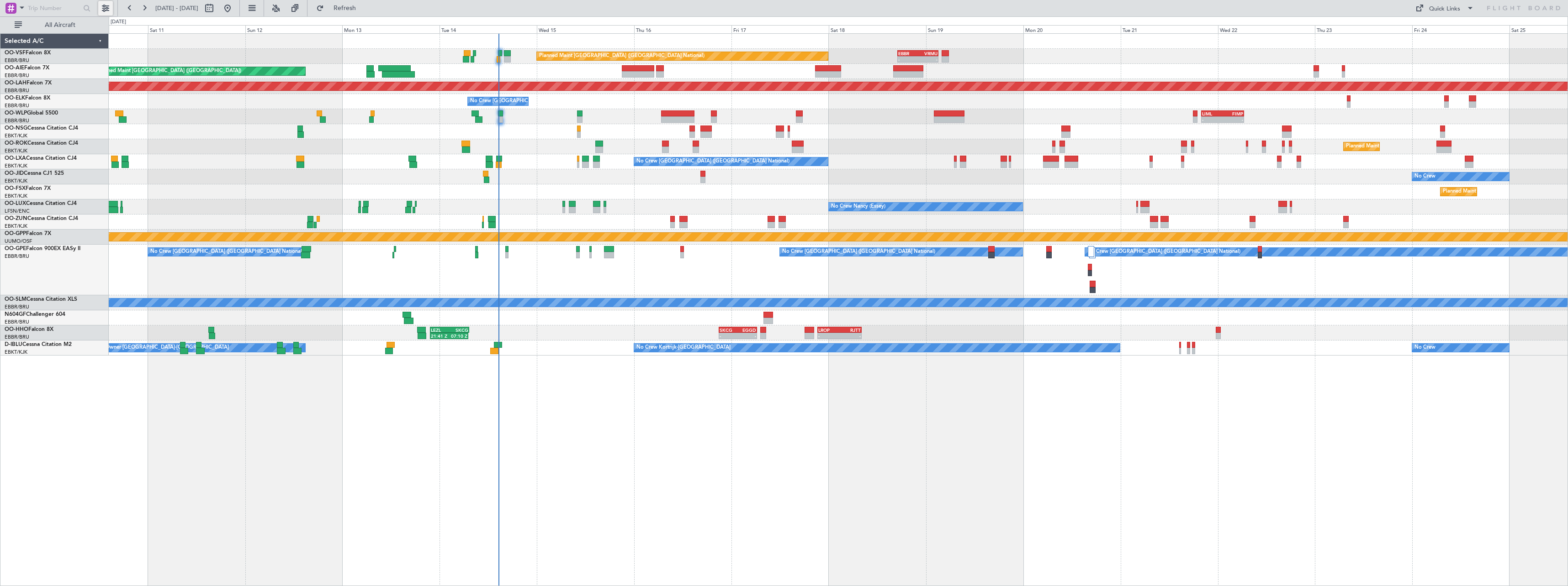
click at [110, 11] on button at bounding box center [105, 8] width 14 height 14
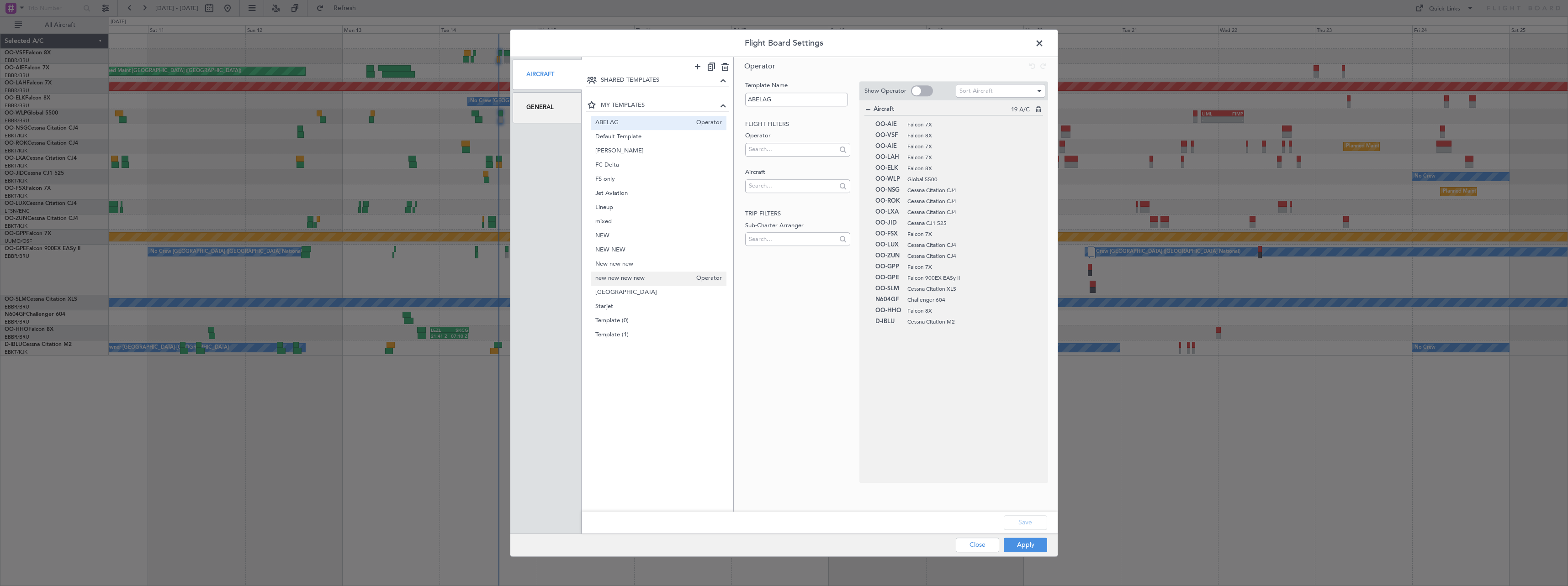
click at [654, 284] on div "new new new new Operator" at bounding box center [659, 278] width 136 height 14
type input "new new new new"
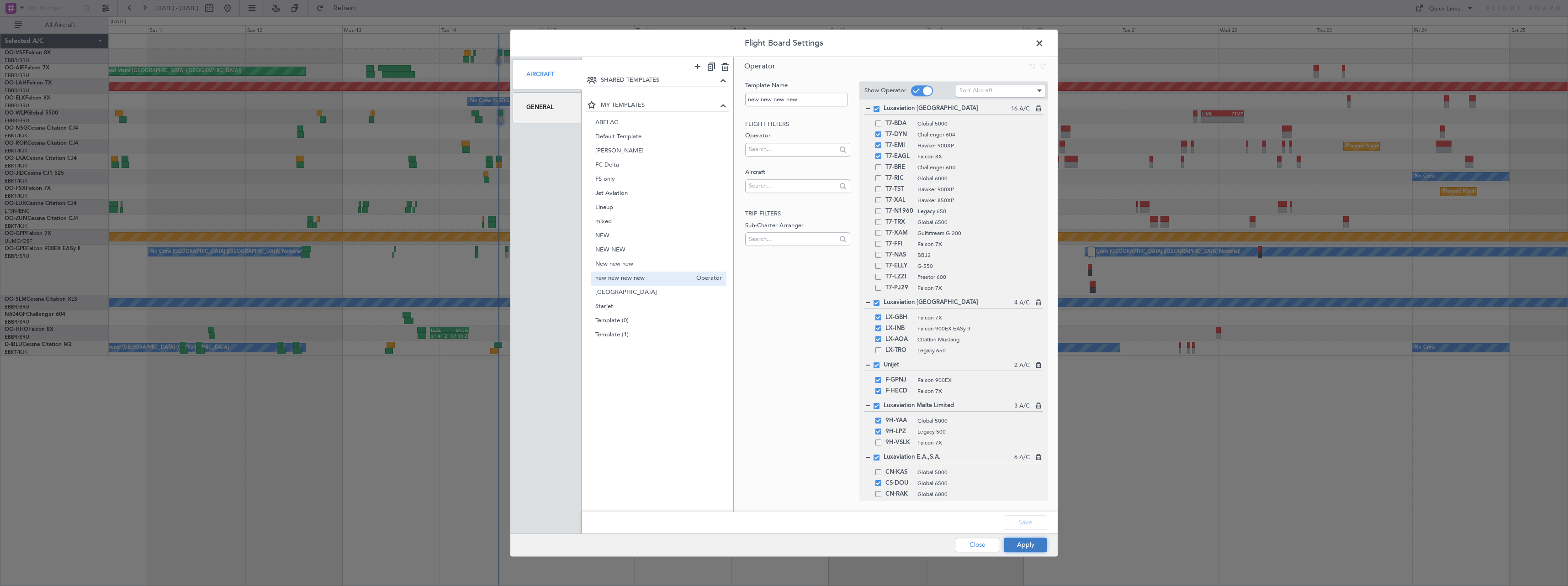
click at [1022, 544] on button "Apply" at bounding box center [1025, 544] width 43 height 14
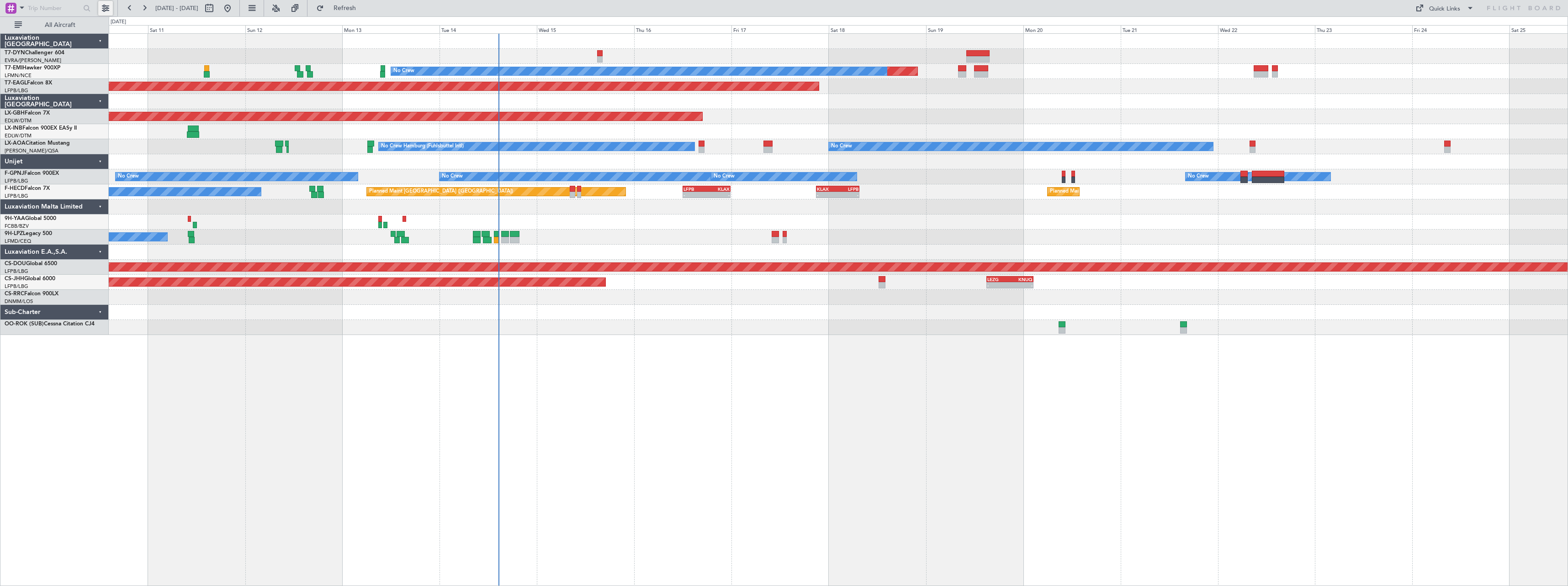
click at [108, 8] on button at bounding box center [105, 8] width 14 height 14
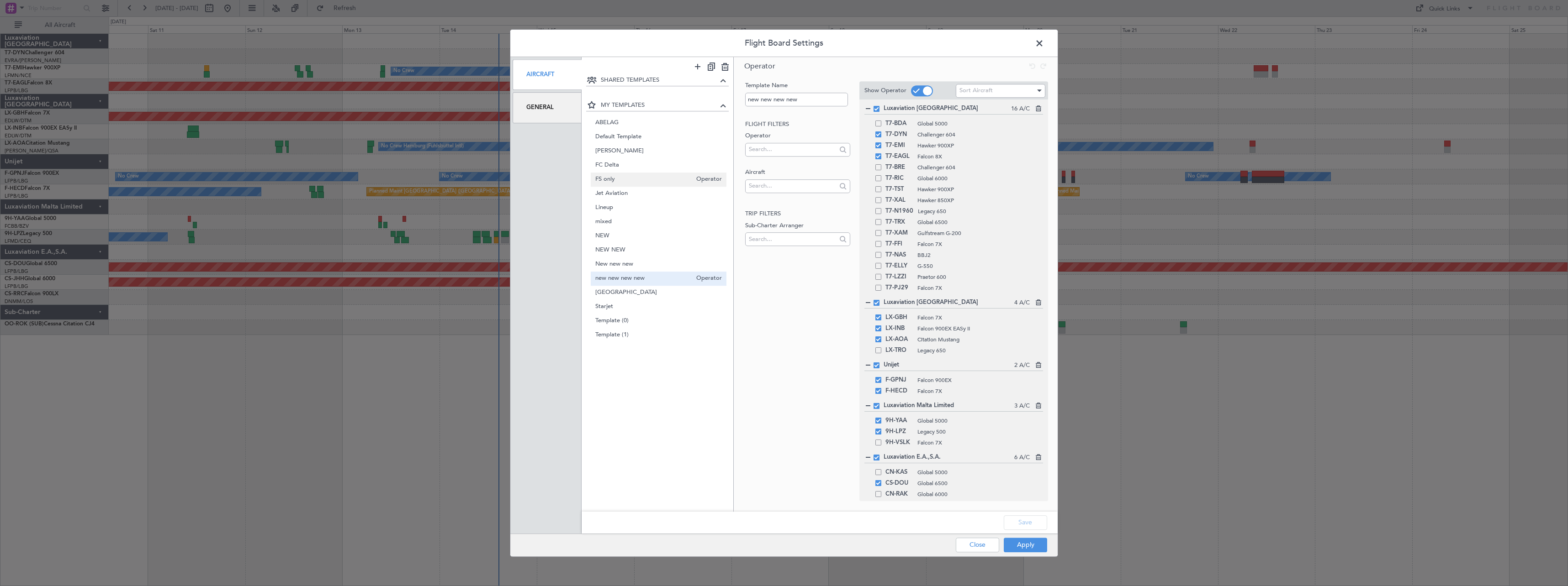
click at [637, 182] on span "FS only" at bounding box center [644, 179] width 97 height 10
type input "FS only"
click at [1026, 550] on button "Apply" at bounding box center [1025, 544] width 43 height 14
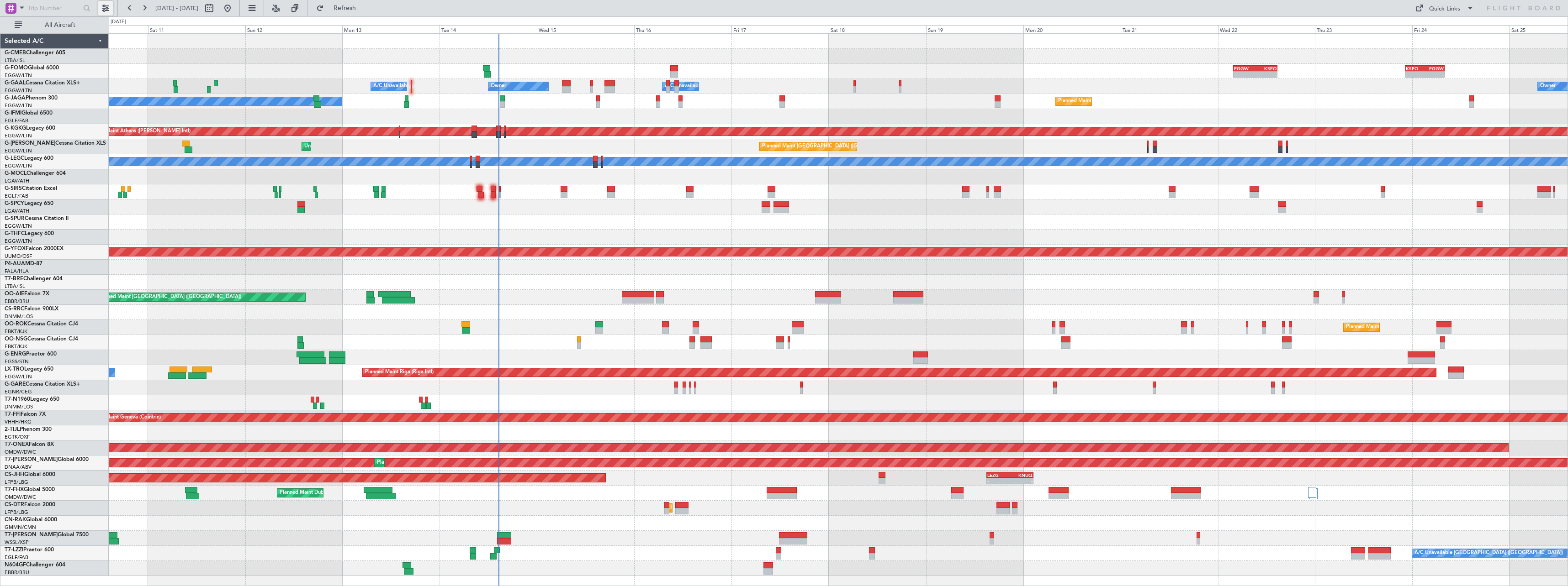
click at [106, 13] on button at bounding box center [105, 8] width 14 height 14
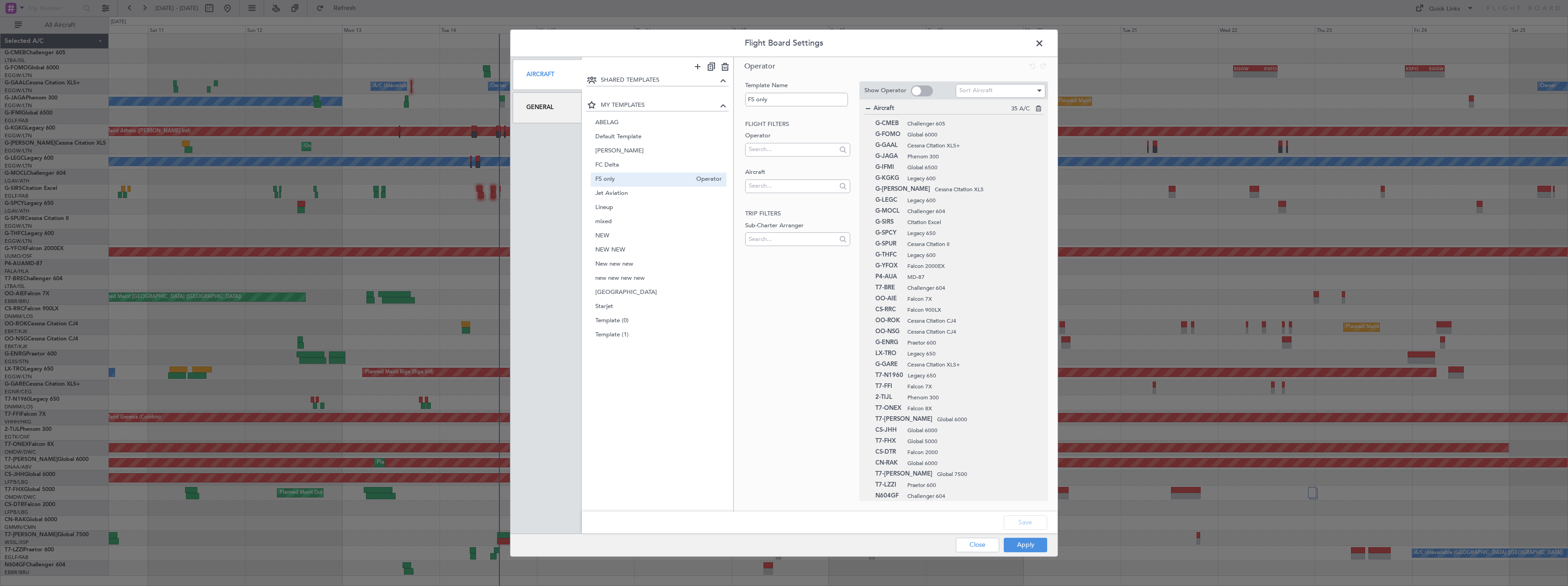
click at [1044, 43] on span at bounding box center [1044, 45] width 0 height 18
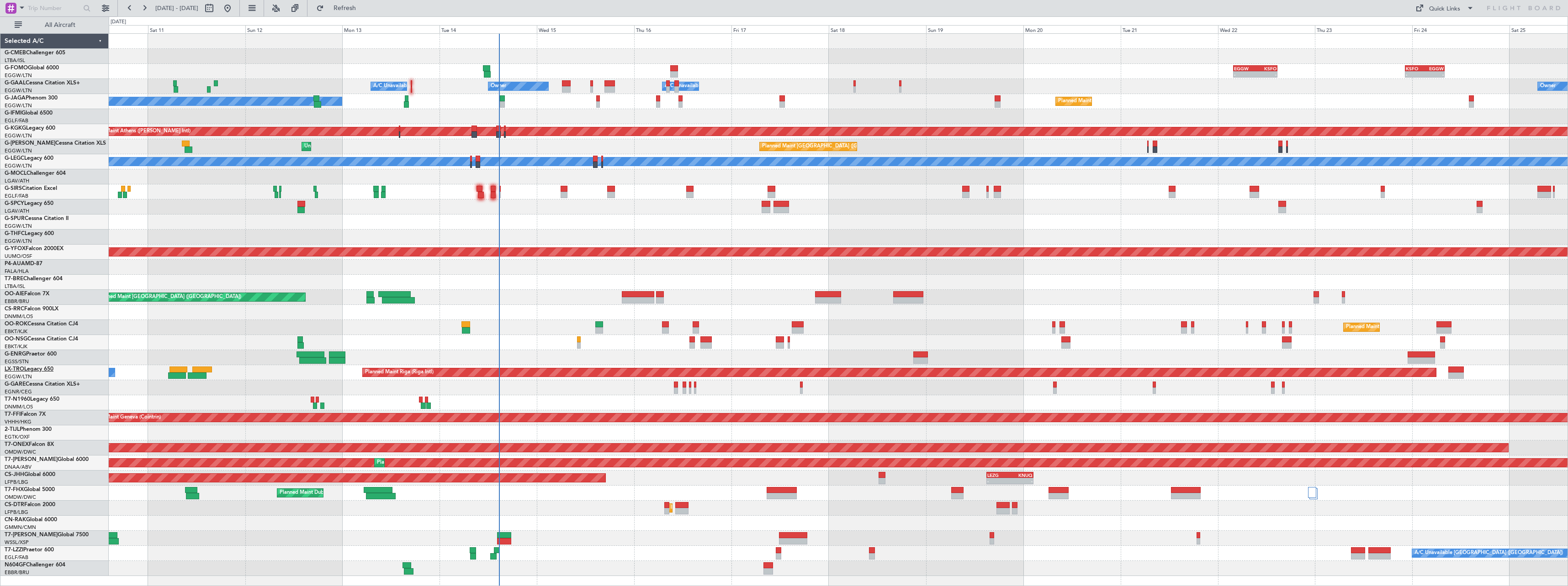
click at [32, 370] on link "LX-TRO Legacy 650" at bounding box center [29, 369] width 49 height 5
click at [107, 11] on button at bounding box center [105, 8] width 14 height 14
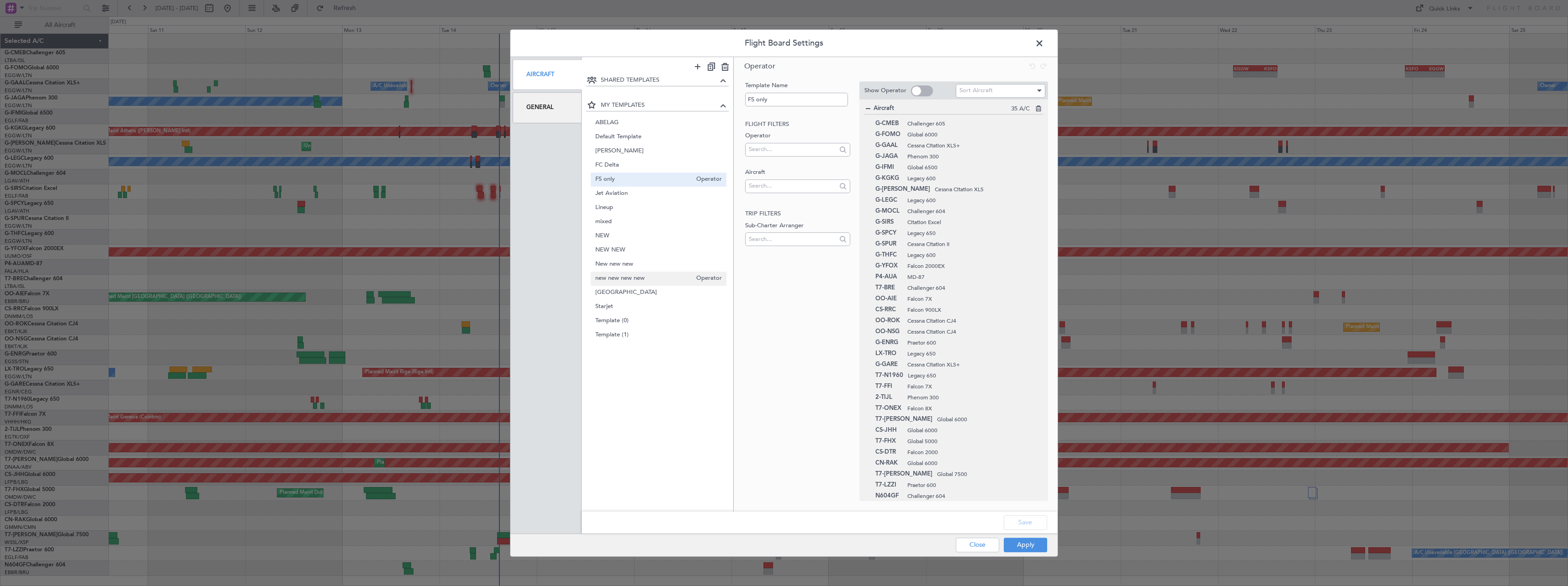
click at [647, 284] on div "new new new new Operator" at bounding box center [659, 278] width 136 height 14
type input "new new new new"
click at [1015, 545] on button "Apply" at bounding box center [1025, 544] width 43 height 14
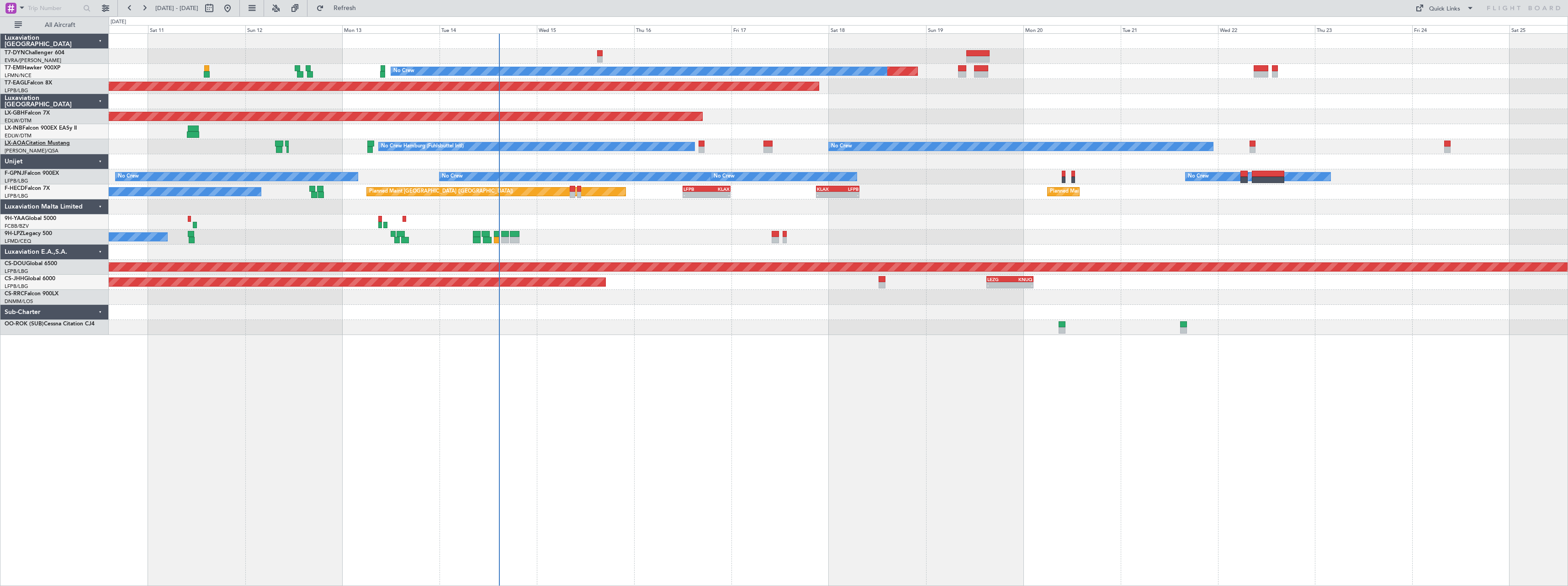
click at [56, 141] on link "LX-AOA Citation Mustang" at bounding box center [37, 143] width 65 height 5
click at [942, 324] on div at bounding box center [838, 327] width 1458 height 15
click at [57, 68] on link "T7-EMI Hawker 900XP" at bounding box center [33, 67] width 56 height 5
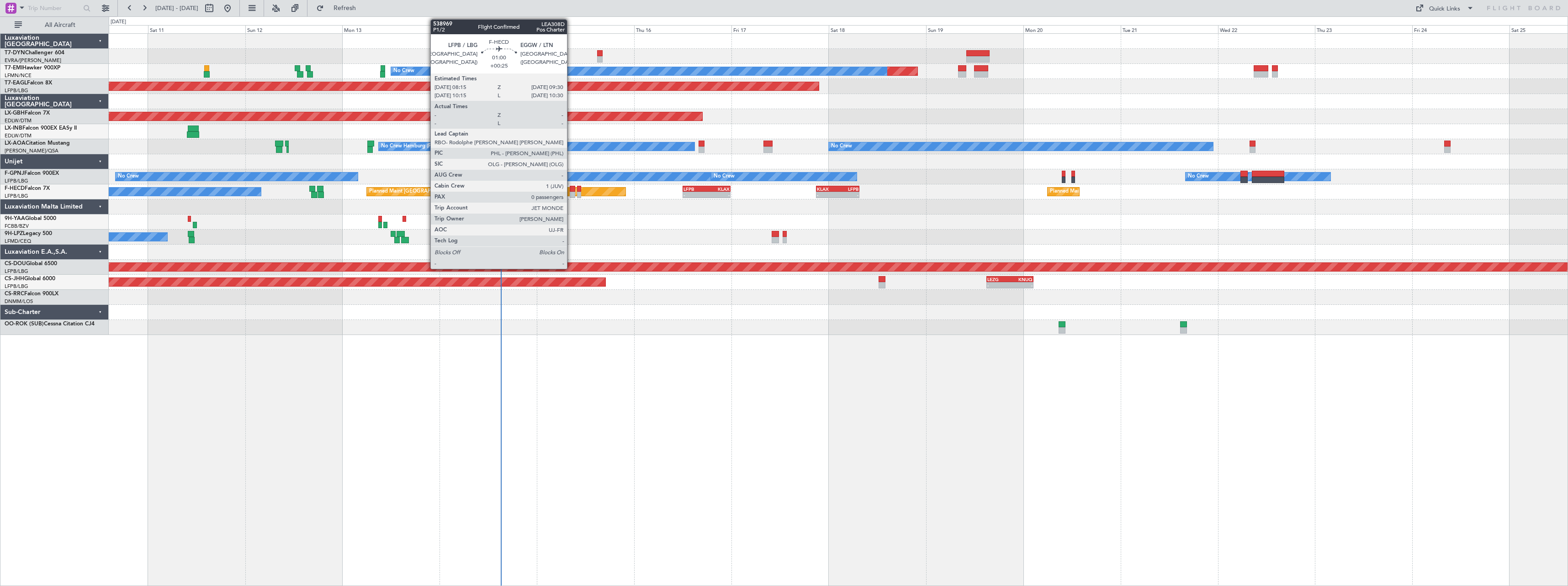
click at [571, 195] on div at bounding box center [572, 195] width 5 height 6
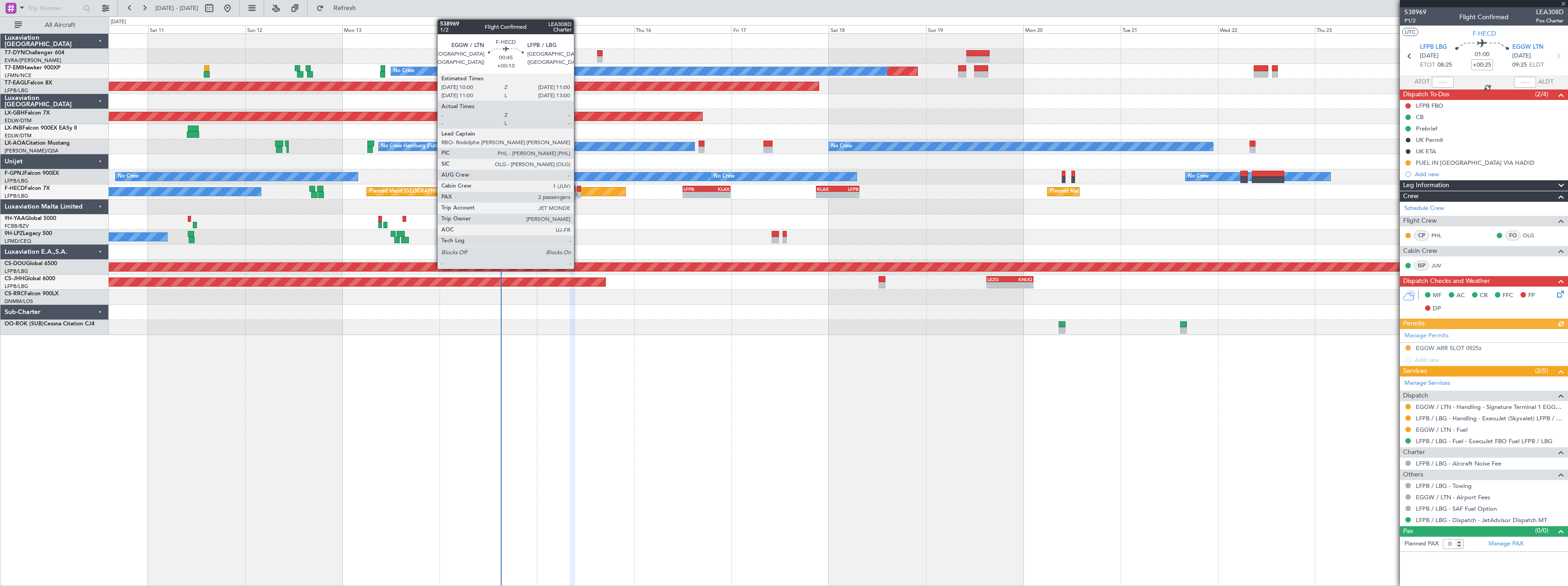
click at [578, 190] on div at bounding box center [579, 189] width 4 height 6
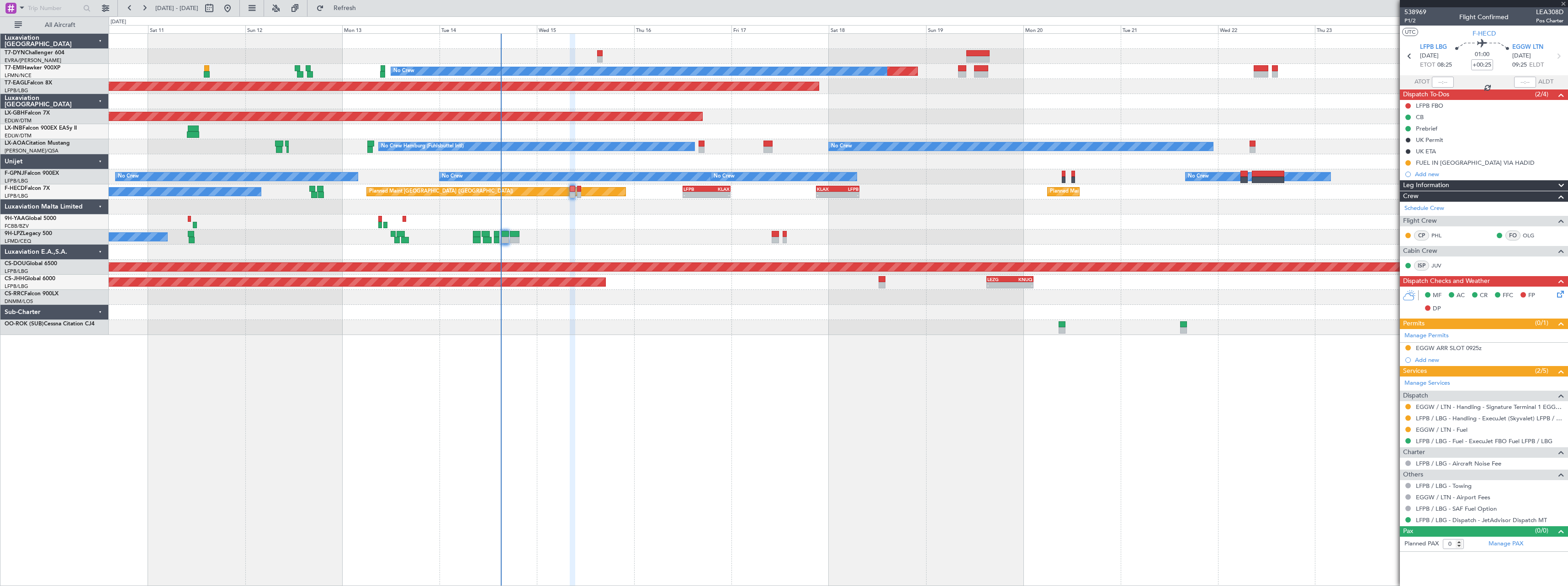
type input "+00:10"
type input "2"
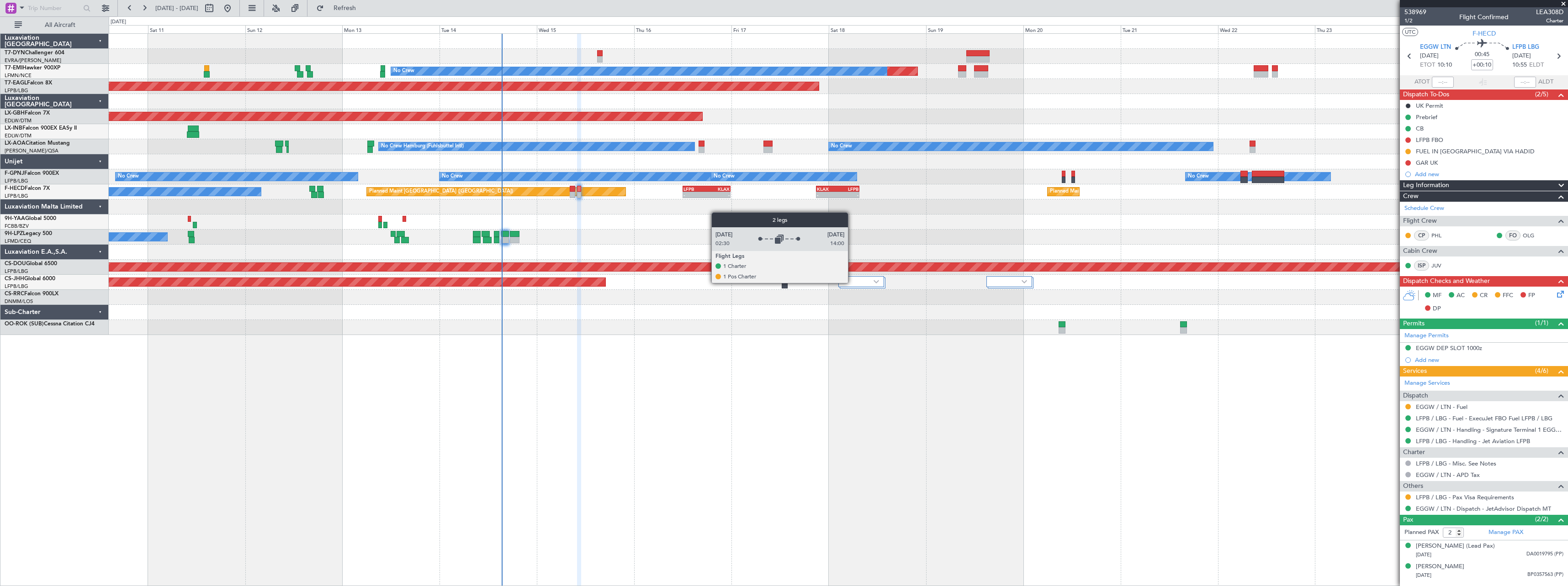
click at [852, 283] on div at bounding box center [861, 281] width 45 height 11
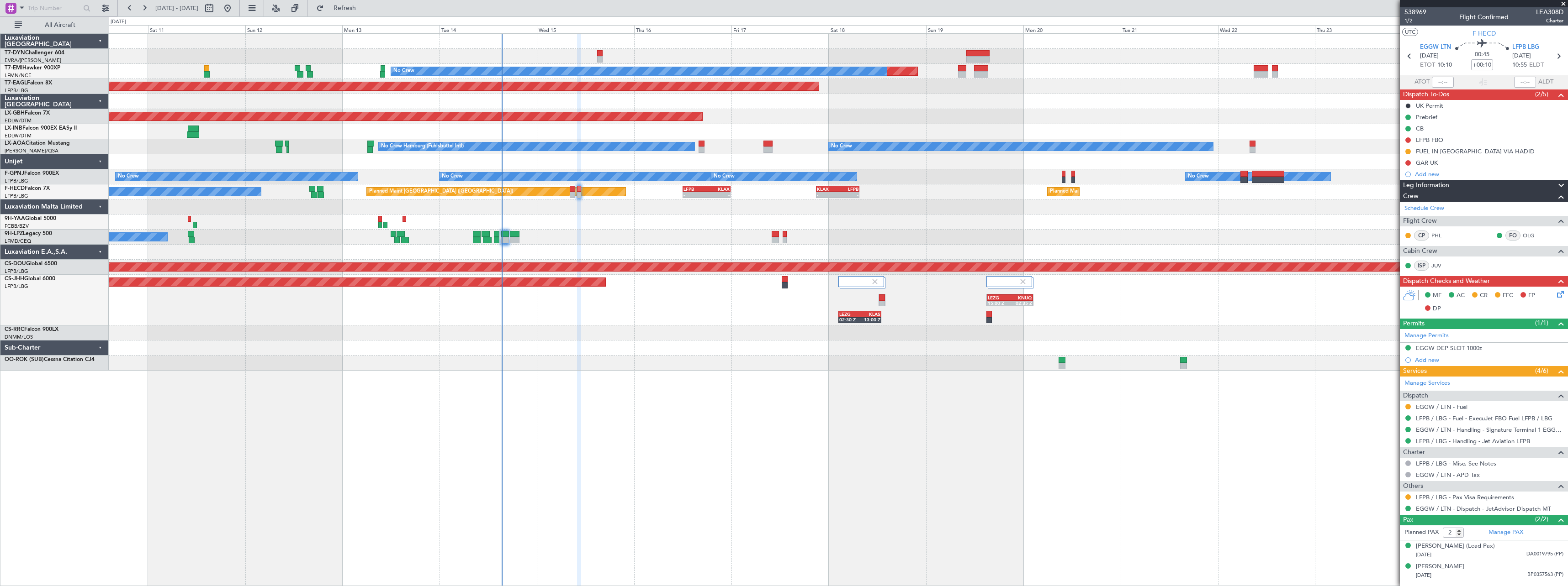
drag, startPoint x: 368, startPoint y: 9, endPoint x: 388, endPoint y: 25, distance: 25.6
click at [364, 10] on span "Refresh" at bounding box center [345, 8] width 39 height 6
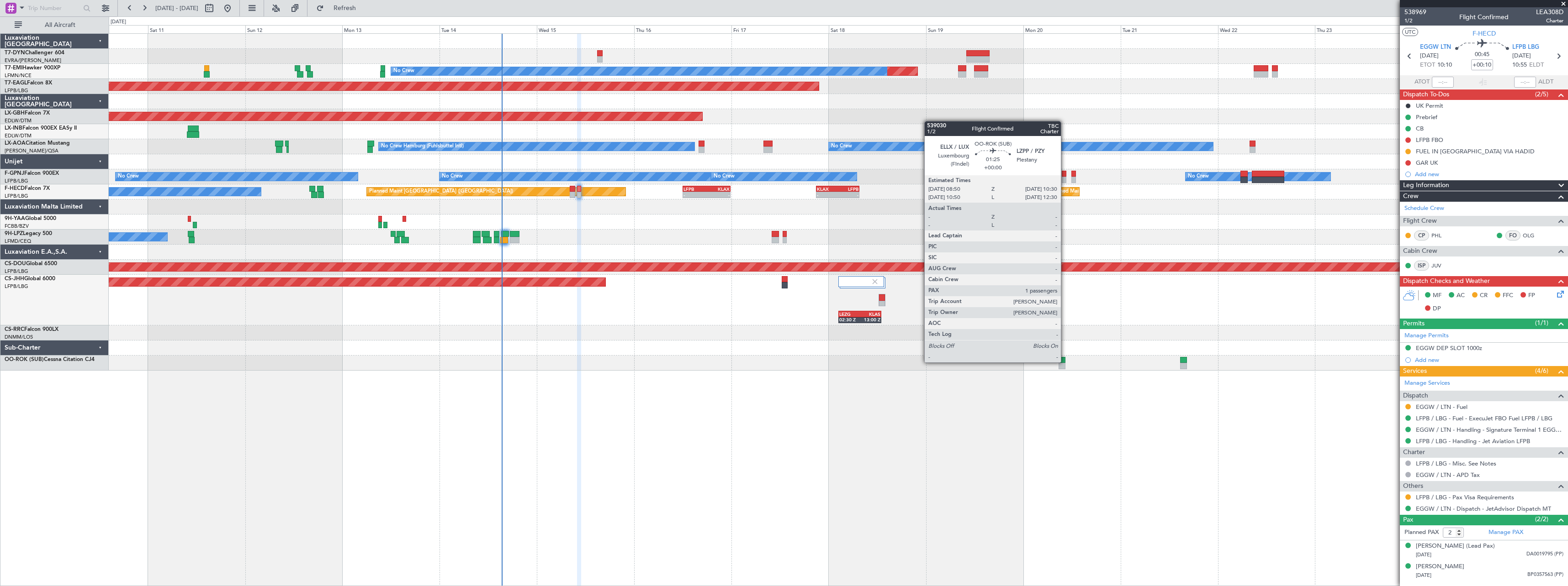
click at [1065, 361] on div at bounding box center [1061, 360] width 7 height 6
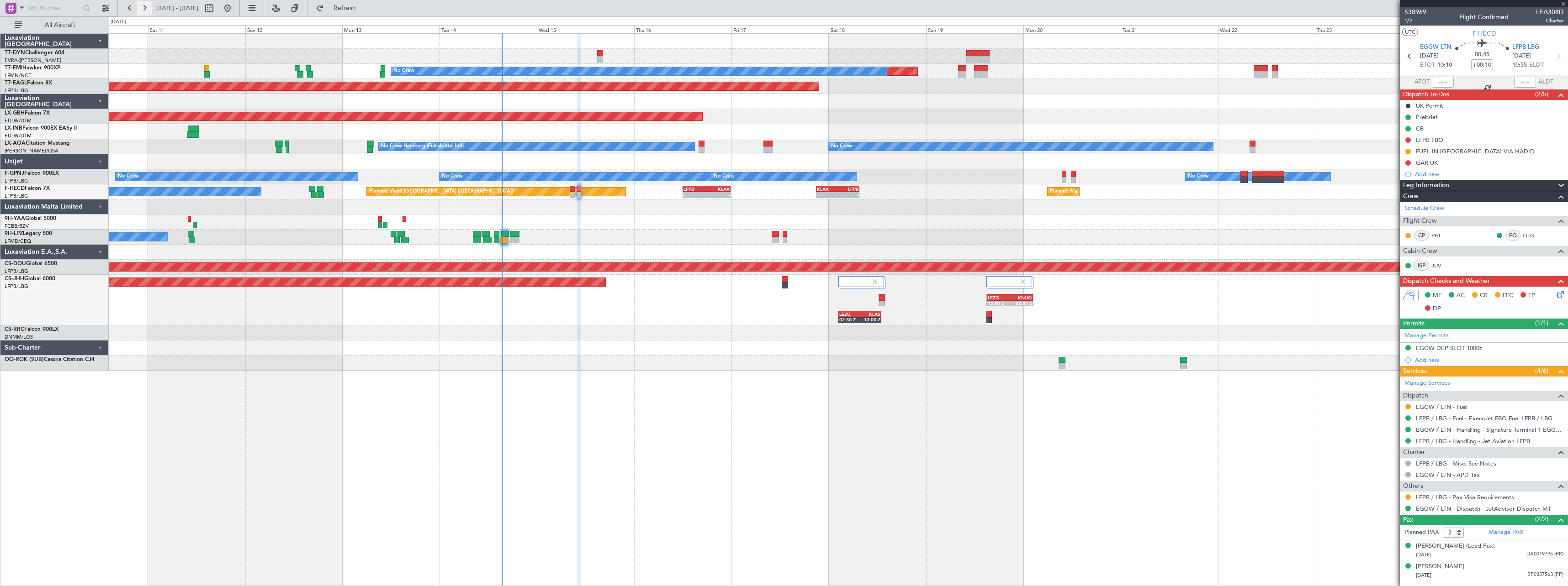
type input "1"
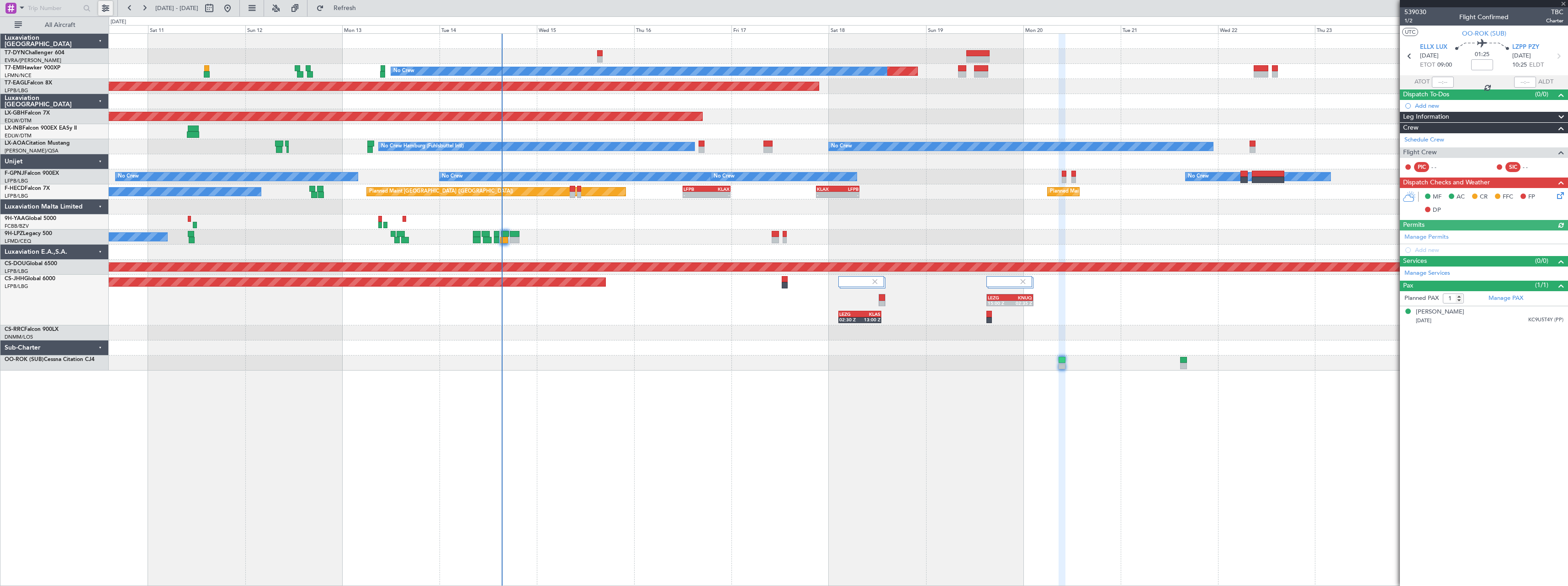
click at [106, 8] on button at bounding box center [105, 8] width 14 height 14
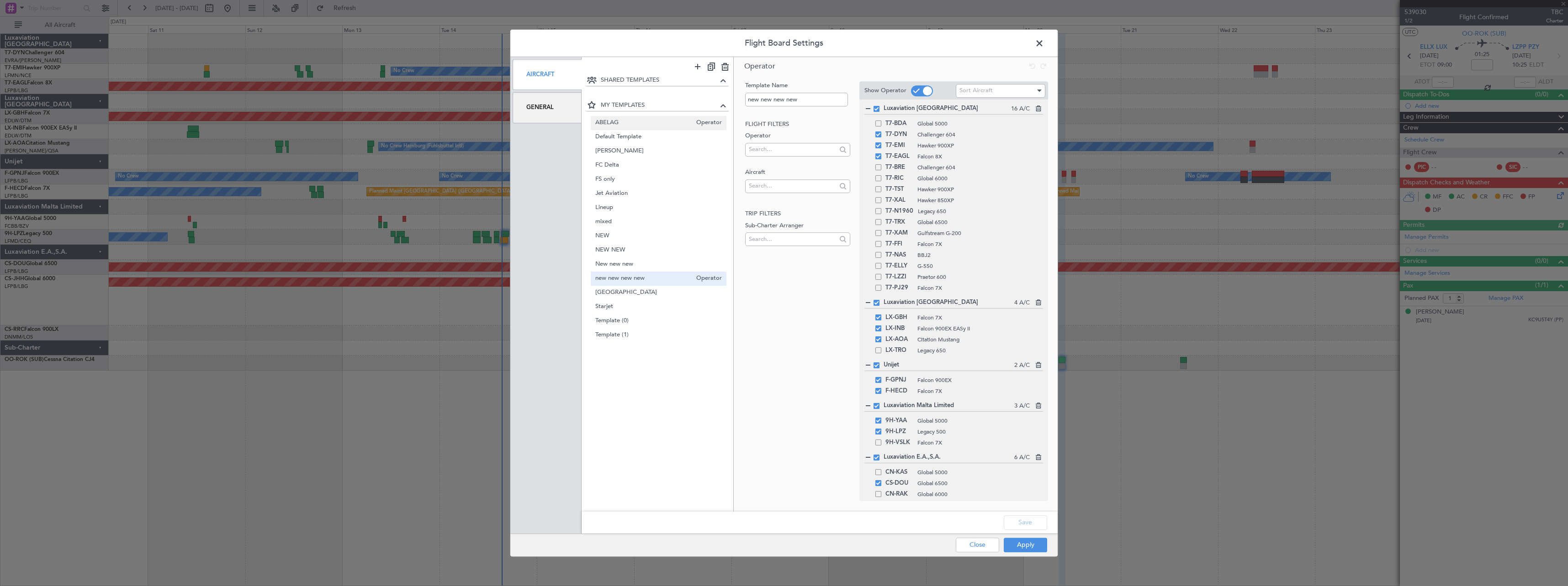
click at [640, 126] on span "ABELAG" at bounding box center [644, 122] width 97 height 10
type input "ABELAG"
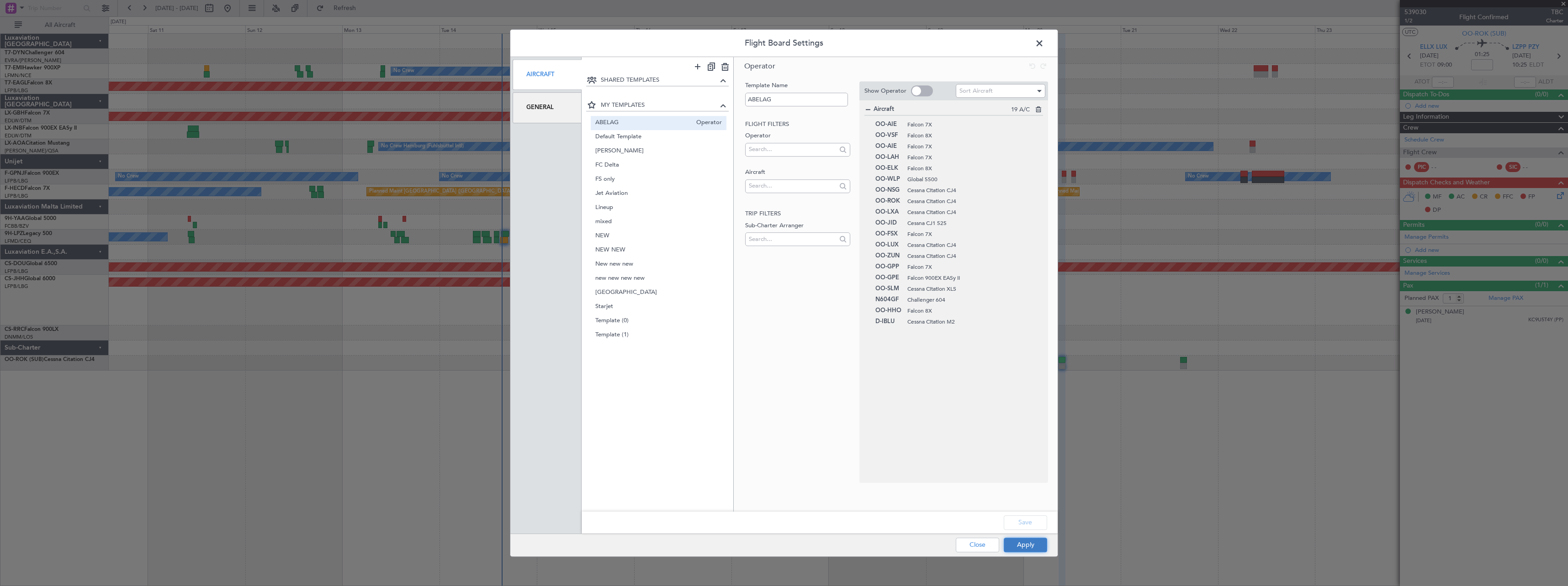
click at [1017, 547] on button "Apply" at bounding box center [1025, 544] width 43 height 14
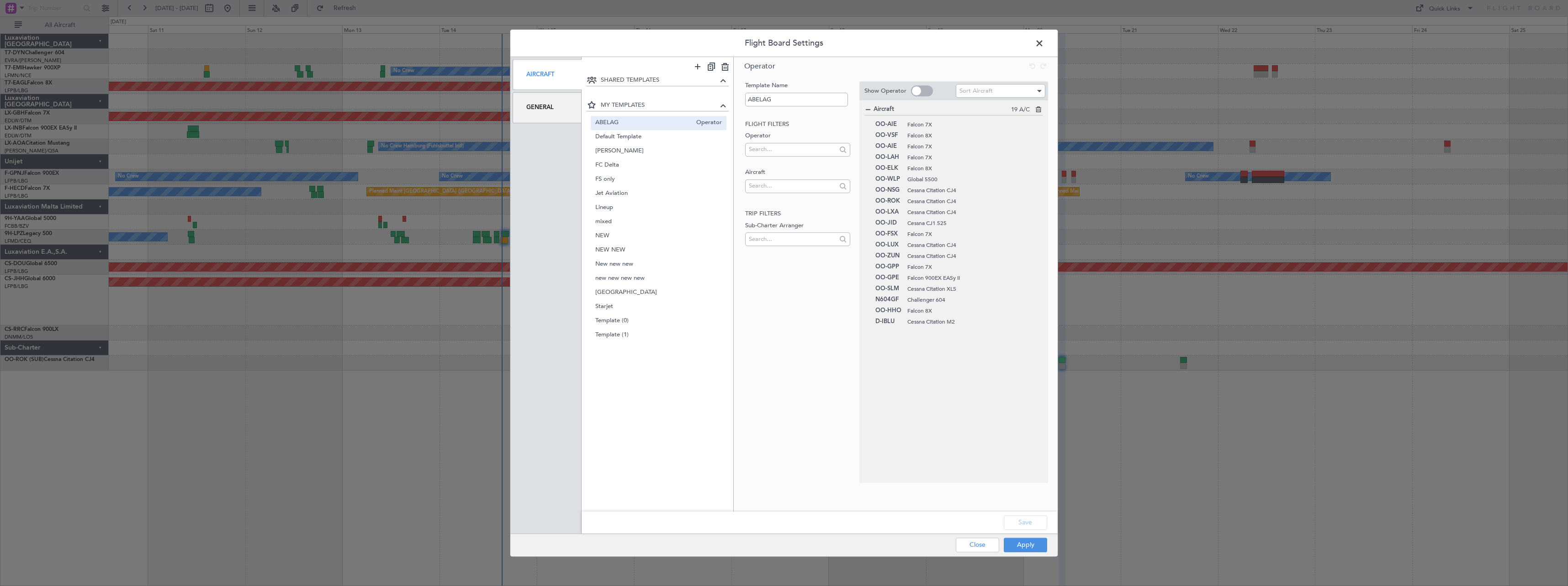
type input "0"
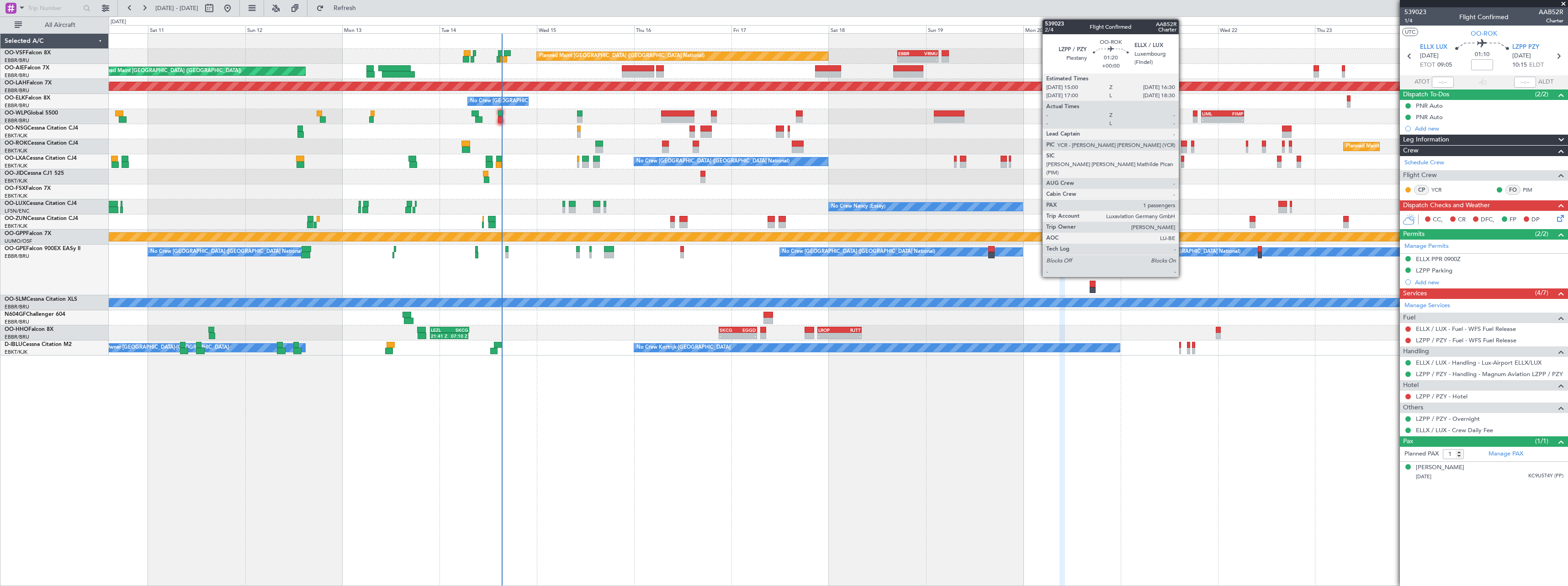
click at [1183, 144] on div at bounding box center [1184, 144] width 6 height 6
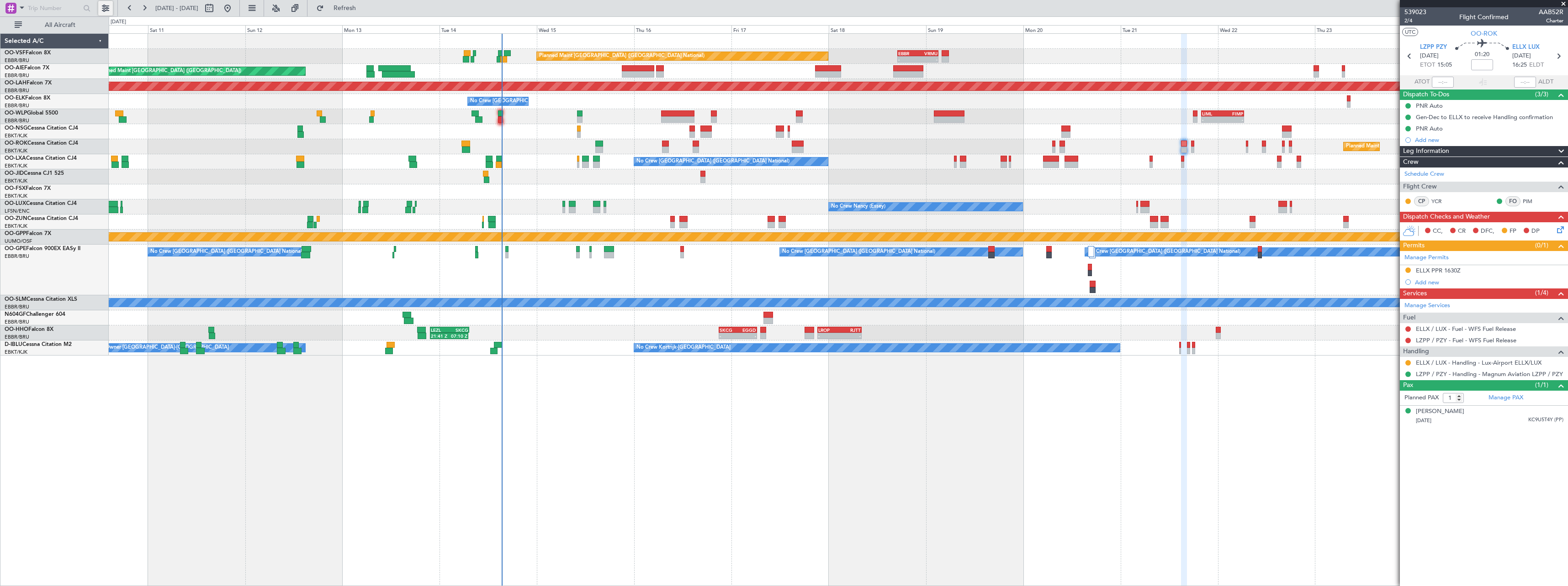
click at [104, 8] on button at bounding box center [105, 8] width 14 height 14
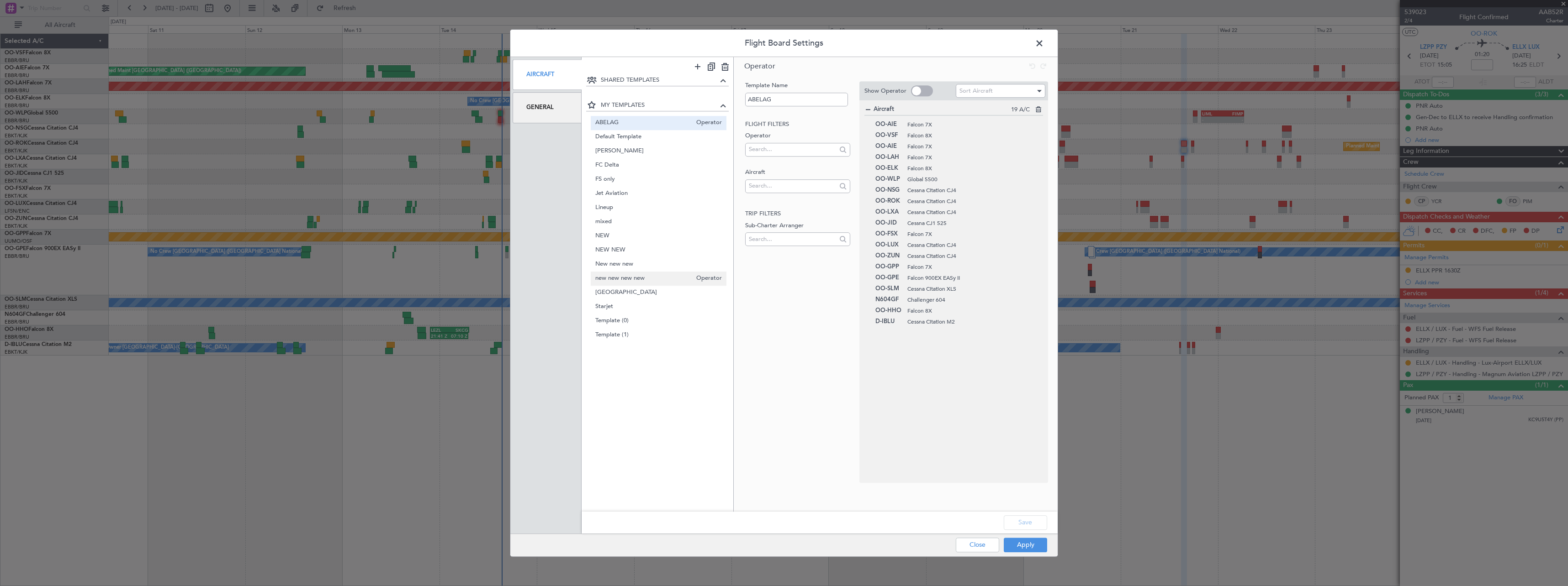
click at [644, 281] on span "new new new new" at bounding box center [644, 278] width 97 height 10
type input "new new new new"
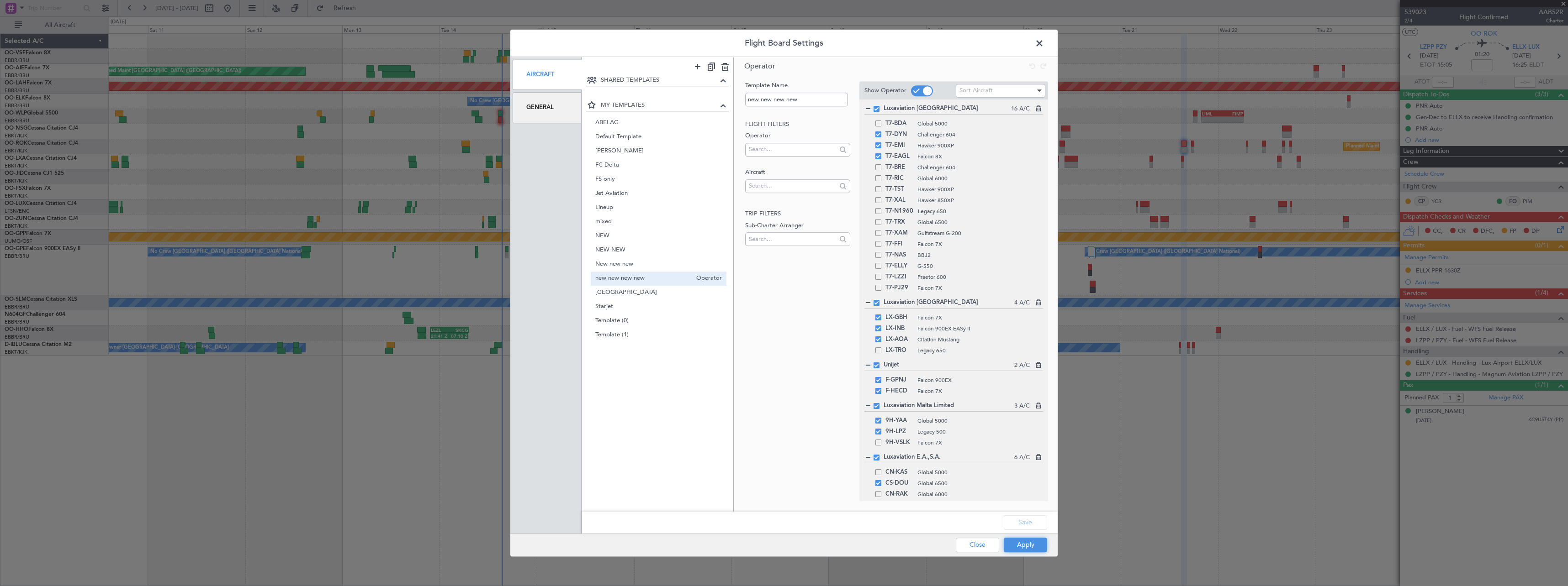
click at [1045, 547] on button "Apply" at bounding box center [1025, 544] width 43 height 14
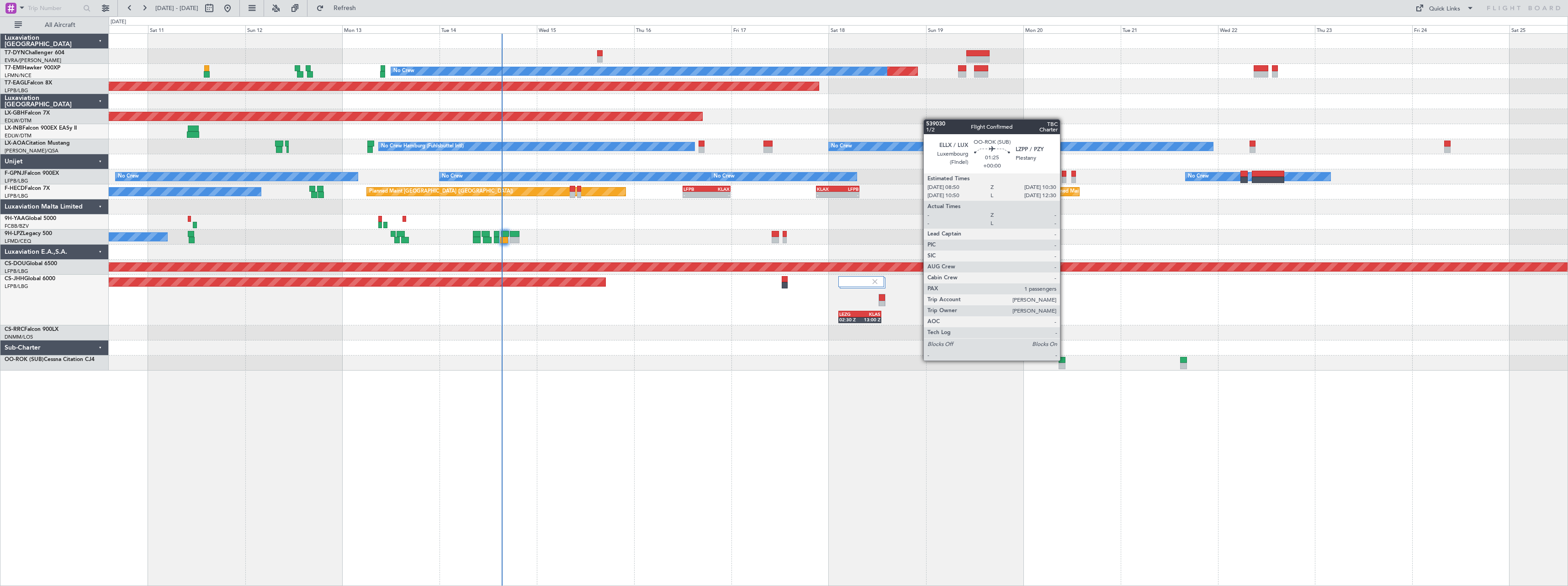
click at [1063, 360] on div at bounding box center [1061, 360] width 7 height 6
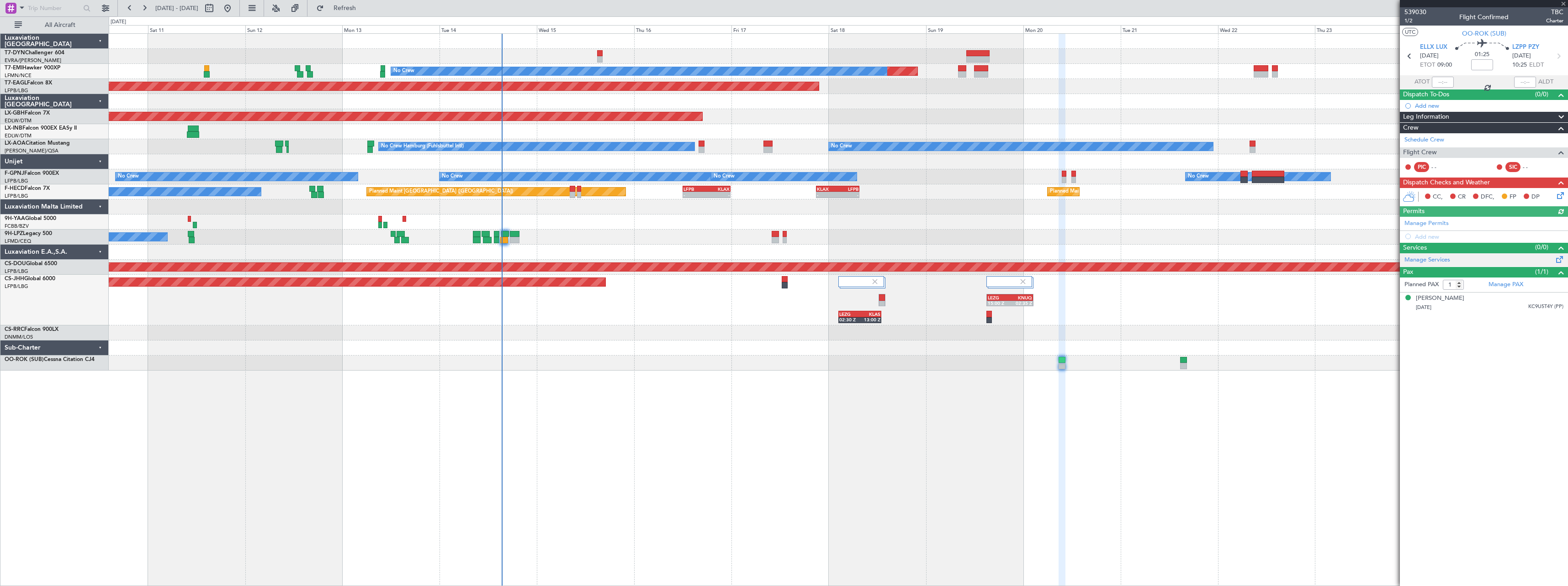
click at [1559, 258] on span at bounding box center [1559, 257] width 11 height 7
click at [1561, 256] on span at bounding box center [1559, 257] width 11 height 7
click at [364, 11] on span "Refresh" at bounding box center [345, 8] width 39 height 6
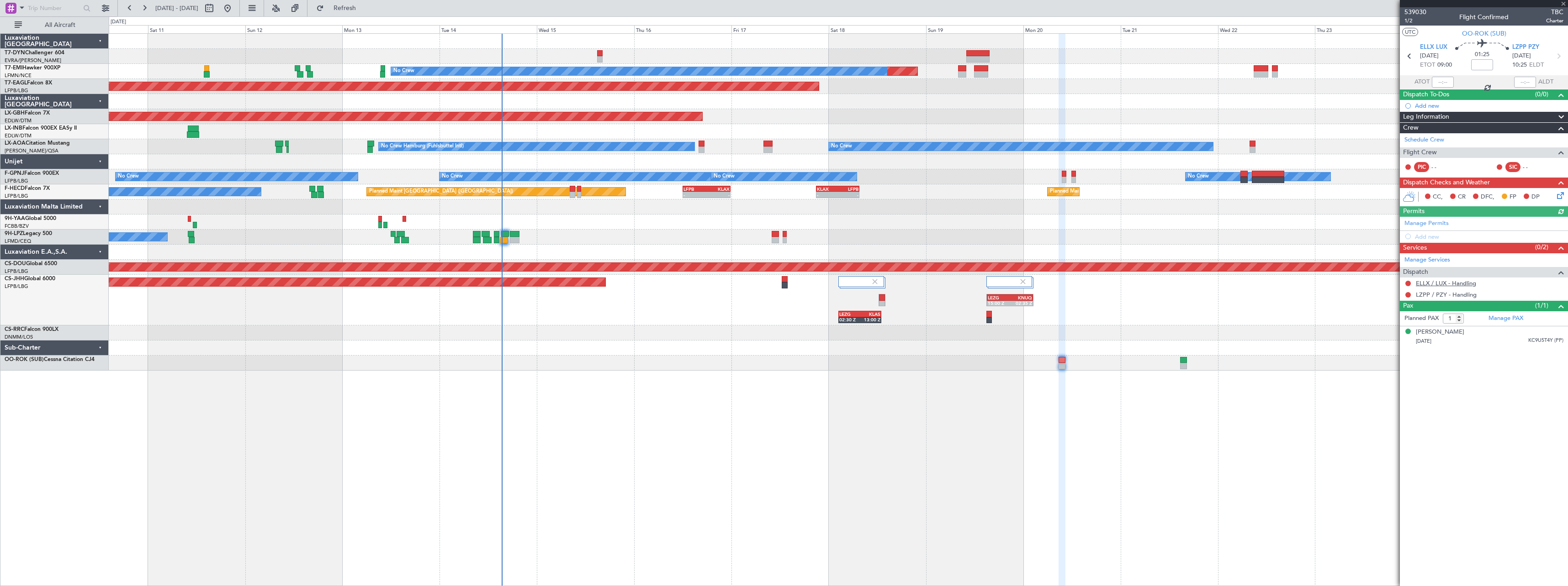
click at [1450, 283] on link "ELLX / LUX - Handling" at bounding box center [1446, 284] width 61 height 8
click at [108, 11] on button at bounding box center [105, 8] width 14 height 14
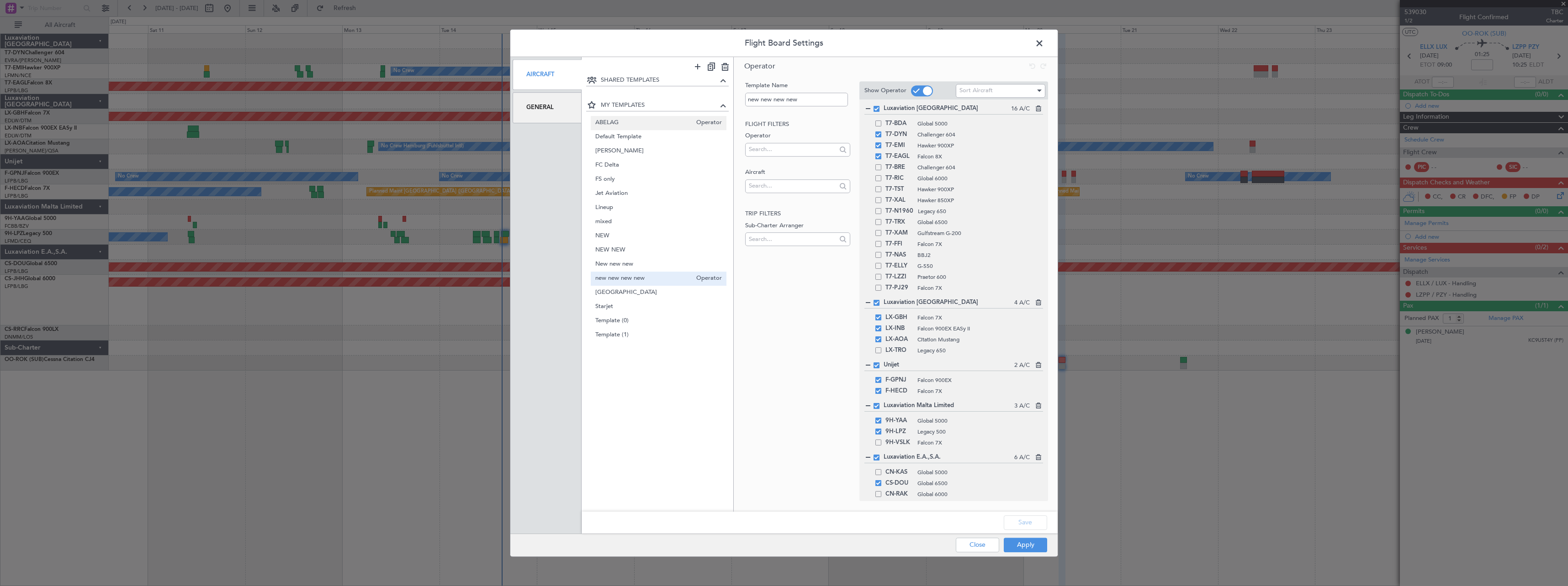
click at [648, 125] on span "ABELAG" at bounding box center [644, 122] width 97 height 10
type input "ABELAG"
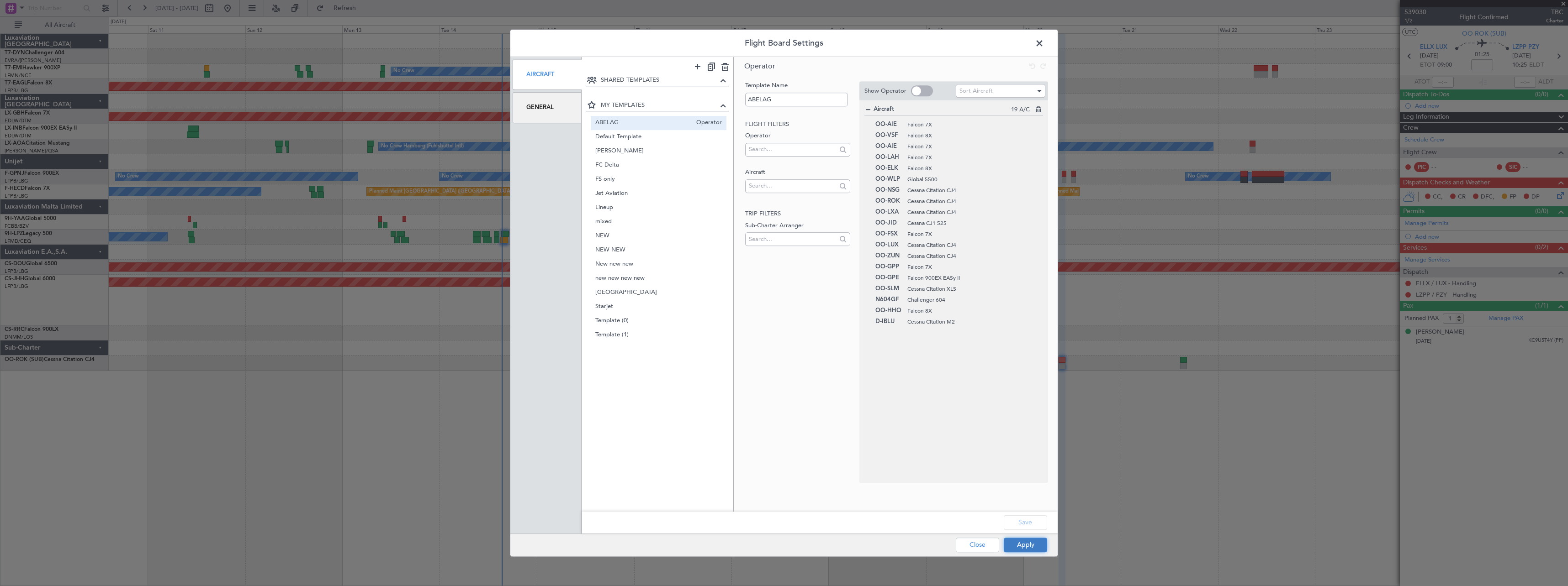
click at [1045, 550] on button "Apply" at bounding box center [1025, 544] width 43 height 14
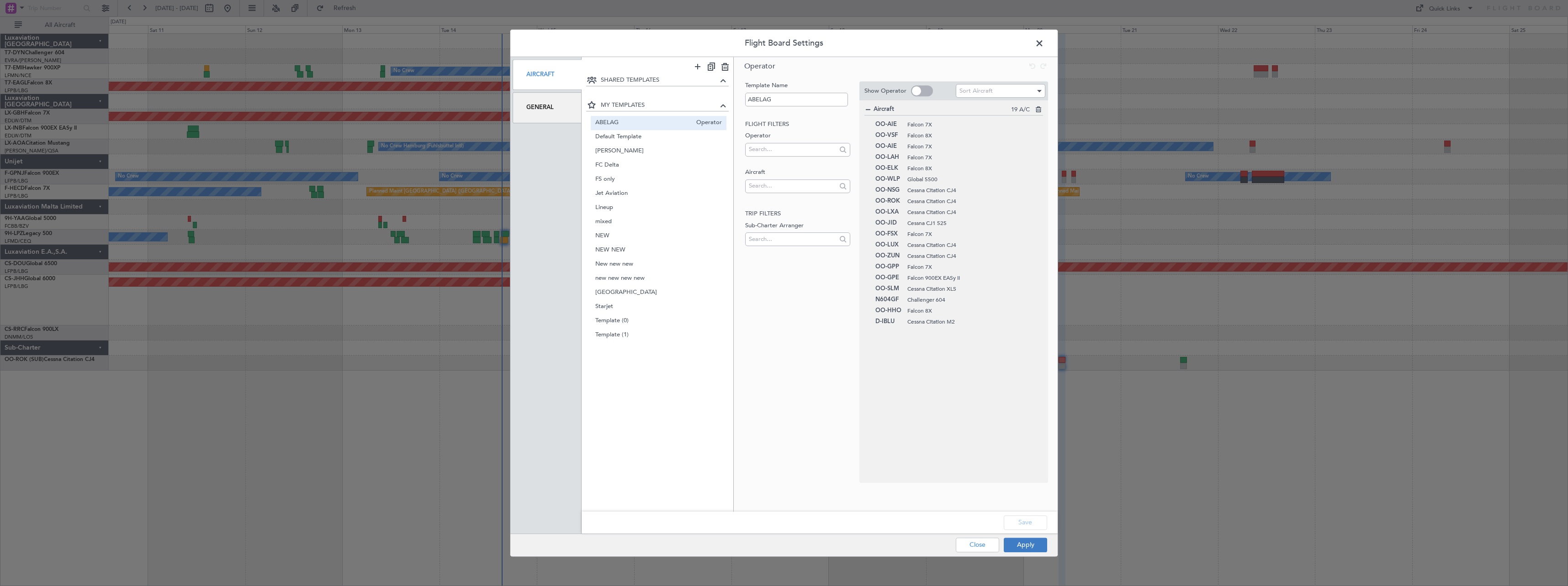
type input "0"
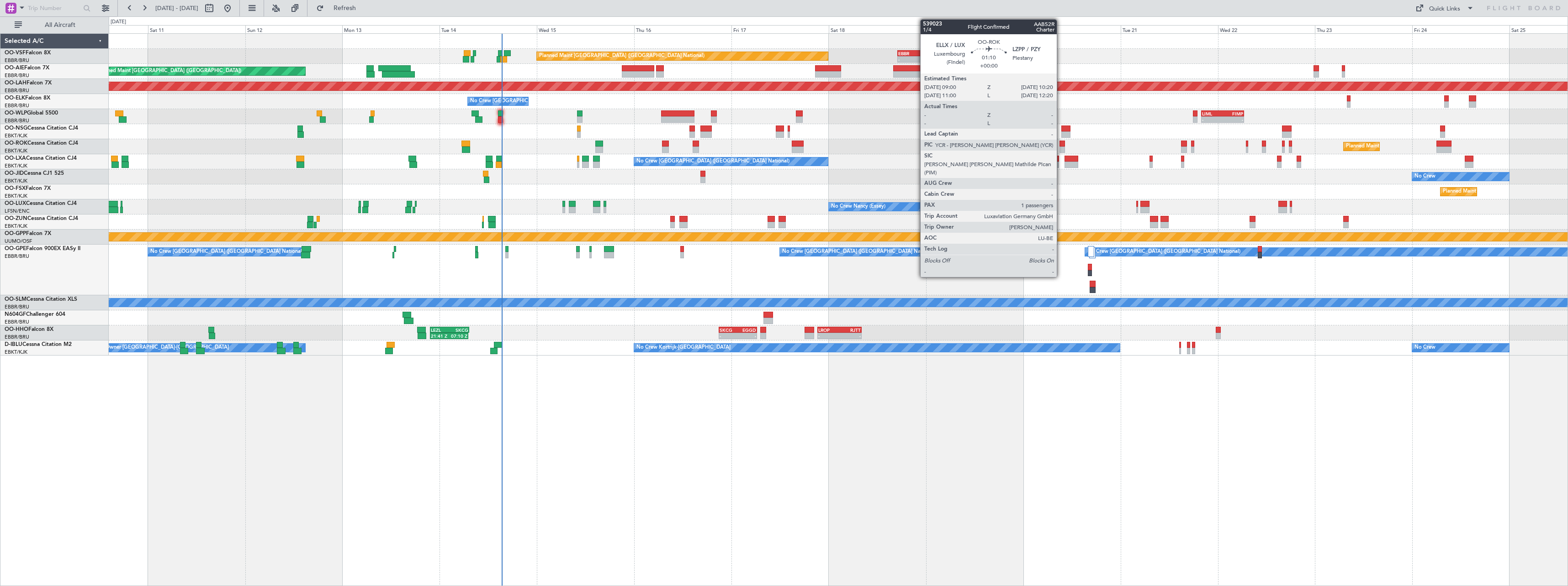
click at [1060, 147] on div at bounding box center [1061, 150] width 5 height 6
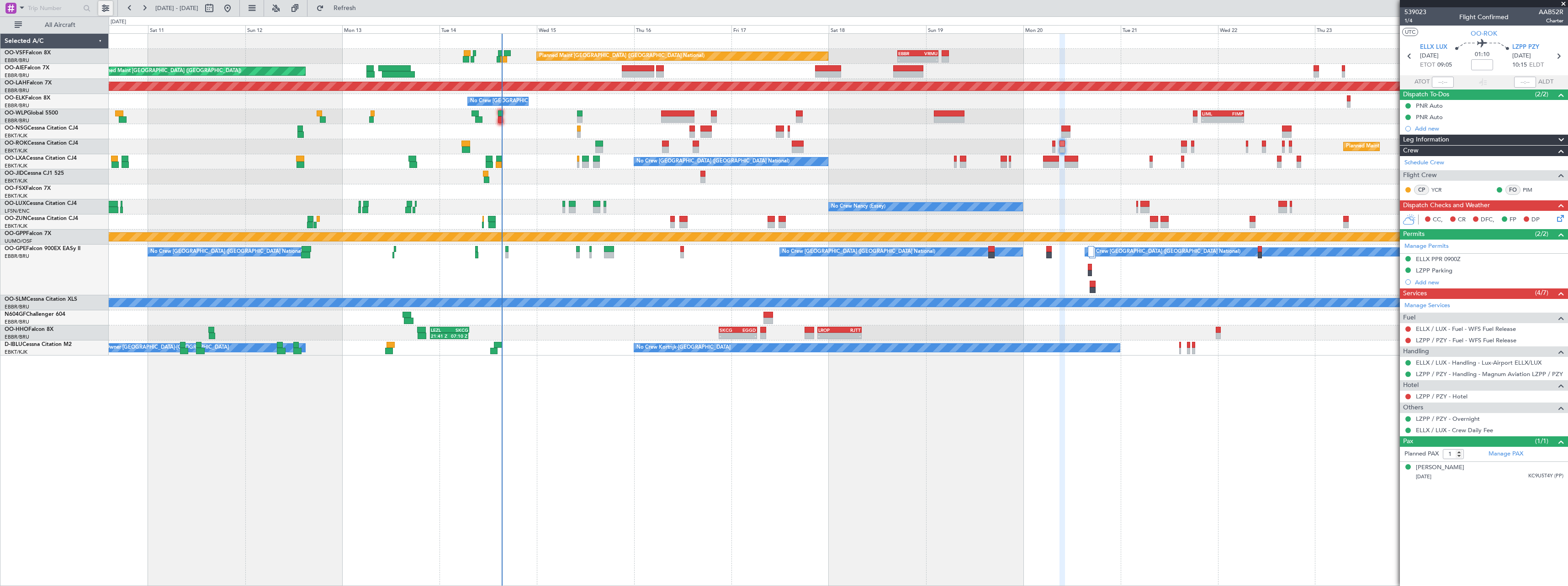
click at [110, 9] on button at bounding box center [105, 8] width 14 height 14
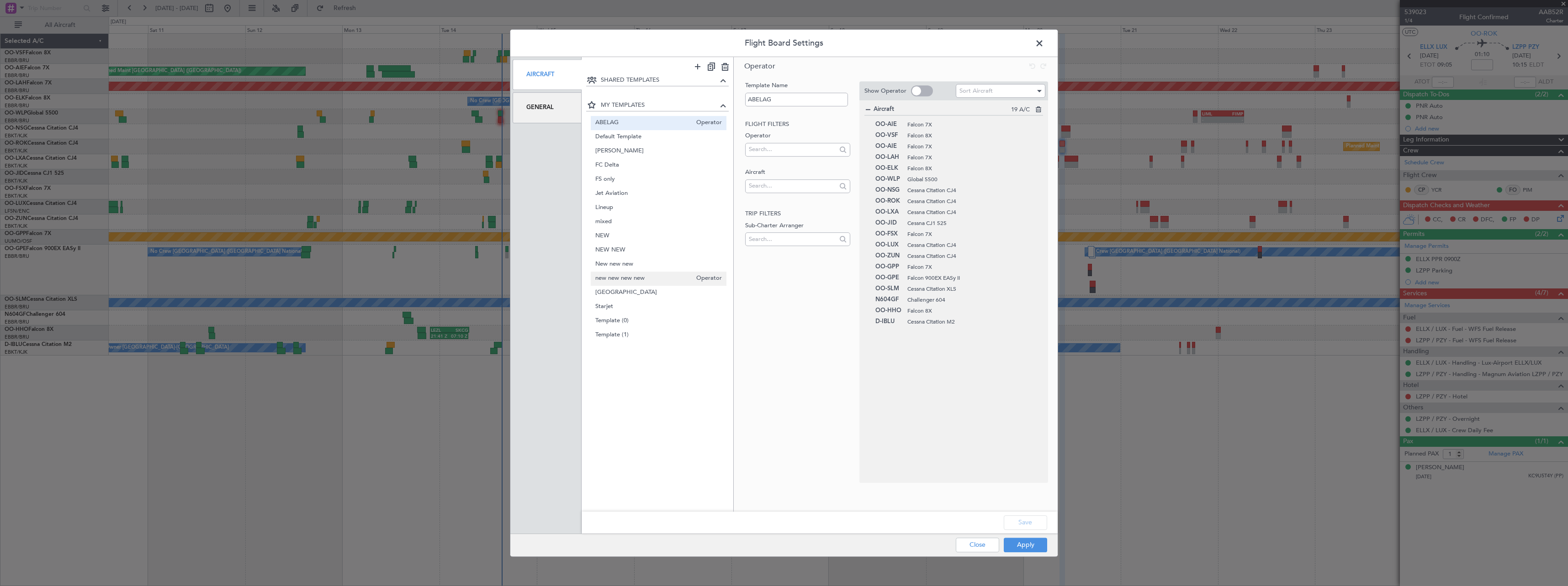
click at [654, 274] on span "new new new new" at bounding box center [644, 278] width 97 height 10
type input "new new new new"
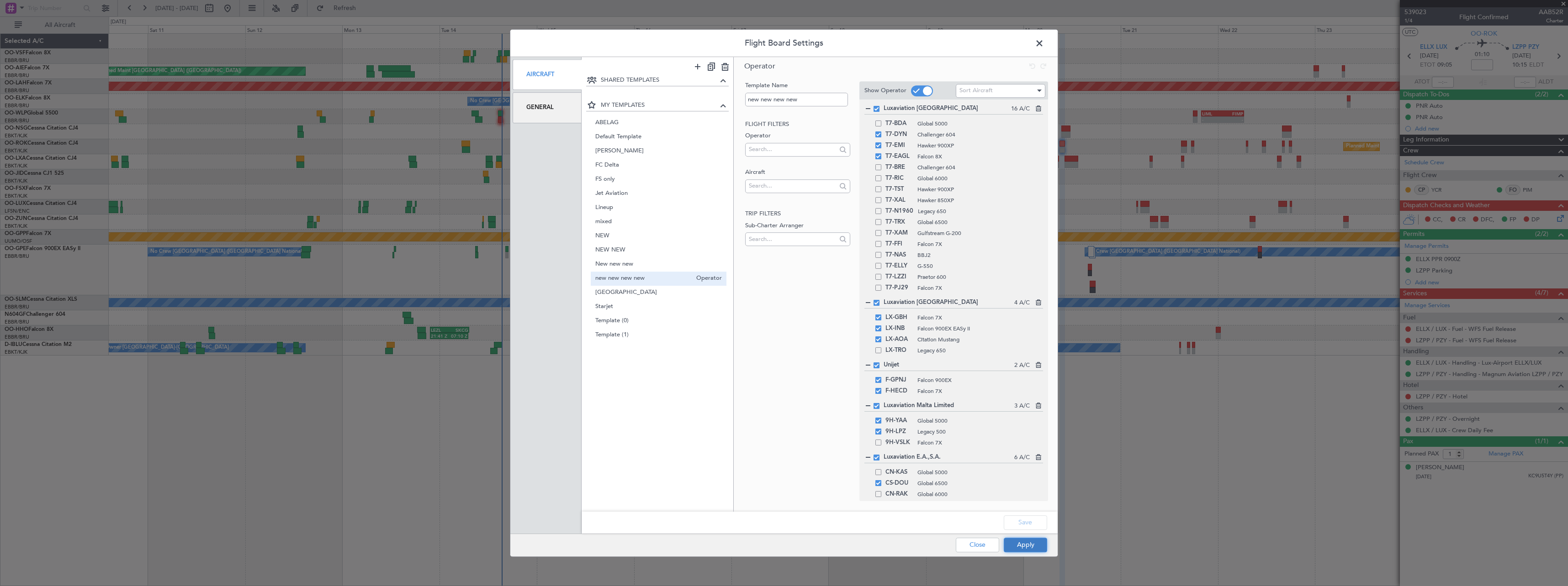
click at [1032, 547] on button "Apply" at bounding box center [1025, 544] width 43 height 14
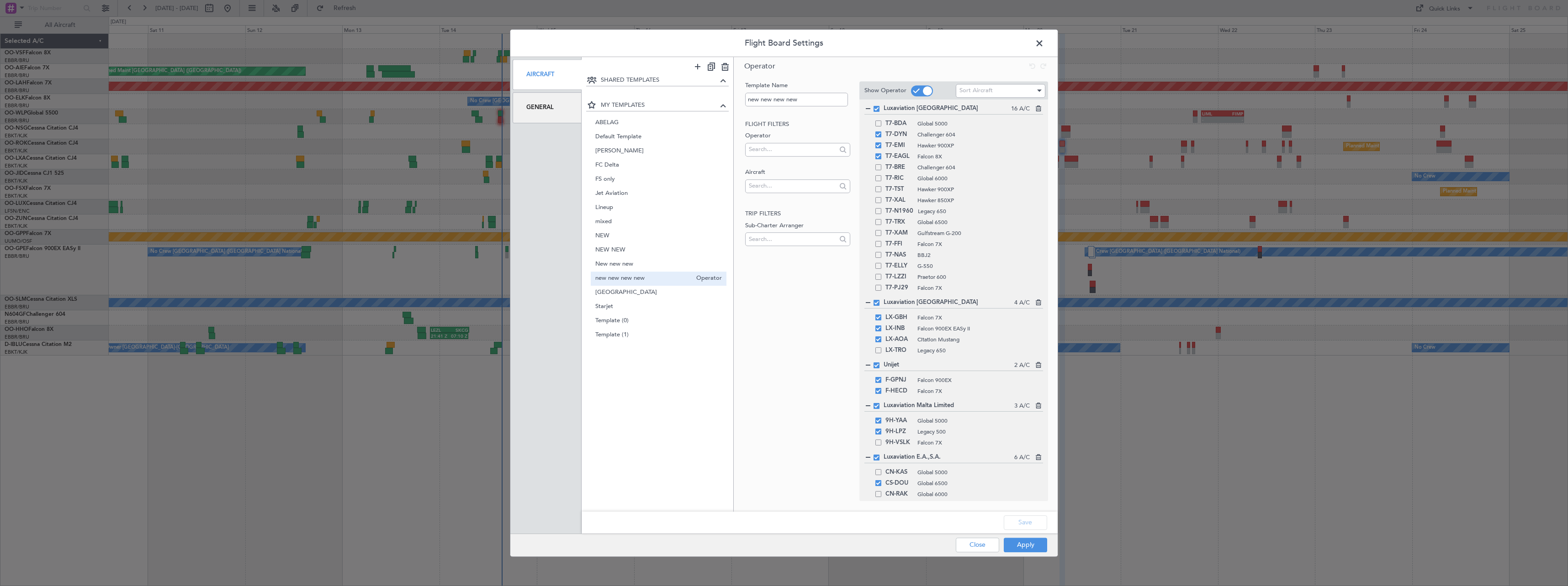
type input "0"
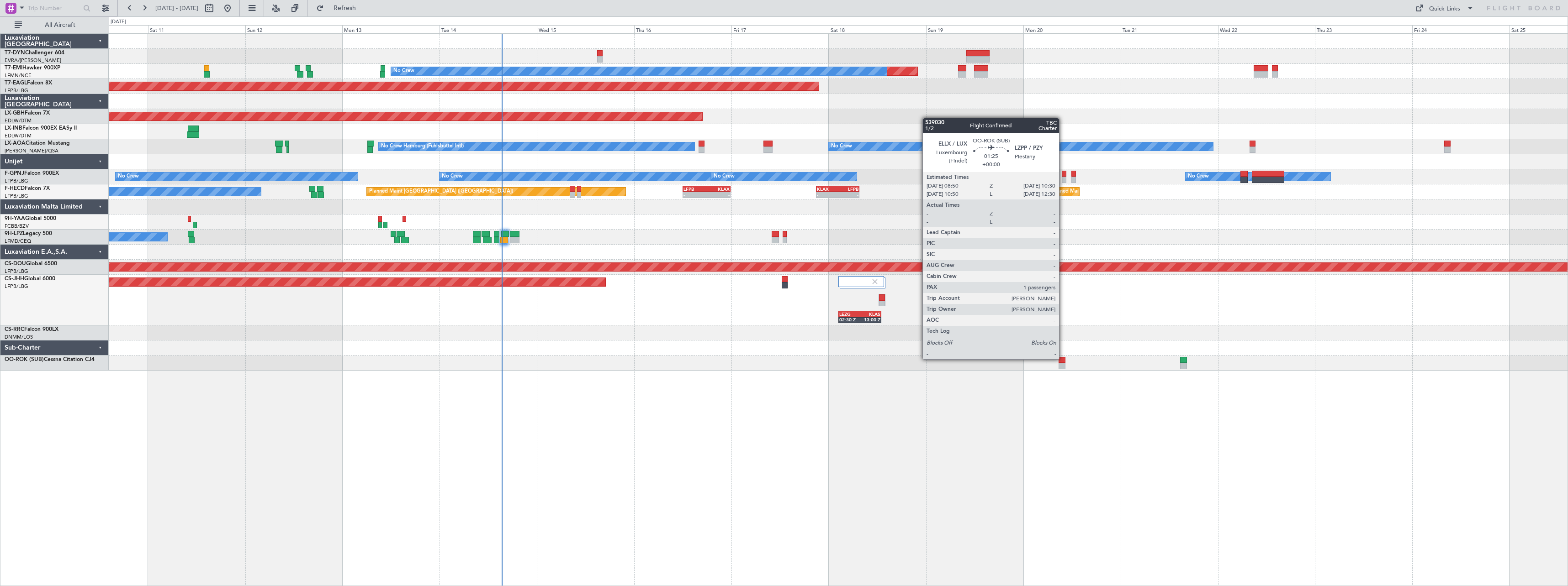
click at [1063, 358] on div at bounding box center [1061, 360] width 7 height 6
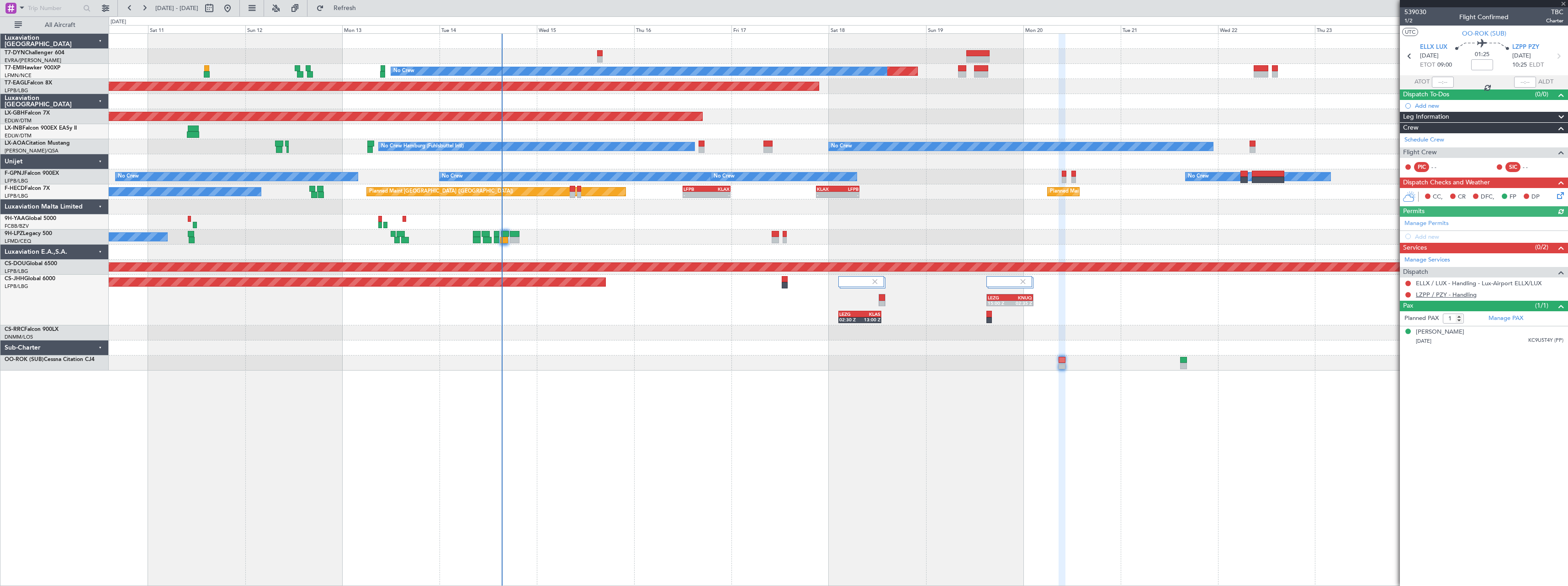
click at [1449, 294] on link "LZPP / PZY - Handling" at bounding box center [1446, 295] width 61 height 8
click at [111, 12] on button at bounding box center [105, 8] width 14 height 14
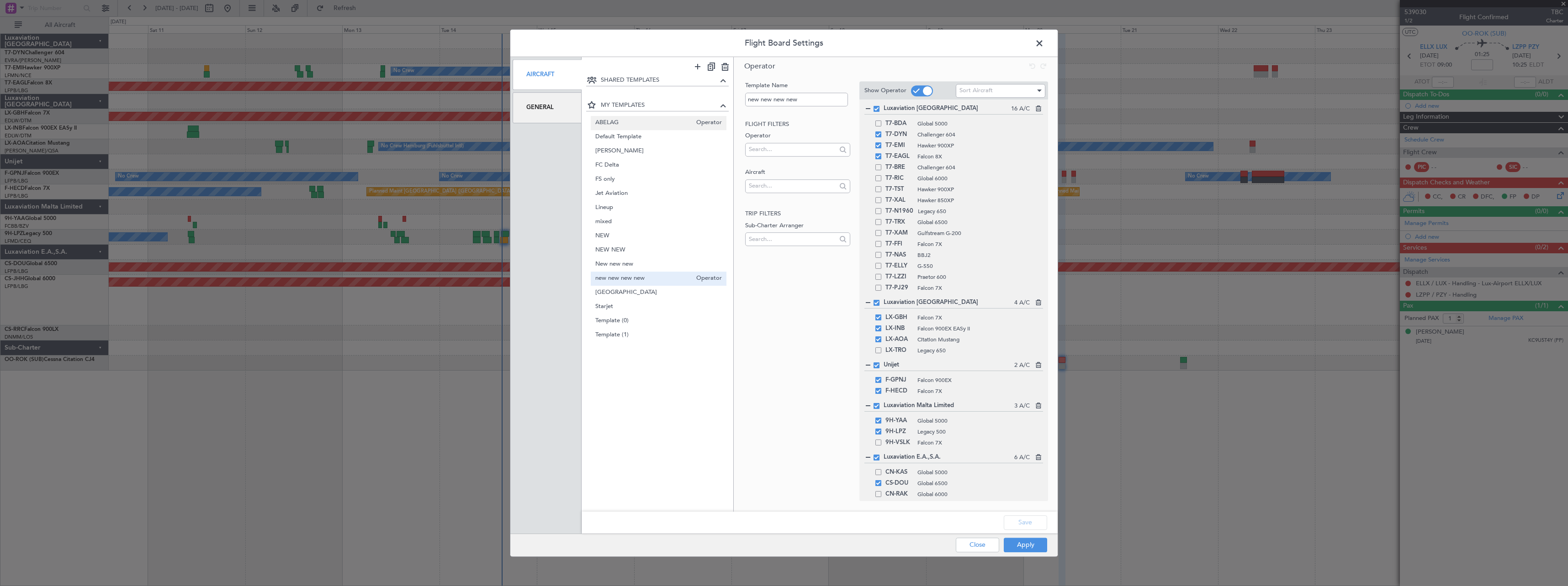
click at [675, 129] on div "ABELAG Operator" at bounding box center [659, 122] width 136 height 14
type input "ABELAG"
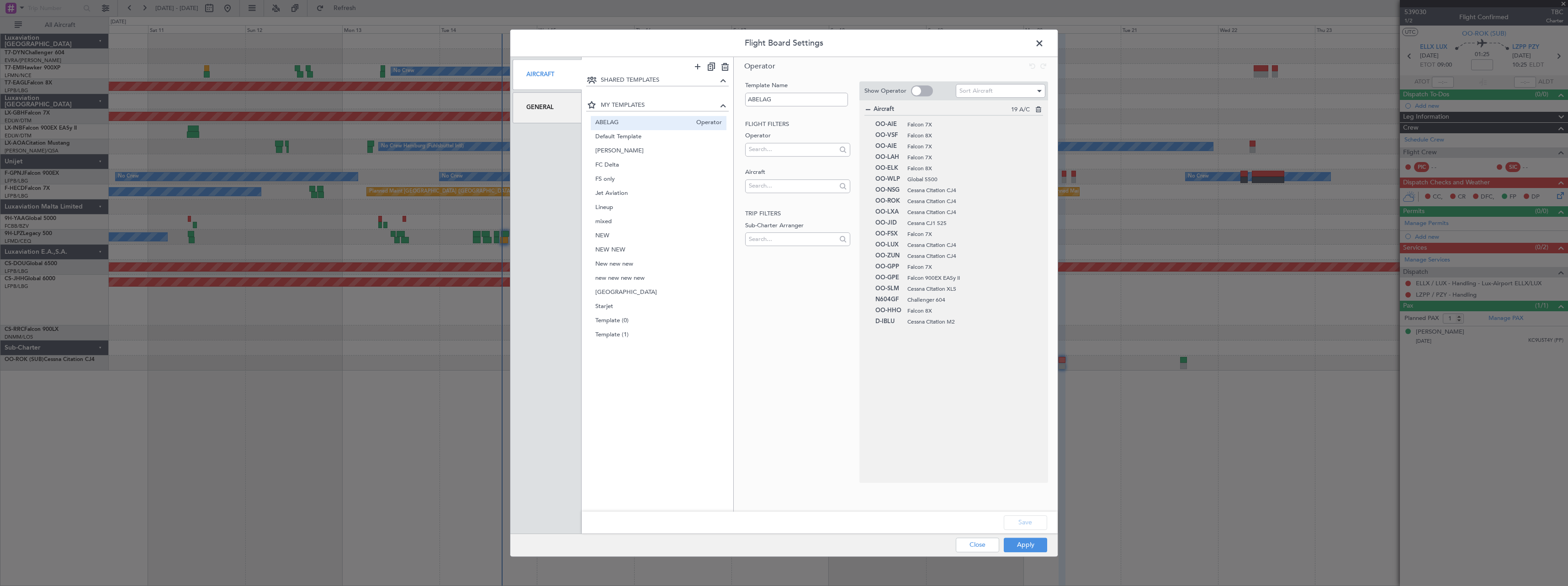
click at [675, 129] on div "ABELAG Operator" at bounding box center [659, 122] width 136 height 14
click at [634, 124] on span "ABELAG" at bounding box center [644, 122] width 97 height 10
click at [1029, 553] on div "Apply Close" at bounding box center [983, 546] width 133 height 23
click at [1032, 547] on button "Apply" at bounding box center [1025, 544] width 43 height 14
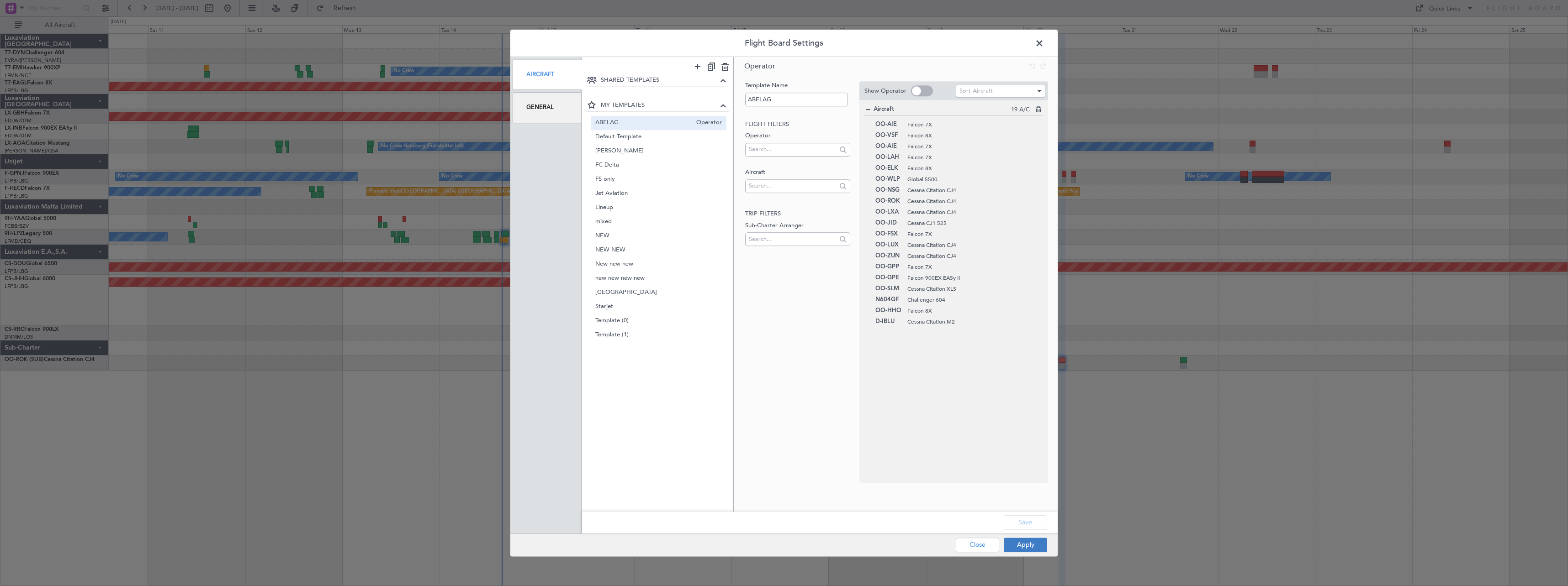
type input "0"
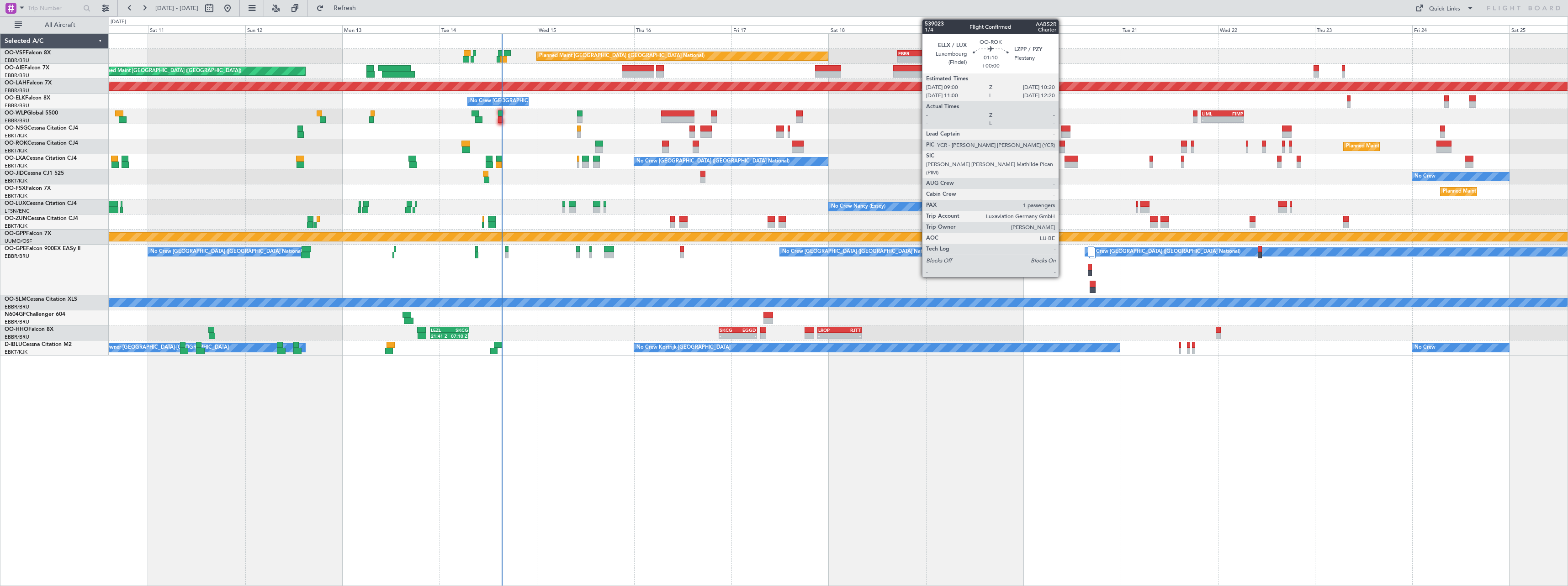
click at [1063, 144] on div at bounding box center [1061, 144] width 5 height 6
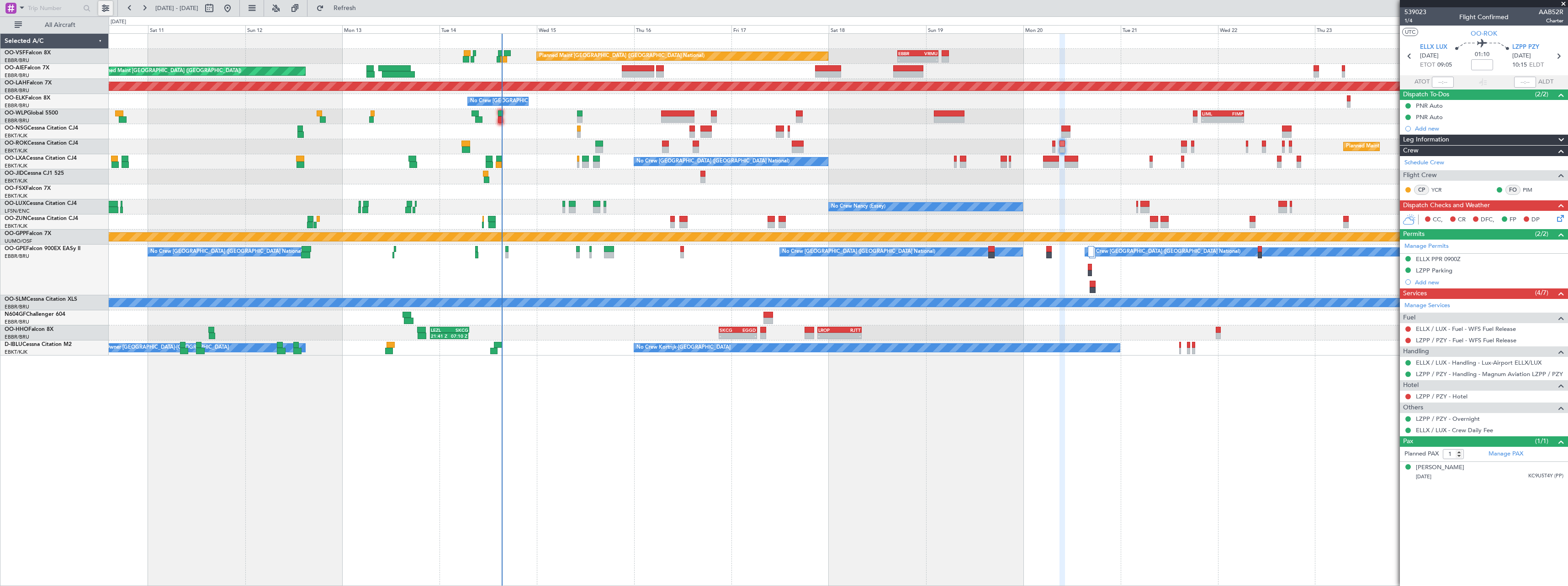
click at [102, 8] on button at bounding box center [105, 8] width 14 height 14
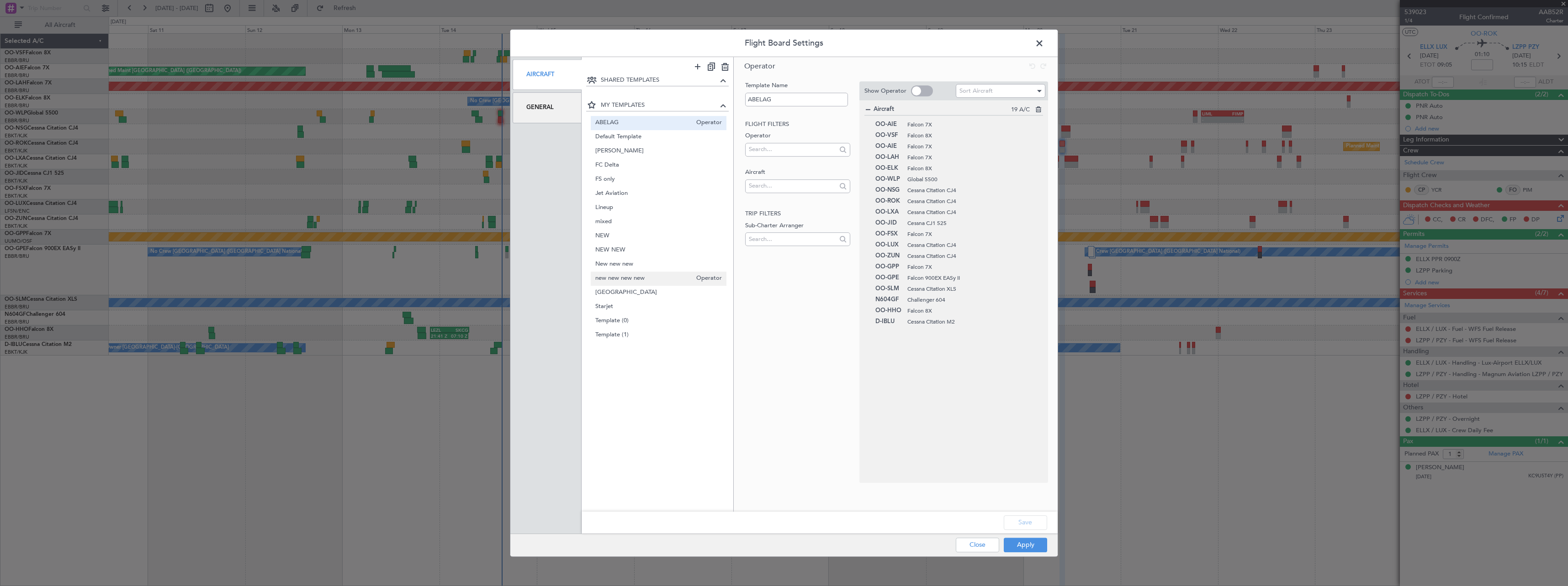
click at [645, 277] on span "new new new new" at bounding box center [644, 278] width 97 height 10
type input "new new new new"
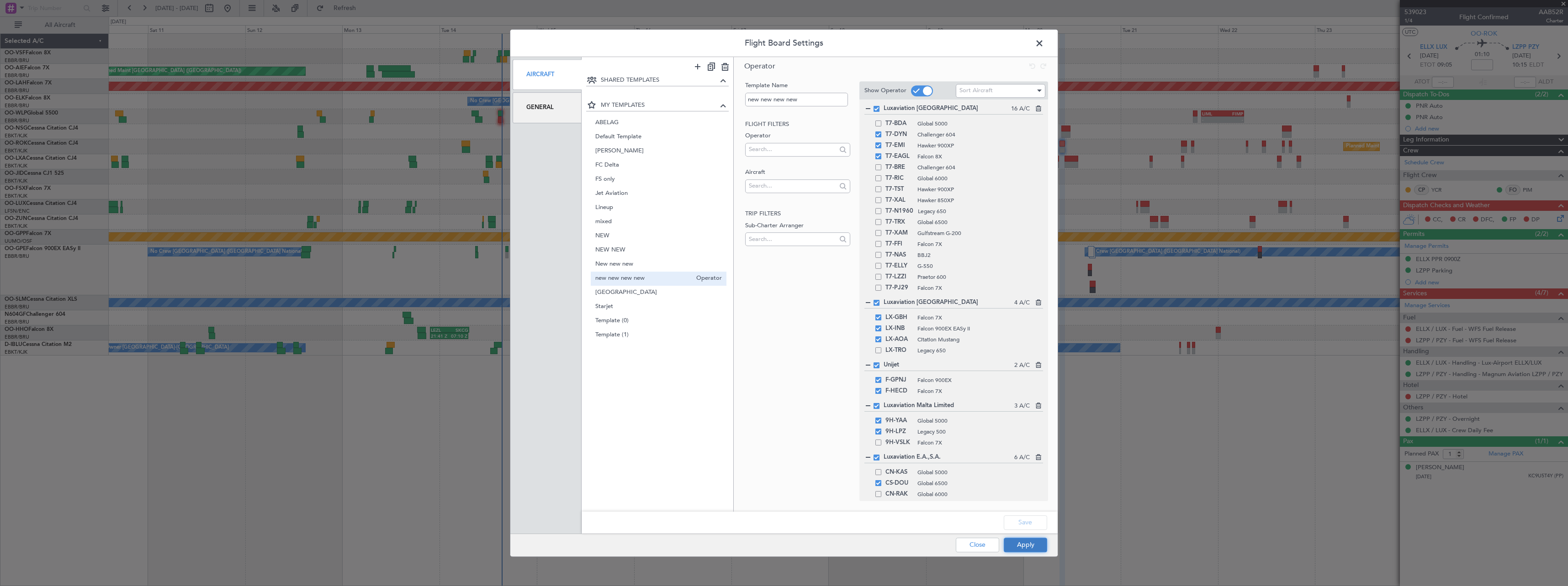
click at [1039, 541] on button "Apply" at bounding box center [1025, 544] width 43 height 14
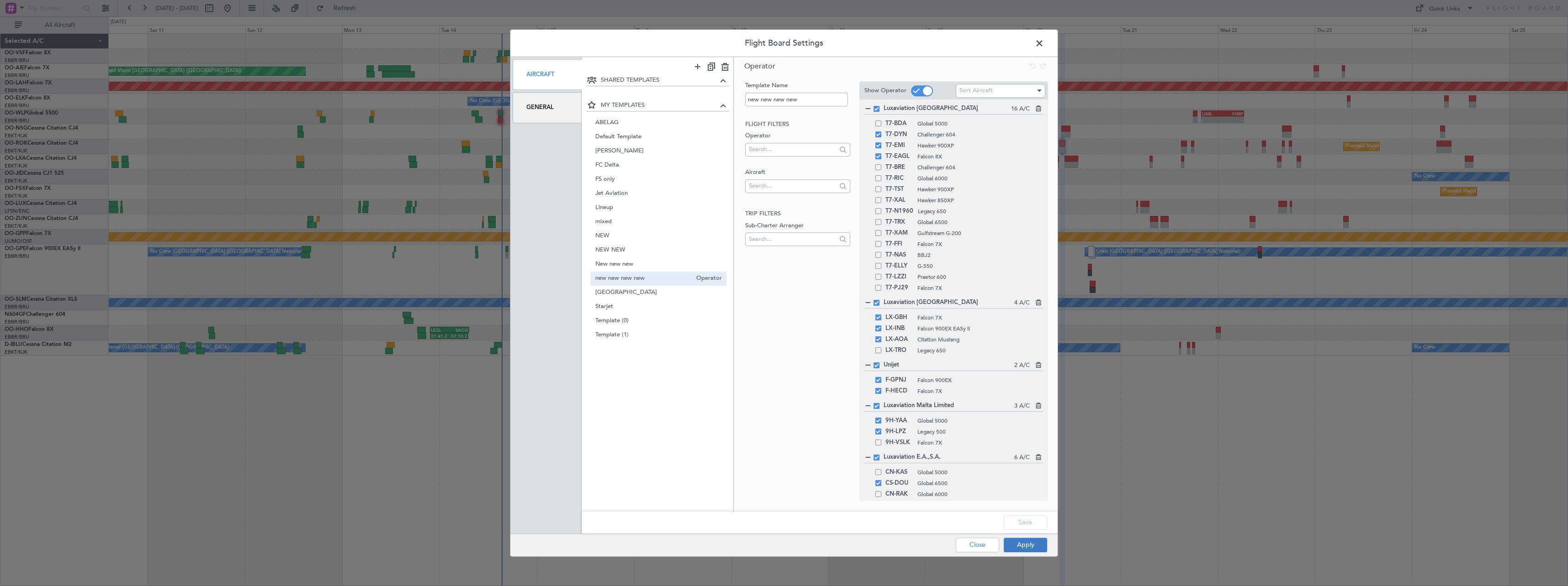
type input "0"
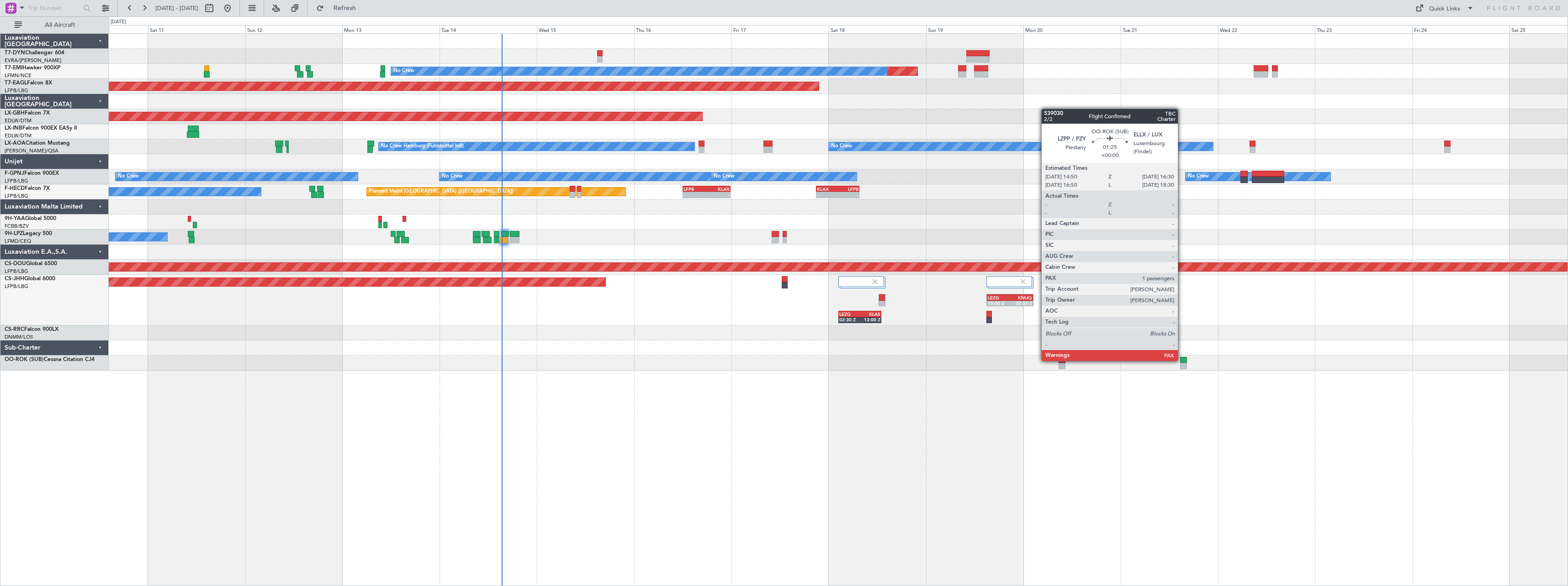
click at [1181, 360] on div at bounding box center [1183, 360] width 7 height 6
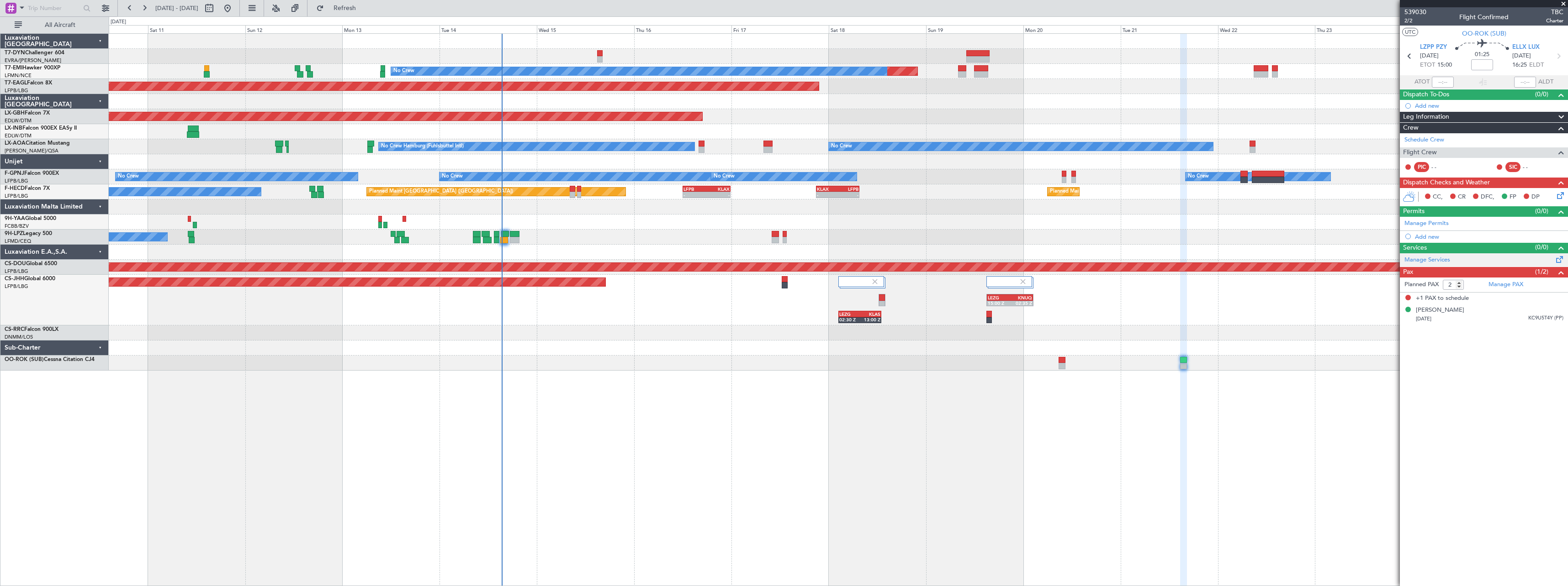
click at [1557, 258] on span at bounding box center [1559, 257] width 11 height 7
click at [1557, 260] on span at bounding box center [1559, 257] width 11 height 7
click at [362, 14] on button "Refresh" at bounding box center [339, 8] width 54 height 14
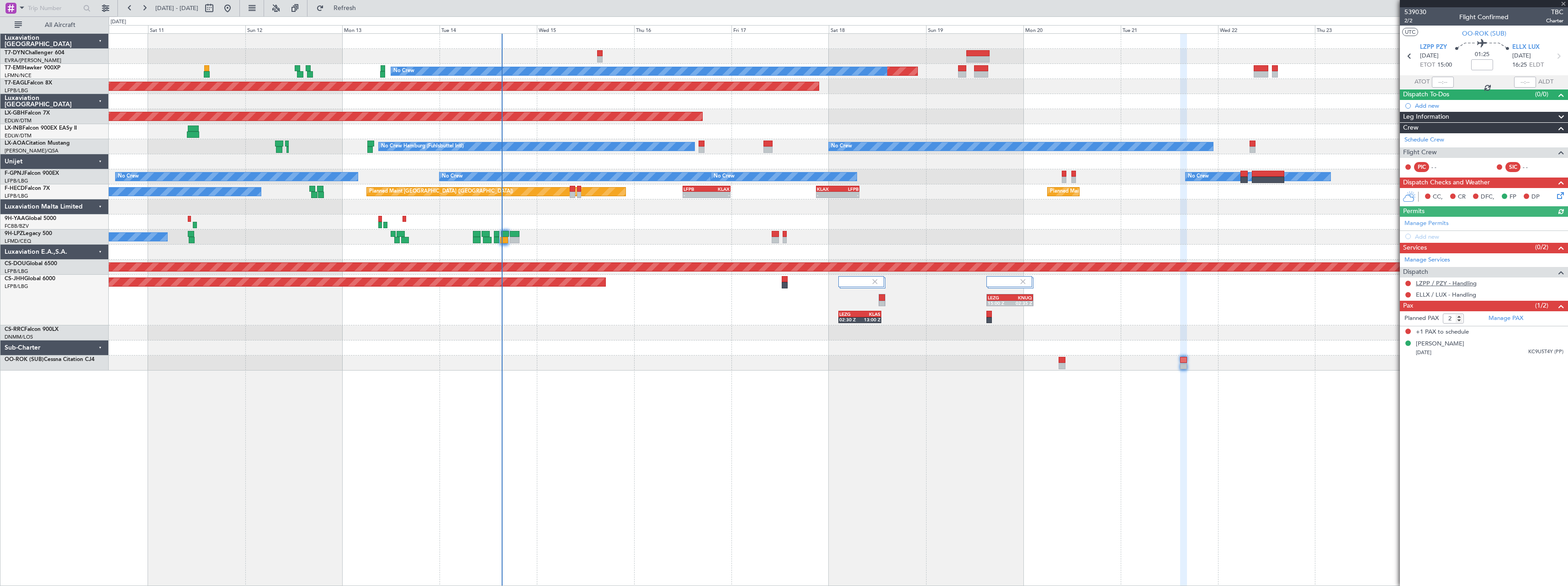
click at [1461, 283] on link "LZPP / PZY - Handling" at bounding box center [1446, 284] width 61 height 8
click at [1452, 291] on link "ELLX / LUX - Handling" at bounding box center [1446, 295] width 61 height 8
click at [364, 11] on span "Refresh" at bounding box center [345, 8] width 39 height 6
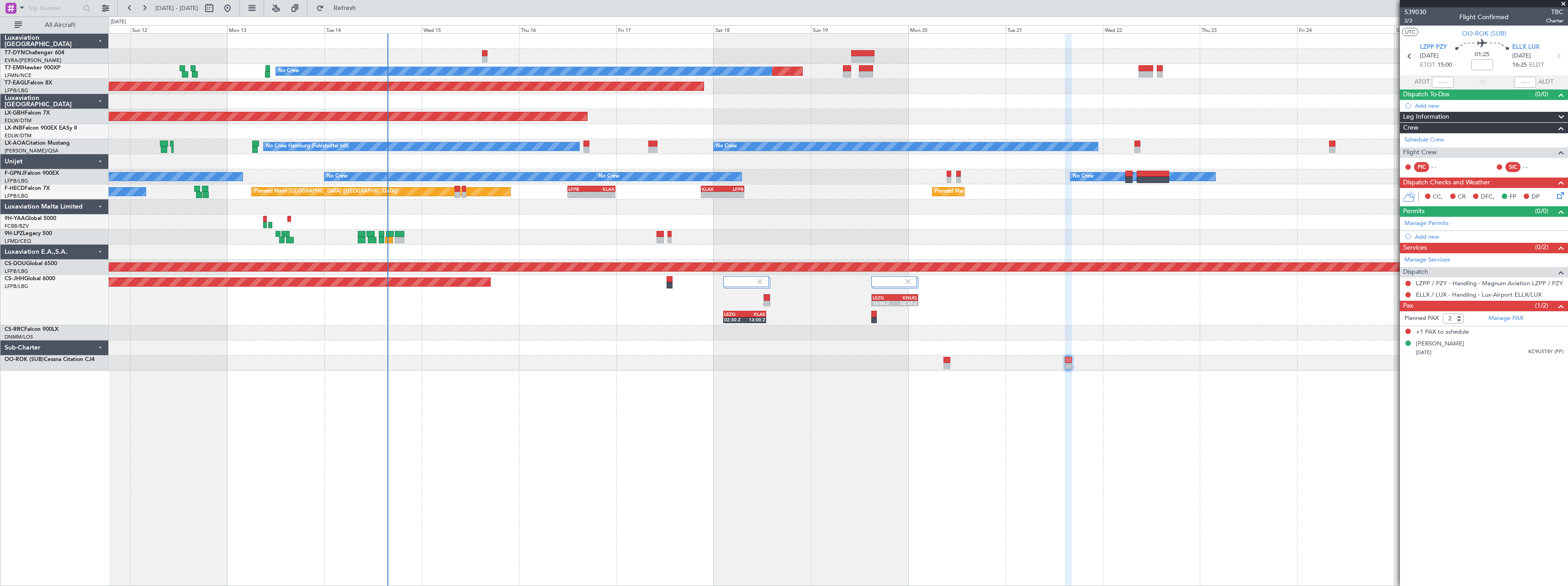
click at [481, 340] on div "Planned Maint Lagos ([PERSON_NAME])" at bounding box center [838, 333] width 1458 height 15
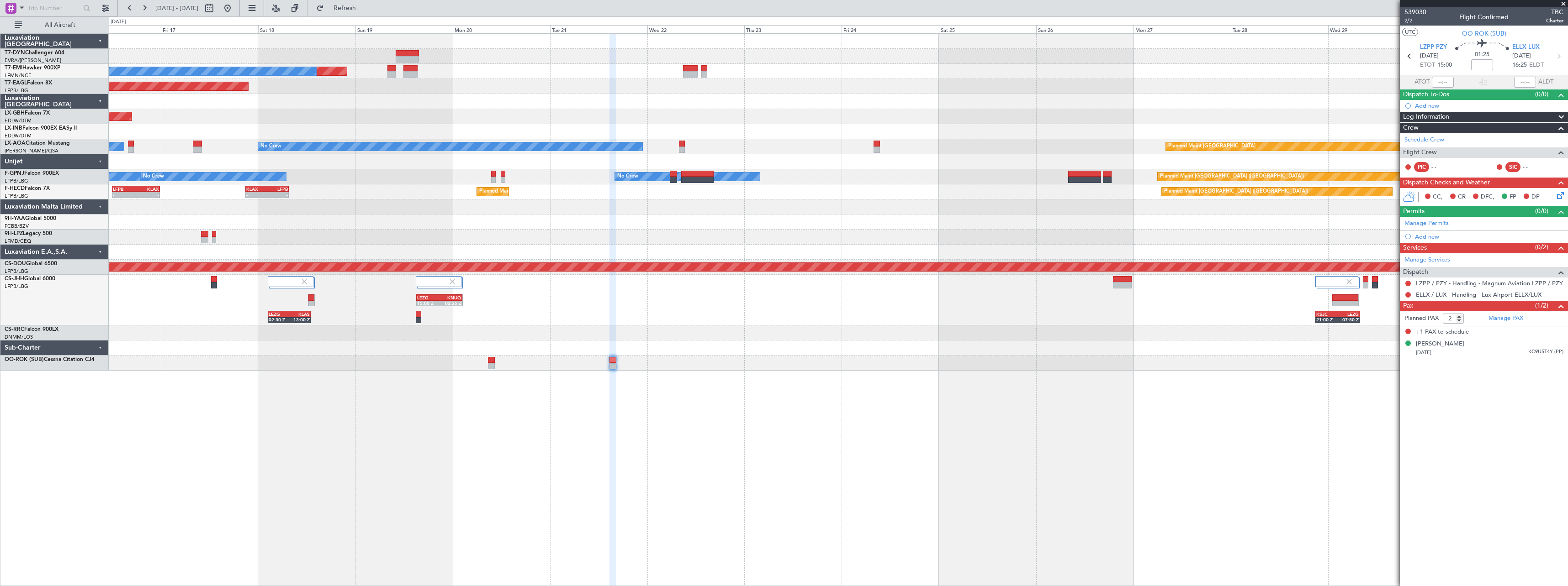
click at [574, 261] on div "Planned Maint No Crew Planned Maint Dubai (Al Maktoum Intl) Planned Maint Nurnb…" at bounding box center [838, 203] width 1458 height 337
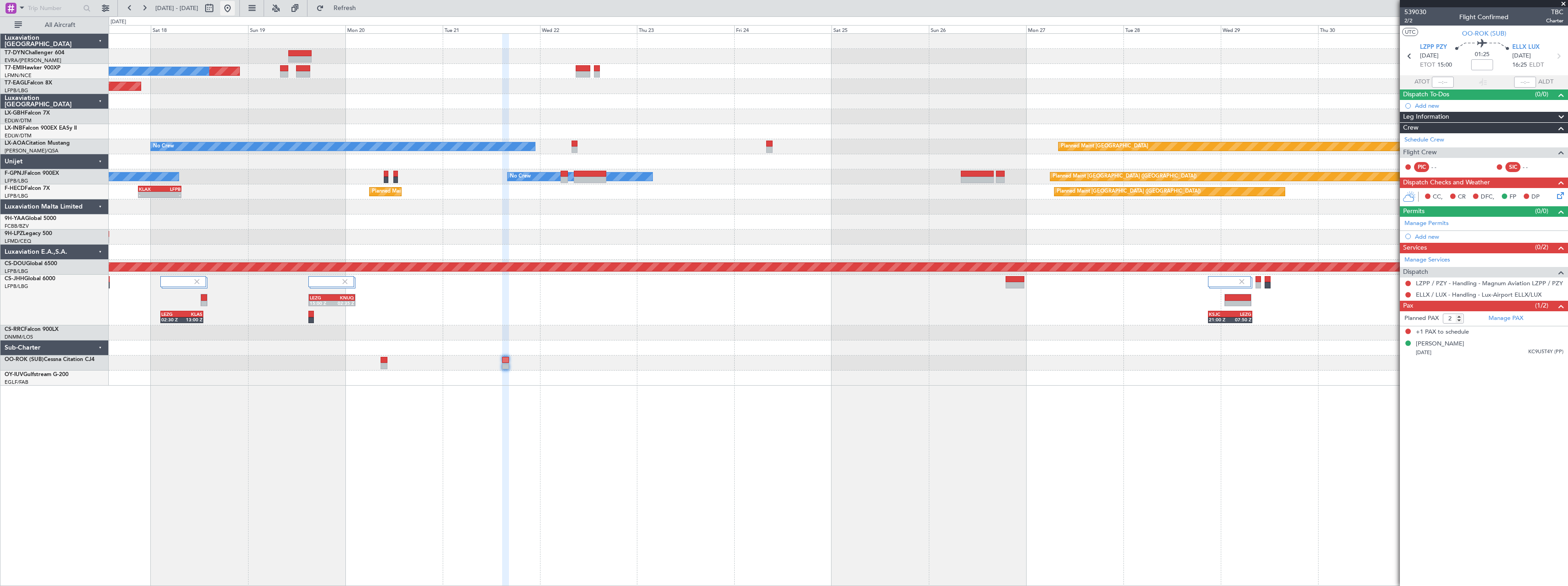
click at [234, 8] on button at bounding box center [227, 8] width 14 height 14
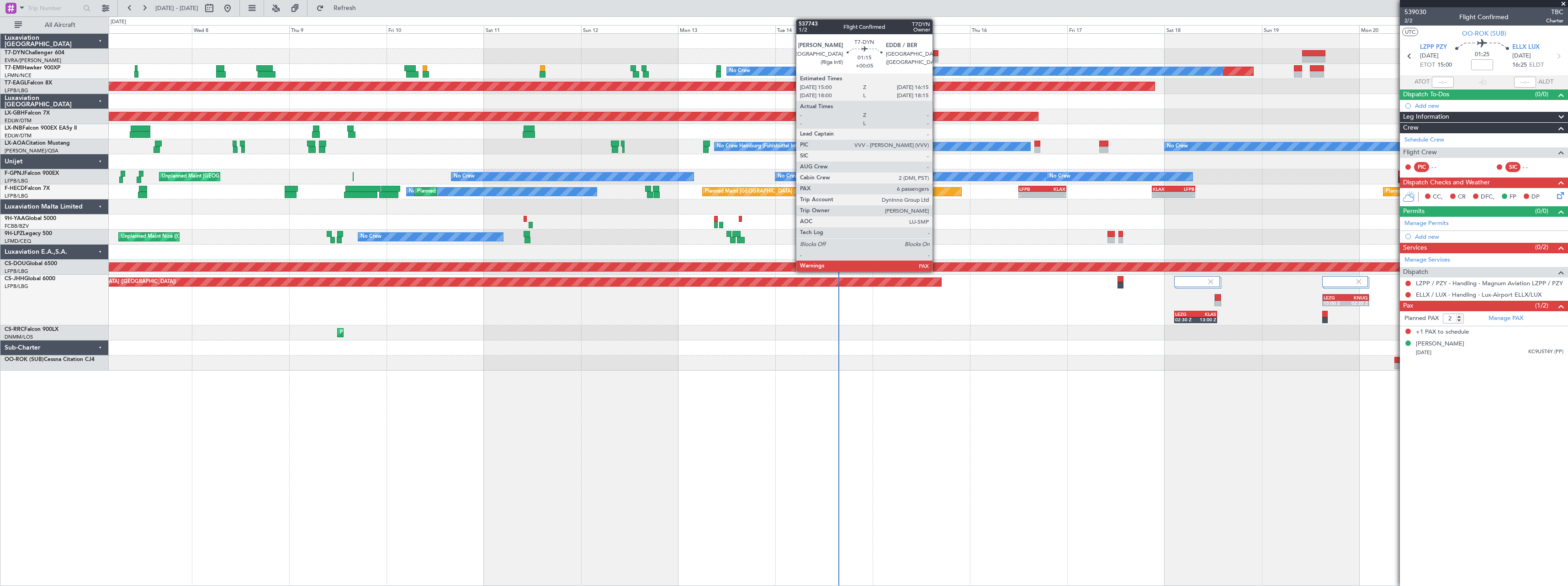
click at [936, 52] on div at bounding box center [935, 53] width 5 height 6
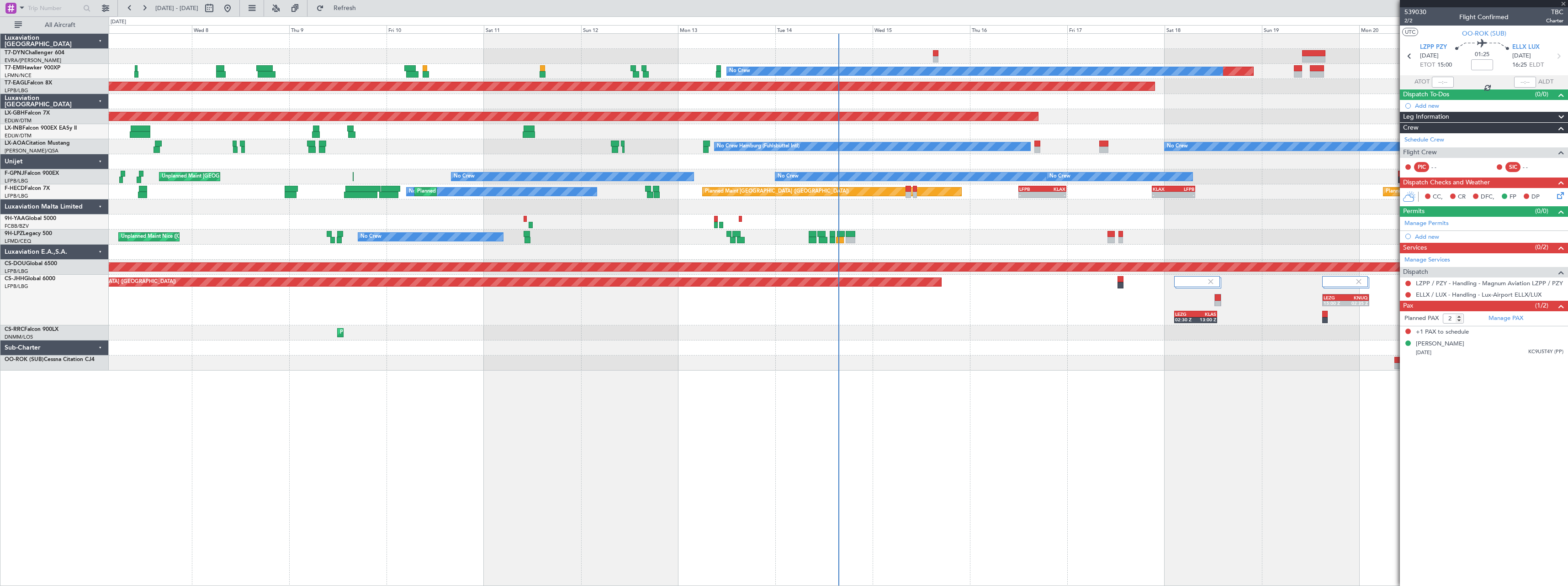
type input "+00:05"
type input "6"
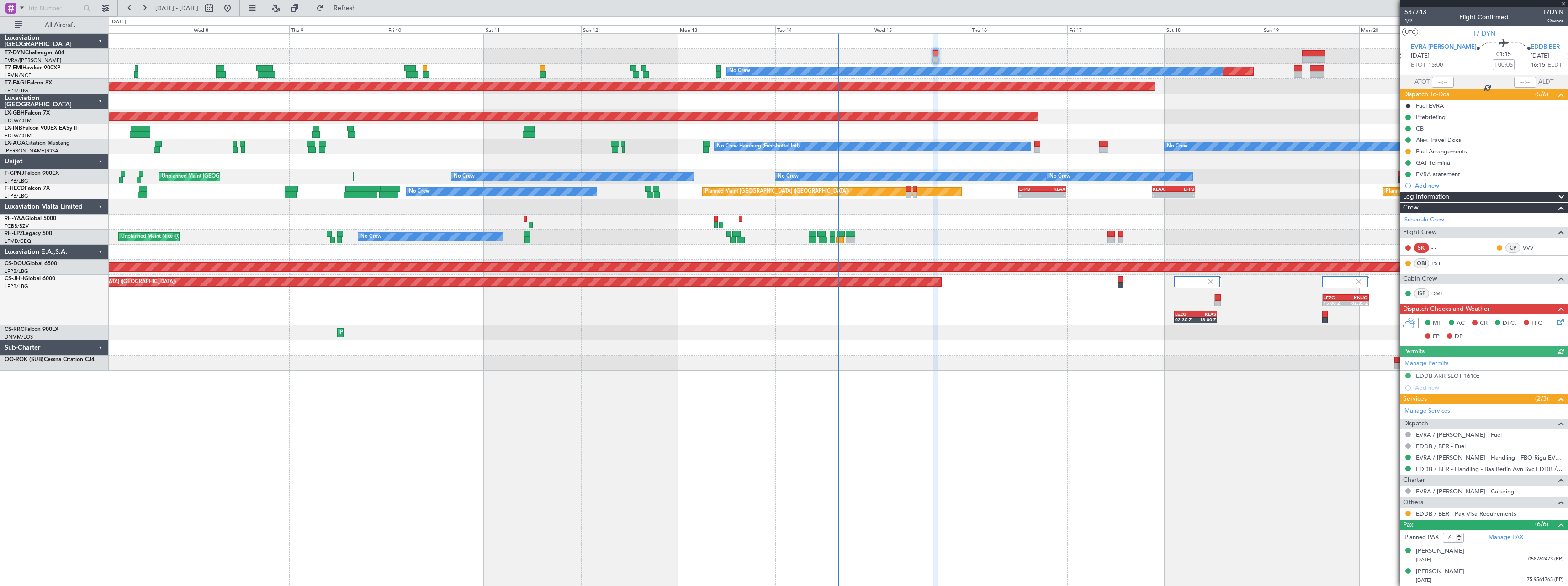
click at [1440, 262] on link "PST" at bounding box center [1441, 263] width 20 height 8
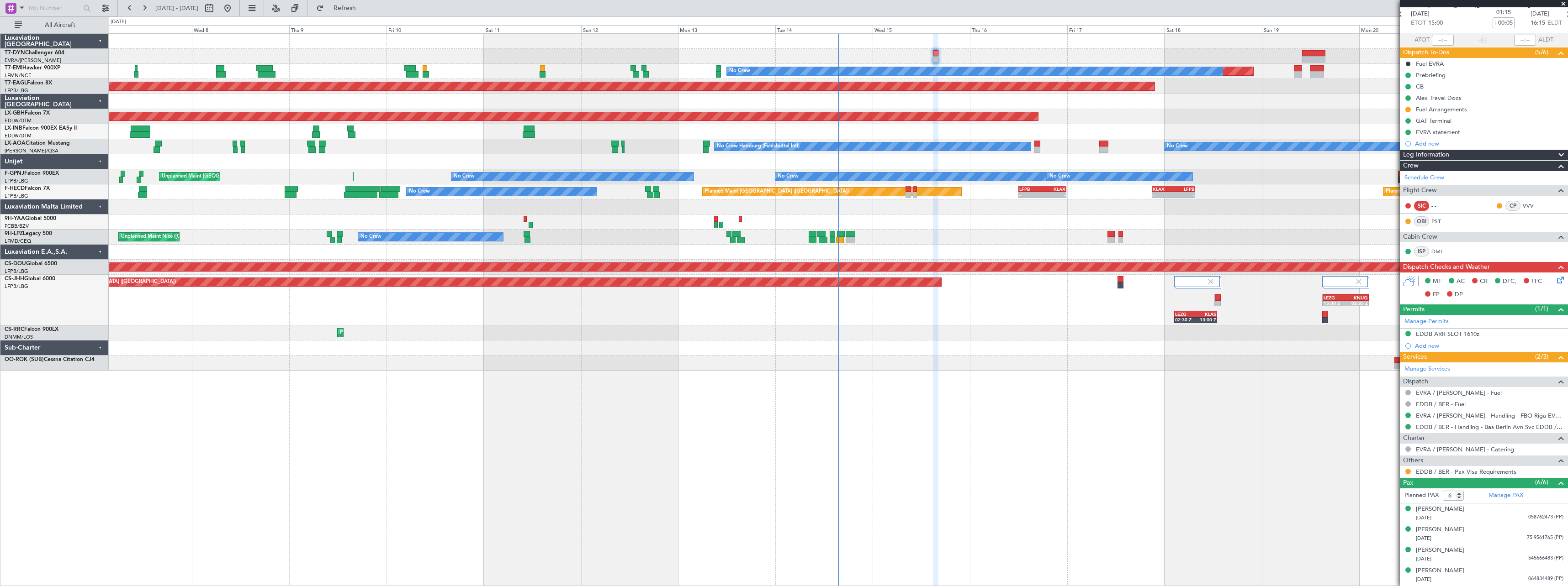
scroll to position [82, 0]
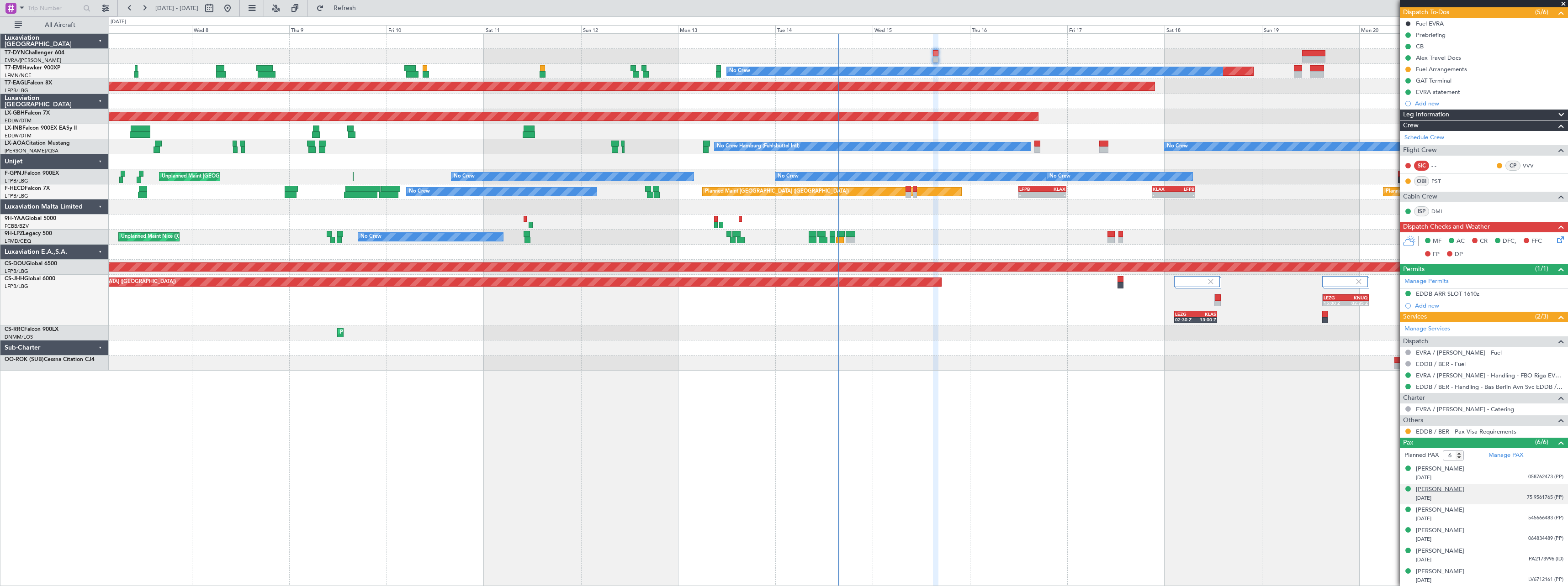
click at [1455, 489] on div "[PERSON_NAME]" at bounding box center [1440, 490] width 48 height 9
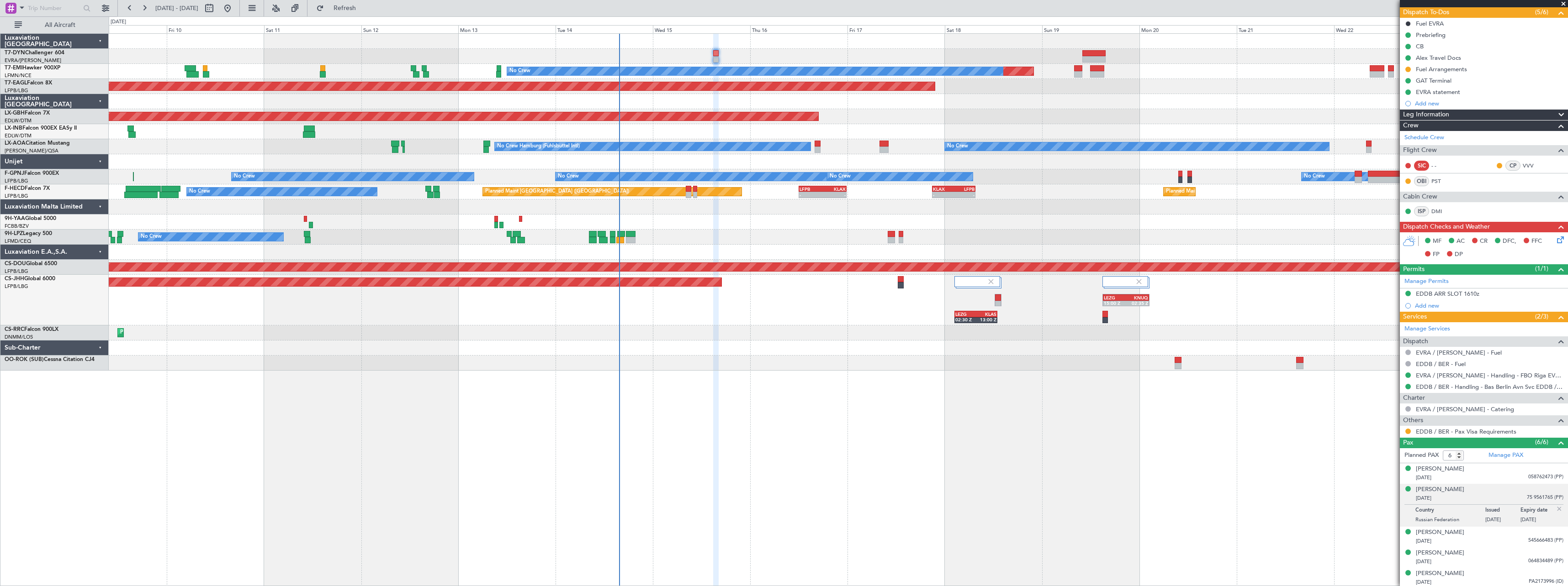
click at [855, 405] on div "Planned Maint No Crew Planned Maint Dubai (Al Maktoum Intl) Planned Maint Nurnb…" at bounding box center [838, 309] width 1459 height 553
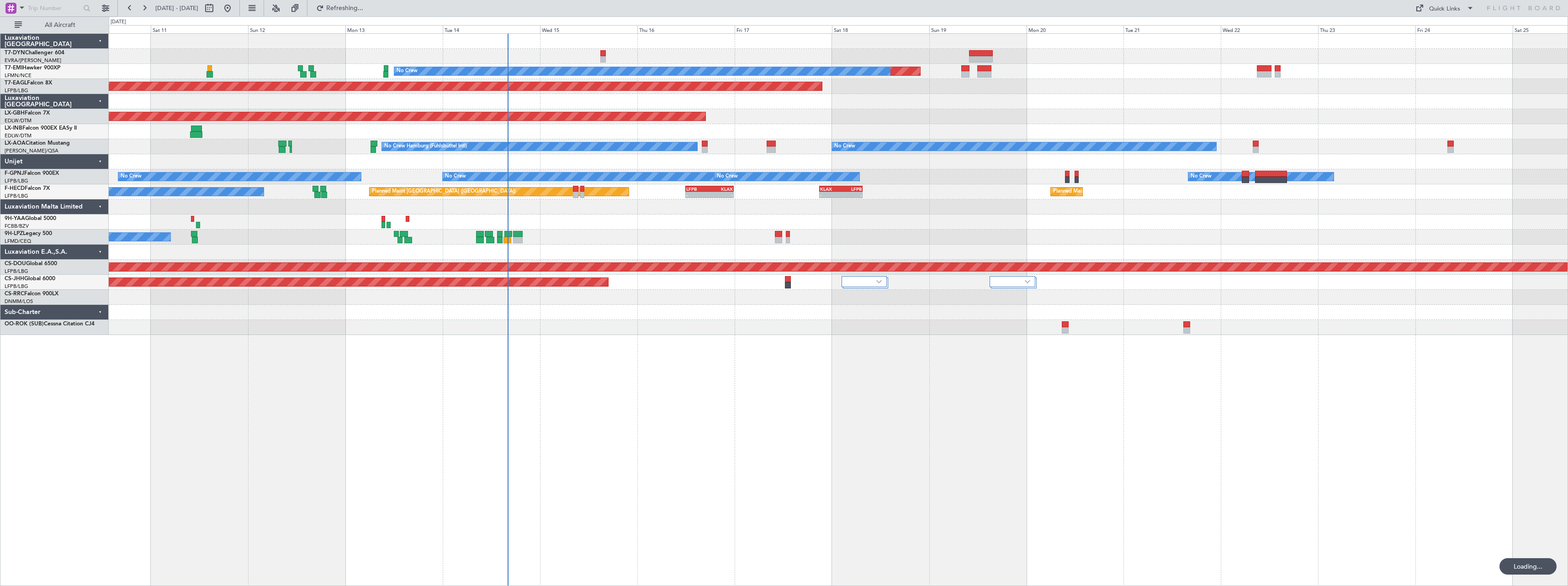
click at [687, 391] on div "Planned Maint No Crew Planned Maint [GEOGRAPHIC_DATA] (Al Maktoum Intl) Planned…" at bounding box center [838, 309] width 1459 height 553
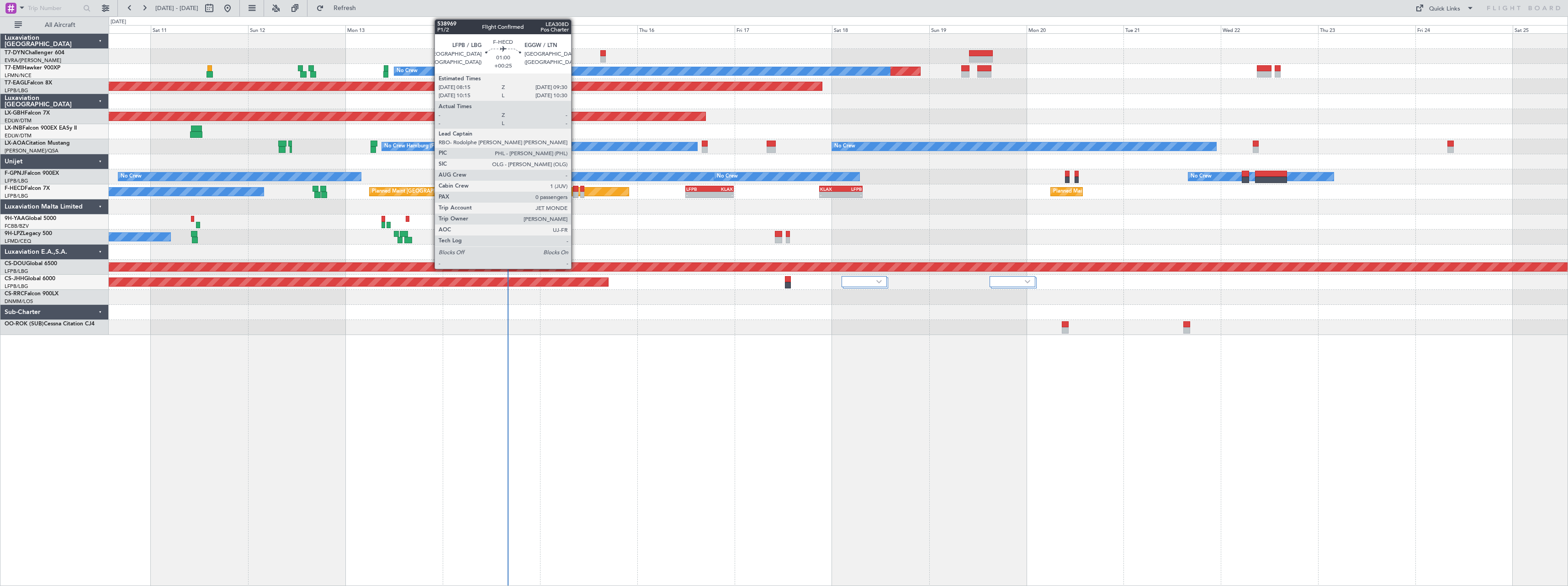
click at [574, 194] on div at bounding box center [575, 195] width 5 height 6
